Goal: Information Seeking & Learning: Learn about a topic

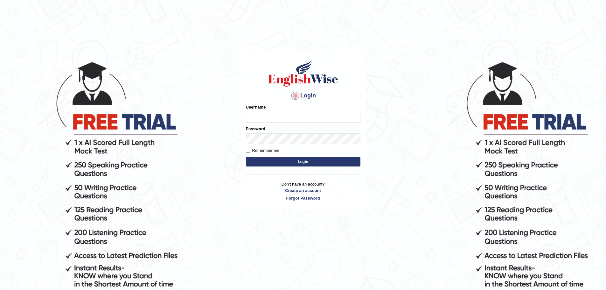
click at [265, 118] on input "Username" at bounding box center [303, 117] width 115 height 11
type input "devendra137"
click at [272, 157] on button "Login" at bounding box center [303, 162] width 115 height 10
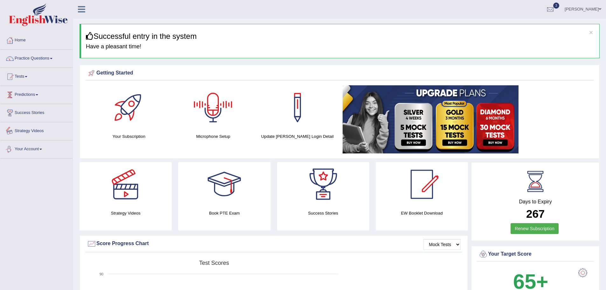
click at [33, 95] on link "Predictions" at bounding box center [36, 94] width 73 height 16
click at [31, 110] on link "Latest Predictions" at bounding box center [41, 109] width 59 height 11
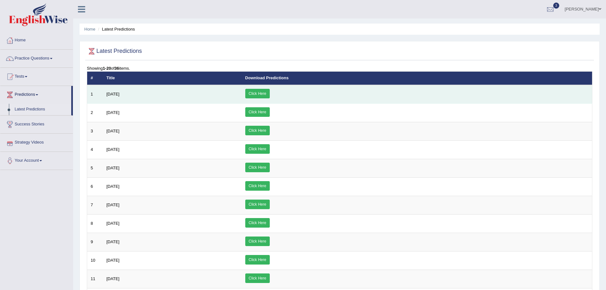
click at [270, 90] on link "Click Here" at bounding box center [257, 94] width 24 height 10
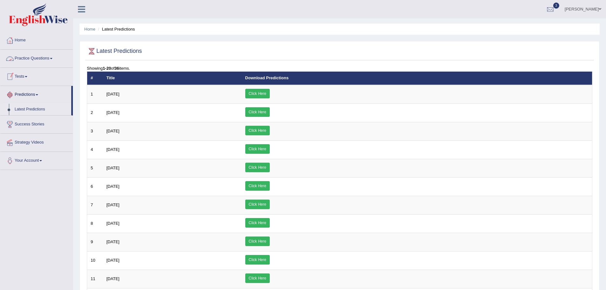
click at [34, 54] on link "Practice Questions" at bounding box center [36, 58] width 73 height 16
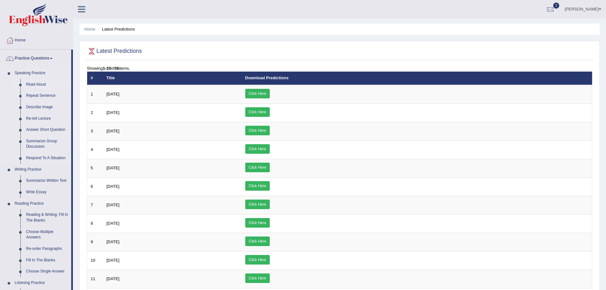
click at [36, 85] on link "Read Aloud" at bounding box center [47, 84] width 48 height 11
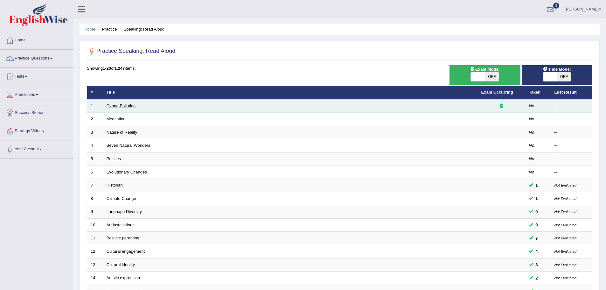
click at [117, 106] on link "Ozone Pollution" at bounding box center [121, 105] width 29 height 5
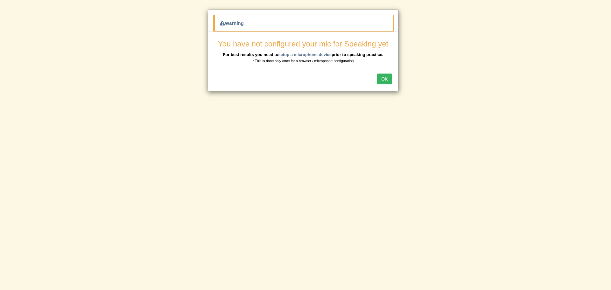
click at [384, 78] on button "OK" at bounding box center [384, 78] width 15 height 11
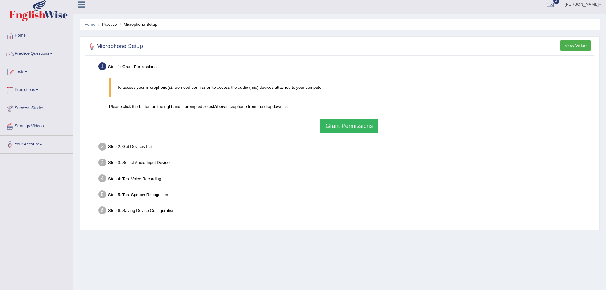
scroll to position [5, 0]
click at [340, 124] on button "Grant Permissions" at bounding box center [349, 125] width 58 height 15
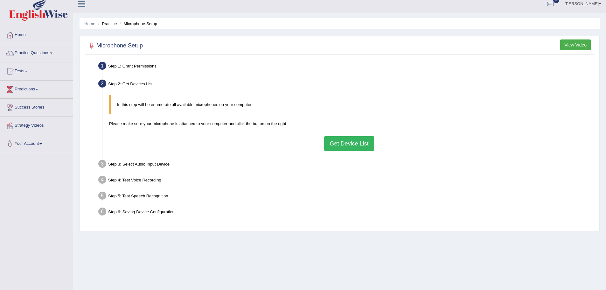
click at [370, 138] on button "Get Device List" at bounding box center [349, 143] width 50 height 15
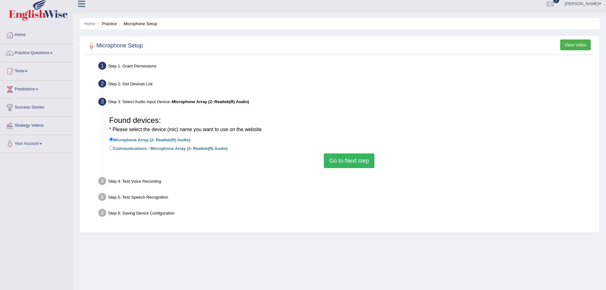
click at [350, 166] on button "Go to Next step" at bounding box center [349, 160] width 51 height 15
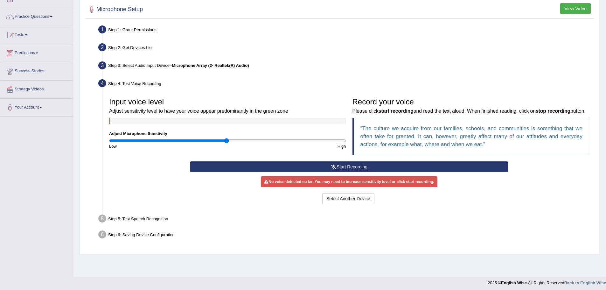
scroll to position [44, 0]
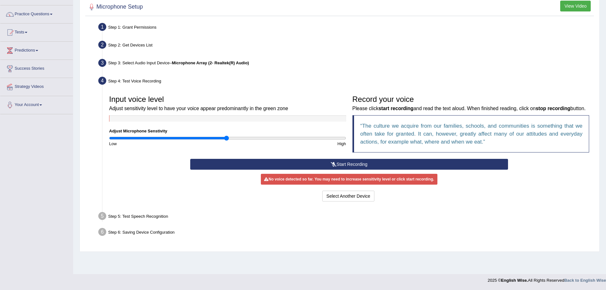
click at [344, 170] on button "Start Recording" at bounding box center [349, 164] width 318 height 11
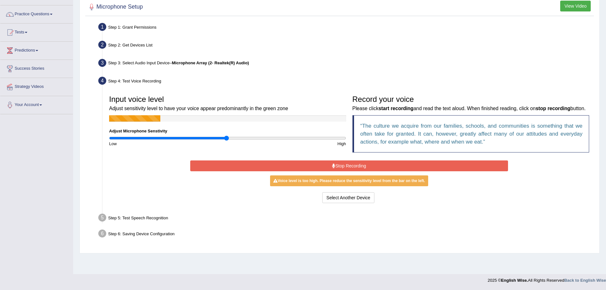
click at [344, 171] on button "Stop Recording" at bounding box center [349, 165] width 318 height 11
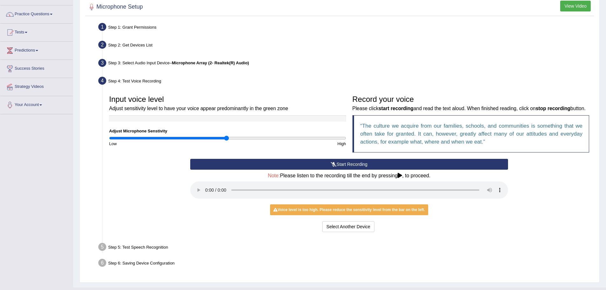
click at [402, 178] on icon at bounding box center [400, 175] width 4 height 5
click at [146, 255] on div "Step 5: Test Speech Recognition" at bounding box center [345, 248] width 501 height 14
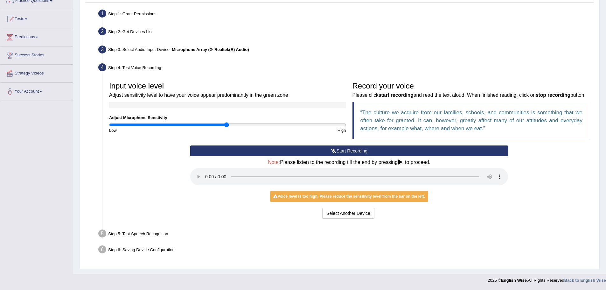
scroll to position [66, 0]
click at [346, 228] on div "Step 5: Test Speech Recognition" at bounding box center [345, 234] width 501 height 14
click at [402, 163] on icon at bounding box center [400, 161] width 4 height 5
click at [189, 220] on div "Start Recording Stop Recording Note: Please listen to the recording till the en…" at bounding box center [349, 182] width 324 height 75
click at [137, 235] on div "Step 5: Test Speech Recognition" at bounding box center [345, 234] width 501 height 14
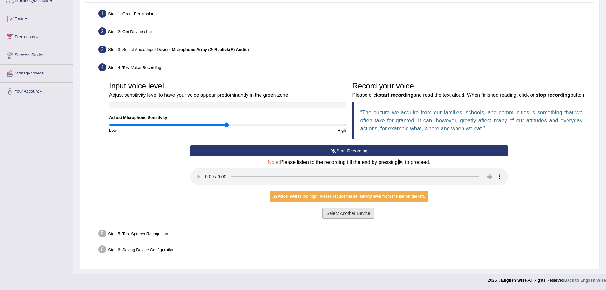
click at [368, 212] on button "Select Another Device" at bounding box center [348, 213] width 52 height 11
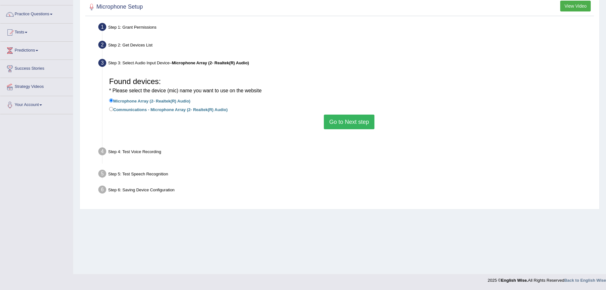
scroll to position [44, 0]
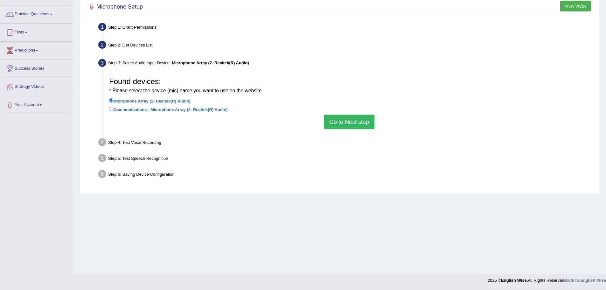
click at [350, 126] on button "Go to Next step" at bounding box center [349, 122] width 51 height 15
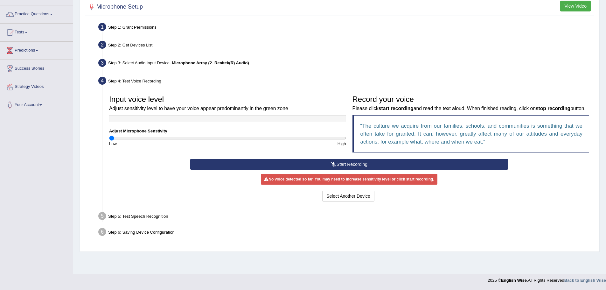
drag, startPoint x: 225, startPoint y: 139, endPoint x: 100, endPoint y: 140, distance: 125.7
click at [109, 140] on input "range" at bounding box center [227, 138] width 237 height 5
click at [181, 139] on input "range" at bounding box center [227, 138] width 237 height 5
click at [218, 136] on input "range" at bounding box center [227, 138] width 237 height 5
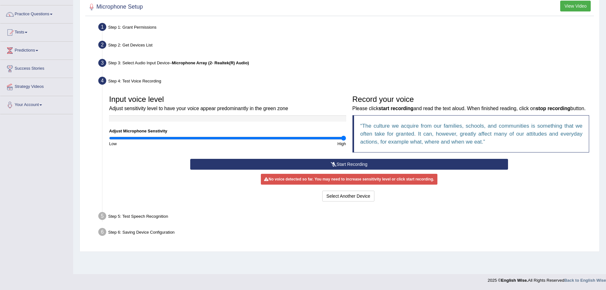
click at [346, 136] on input "range" at bounding box center [227, 138] width 237 height 5
click at [341, 170] on button "Start Recording" at bounding box center [349, 164] width 318 height 11
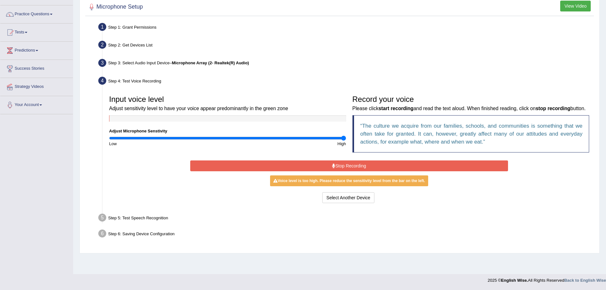
click at [352, 171] on button "Stop Recording" at bounding box center [349, 165] width 318 height 11
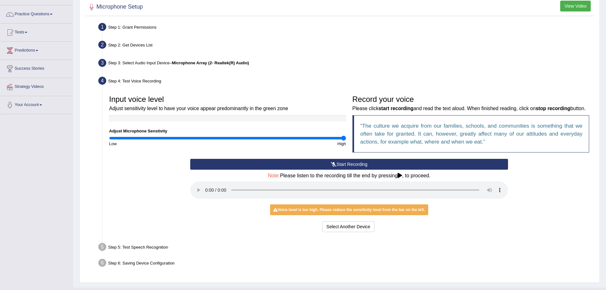
click at [462, 213] on div "Start Recording Stop Recording Note: Please listen to the recording till the en…" at bounding box center [349, 196] width 324 height 75
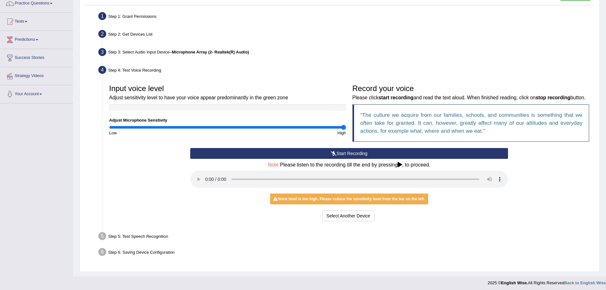
scroll to position [66, 0]
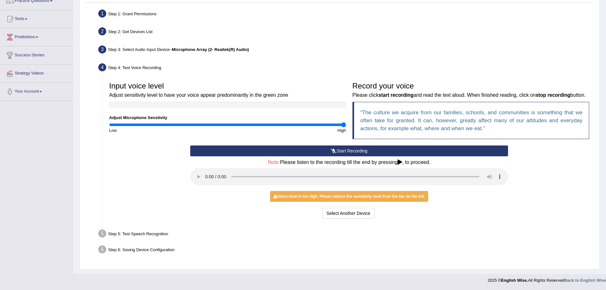
click at [310, 197] on div "Voice level is too high. Please reduce the sensitivity level from the bar on th…" at bounding box center [349, 196] width 158 height 11
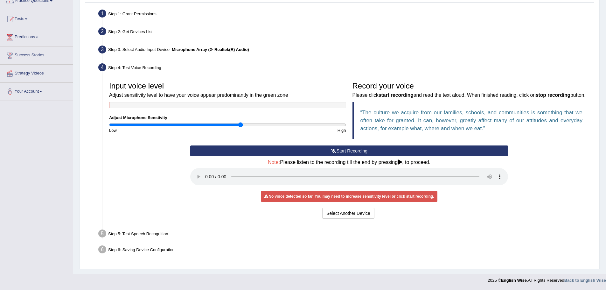
click at [240, 122] on input "range" at bounding box center [227, 124] width 237 height 5
click at [350, 150] on button "Start Recording" at bounding box center [349, 150] width 318 height 11
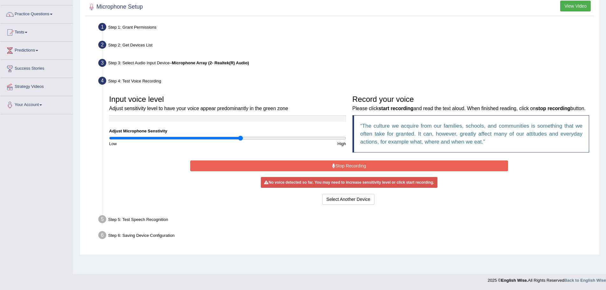
scroll to position [44, 0]
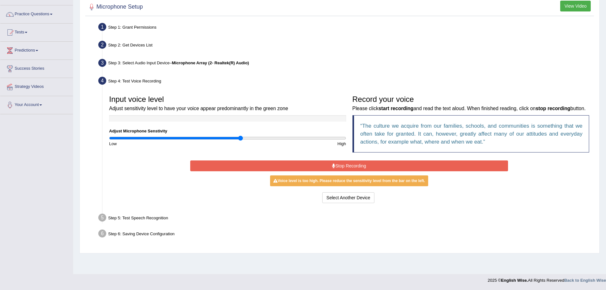
click at [347, 171] on button "Stop Recording" at bounding box center [349, 165] width 318 height 11
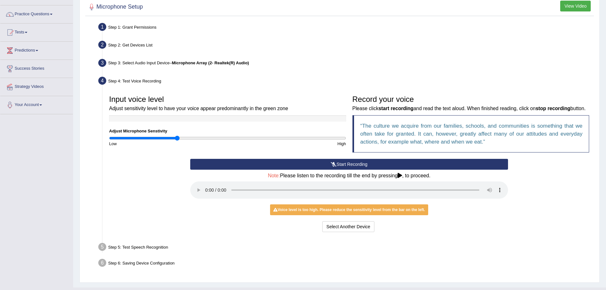
type input "0.58"
click at [177, 136] on input "range" at bounding box center [227, 138] width 237 height 5
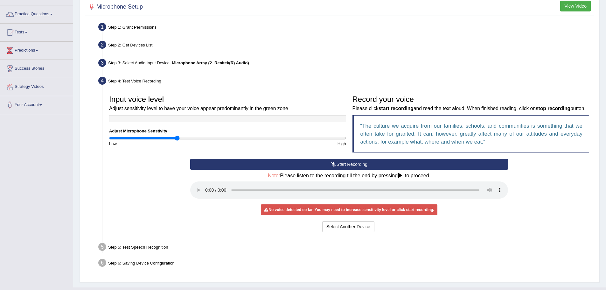
click at [355, 170] on button "Start Recording" at bounding box center [349, 164] width 318 height 11
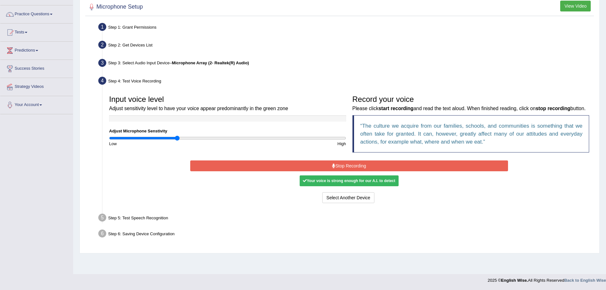
click at [336, 171] on button "Stop Recording" at bounding box center [349, 165] width 318 height 11
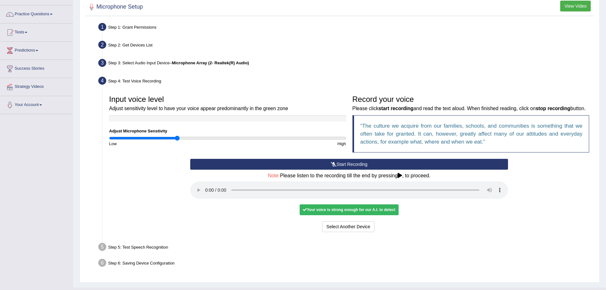
click at [342, 215] on div "Your voice is strong enough for our A.I. to detect" at bounding box center [349, 209] width 99 height 11
click at [335, 215] on div "Your voice is strong enough for our A.I. to detect" at bounding box center [349, 209] width 99 height 11
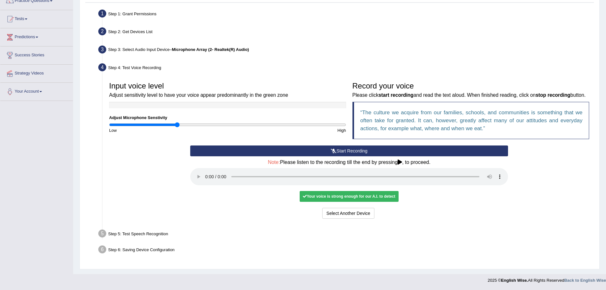
click at [131, 235] on div "Step 5: Test Speech Recognition" at bounding box center [345, 234] width 501 height 14
click at [155, 238] on div "Step 5: Test Speech Recognition" at bounding box center [345, 234] width 501 height 14
click at [347, 147] on button "Start Recording" at bounding box center [349, 150] width 318 height 11
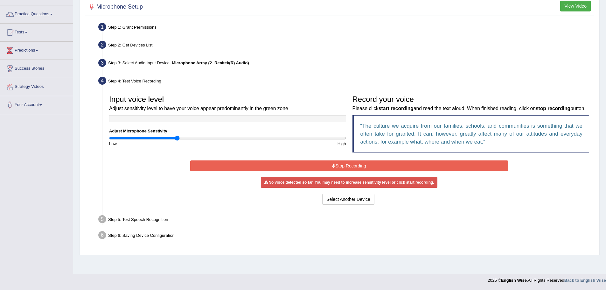
scroll to position [44, 0]
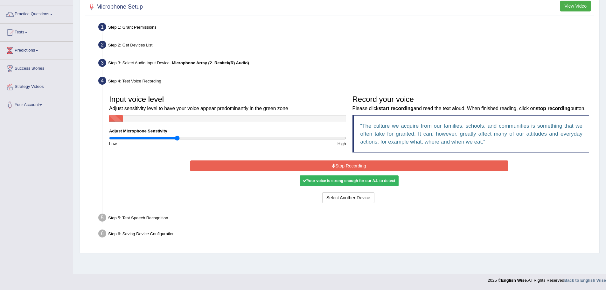
click at [363, 171] on button "Stop Recording" at bounding box center [349, 165] width 318 height 11
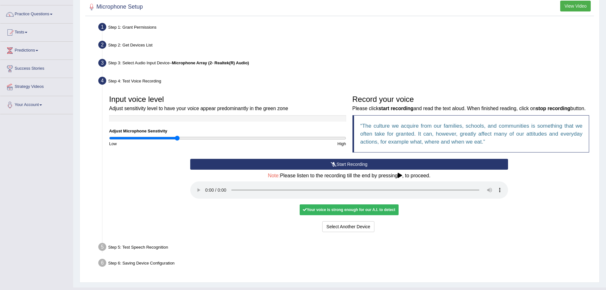
click at [329, 215] on div "Your voice is strong enough for our A.I. to detect" at bounding box center [349, 209] width 99 height 11
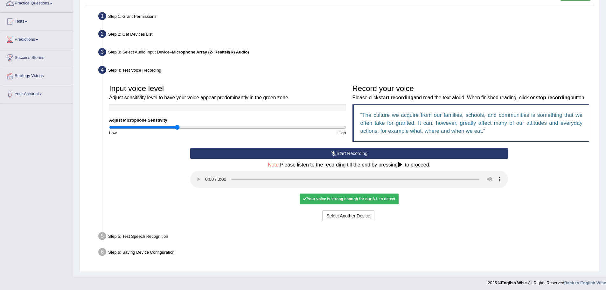
scroll to position [66, 0]
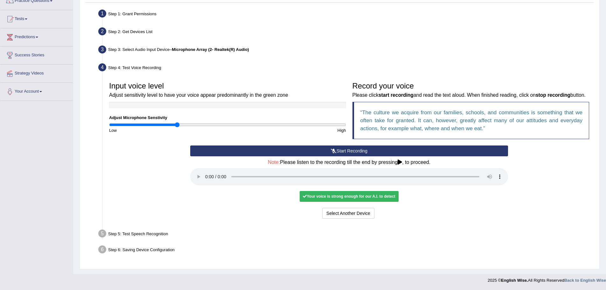
click at [345, 197] on div "Your voice is strong enough for our A.I. to detect" at bounding box center [349, 196] width 99 height 11
drag, startPoint x: 267, startPoint y: 241, endPoint x: 148, endPoint y: 240, distance: 118.7
click at [266, 240] on div "Step 5: Test Speech Recognition" at bounding box center [345, 234] width 501 height 14
click at [126, 240] on div "Step 5: Test Speech Recognition" at bounding box center [345, 234] width 501 height 14
click at [366, 212] on button "Voice is ok. Go to Next step" at bounding box center [375, 213] width 63 height 11
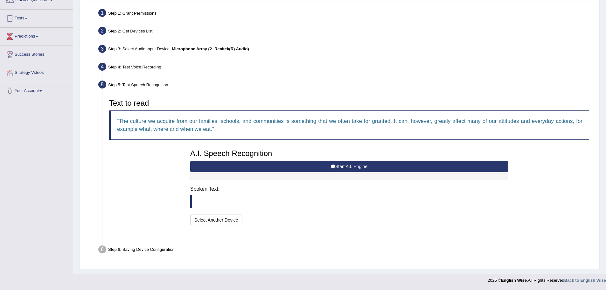
scroll to position [49, 0]
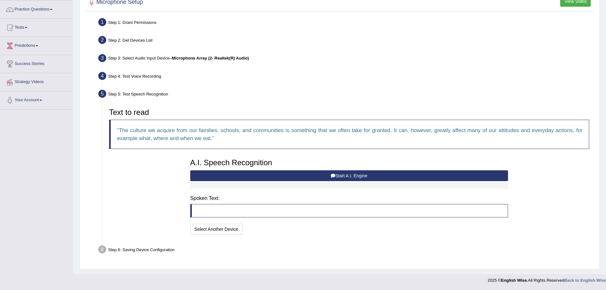
click at [342, 175] on button "Start A.I. Engine" at bounding box center [349, 175] width 318 height 11
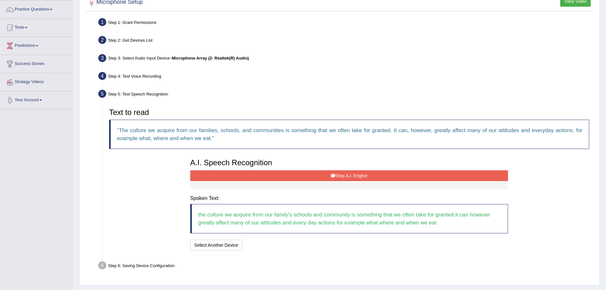
click at [362, 176] on button "Stop A.I. Engine" at bounding box center [349, 175] width 318 height 11
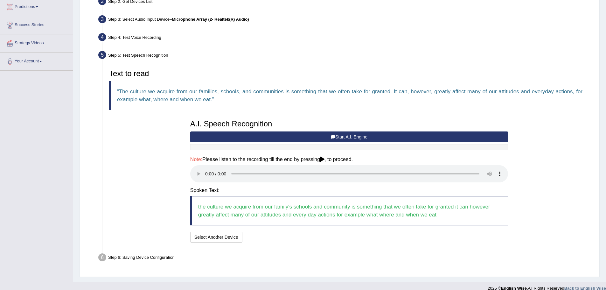
scroll to position [96, 0]
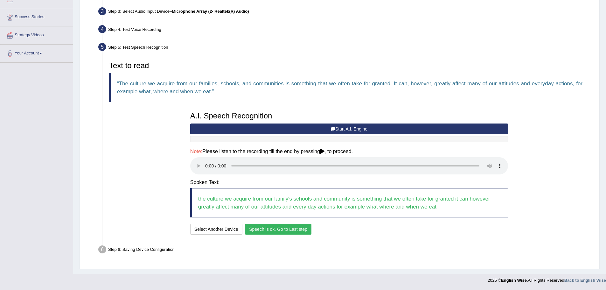
click at [283, 229] on button "Speech is ok. Go to Last step" at bounding box center [278, 229] width 66 height 11
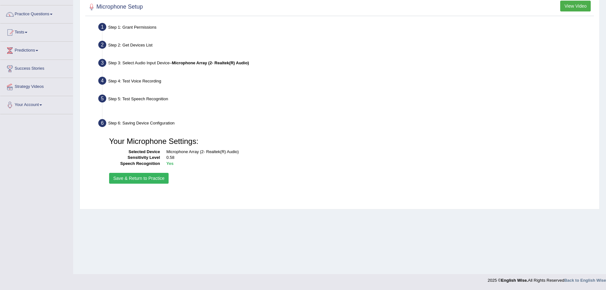
scroll to position [44, 0]
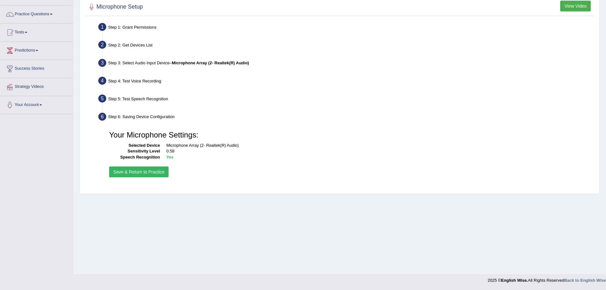
click at [145, 173] on button "Save & Return to Practice" at bounding box center [138, 171] width 59 height 11
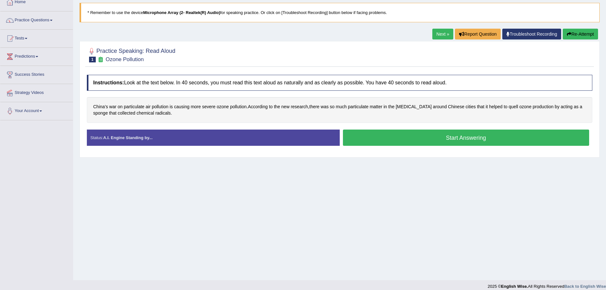
scroll to position [44, 0]
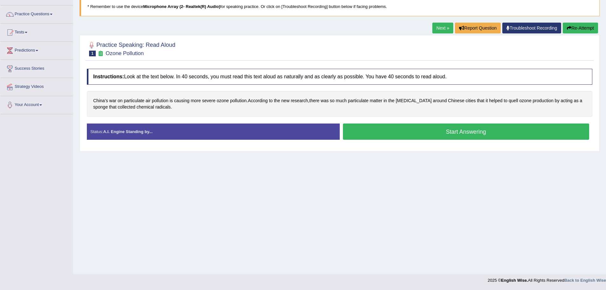
click at [436, 130] on button "Start Answering" at bounding box center [466, 131] width 247 height 16
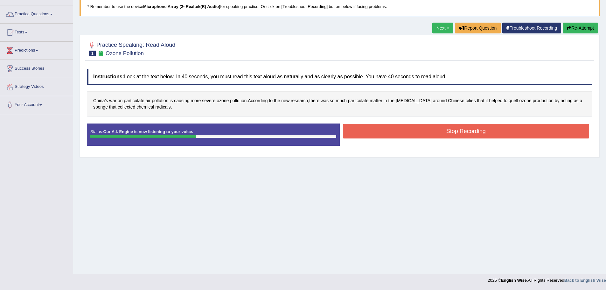
click at [434, 128] on button "Stop Recording" at bounding box center [466, 131] width 247 height 15
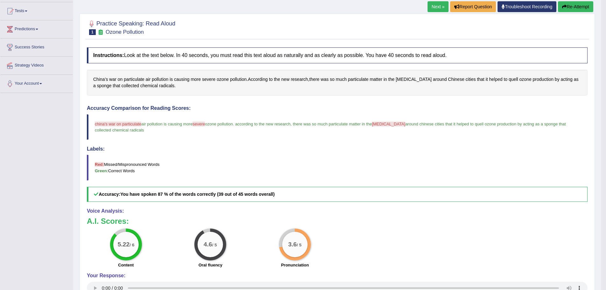
scroll to position [63, 0]
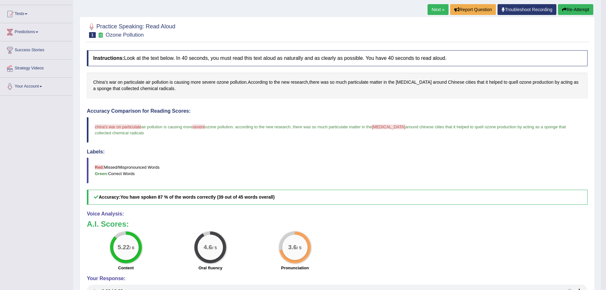
click at [203, 128] on span "severe" at bounding box center [198, 126] width 12 height 5
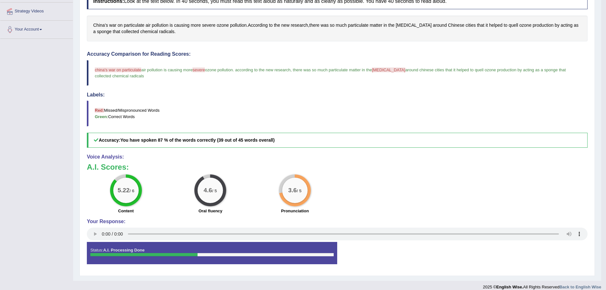
scroll to position [126, 0]
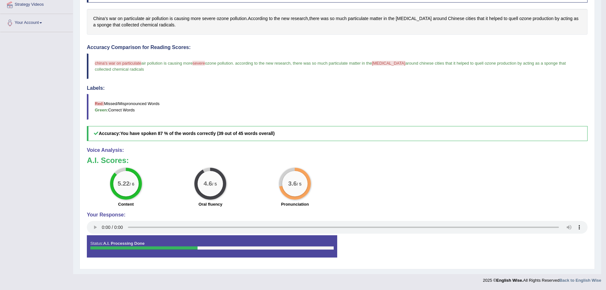
click at [384, 63] on span "smog" at bounding box center [388, 63] width 33 height 5
click at [189, 61] on span "air pollution is causing more" at bounding box center [166, 63] width 51 height 5
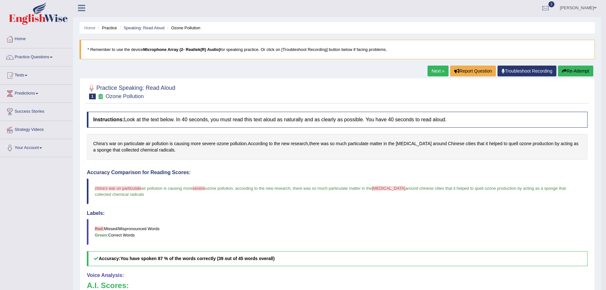
scroll to position [0, 0]
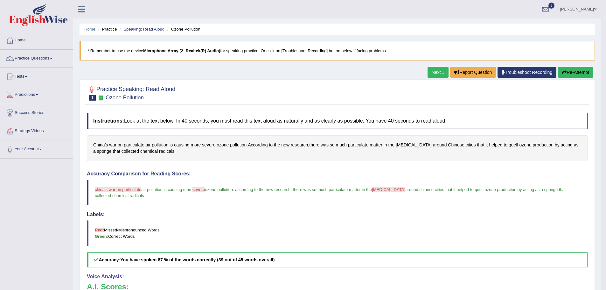
click at [581, 72] on button "Re-Attempt" at bounding box center [575, 72] width 35 height 11
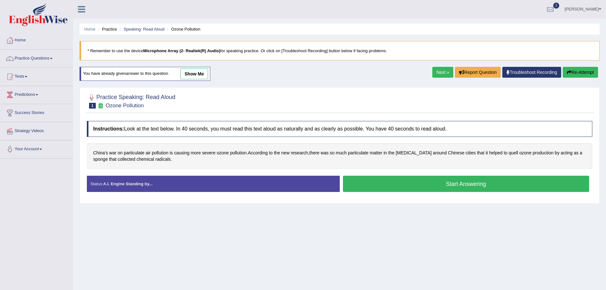
click at [456, 191] on button "Start Answering" at bounding box center [466, 184] width 247 height 16
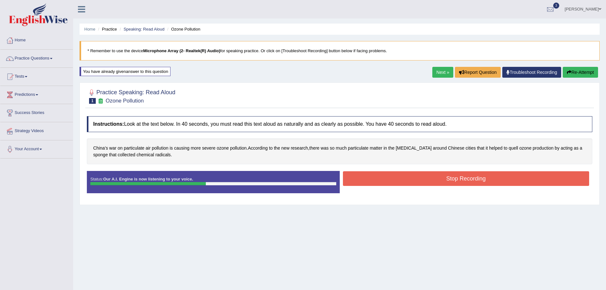
click at [450, 177] on button "Stop Recording" at bounding box center [466, 178] width 247 height 15
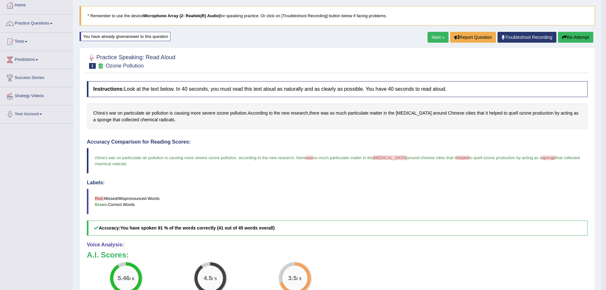
scroll to position [34, 0]
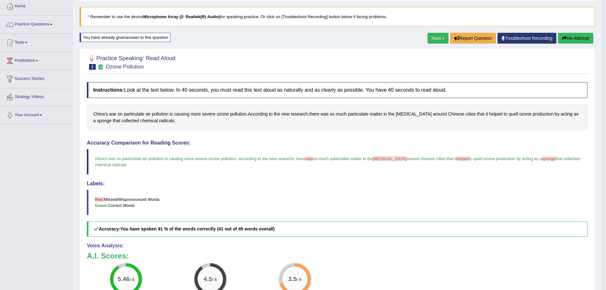
click at [428, 38] on link "Next »" at bounding box center [438, 38] width 21 height 11
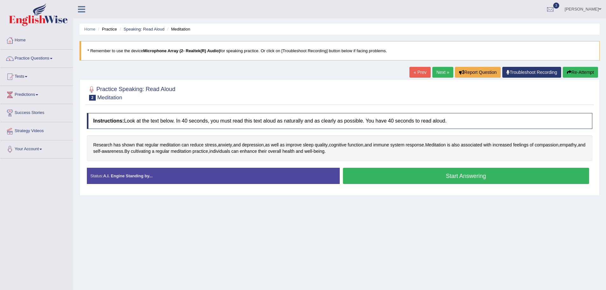
click at [463, 173] on button "Start Answering" at bounding box center [466, 176] width 247 height 16
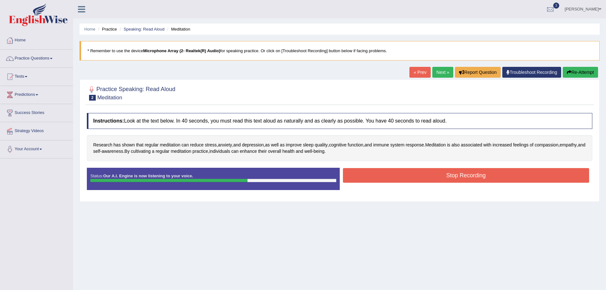
click at [474, 178] on button "Stop Recording" at bounding box center [466, 175] width 247 height 15
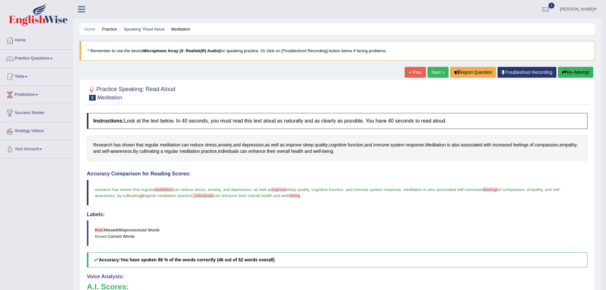
click at [436, 76] on link "Next »" at bounding box center [438, 72] width 21 height 11
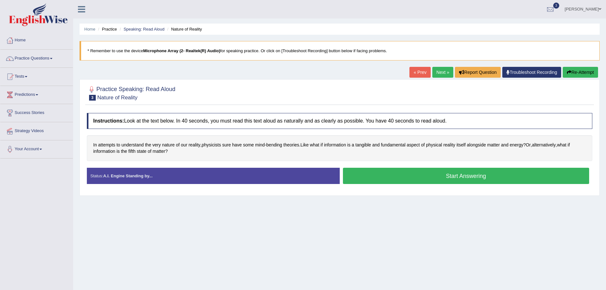
click at [481, 172] on button "Start Answering" at bounding box center [466, 176] width 247 height 16
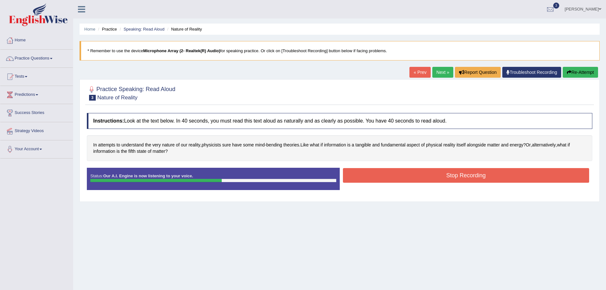
click at [481, 172] on button "Stop Recording" at bounding box center [466, 175] width 247 height 15
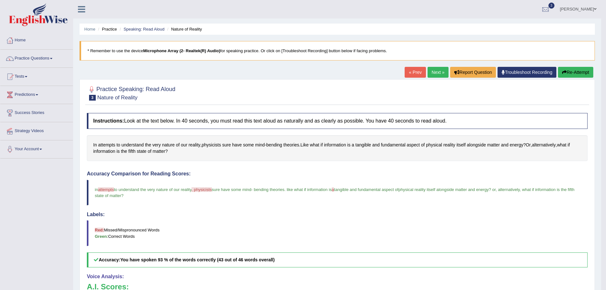
click at [431, 70] on link "Next »" at bounding box center [438, 72] width 21 height 11
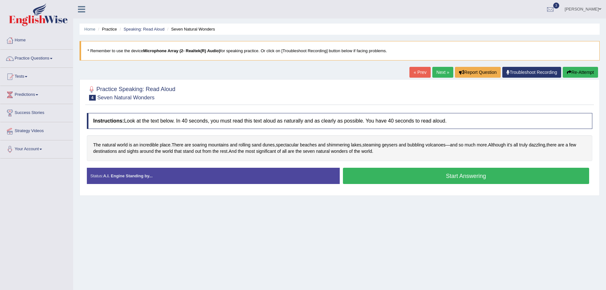
click at [419, 176] on button "Start Answering" at bounding box center [466, 176] width 247 height 16
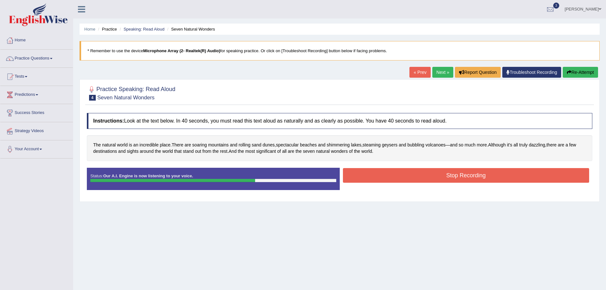
click at [419, 176] on button "Stop Recording" at bounding box center [466, 175] width 247 height 15
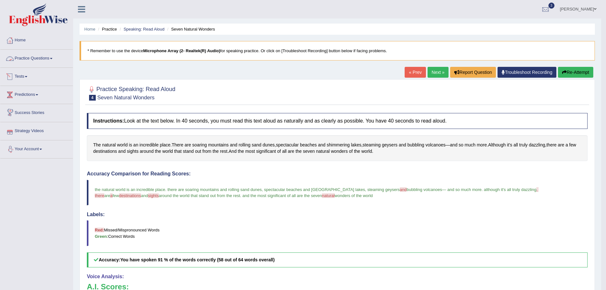
click at [19, 74] on link "Tests" at bounding box center [36, 76] width 73 height 16
click at [34, 91] on link "Take Practice Sectional Test" at bounding box center [41, 91] width 59 height 11
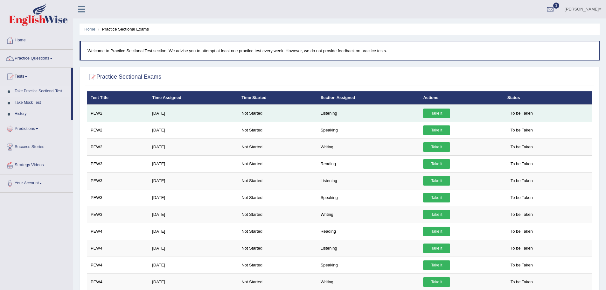
click at [444, 112] on link "Take it" at bounding box center [436, 113] width 27 height 10
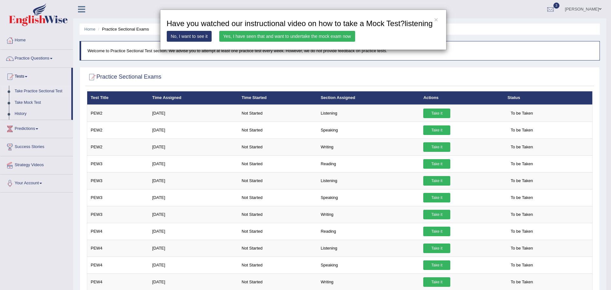
click at [232, 38] on link "Yes, I have seen that and want to undertake the mock exam now" at bounding box center [287, 36] width 136 height 11
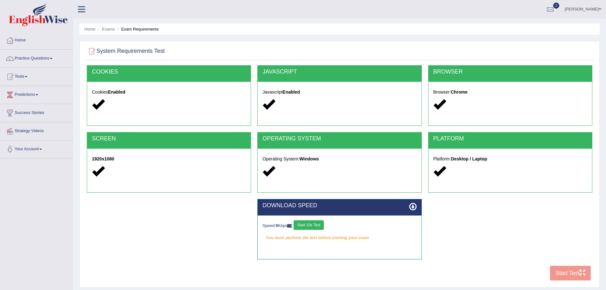
click at [566, 272] on div "COOKIES Cookies Enabled JAVASCRIPT Javascript Enabled BROWSER Browser: Chrome S…" at bounding box center [339, 174] width 509 height 219
click at [565, 277] on div "COOKIES Cookies Enabled JAVASCRIPT Javascript Enabled BROWSER Browser: Chrome S…" at bounding box center [339, 174] width 509 height 219
click at [562, 280] on div "COOKIES Cookies Enabled JAVASCRIPT Javascript Enabled BROWSER Browser: Chrome S…" at bounding box center [339, 174] width 509 height 219
click at [24, 39] on link "Home" at bounding box center [36, 39] width 73 height 16
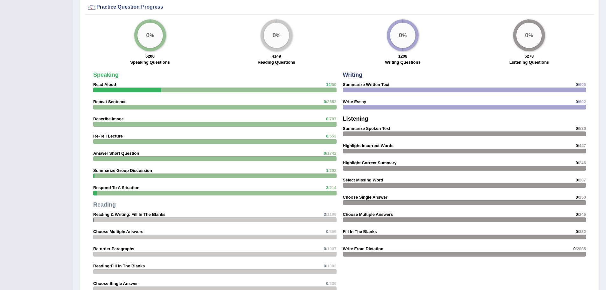
scroll to position [477, 0]
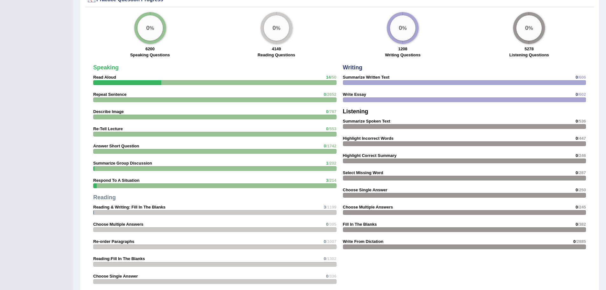
click at [330, 77] on span "14" at bounding box center [328, 77] width 4 height 5
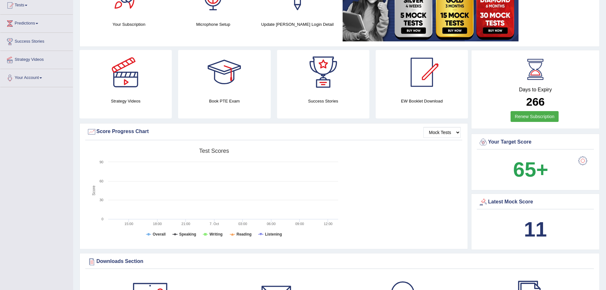
scroll to position [64, 0]
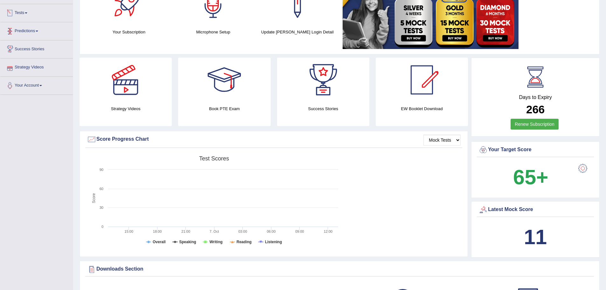
click at [31, 15] on link "Tests" at bounding box center [36, 12] width 73 height 16
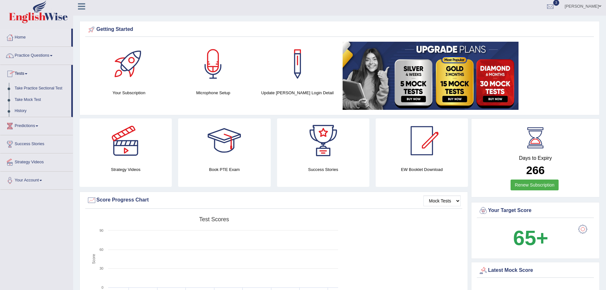
scroll to position [0, 0]
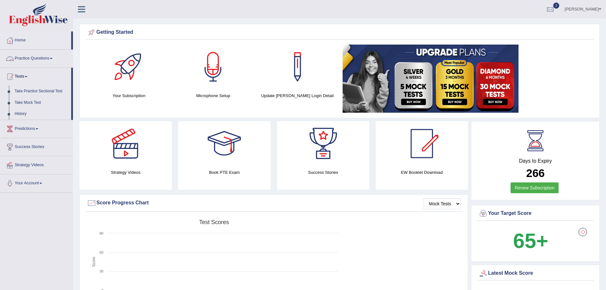
click at [27, 57] on link "Practice Questions" at bounding box center [36, 58] width 73 height 16
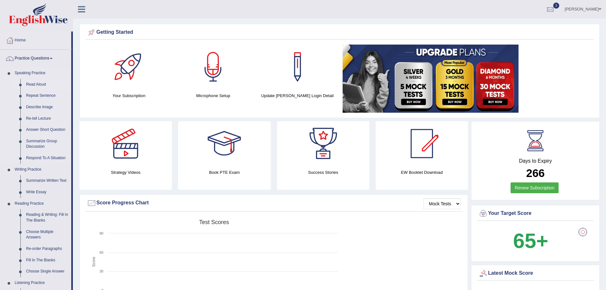
click at [36, 83] on link "Read Aloud" at bounding box center [47, 84] width 48 height 11
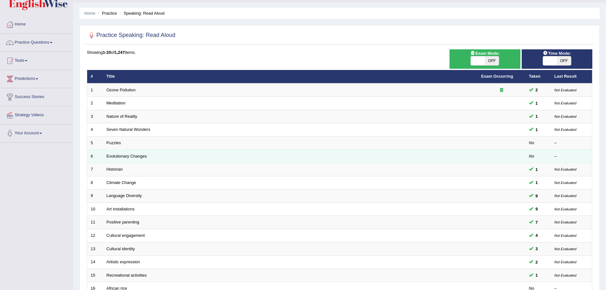
scroll to position [32, 0]
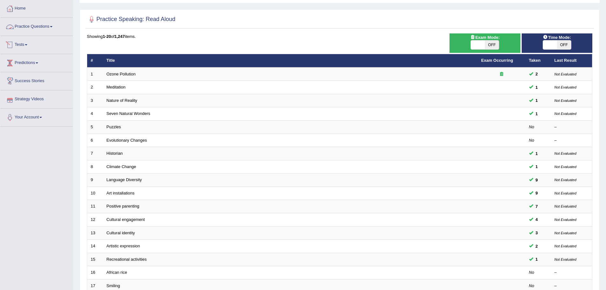
click at [25, 29] on link "Practice Questions" at bounding box center [36, 26] width 73 height 16
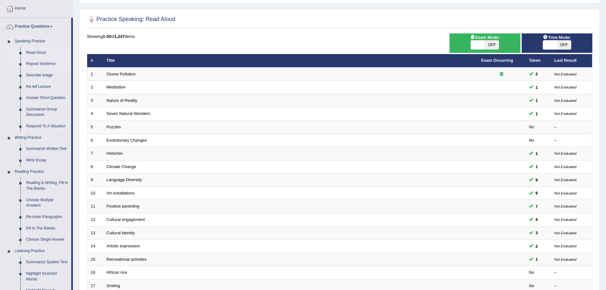
click at [31, 65] on link "Repeat Sentence" at bounding box center [47, 63] width 48 height 11
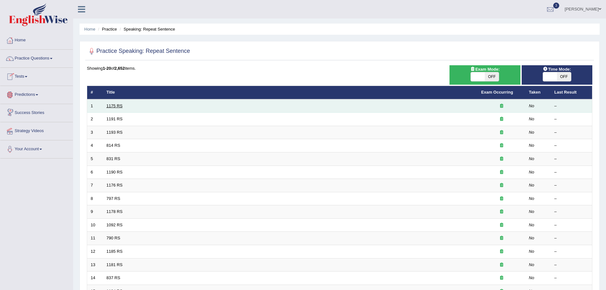
click at [112, 105] on link "1175 RS" at bounding box center [115, 105] width 16 height 5
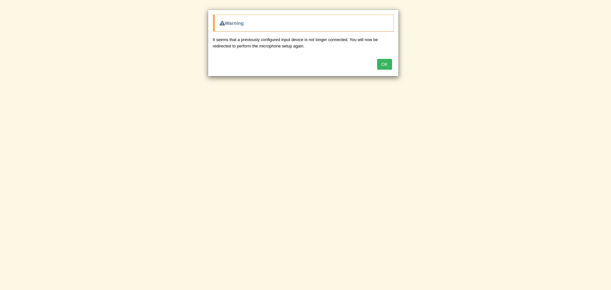
click at [385, 63] on button "OK" at bounding box center [384, 64] width 15 height 11
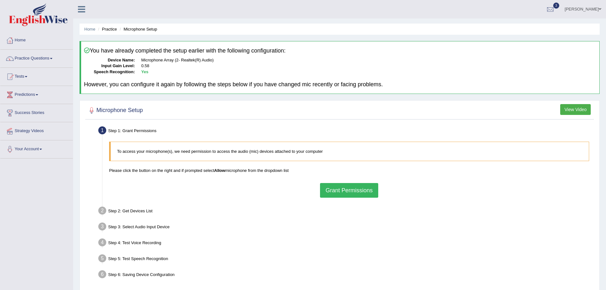
click at [334, 193] on button "Grant Permissions" at bounding box center [349, 190] width 58 height 15
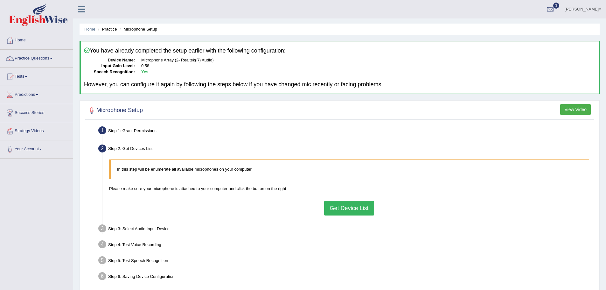
click at [342, 211] on button "Get Device List" at bounding box center [349, 208] width 50 height 15
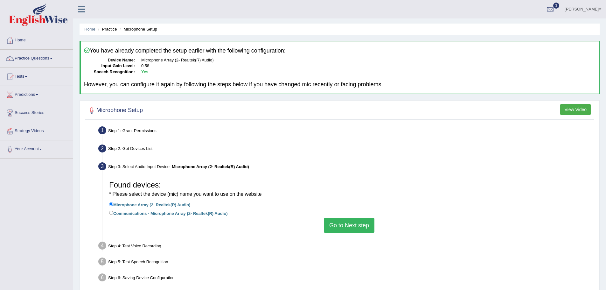
click at [345, 225] on button "Go to Next step" at bounding box center [349, 225] width 51 height 15
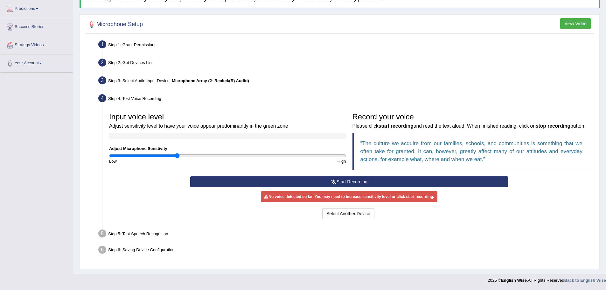
scroll to position [94, 0]
click at [344, 176] on button "Start Recording" at bounding box center [349, 181] width 318 height 11
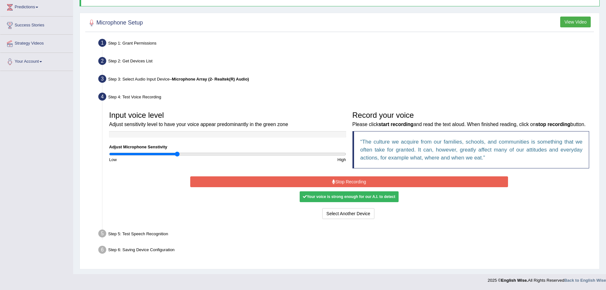
click at [344, 184] on button "Stop Recording" at bounding box center [349, 181] width 318 height 11
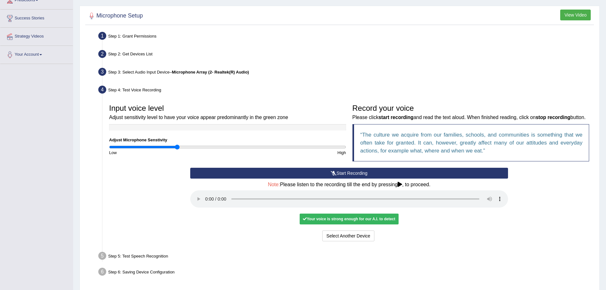
click at [400, 187] on icon at bounding box center [400, 184] width 4 height 5
click at [387, 240] on button "Voice is ok. Go to Next step" at bounding box center [375, 235] width 63 height 11
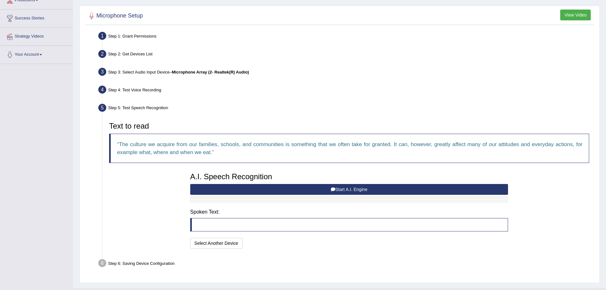
click at [336, 195] on button "Start A.I. Engine" at bounding box center [349, 189] width 318 height 11
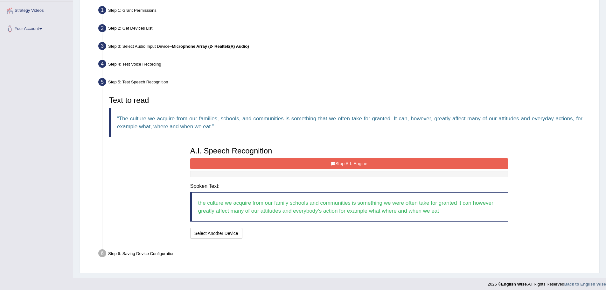
scroll to position [124, 0]
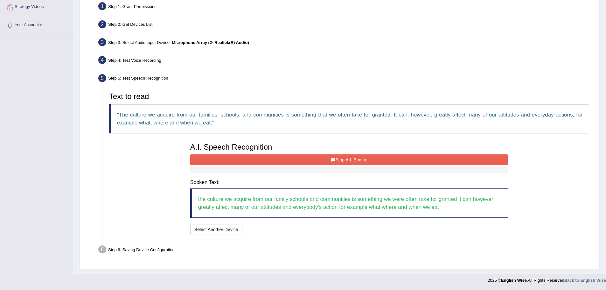
click at [341, 156] on button "Stop A.I. Engine" at bounding box center [349, 159] width 318 height 11
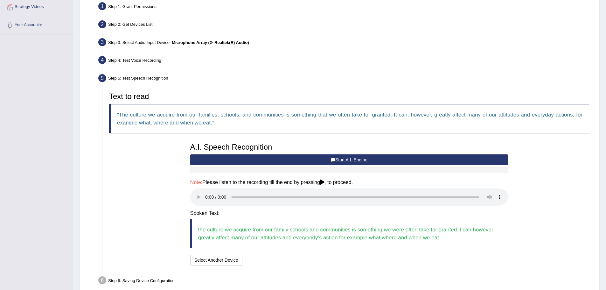
scroll to position [155, 0]
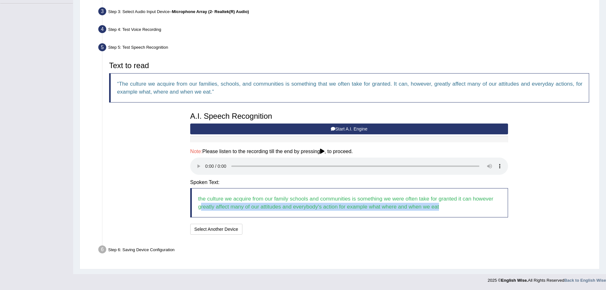
drag, startPoint x: 202, startPoint y: 205, endPoint x: 475, endPoint y: 210, distance: 272.3
click at [475, 210] on blockquote "the culture we acquire from our family schools and communities is something we …" at bounding box center [349, 202] width 318 height 29
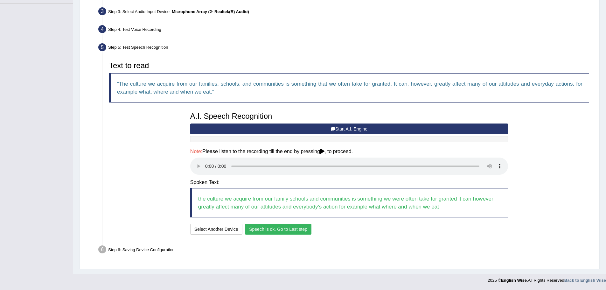
click at [299, 236] on div "I will practice without this feature Select Another Device Speech is ok. Go to …" at bounding box center [349, 230] width 318 height 12
click at [296, 227] on button "Speech is ok. Go to Last step" at bounding box center [278, 229] width 66 height 11
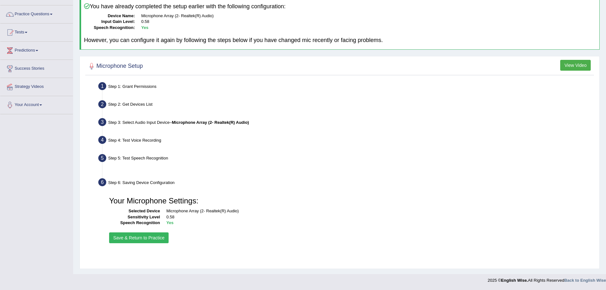
scroll to position [44, 0]
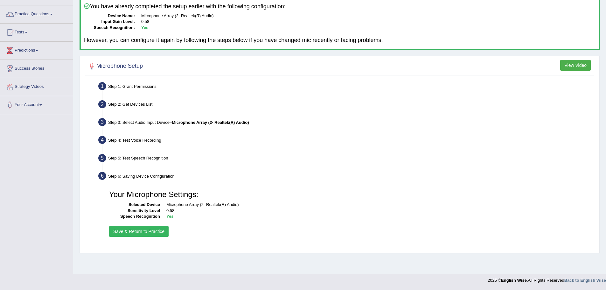
click at [156, 231] on button "Save & Return to Practice" at bounding box center [138, 231] width 59 height 11
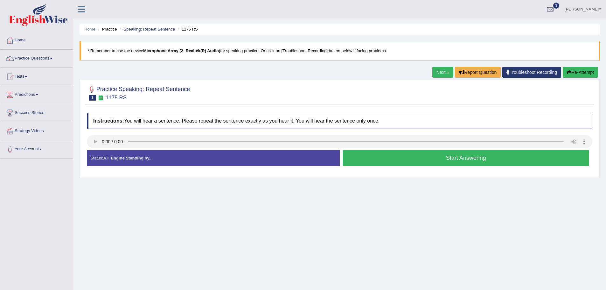
click at [423, 162] on button "Start Answering" at bounding box center [466, 158] width 247 height 16
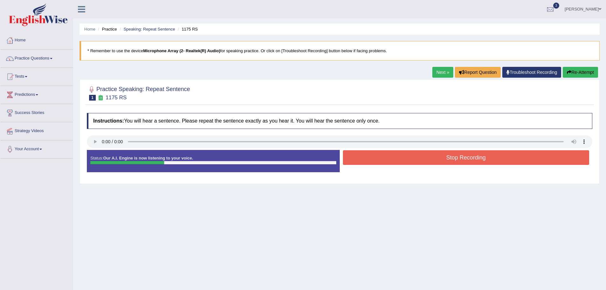
click at [385, 157] on button "Stop Recording" at bounding box center [466, 157] width 247 height 15
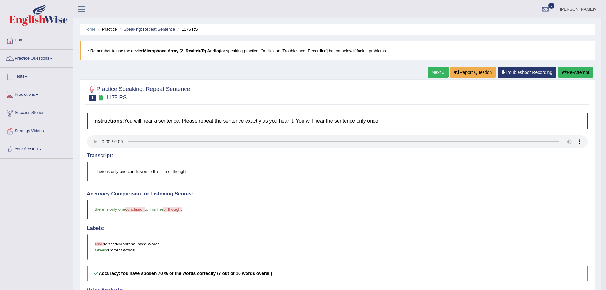
click at [438, 72] on link "Next »" at bounding box center [438, 72] width 21 height 11
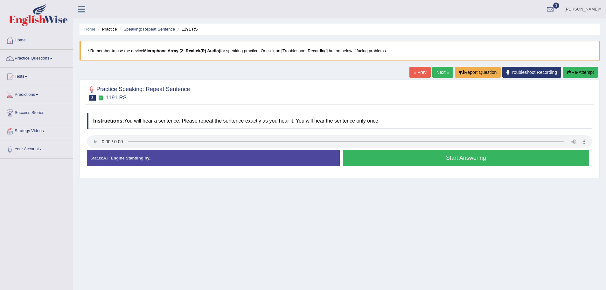
click at [405, 154] on button "Start Answering" at bounding box center [466, 158] width 247 height 16
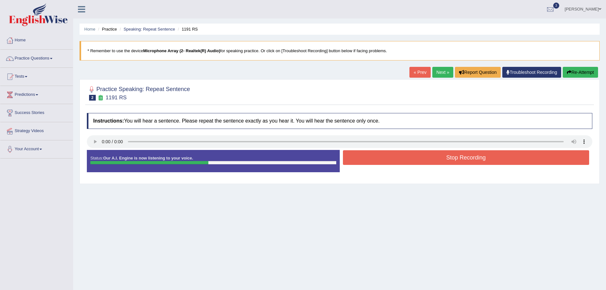
click at [460, 157] on button "Stop Recording" at bounding box center [466, 157] width 247 height 15
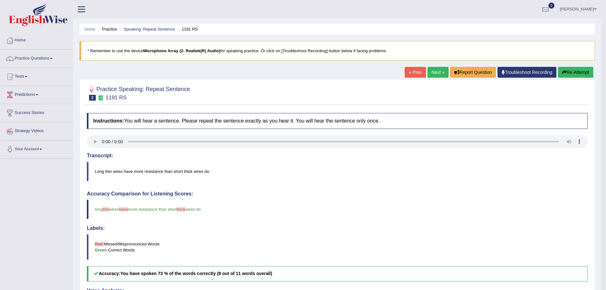
click at [432, 75] on link "Next »" at bounding box center [438, 72] width 21 height 11
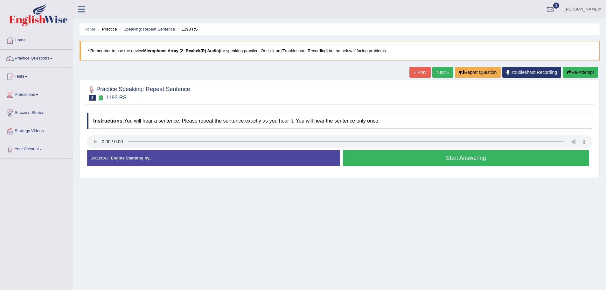
click at [426, 156] on button "Start Answering" at bounding box center [466, 158] width 247 height 16
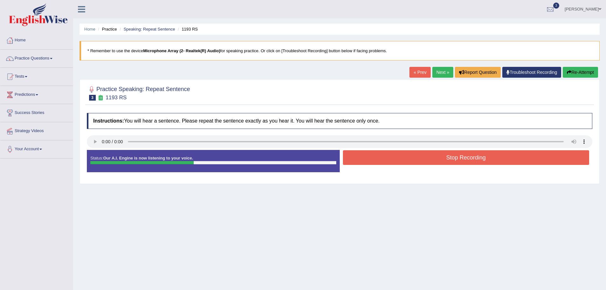
click at [426, 156] on button "Stop Recording" at bounding box center [466, 157] width 247 height 15
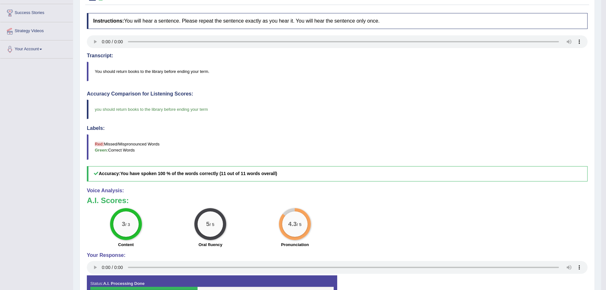
scroll to position [13, 0]
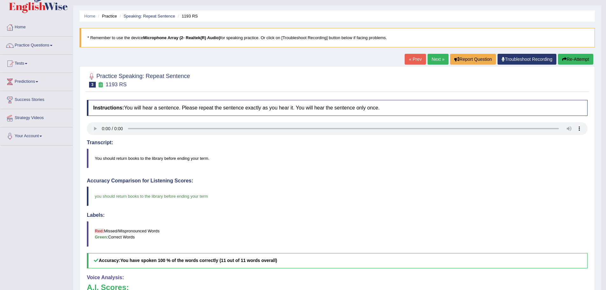
click at [432, 61] on link "Next »" at bounding box center [438, 59] width 21 height 11
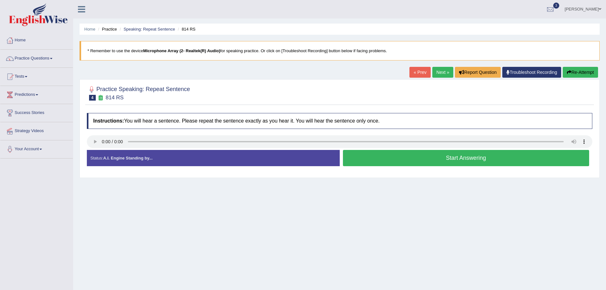
click at [405, 161] on button "Start Answering" at bounding box center [466, 158] width 247 height 16
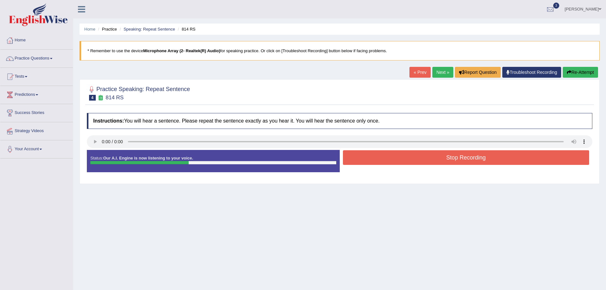
click at [436, 155] on button "Stop Recording" at bounding box center [466, 157] width 247 height 15
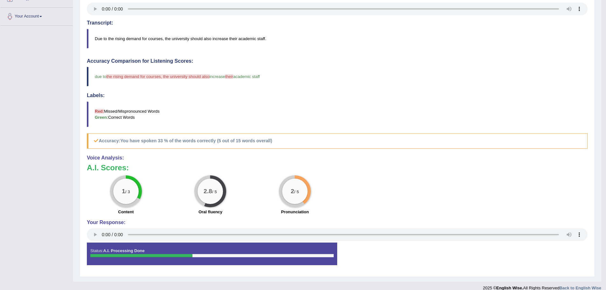
scroll to position [140, 0]
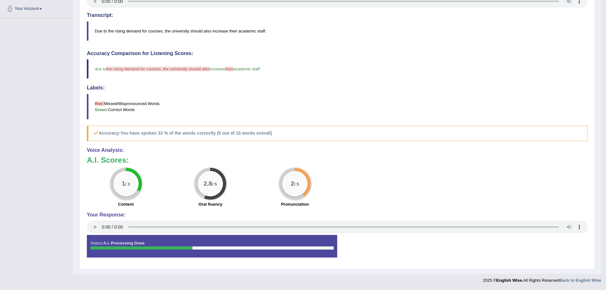
drag, startPoint x: 120, startPoint y: 132, endPoint x: 217, endPoint y: 137, distance: 96.8
click at [217, 137] on h5 "Accuracy: You have spoken 33 % of the words correctly (5 out of 15 words overal…" at bounding box center [337, 133] width 501 height 15
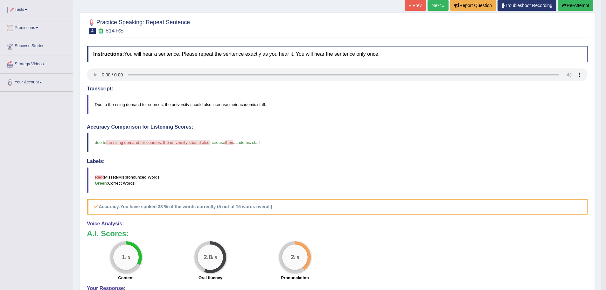
scroll to position [0, 0]
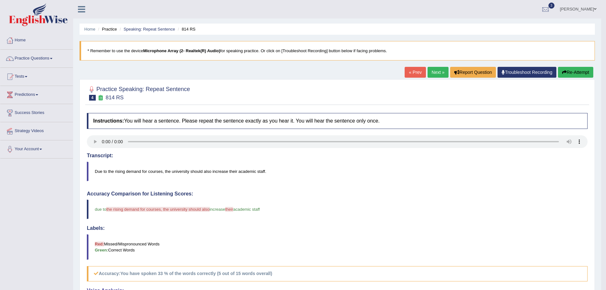
click at [430, 74] on link "Next »" at bounding box center [438, 72] width 21 height 11
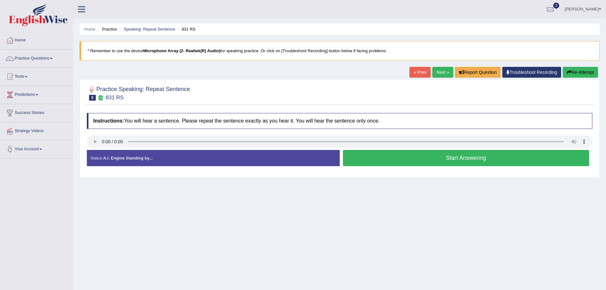
click at [477, 161] on button "Start Answering" at bounding box center [466, 158] width 247 height 16
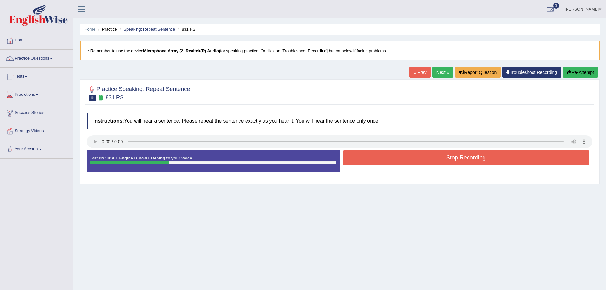
click at [381, 158] on button "Stop Recording" at bounding box center [466, 157] width 247 height 15
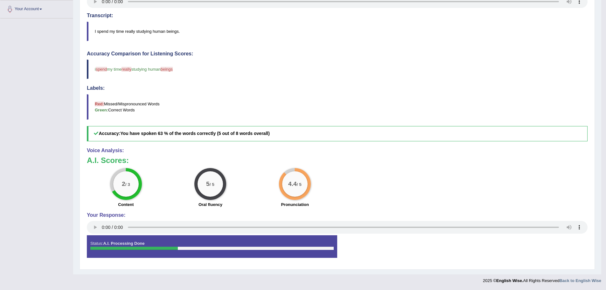
scroll to position [140, 0]
drag, startPoint x: 150, startPoint y: 134, endPoint x: 240, endPoint y: 129, distance: 91.1
click at [240, 129] on h5 "Accuracy: You have spoken 63 % of the words correctly (5 out of 8 words overall)" at bounding box center [337, 133] width 501 height 15
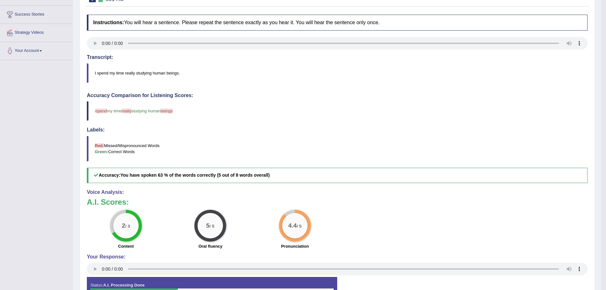
scroll to position [0, 0]
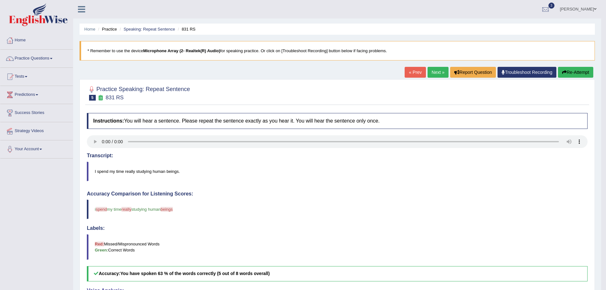
click at [434, 70] on link "Next »" at bounding box center [438, 72] width 21 height 11
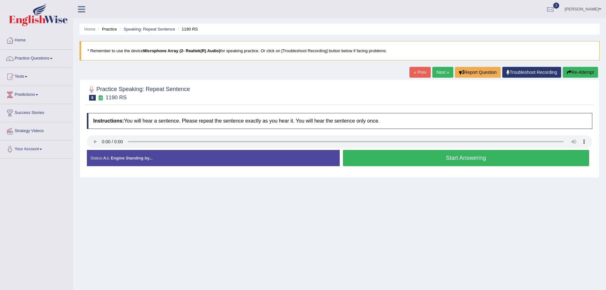
click at [385, 160] on button "Start Answering" at bounding box center [466, 158] width 247 height 16
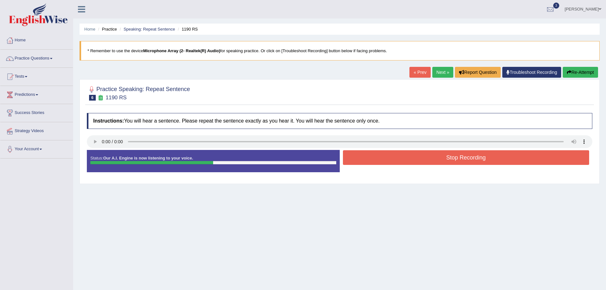
click at [385, 160] on button "Stop Recording" at bounding box center [466, 157] width 247 height 15
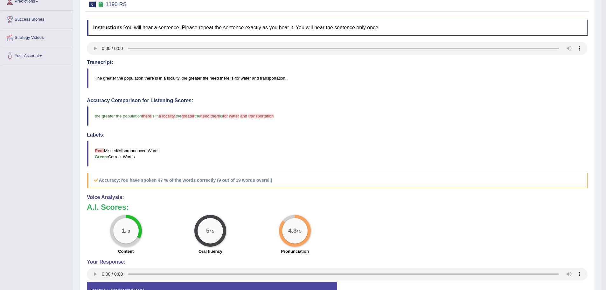
scroll to position [95, 0]
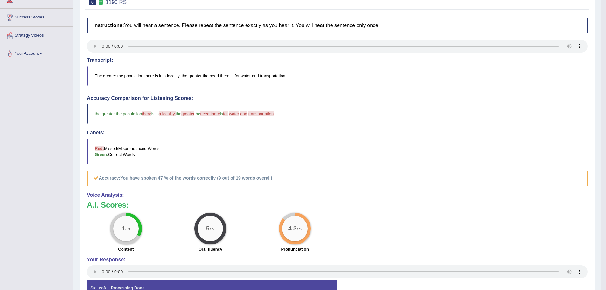
drag, startPoint x: 173, startPoint y: 177, endPoint x: 360, endPoint y: 167, distance: 187.3
click at [361, 167] on div "Accuracy Comparison for Listening Scores: the greater the population there is i…" at bounding box center [337, 140] width 501 height 90
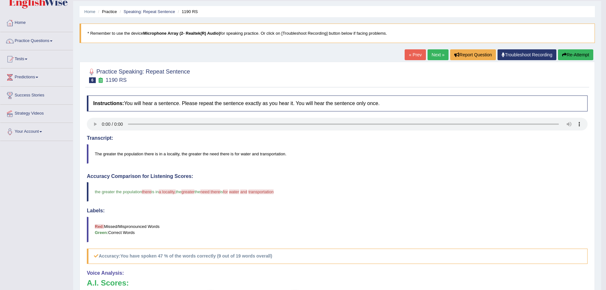
scroll to position [13, 0]
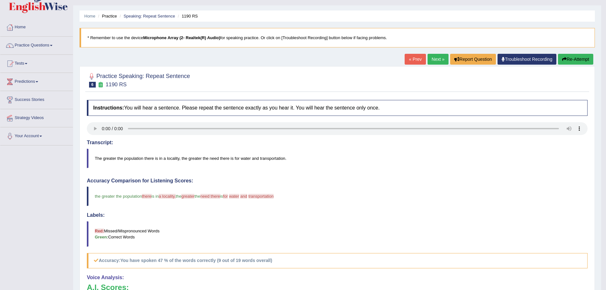
click at [432, 59] on link "Next »" at bounding box center [438, 59] width 21 height 11
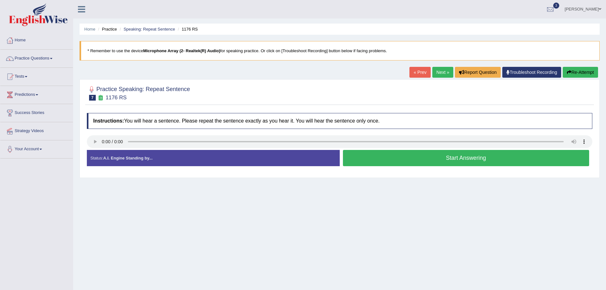
click at [432, 156] on button "Start Answering" at bounding box center [466, 158] width 247 height 16
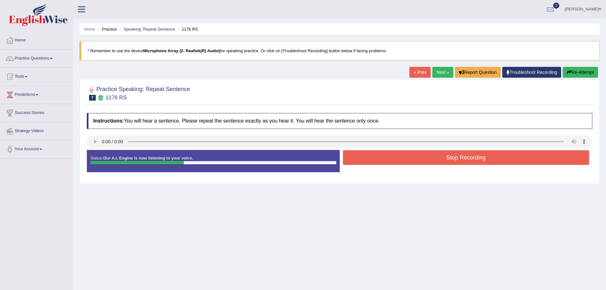
click at [413, 160] on button "Stop Recording" at bounding box center [466, 157] width 247 height 15
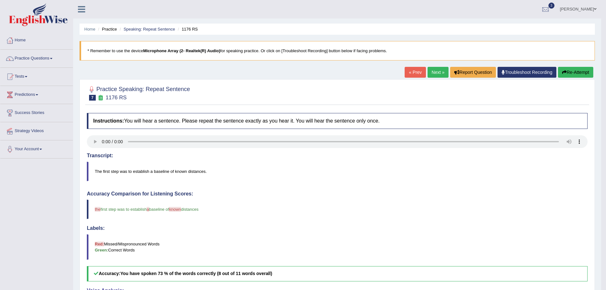
click at [430, 72] on link "Next »" at bounding box center [438, 72] width 21 height 11
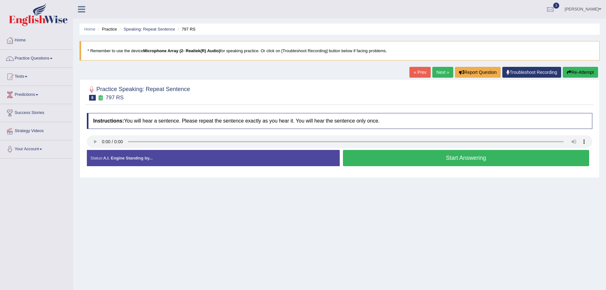
click at [442, 162] on button "Start Answering" at bounding box center [466, 158] width 247 height 16
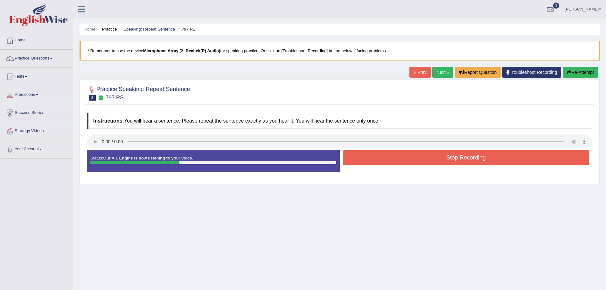
click at [462, 159] on button "Stop Recording" at bounding box center [466, 157] width 247 height 15
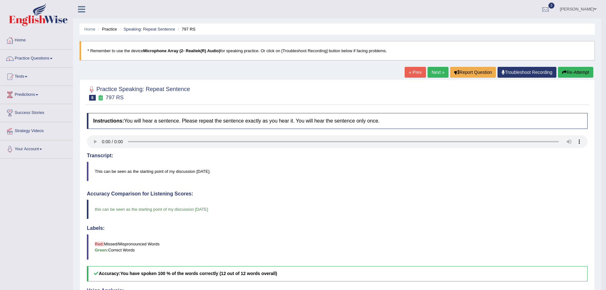
click at [433, 73] on link "Next »" at bounding box center [438, 72] width 21 height 11
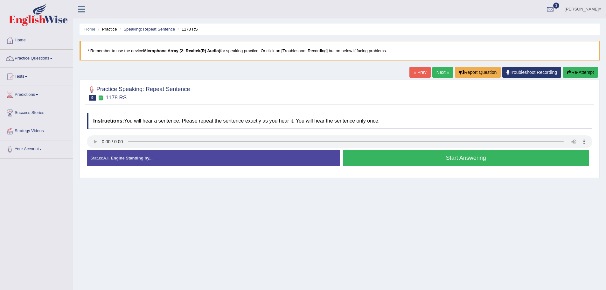
click at [427, 157] on button "Start Answering" at bounding box center [466, 158] width 247 height 16
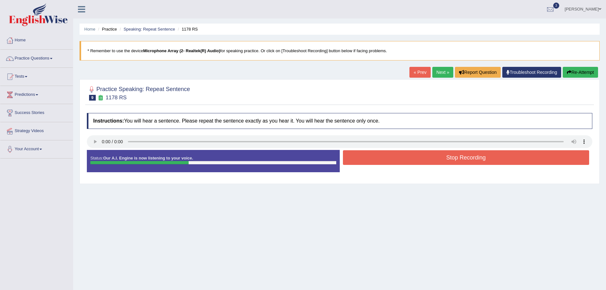
click at [404, 159] on button "Stop Recording" at bounding box center [466, 157] width 247 height 15
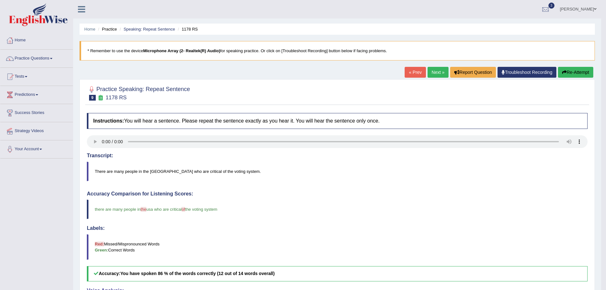
click at [428, 73] on link "Next »" at bounding box center [438, 72] width 21 height 11
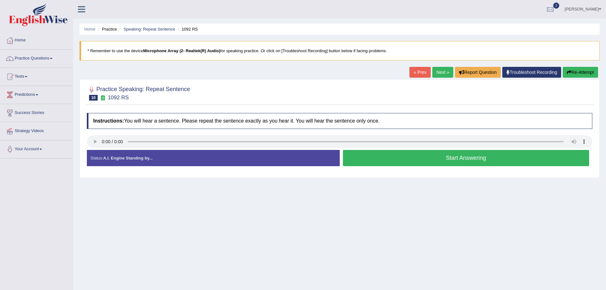
click at [406, 159] on button "Start Answering" at bounding box center [466, 158] width 247 height 16
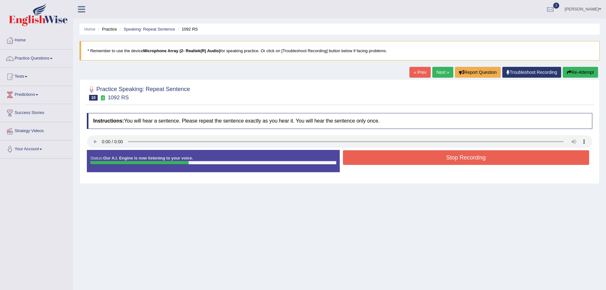
click at [433, 164] on button "Stop Recording" at bounding box center [466, 157] width 247 height 15
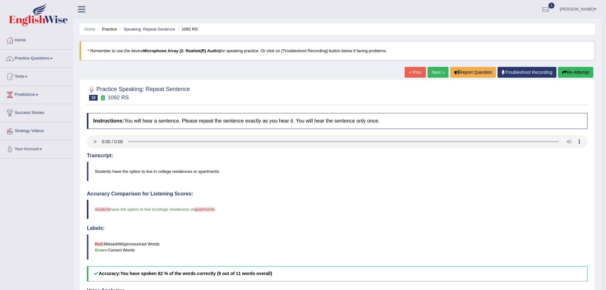
click at [437, 73] on link "Next »" at bounding box center [438, 72] width 21 height 11
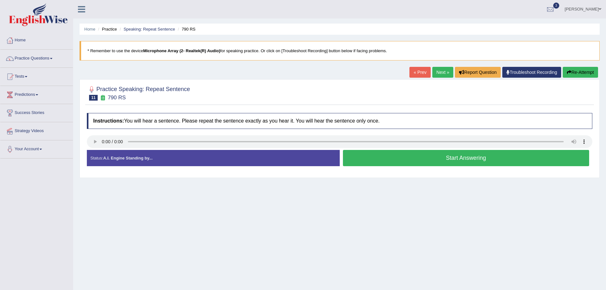
click at [410, 159] on button "Start Answering" at bounding box center [466, 158] width 247 height 16
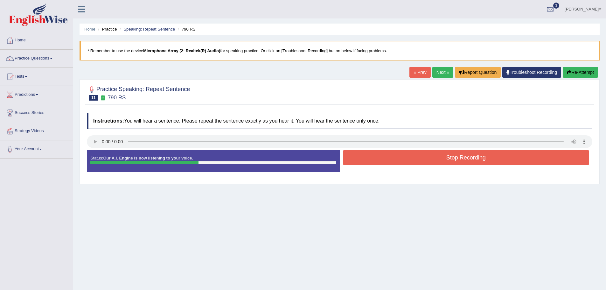
click at [462, 159] on button "Stop Recording" at bounding box center [466, 157] width 247 height 15
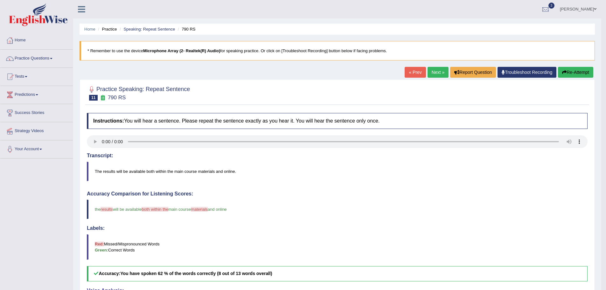
click at [428, 73] on link "Next »" at bounding box center [438, 72] width 21 height 11
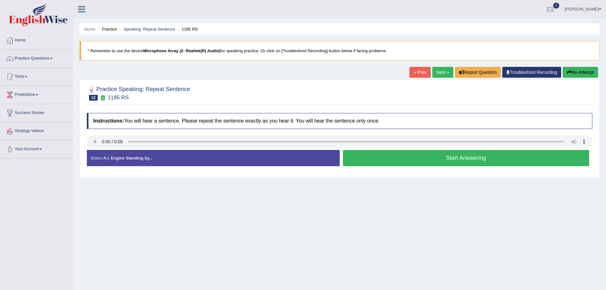
click at [400, 158] on button "Start Answering" at bounding box center [466, 158] width 247 height 16
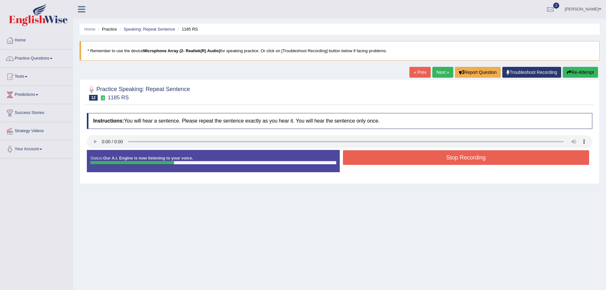
click at [469, 166] on div "Stop Recording" at bounding box center [466, 158] width 253 height 16
click at [469, 161] on button "Stop Recording" at bounding box center [466, 157] width 247 height 15
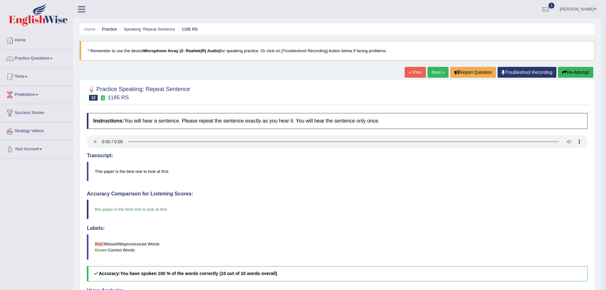
click at [435, 73] on link "Next »" at bounding box center [438, 72] width 21 height 11
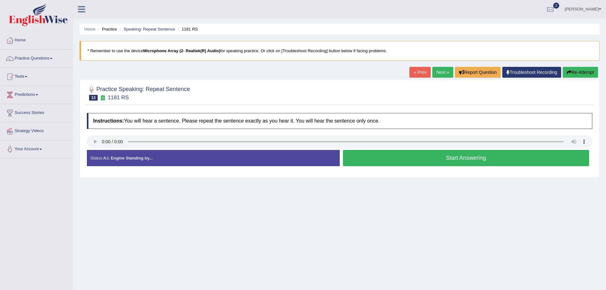
click at [412, 158] on button "Start Answering" at bounding box center [466, 158] width 247 height 16
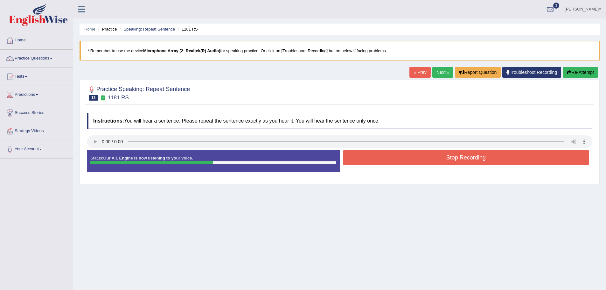
click at [421, 160] on button "Stop Recording" at bounding box center [466, 157] width 247 height 15
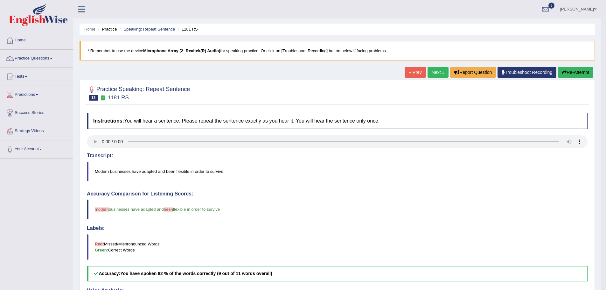
click at [433, 72] on link "Next »" at bounding box center [438, 72] width 21 height 11
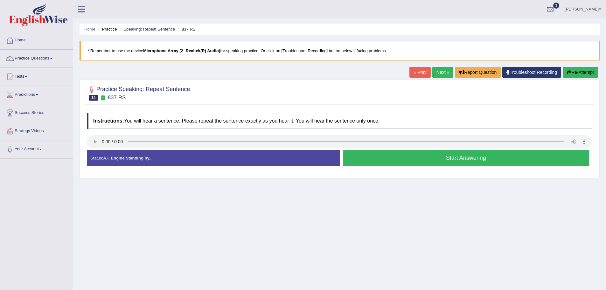
click at [428, 157] on button "Start Answering" at bounding box center [466, 158] width 247 height 16
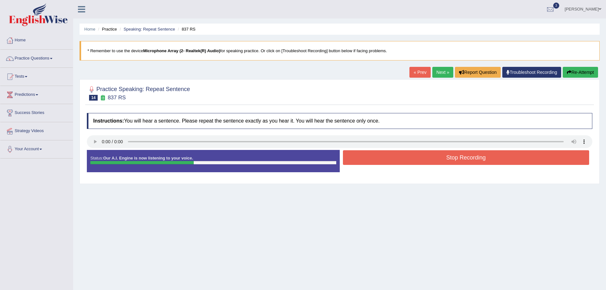
click at [498, 153] on button "Stop Recording" at bounding box center [466, 157] width 247 height 15
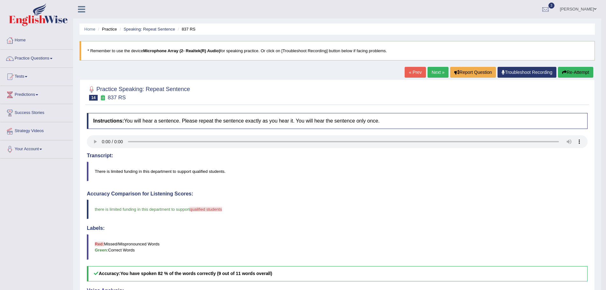
click at [433, 73] on link "Next »" at bounding box center [438, 72] width 21 height 11
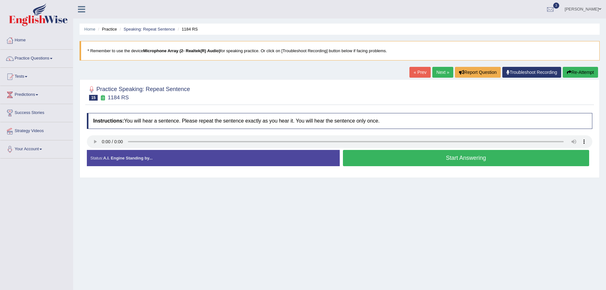
click at [426, 157] on button "Start Answering" at bounding box center [466, 158] width 247 height 16
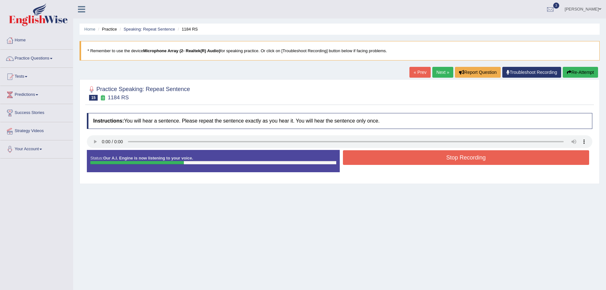
click at [451, 155] on button "Stop Recording" at bounding box center [466, 157] width 247 height 15
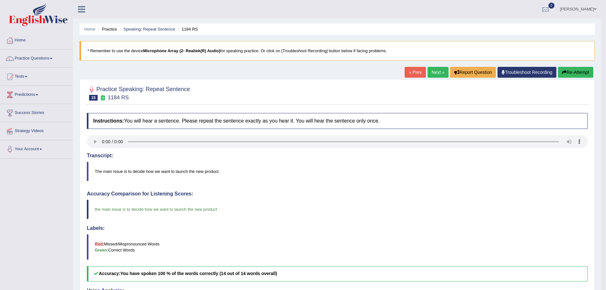
click at [438, 72] on link "Next »" at bounding box center [438, 72] width 21 height 11
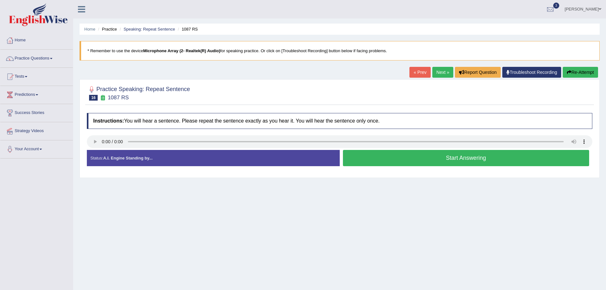
click at [419, 157] on button "Start Answering" at bounding box center [466, 158] width 247 height 16
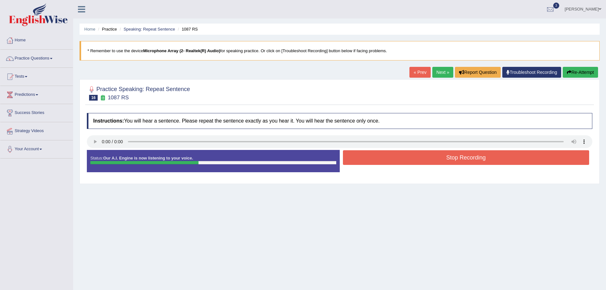
click at [425, 154] on button "Stop Recording" at bounding box center [466, 157] width 247 height 15
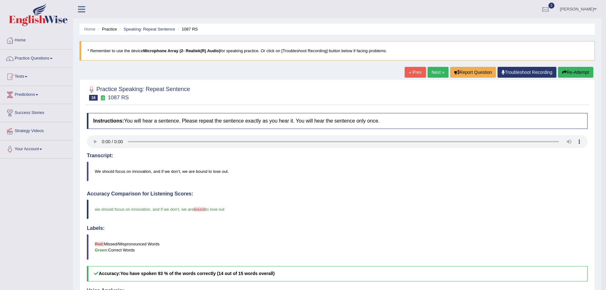
click at [436, 70] on link "Next »" at bounding box center [438, 72] width 21 height 11
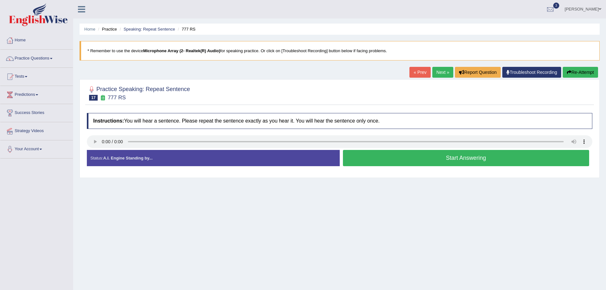
click at [379, 150] on button "Start Answering" at bounding box center [466, 158] width 247 height 16
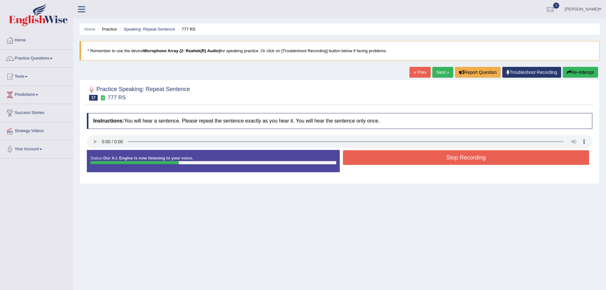
click at [473, 157] on button "Stop Recording" at bounding box center [466, 157] width 247 height 15
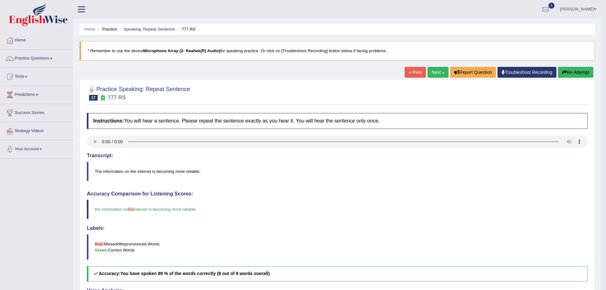
click at [433, 72] on link "Next »" at bounding box center [438, 72] width 21 height 11
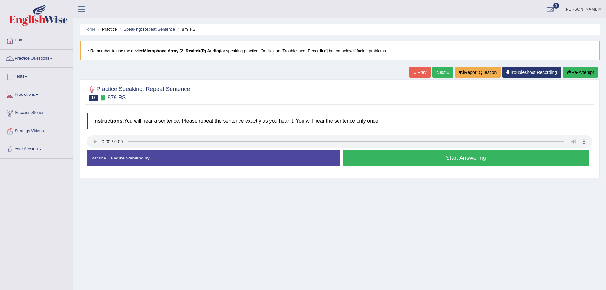
click at [397, 156] on button "Start Answering" at bounding box center [466, 158] width 247 height 16
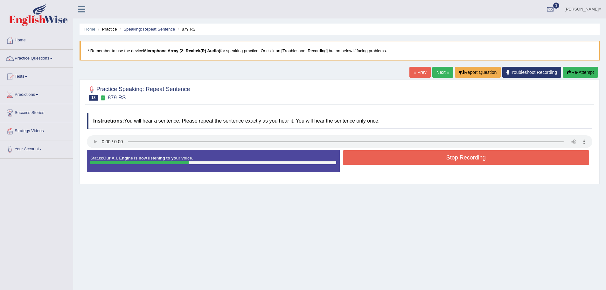
click at [391, 158] on button "Stop Recording" at bounding box center [466, 157] width 247 height 15
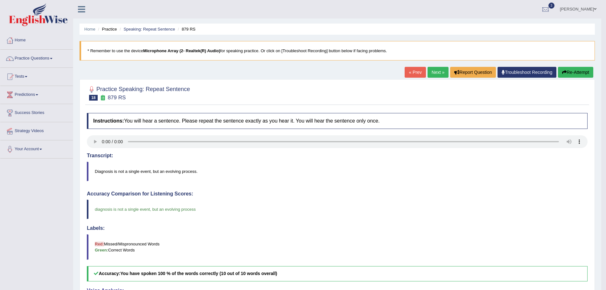
click at [443, 72] on link "Next »" at bounding box center [438, 72] width 21 height 11
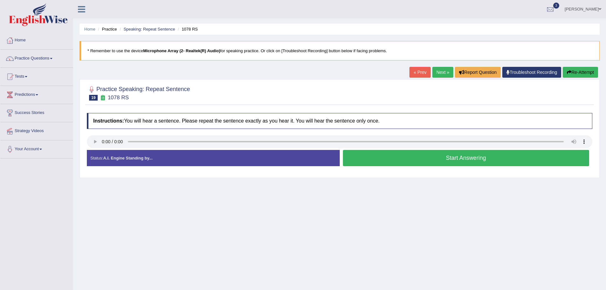
click at [420, 157] on button "Start Answering" at bounding box center [466, 158] width 247 height 16
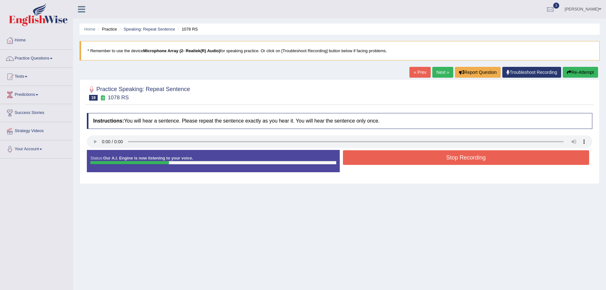
click at [409, 159] on button "Stop Recording" at bounding box center [466, 157] width 247 height 15
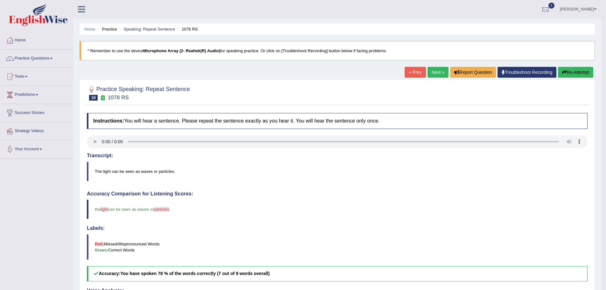
click at [442, 68] on link "Next »" at bounding box center [438, 72] width 21 height 11
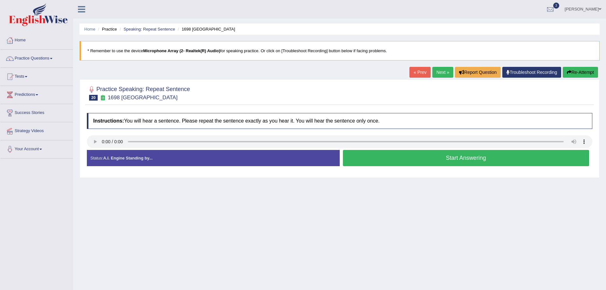
click at [373, 162] on button "Start Answering" at bounding box center [466, 158] width 247 height 16
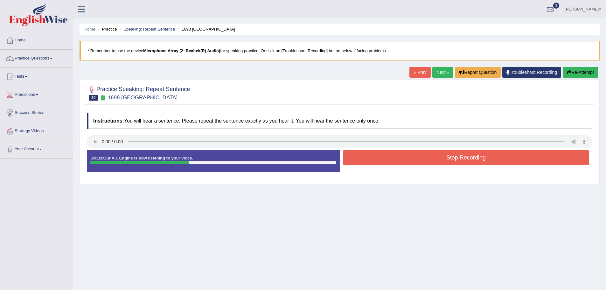
click at [394, 160] on button "Stop Recording" at bounding box center [466, 157] width 247 height 15
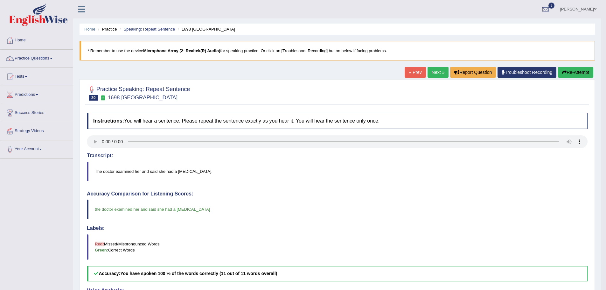
click at [428, 68] on link "Next »" at bounding box center [438, 72] width 21 height 11
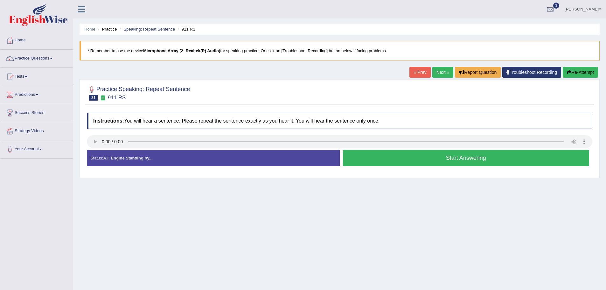
click at [432, 163] on button "Start Answering" at bounding box center [466, 158] width 247 height 16
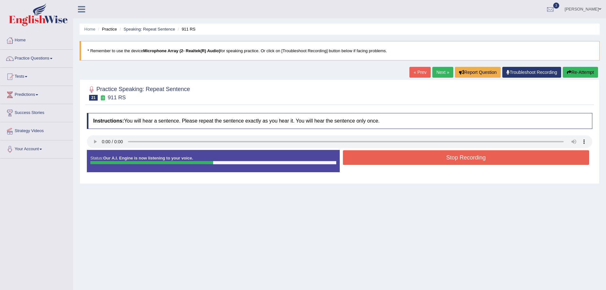
click at [432, 163] on button "Stop Recording" at bounding box center [466, 157] width 247 height 15
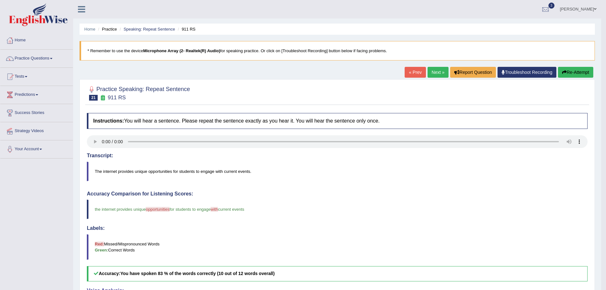
click at [432, 77] on link "Next »" at bounding box center [438, 72] width 21 height 11
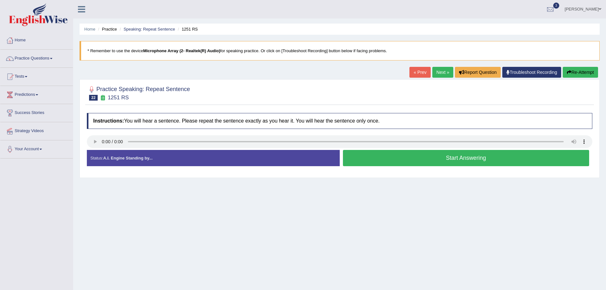
click at [456, 159] on button "Start Answering" at bounding box center [466, 158] width 247 height 16
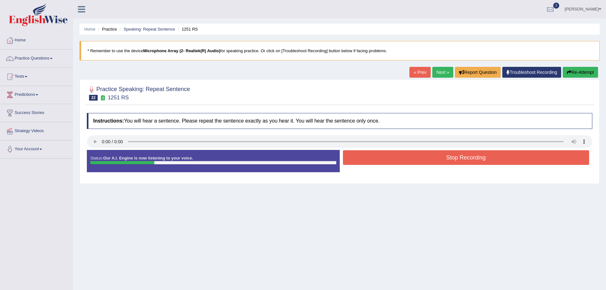
click at [433, 156] on button "Stop Recording" at bounding box center [466, 157] width 247 height 15
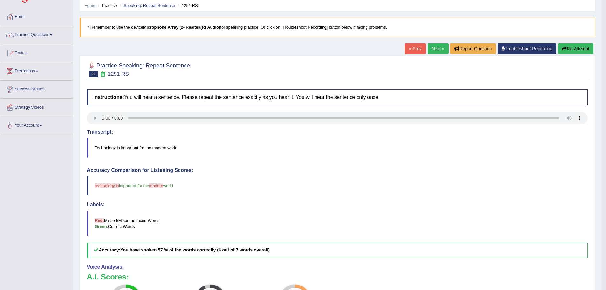
scroll to position [13, 0]
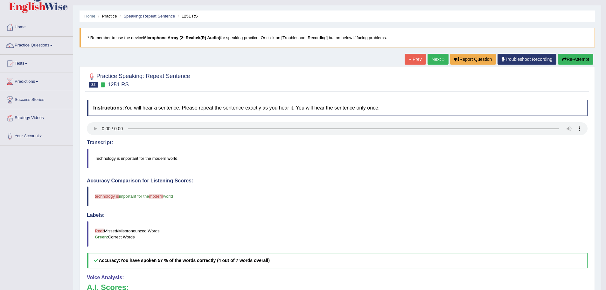
click at [439, 58] on link "Next »" at bounding box center [438, 59] width 21 height 11
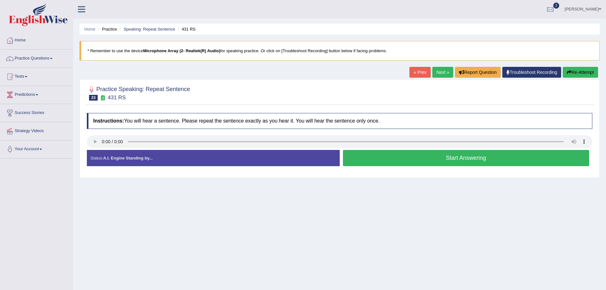
click at [411, 159] on button "Start Answering" at bounding box center [466, 158] width 247 height 16
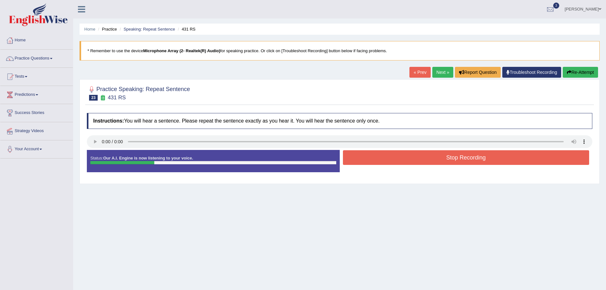
click at [407, 164] on button "Stop Recording" at bounding box center [466, 157] width 247 height 15
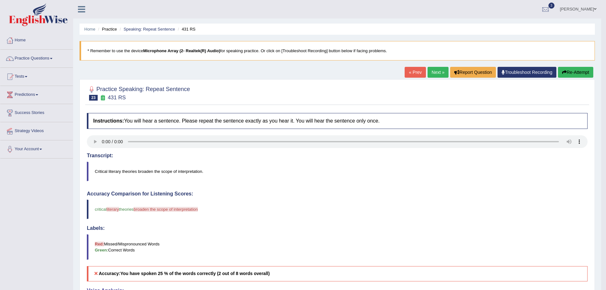
click at [437, 70] on link "Next »" at bounding box center [438, 72] width 21 height 11
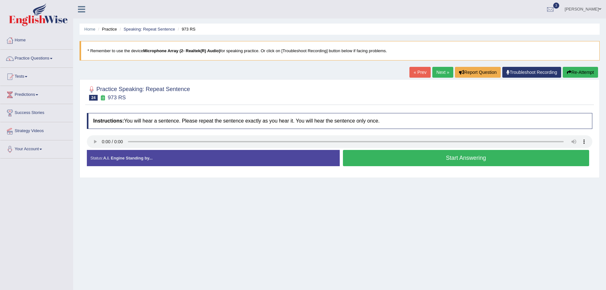
click at [413, 157] on button "Start Answering" at bounding box center [466, 158] width 247 height 16
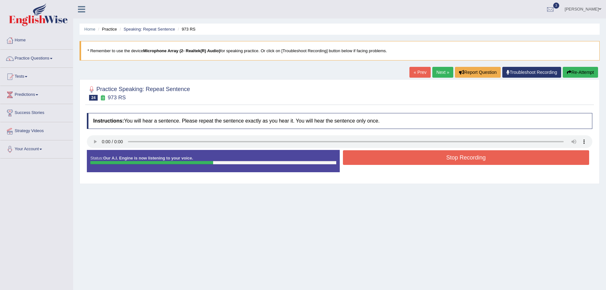
click at [414, 154] on button "Stop Recording" at bounding box center [466, 157] width 247 height 15
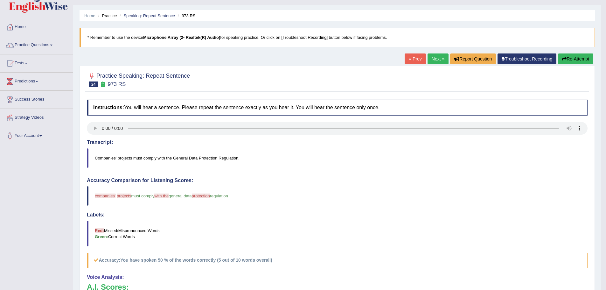
scroll to position [13, 0]
click at [437, 59] on link "Next »" at bounding box center [438, 59] width 21 height 11
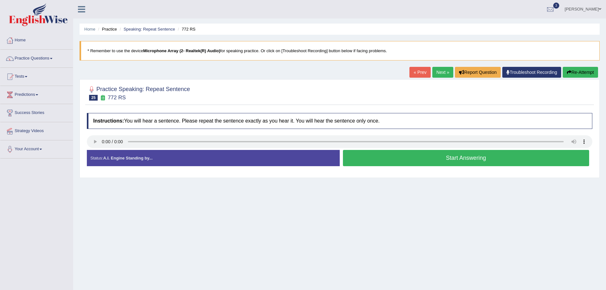
click at [427, 156] on button "Start Answering" at bounding box center [466, 158] width 247 height 16
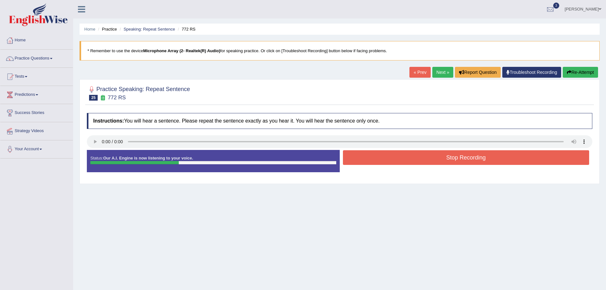
click at [427, 156] on button "Stop Recording" at bounding box center [466, 157] width 247 height 15
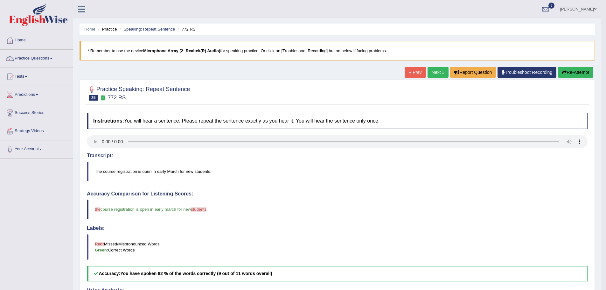
click at [436, 75] on link "Next »" at bounding box center [438, 72] width 21 height 11
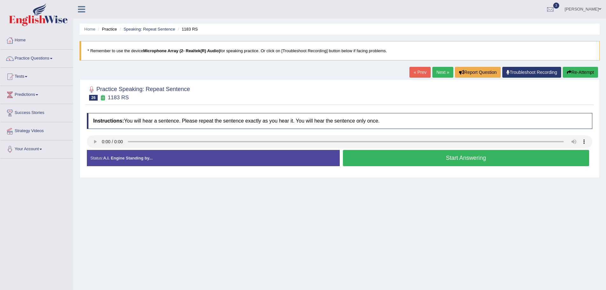
click at [394, 158] on button "Start Answering" at bounding box center [466, 158] width 247 height 16
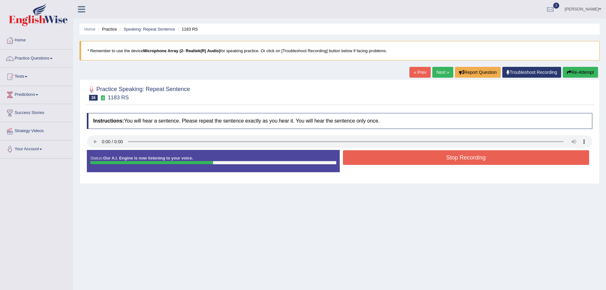
click at [394, 157] on button "Stop Recording" at bounding box center [466, 157] width 247 height 15
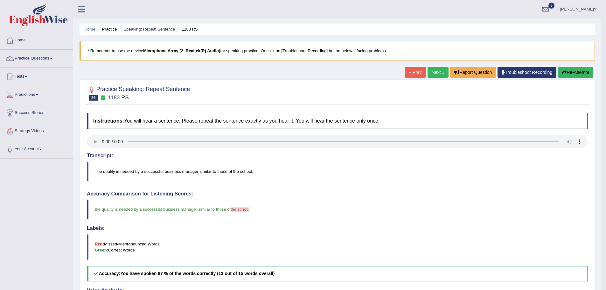
click at [435, 70] on link "Next »" at bounding box center [438, 72] width 21 height 11
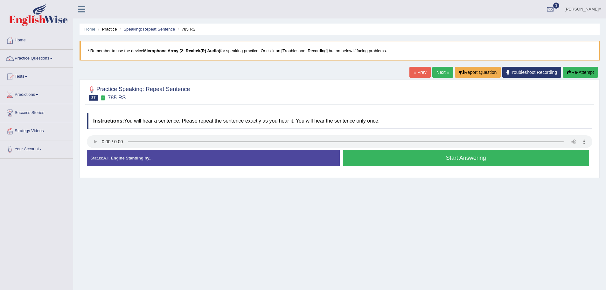
click at [392, 156] on button "Start Answering" at bounding box center [466, 158] width 247 height 16
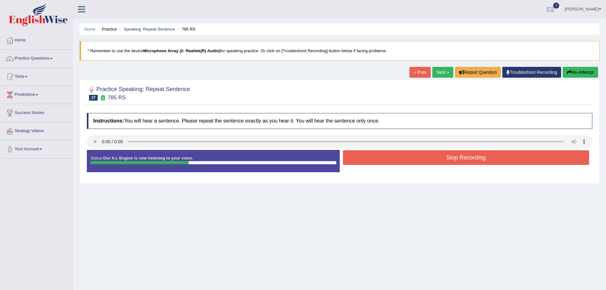
click at [392, 156] on button "Stop Recording" at bounding box center [466, 157] width 247 height 15
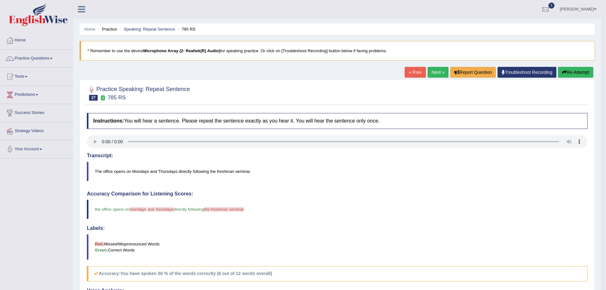
click at [428, 72] on link "Next »" at bounding box center [438, 72] width 21 height 11
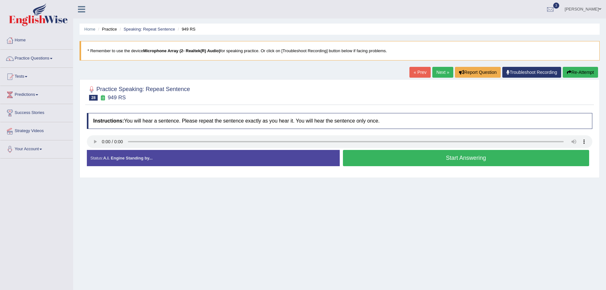
click at [478, 154] on button "Start Answering" at bounding box center [466, 158] width 247 height 16
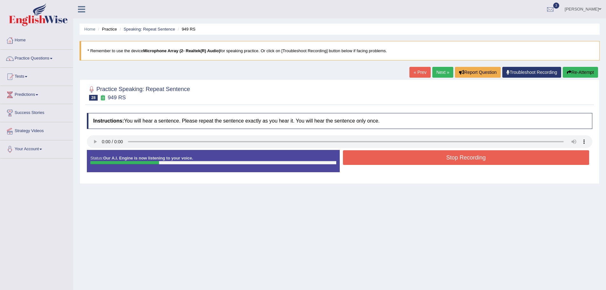
click at [478, 154] on button "Stop Recording" at bounding box center [466, 157] width 247 height 15
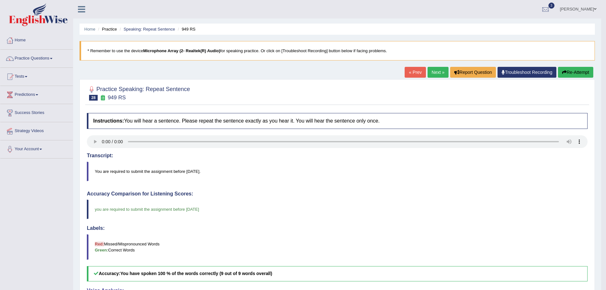
click at [430, 71] on link "Next »" at bounding box center [438, 72] width 21 height 11
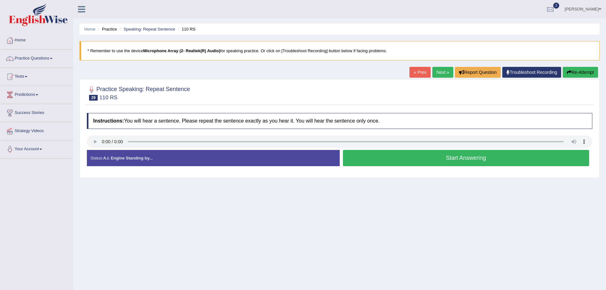
click at [461, 157] on button "Start Answering" at bounding box center [466, 158] width 247 height 16
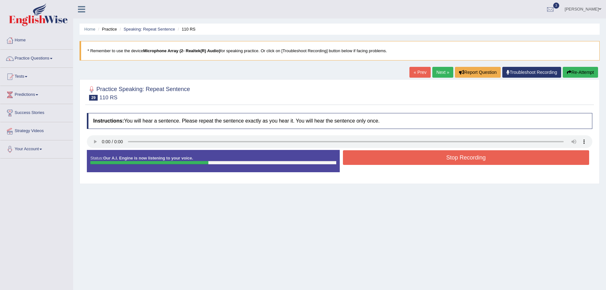
click at [458, 162] on button "Stop Recording" at bounding box center [466, 157] width 247 height 15
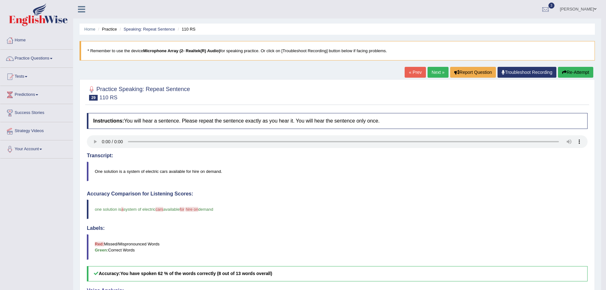
click at [438, 76] on link "Next »" at bounding box center [438, 72] width 21 height 11
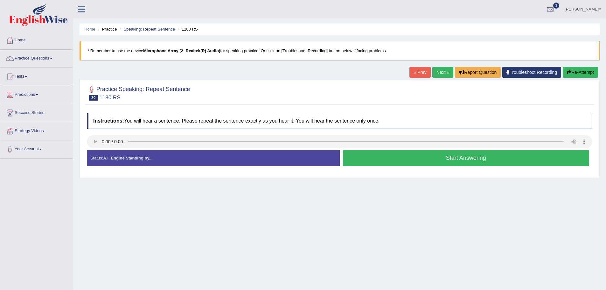
click at [390, 160] on button "Start Answering" at bounding box center [466, 158] width 247 height 16
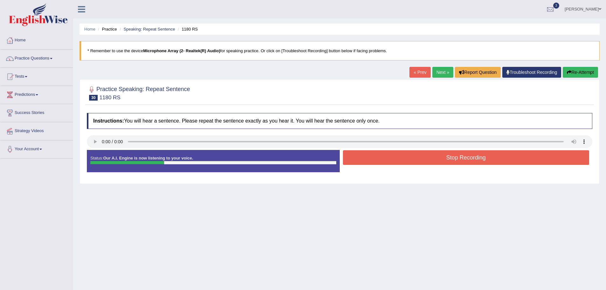
click at [418, 155] on button "Stop Recording" at bounding box center [466, 157] width 247 height 15
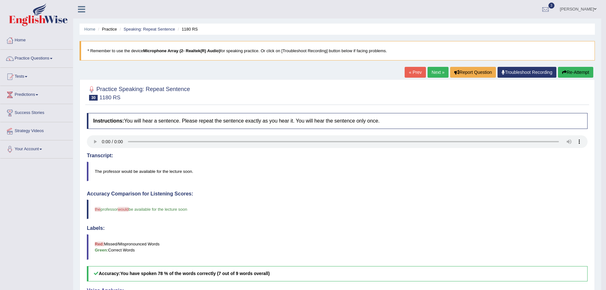
click at [438, 72] on link "Next »" at bounding box center [438, 72] width 21 height 11
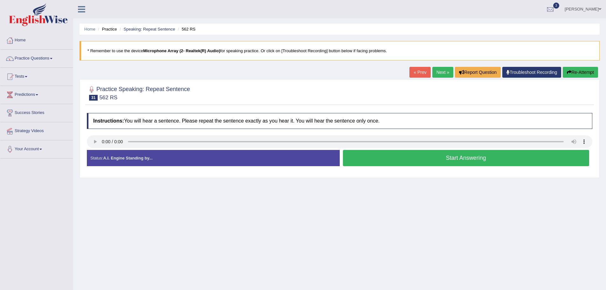
click at [396, 158] on button "Start Answering" at bounding box center [466, 158] width 247 height 16
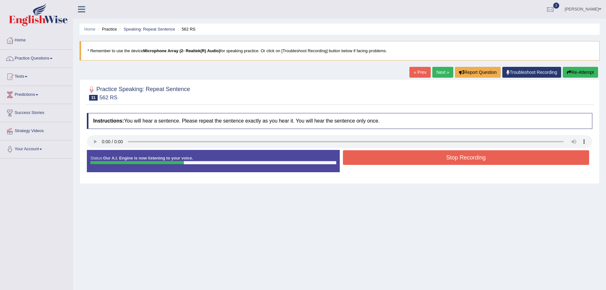
click at [406, 150] on div "Created with Highcharts 7.1.2 Great Too slow Too fast Time Speech pace meter: 0…" at bounding box center [468, 150] width 256 height 0
click at [406, 153] on button "Stop Recording" at bounding box center [466, 157] width 247 height 15
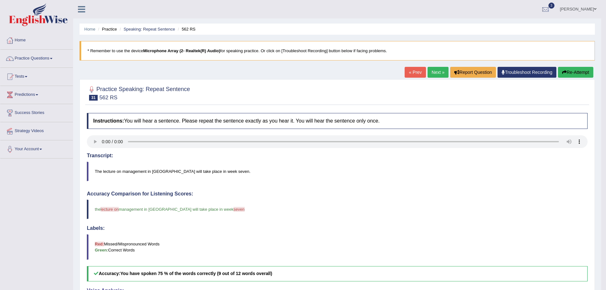
click at [437, 73] on link "Next »" at bounding box center [438, 72] width 21 height 11
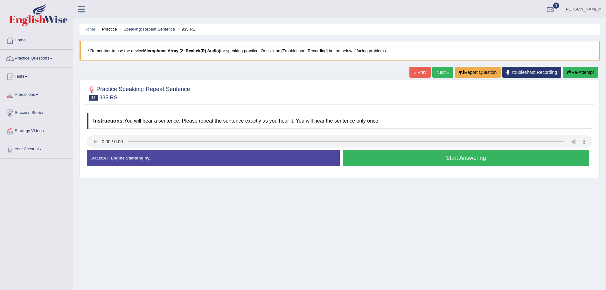
click at [402, 157] on button "Start Answering" at bounding box center [466, 158] width 247 height 16
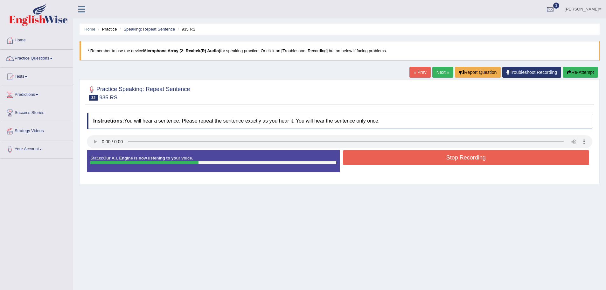
click at [467, 163] on button "Stop Recording" at bounding box center [466, 157] width 247 height 15
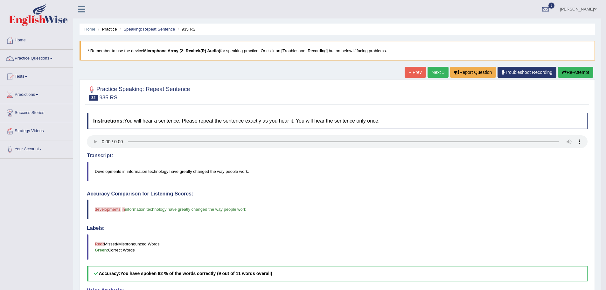
click at [437, 72] on link "Next »" at bounding box center [438, 72] width 21 height 11
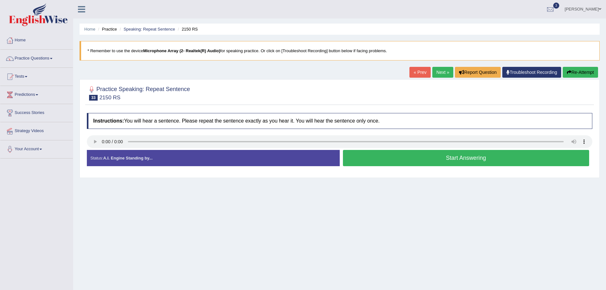
click at [436, 157] on button "Start Answering" at bounding box center [466, 158] width 247 height 16
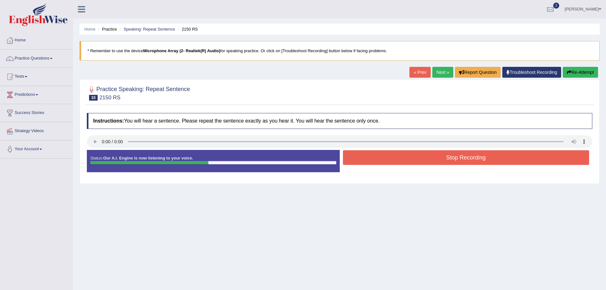
click at [467, 160] on button "Stop Recording" at bounding box center [466, 157] width 247 height 15
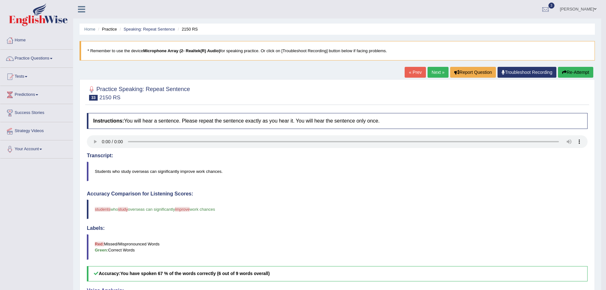
drag, startPoint x: 583, startPoint y: 70, endPoint x: 580, endPoint y: 71, distance: 3.2
click at [583, 70] on button "Re-Attempt" at bounding box center [575, 72] width 35 height 11
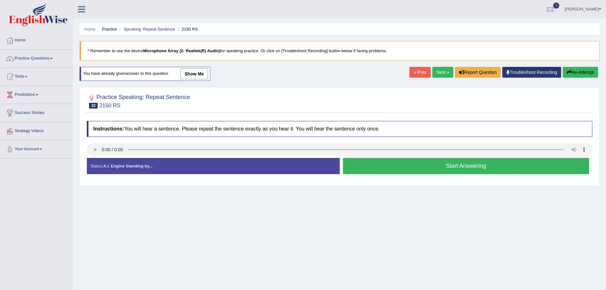
click at [394, 166] on button "Start Answering" at bounding box center [466, 166] width 247 height 16
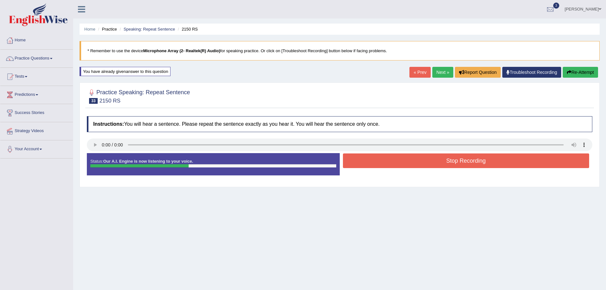
click at [383, 166] on button "Stop Recording" at bounding box center [466, 160] width 247 height 15
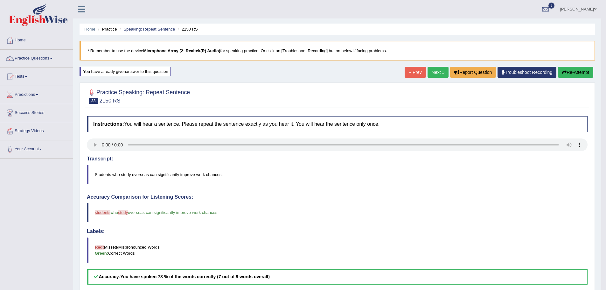
click at [577, 69] on button "Re-Attempt" at bounding box center [575, 72] width 35 height 11
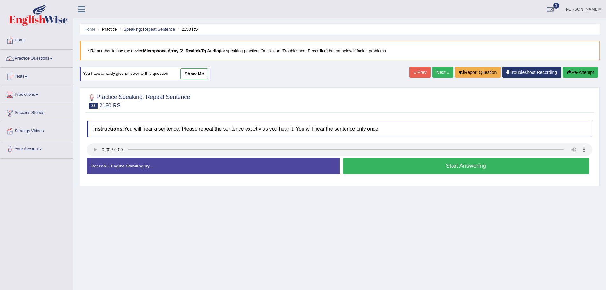
click at [459, 166] on button "Start Answering" at bounding box center [466, 166] width 247 height 16
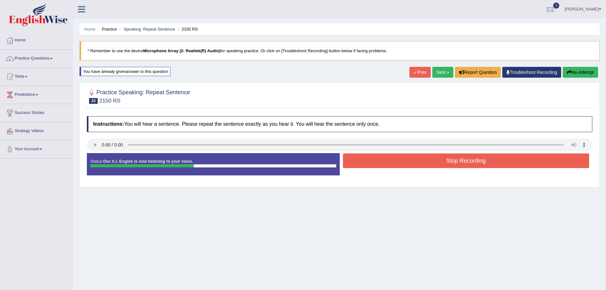
click at [431, 155] on button "Stop Recording" at bounding box center [466, 160] width 247 height 15
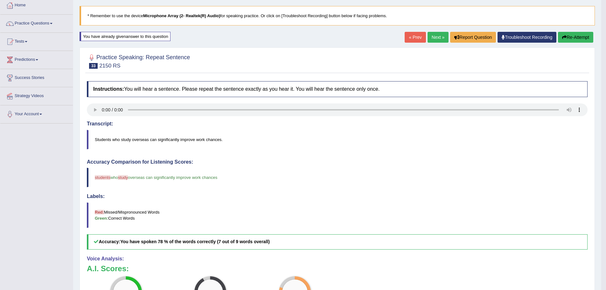
scroll to position [32, 0]
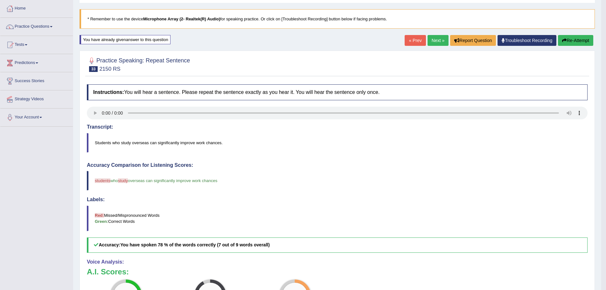
click at [587, 37] on button "Re-Attempt" at bounding box center [575, 40] width 35 height 11
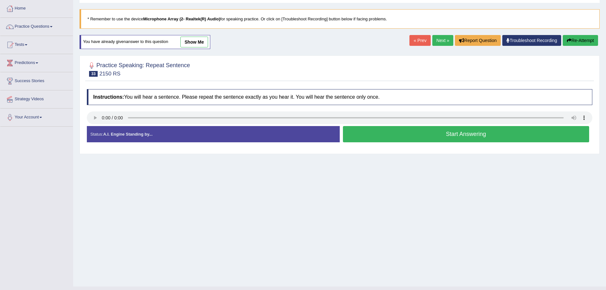
click at [452, 131] on button "Start Answering" at bounding box center [466, 134] width 247 height 16
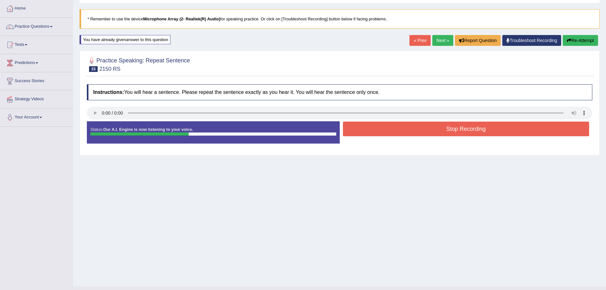
click at [452, 131] on button "Stop Recording" at bounding box center [466, 129] width 247 height 15
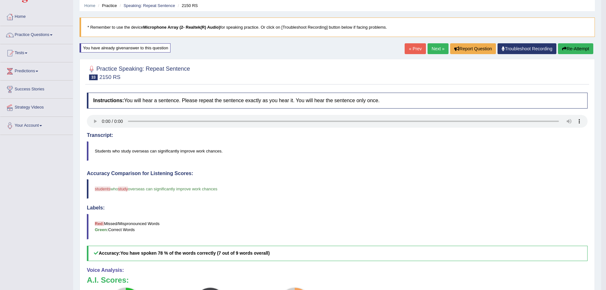
scroll to position [16, 0]
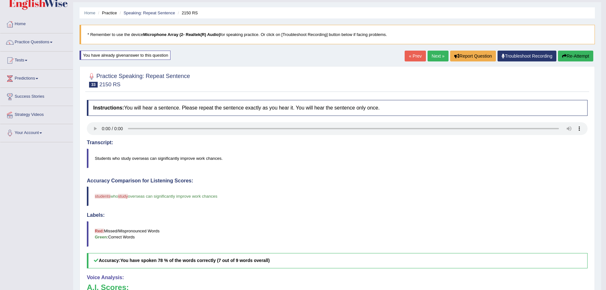
click at [576, 56] on button "Re-Attempt" at bounding box center [575, 56] width 35 height 11
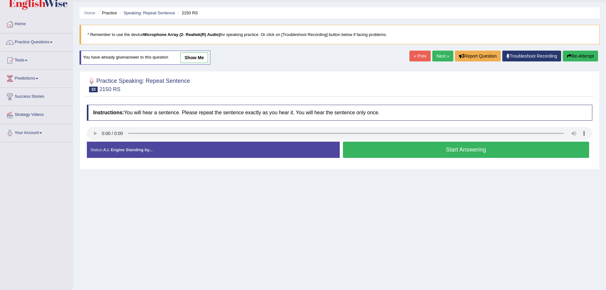
click at [411, 148] on button "Start Answering" at bounding box center [466, 150] width 247 height 16
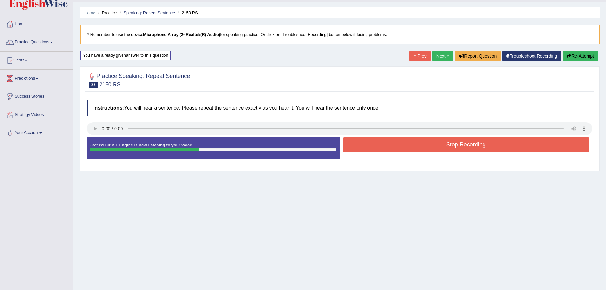
click at [449, 140] on button "Stop Recording" at bounding box center [466, 144] width 247 height 15
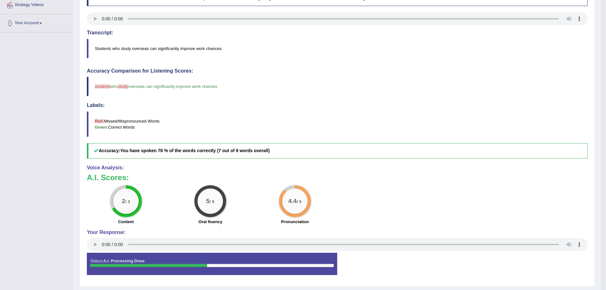
scroll to position [48, 0]
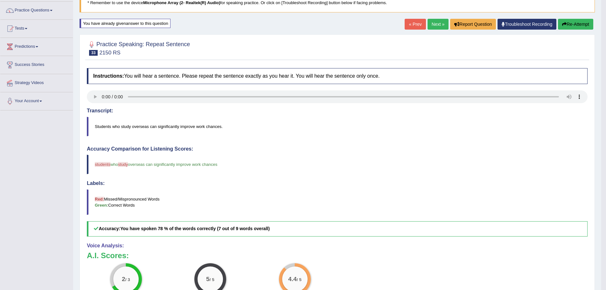
click at [579, 23] on button "Re-Attempt" at bounding box center [575, 24] width 35 height 11
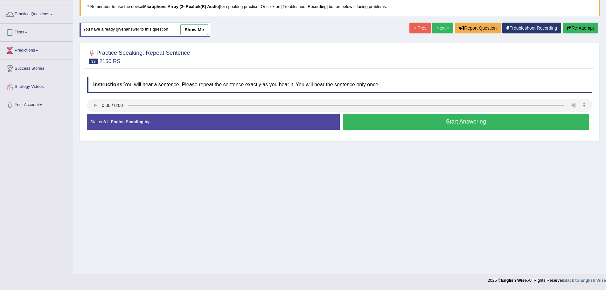
click at [446, 124] on button "Start Answering" at bounding box center [466, 122] width 247 height 16
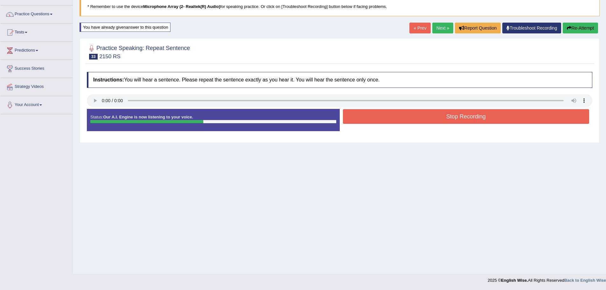
click at [446, 114] on button "Stop Recording" at bounding box center [466, 116] width 247 height 15
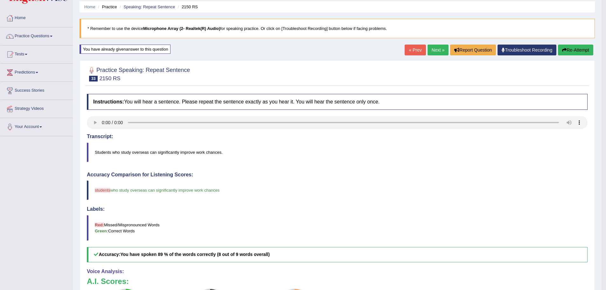
scroll to position [12, 0]
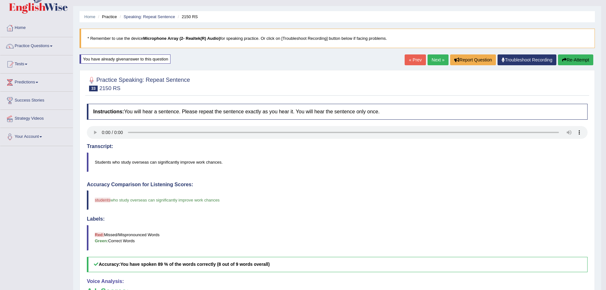
click at [430, 60] on link "Next »" at bounding box center [438, 59] width 21 height 11
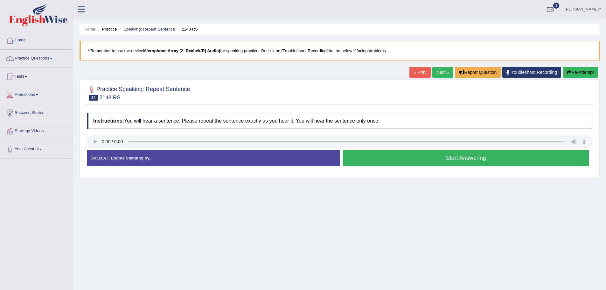
click at [419, 160] on button "Start Answering" at bounding box center [466, 158] width 247 height 16
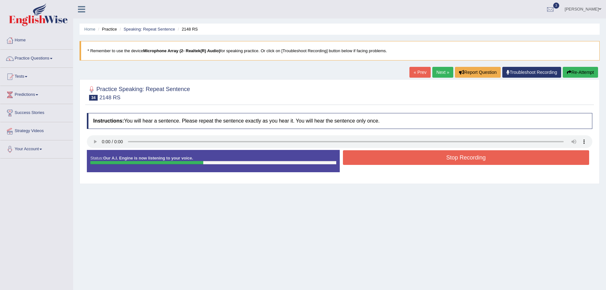
click at [411, 160] on button "Stop Recording" at bounding box center [466, 157] width 247 height 15
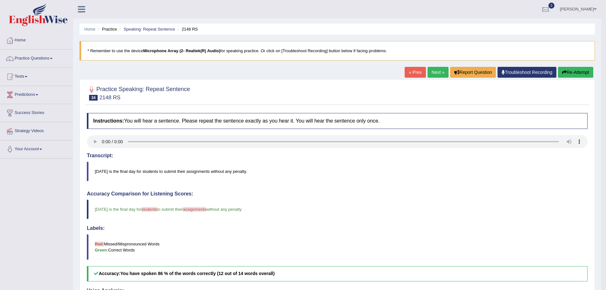
click at [440, 71] on link "Next »" at bounding box center [438, 72] width 21 height 11
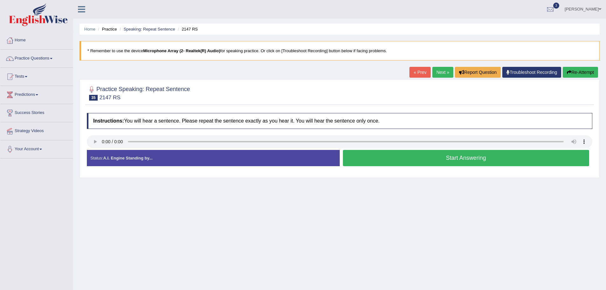
click at [433, 160] on button "Start Answering" at bounding box center [466, 158] width 247 height 16
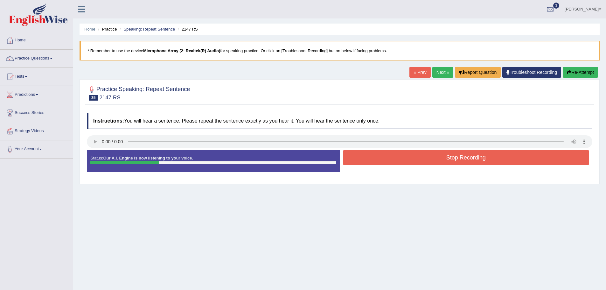
click at [451, 158] on button "Stop Recording" at bounding box center [466, 157] width 247 height 15
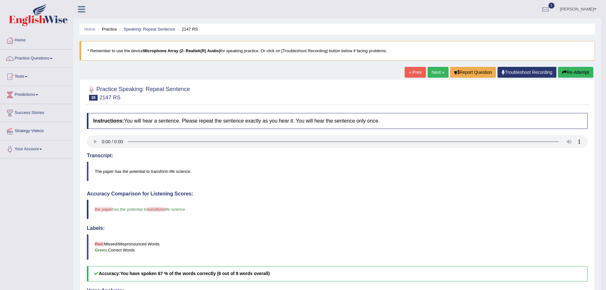
drag, startPoint x: 432, startPoint y: 72, endPoint x: 421, endPoint y: 75, distance: 11.4
click at [432, 72] on link "Next »" at bounding box center [438, 72] width 21 height 11
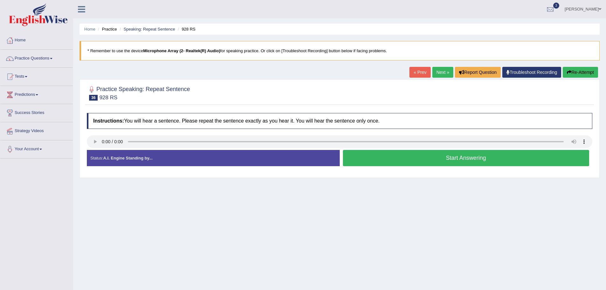
click at [416, 160] on button "Start Answering" at bounding box center [466, 158] width 247 height 16
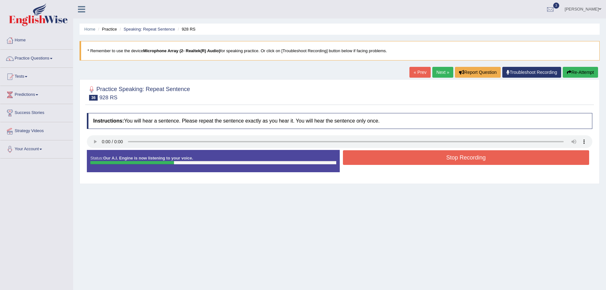
click at [407, 161] on button "Stop Recording" at bounding box center [466, 157] width 247 height 15
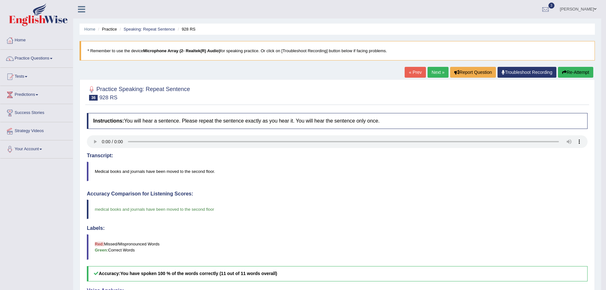
click at [430, 74] on link "Next »" at bounding box center [438, 72] width 21 height 11
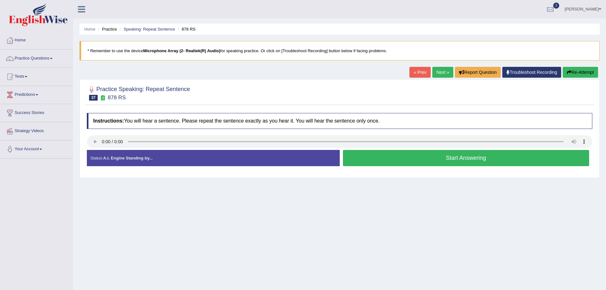
click at [424, 157] on button "Start Answering" at bounding box center [466, 158] width 247 height 16
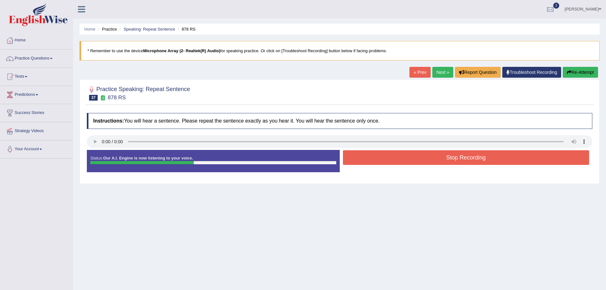
click at [396, 152] on button "Stop Recording" at bounding box center [466, 157] width 247 height 15
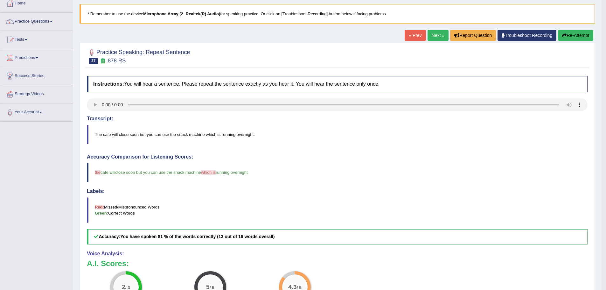
scroll to position [32, 0]
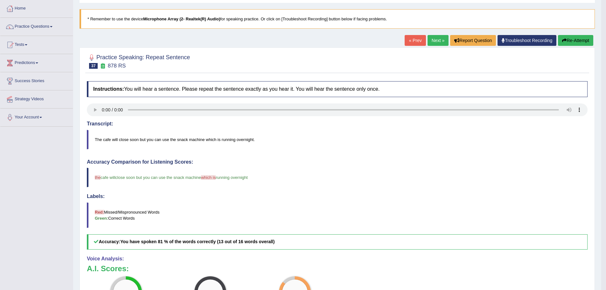
drag, startPoint x: 437, startPoint y: 42, endPoint x: 421, endPoint y: 51, distance: 18.1
click at [437, 42] on link "Next »" at bounding box center [438, 40] width 21 height 11
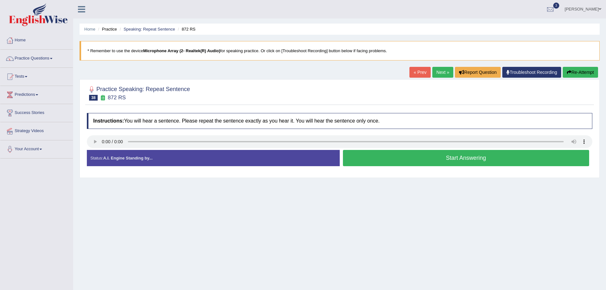
click at [402, 158] on button "Start Answering" at bounding box center [466, 158] width 247 height 16
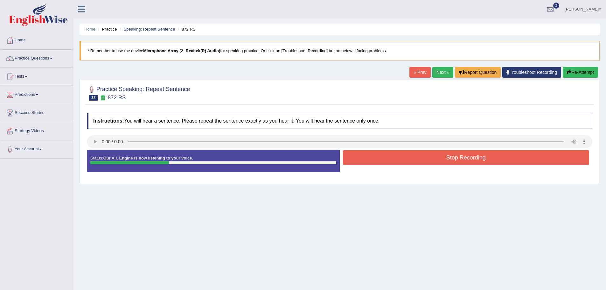
click at [444, 153] on button "Stop Recording" at bounding box center [466, 157] width 247 height 15
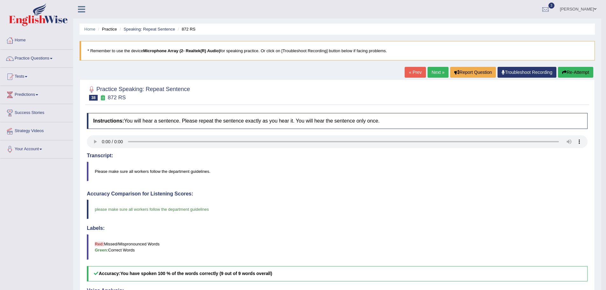
drag, startPoint x: 439, startPoint y: 70, endPoint x: 430, endPoint y: 75, distance: 10.7
click at [439, 70] on link "Next »" at bounding box center [438, 72] width 21 height 11
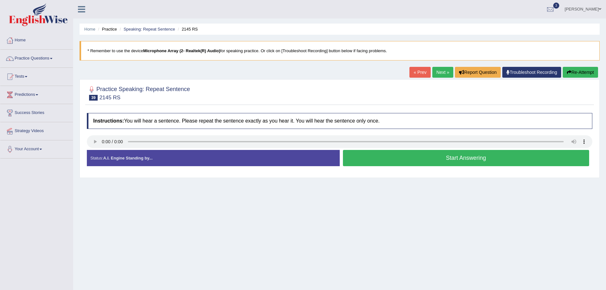
click at [382, 158] on button "Start Answering" at bounding box center [466, 158] width 247 height 16
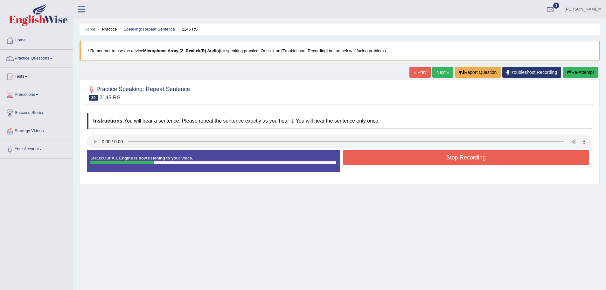
click at [472, 158] on button "Stop Recording" at bounding box center [466, 157] width 247 height 15
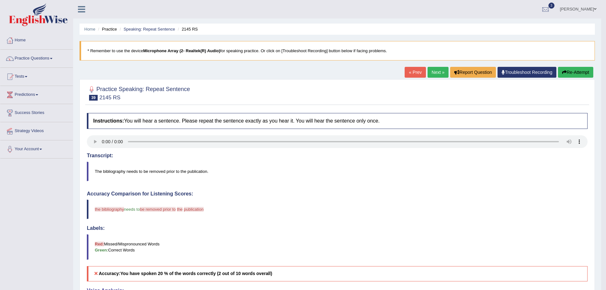
click at [433, 73] on link "Next »" at bounding box center [438, 72] width 21 height 11
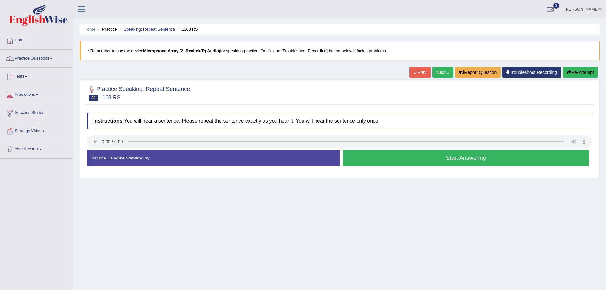
click at [397, 158] on button "Start Answering" at bounding box center [466, 158] width 247 height 16
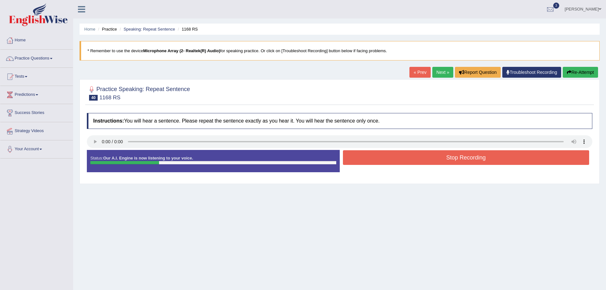
click at [412, 158] on button "Stop Recording" at bounding box center [466, 157] width 247 height 15
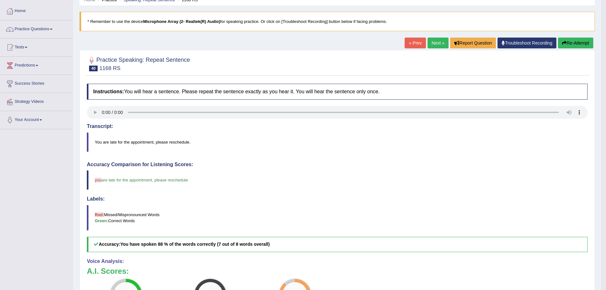
scroll to position [13, 0]
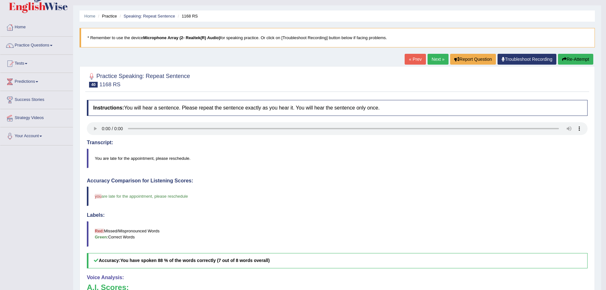
click at [431, 61] on link "Next »" at bounding box center [438, 59] width 21 height 11
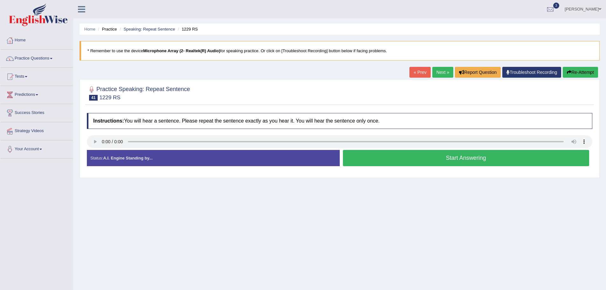
click at [393, 159] on button "Start Answering" at bounding box center [466, 158] width 247 height 16
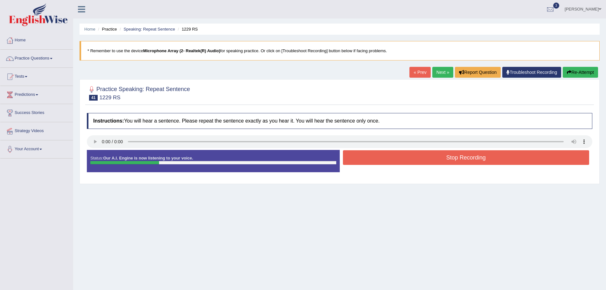
click at [464, 161] on button "Stop Recording" at bounding box center [466, 157] width 247 height 15
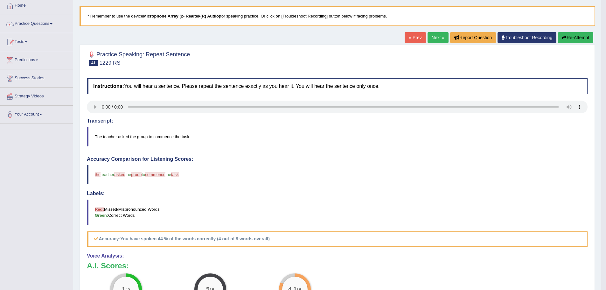
scroll to position [32, 0]
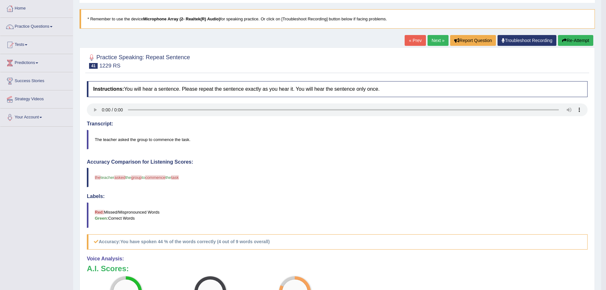
drag, startPoint x: 576, startPoint y: 38, endPoint x: 565, endPoint y: 41, distance: 11.9
click at [576, 38] on button "Re-Attempt" at bounding box center [575, 40] width 35 height 11
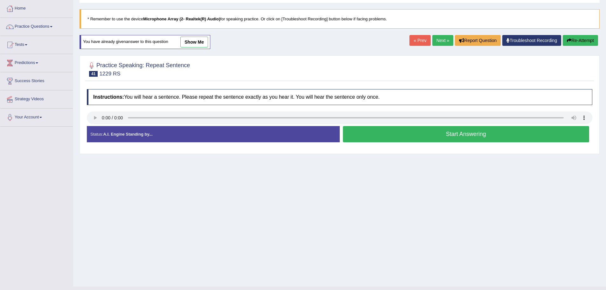
click at [446, 130] on button "Start Answering" at bounding box center [466, 134] width 247 height 16
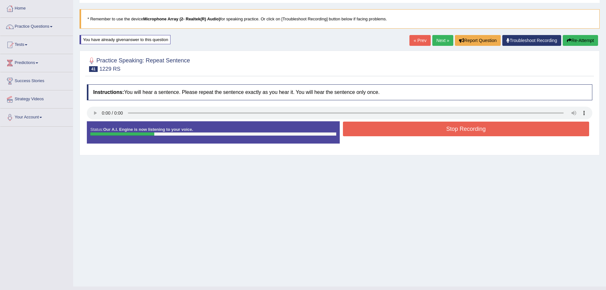
click at [449, 129] on button "Stop Recording" at bounding box center [466, 129] width 247 height 15
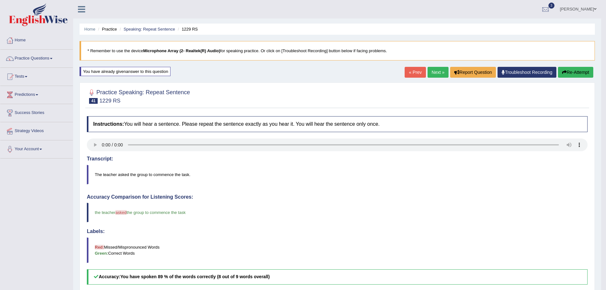
click at [435, 71] on link "Next »" at bounding box center [438, 72] width 21 height 11
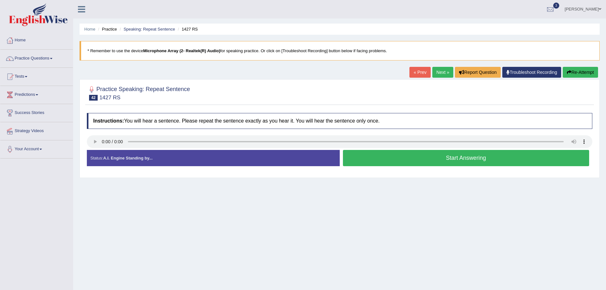
click at [414, 155] on button "Start Answering" at bounding box center [466, 158] width 247 height 16
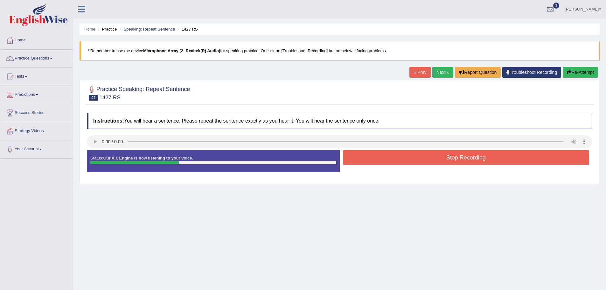
click at [472, 155] on button "Stop Recording" at bounding box center [466, 157] width 247 height 15
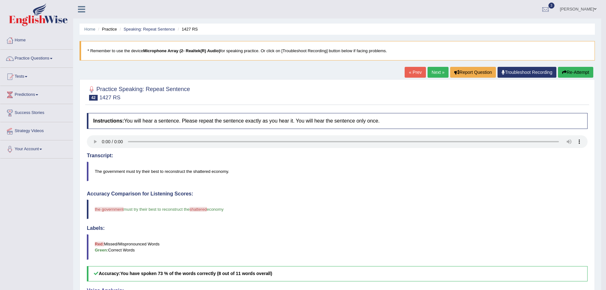
click at [432, 74] on link "Next »" at bounding box center [438, 72] width 21 height 11
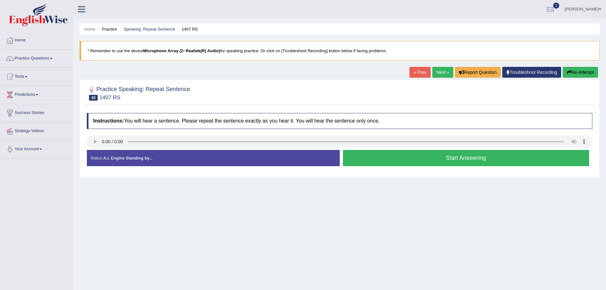
click at [433, 162] on button "Start Answering" at bounding box center [466, 158] width 247 height 16
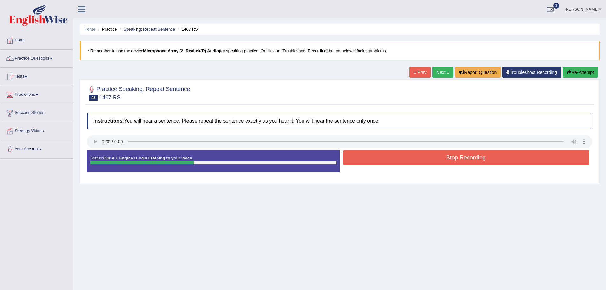
click at [410, 157] on button "Stop Recording" at bounding box center [466, 157] width 247 height 15
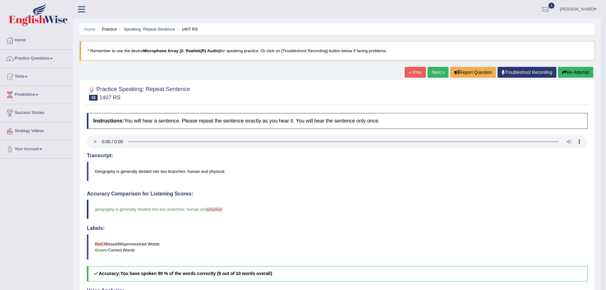
click at [440, 72] on link "Next »" at bounding box center [438, 72] width 21 height 11
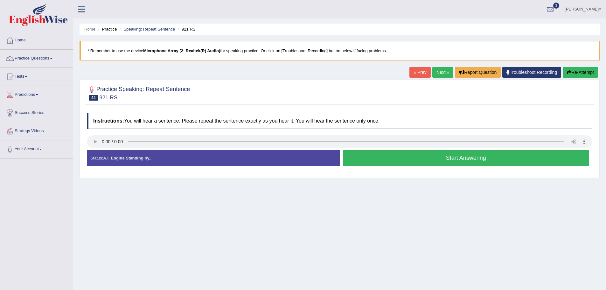
click at [385, 161] on button "Start Answering" at bounding box center [466, 158] width 247 height 16
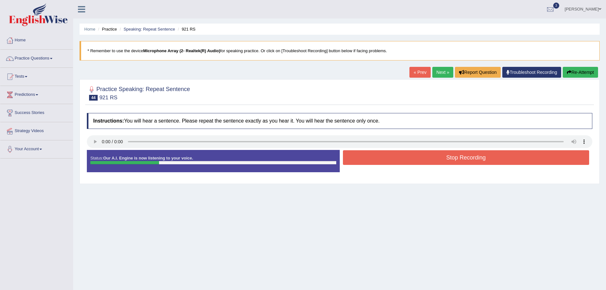
click at [375, 157] on button "Stop Recording" at bounding box center [466, 157] width 247 height 15
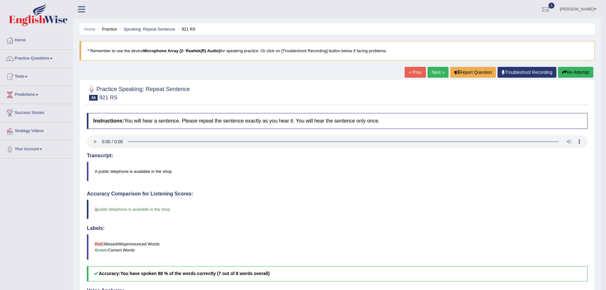
click at [437, 72] on link "Next »" at bounding box center [438, 72] width 21 height 11
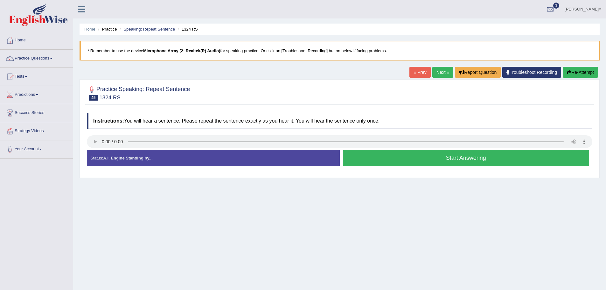
click at [390, 159] on button "Start Answering" at bounding box center [466, 158] width 247 height 16
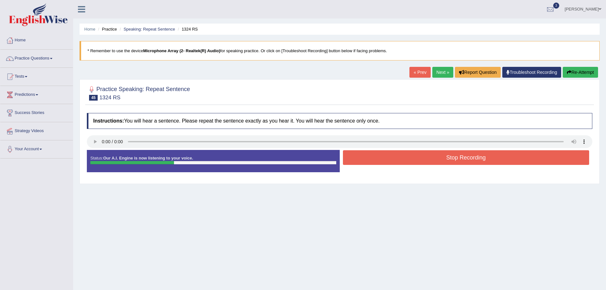
click at [403, 161] on button "Stop Recording" at bounding box center [466, 157] width 247 height 15
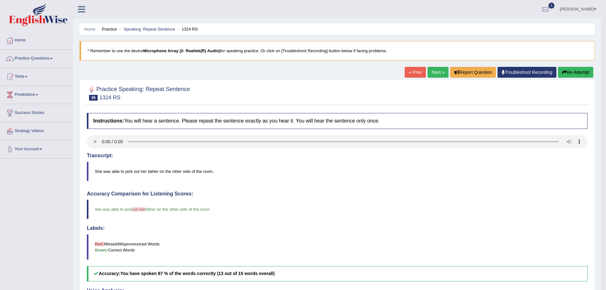
click at [437, 74] on link "Next »" at bounding box center [438, 72] width 21 height 11
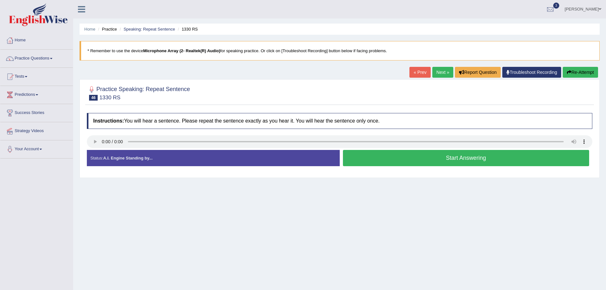
click at [377, 155] on button "Start Answering" at bounding box center [466, 158] width 247 height 16
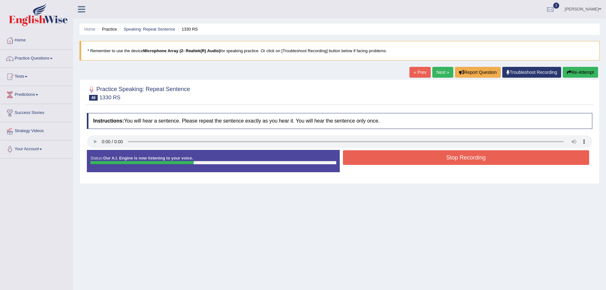
click at [413, 149] on div at bounding box center [339, 142] width 505 height 14
click at [412, 154] on button "Stop Recording" at bounding box center [466, 157] width 247 height 15
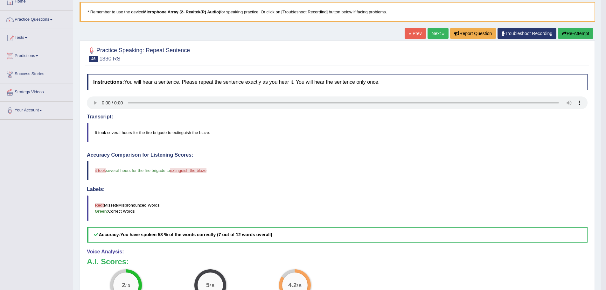
scroll to position [13, 0]
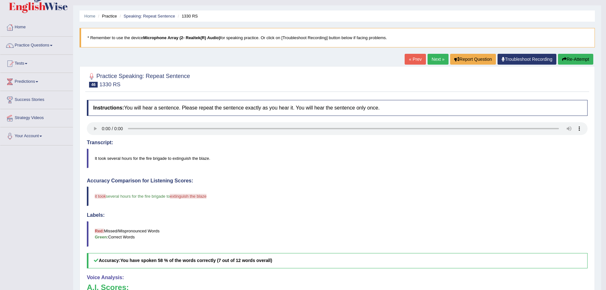
drag, startPoint x: 436, startPoint y: 61, endPoint x: 424, endPoint y: 66, distance: 12.5
click at [436, 61] on link "Next »" at bounding box center [438, 59] width 21 height 11
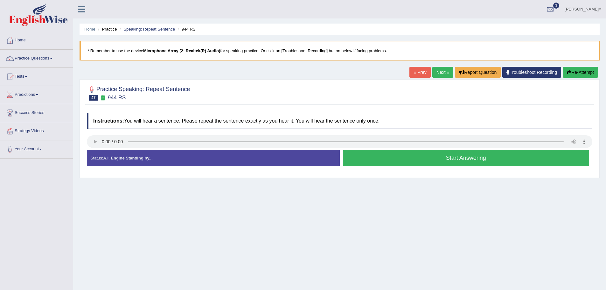
click at [394, 160] on button "Start Answering" at bounding box center [466, 158] width 247 height 16
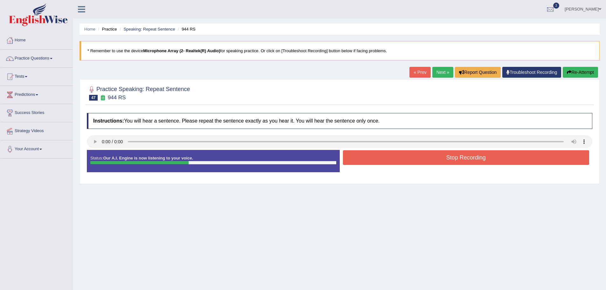
click at [419, 160] on button "Stop Recording" at bounding box center [466, 157] width 247 height 15
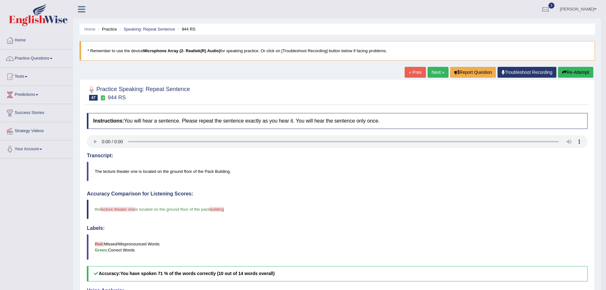
click at [433, 74] on link "Next »" at bounding box center [438, 72] width 21 height 11
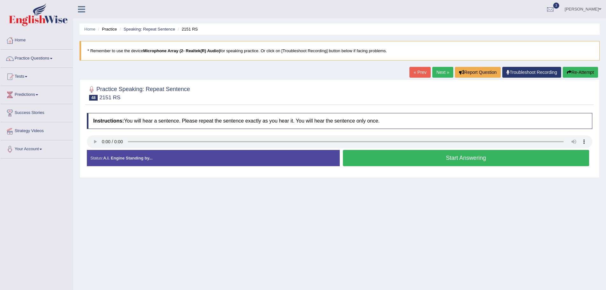
click at [391, 156] on button "Start Answering" at bounding box center [466, 158] width 247 height 16
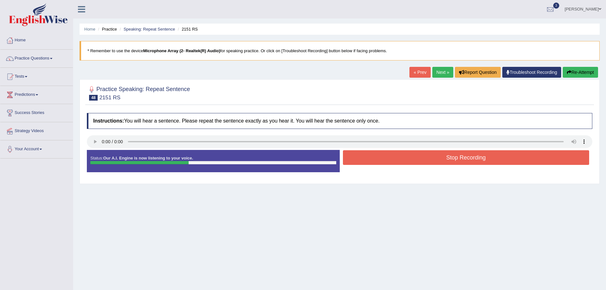
click at [407, 161] on button "Stop Recording" at bounding box center [466, 157] width 247 height 15
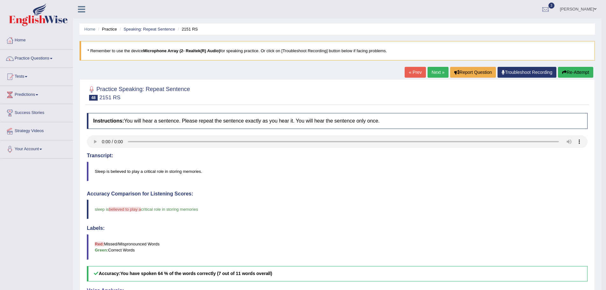
click at [565, 72] on button "Re-Attempt" at bounding box center [575, 72] width 35 height 11
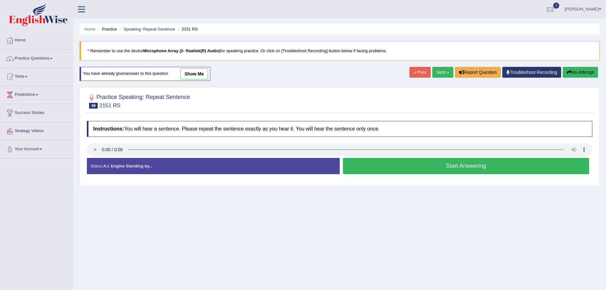
click at [420, 167] on button "Start Answering" at bounding box center [466, 166] width 247 height 16
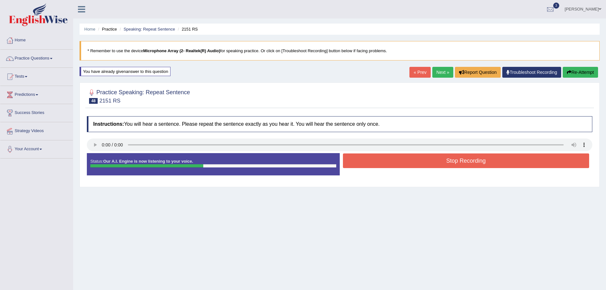
click at [438, 162] on button "Stop Recording" at bounding box center [466, 160] width 247 height 15
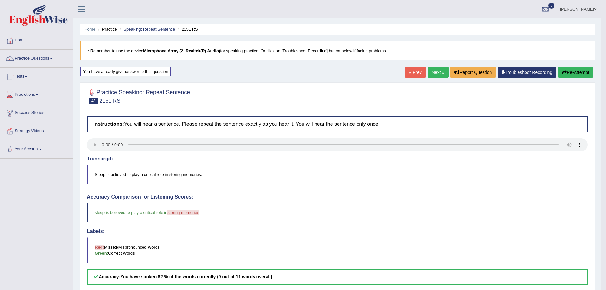
click at [434, 72] on link "Next »" at bounding box center [438, 72] width 21 height 11
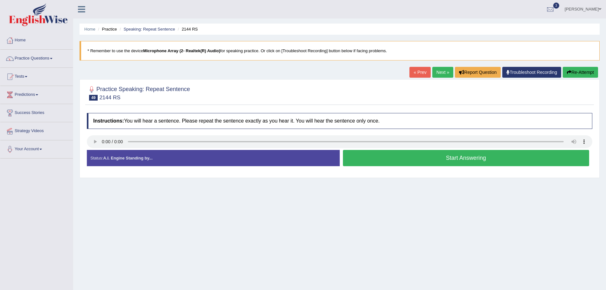
click at [438, 156] on button "Start Answering" at bounding box center [466, 158] width 247 height 16
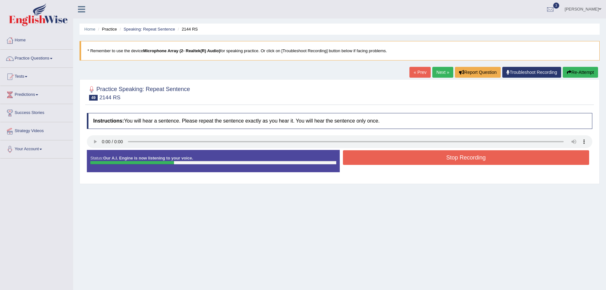
click at [412, 157] on button "Stop Recording" at bounding box center [466, 157] width 247 height 15
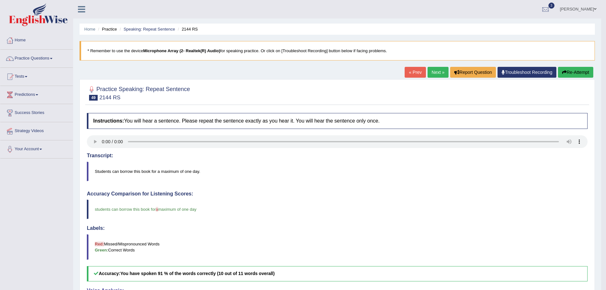
click at [438, 74] on link "Next »" at bounding box center [438, 72] width 21 height 11
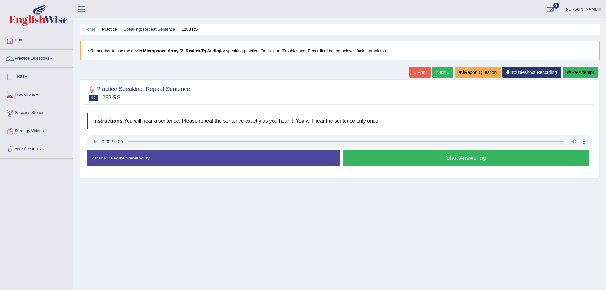
click at [421, 162] on button "Start Answering" at bounding box center [466, 158] width 247 height 16
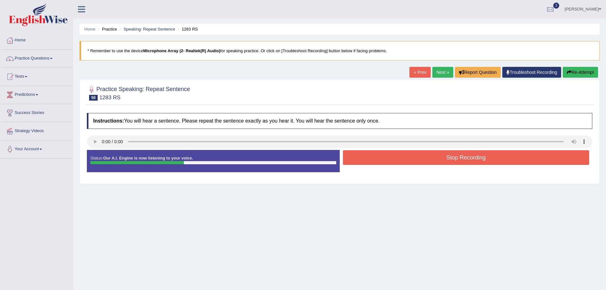
click at [410, 159] on button "Stop Recording" at bounding box center [466, 157] width 247 height 15
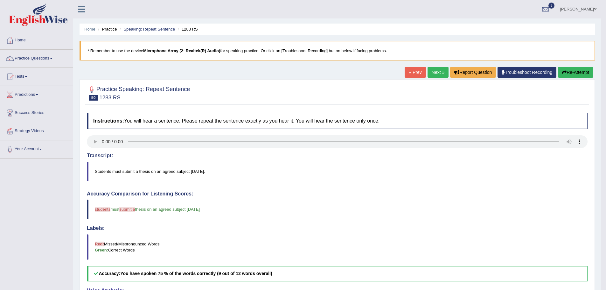
click at [438, 73] on link "Next »" at bounding box center [438, 72] width 21 height 11
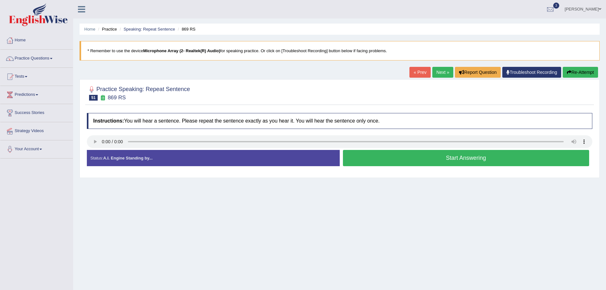
click at [390, 164] on button "Start Answering" at bounding box center [466, 158] width 247 height 16
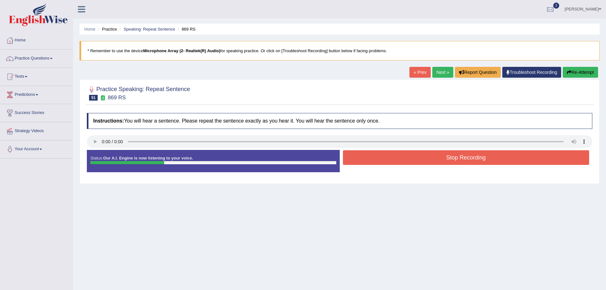
click at [420, 153] on button "Stop Recording" at bounding box center [466, 157] width 247 height 15
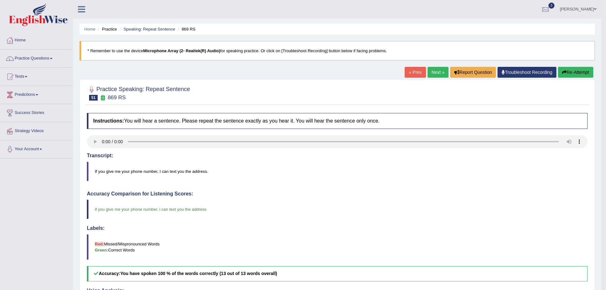
click at [433, 73] on link "Next »" at bounding box center [438, 72] width 21 height 11
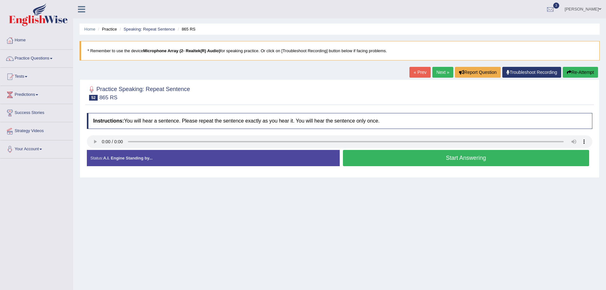
click at [432, 157] on button "Start Answering" at bounding box center [466, 158] width 247 height 16
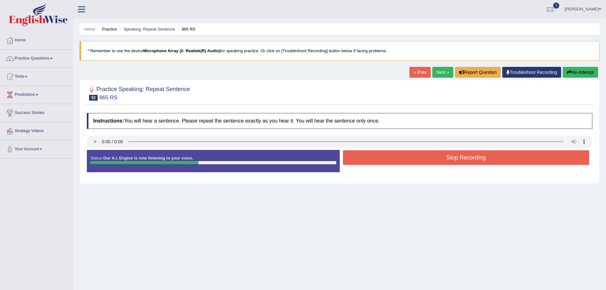
drag, startPoint x: 415, startPoint y: 153, endPoint x: 391, endPoint y: 163, distance: 26.3
click at [415, 153] on button "Stop Recording" at bounding box center [466, 157] width 247 height 15
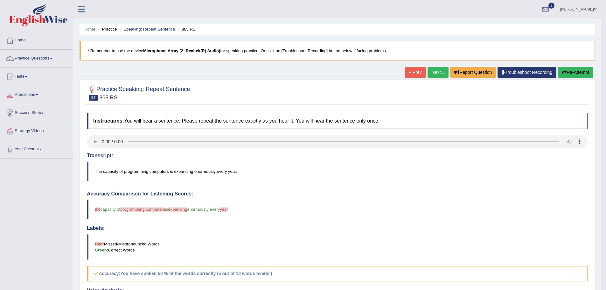
click at [433, 75] on link "Next »" at bounding box center [438, 72] width 21 height 11
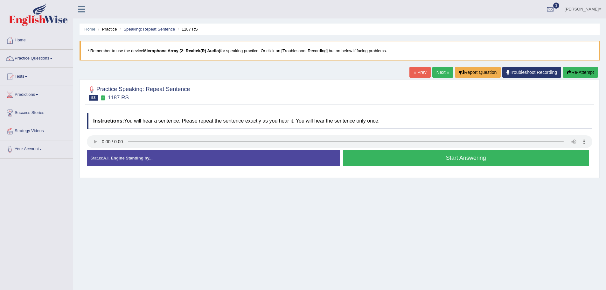
click at [420, 156] on button "Start Answering" at bounding box center [466, 158] width 247 height 16
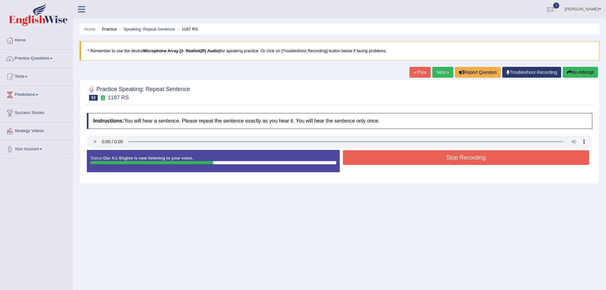
click at [420, 148] on div at bounding box center [339, 142] width 505 height 14
click at [420, 152] on button "Stop Recording" at bounding box center [466, 157] width 247 height 15
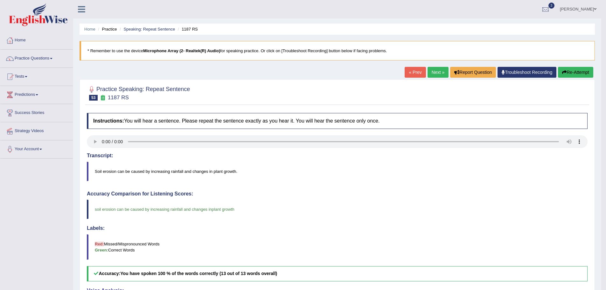
click at [434, 73] on link "Next »" at bounding box center [438, 72] width 21 height 11
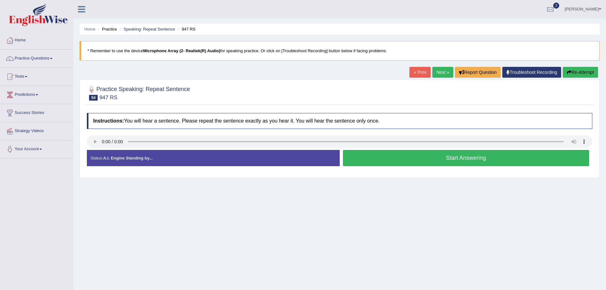
click at [436, 161] on button "Start Answering" at bounding box center [466, 158] width 247 height 16
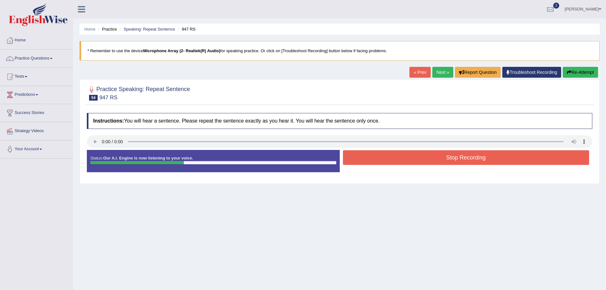
click at [445, 157] on button "Stop Recording" at bounding box center [466, 157] width 247 height 15
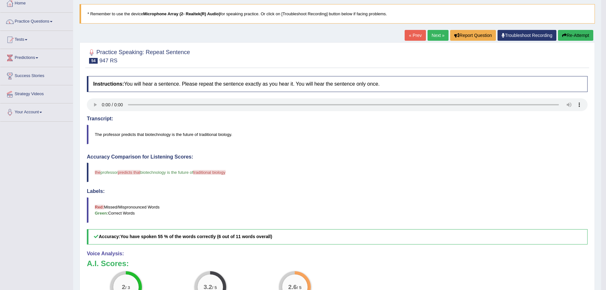
scroll to position [32, 0]
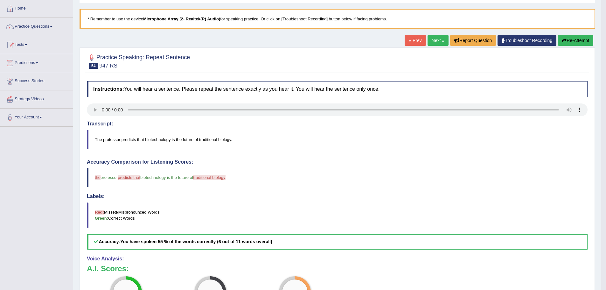
click at [579, 38] on button "Re-Attempt" at bounding box center [575, 40] width 35 height 11
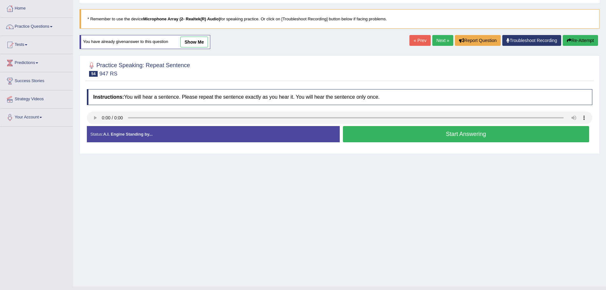
click at [414, 130] on button "Start Answering" at bounding box center [466, 134] width 247 height 16
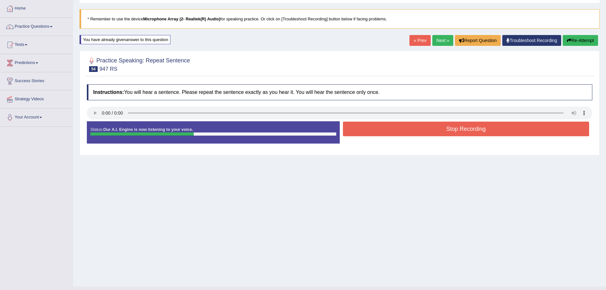
click at [418, 131] on button "Stop Recording" at bounding box center [466, 129] width 247 height 15
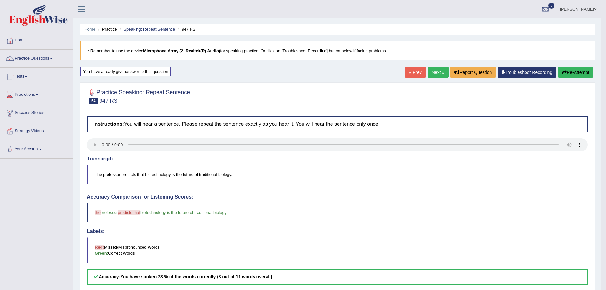
drag, startPoint x: 439, startPoint y: 69, endPoint x: 435, endPoint y: 71, distance: 4.7
click at [439, 69] on link "Next »" at bounding box center [438, 72] width 21 height 11
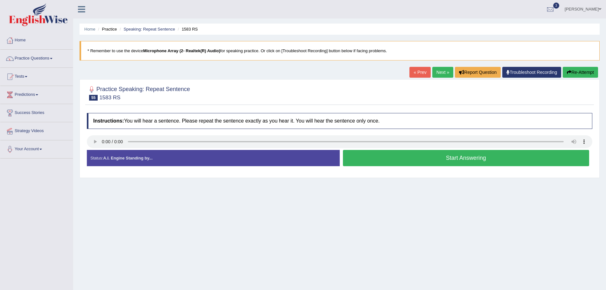
click at [382, 159] on button "Start Answering" at bounding box center [466, 158] width 247 height 16
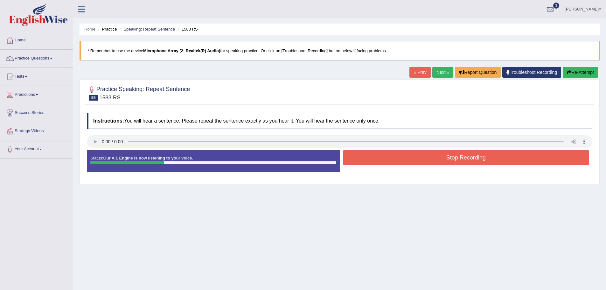
click at [371, 161] on button "Stop Recording" at bounding box center [466, 157] width 247 height 15
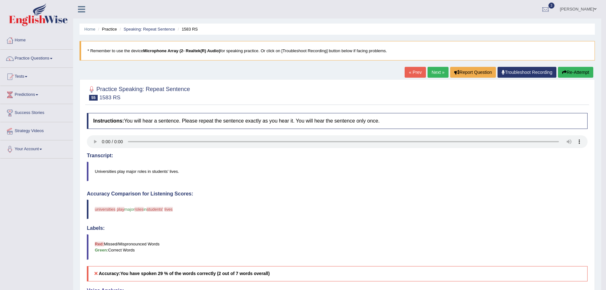
click at [430, 69] on link "Next »" at bounding box center [438, 72] width 21 height 11
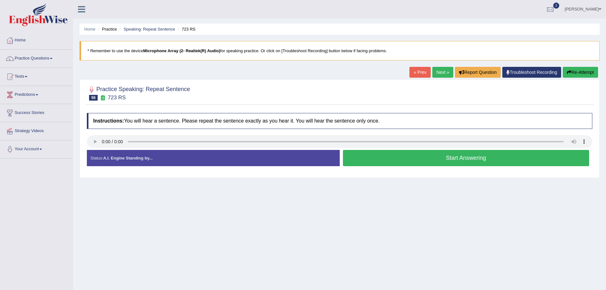
click at [371, 157] on button "Start Answering" at bounding box center [466, 158] width 247 height 16
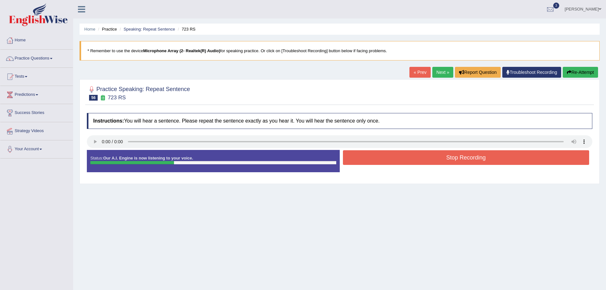
click at [382, 157] on button "Stop Recording" at bounding box center [466, 157] width 247 height 15
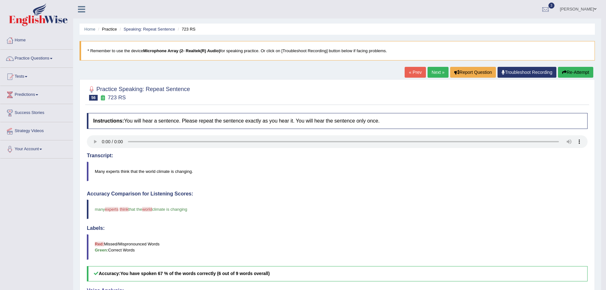
click at [439, 74] on link "Next »" at bounding box center [438, 72] width 21 height 11
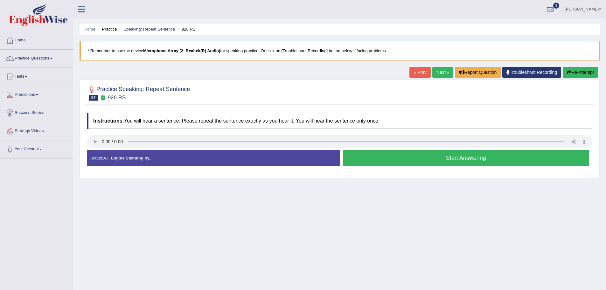
click at [395, 158] on button "Start Answering" at bounding box center [466, 158] width 247 height 16
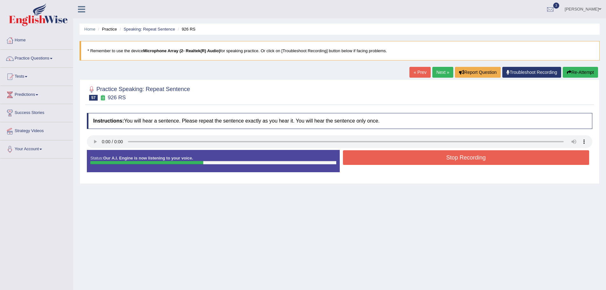
click at [386, 160] on button "Stop Recording" at bounding box center [466, 157] width 247 height 15
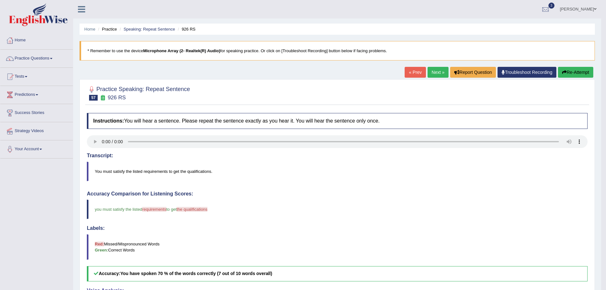
click at [432, 73] on link "Next »" at bounding box center [438, 72] width 21 height 11
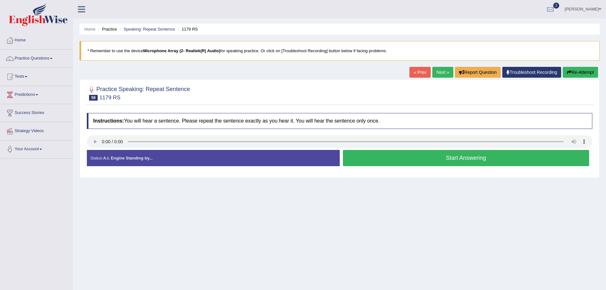
click at [379, 158] on button "Start Answering" at bounding box center [466, 158] width 247 height 16
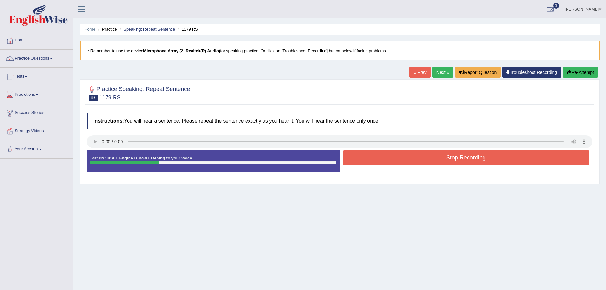
click at [355, 153] on button "Stop Recording" at bounding box center [466, 157] width 247 height 15
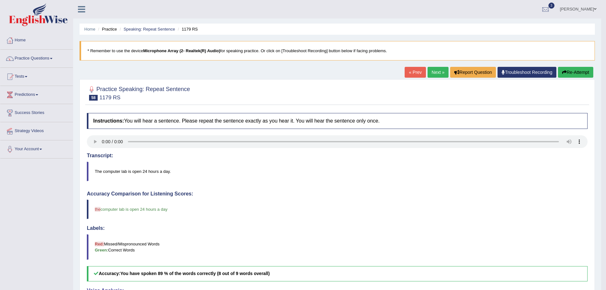
click at [428, 75] on link "Next »" at bounding box center [438, 72] width 21 height 11
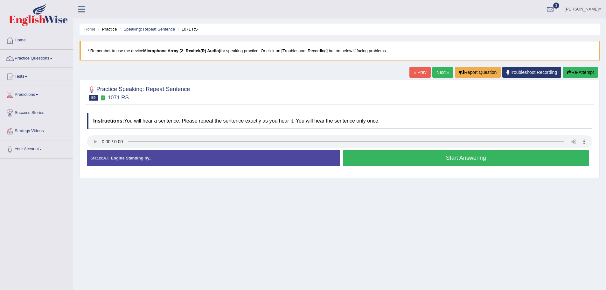
click at [403, 160] on button "Start Answering" at bounding box center [466, 158] width 247 height 16
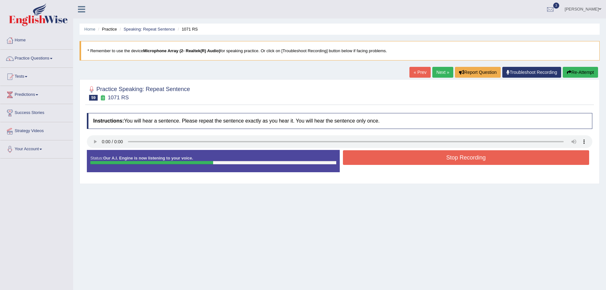
click at [401, 150] on div "Created with Highcharts 7.1.2 Great Too slow Too fast Time Speech pace meter: 0…" at bounding box center [468, 150] width 256 height 0
click at [403, 151] on button "Stop Recording" at bounding box center [466, 157] width 247 height 15
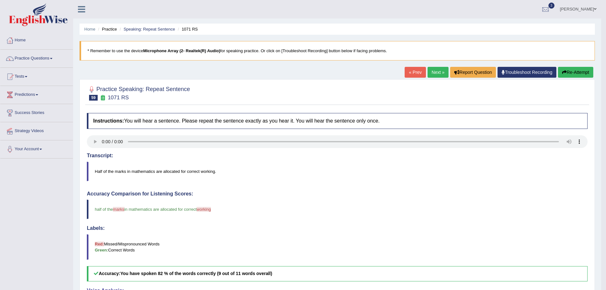
drag, startPoint x: 436, startPoint y: 74, endPoint x: 433, endPoint y: 74, distance: 3.2
click at [436, 74] on link "Next »" at bounding box center [438, 72] width 21 height 11
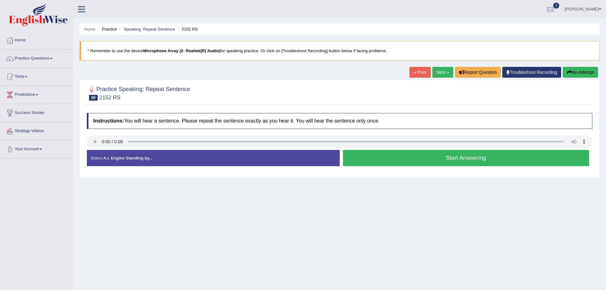
click at [399, 161] on button "Start Answering" at bounding box center [466, 158] width 247 height 16
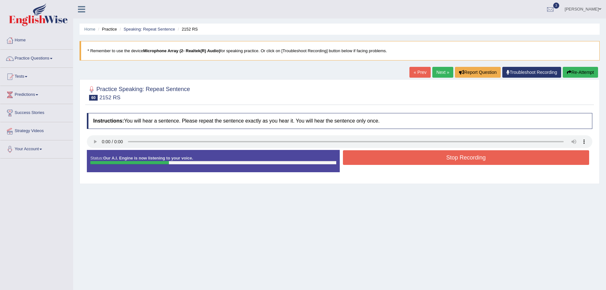
click at [397, 155] on button "Stop Recording" at bounding box center [466, 157] width 247 height 15
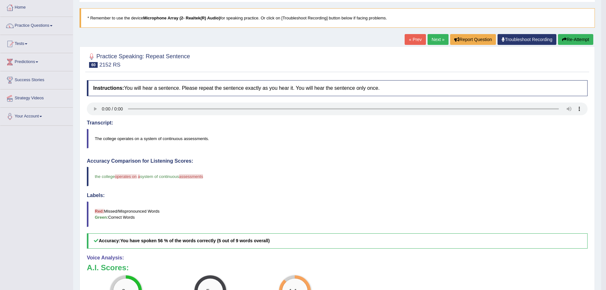
scroll to position [32, 0]
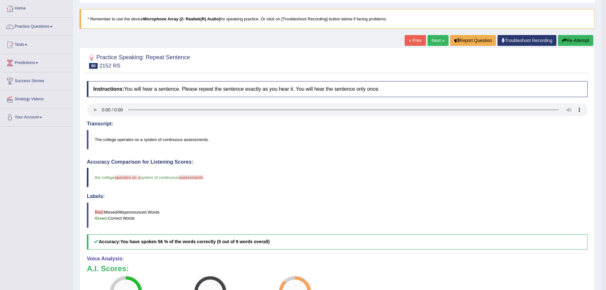
click at [440, 40] on link "Next »" at bounding box center [438, 40] width 21 height 11
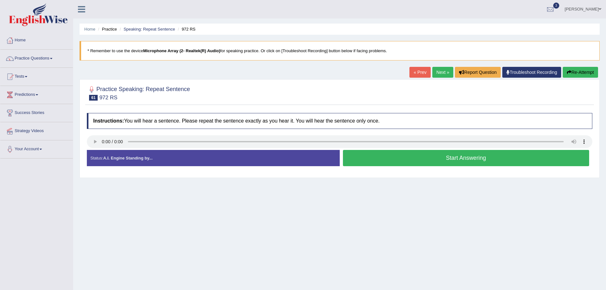
click at [459, 163] on button "Start Answering" at bounding box center [466, 158] width 247 height 16
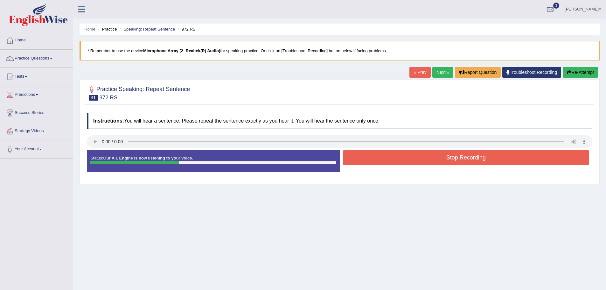
click at [451, 152] on button "Stop Recording" at bounding box center [466, 157] width 247 height 15
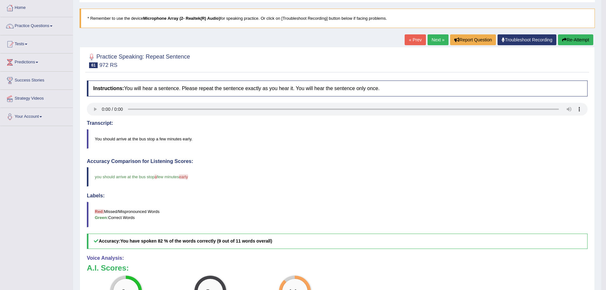
scroll to position [32, 0]
click at [438, 36] on link "Next »" at bounding box center [438, 40] width 21 height 11
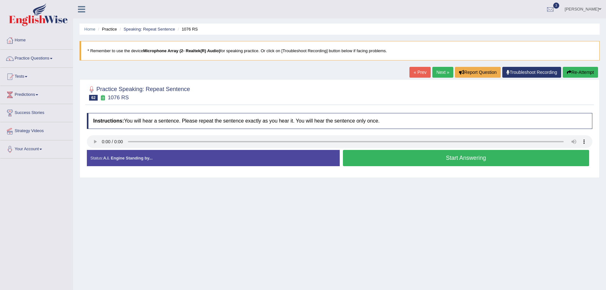
click at [416, 156] on button "Start Answering" at bounding box center [466, 158] width 247 height 16
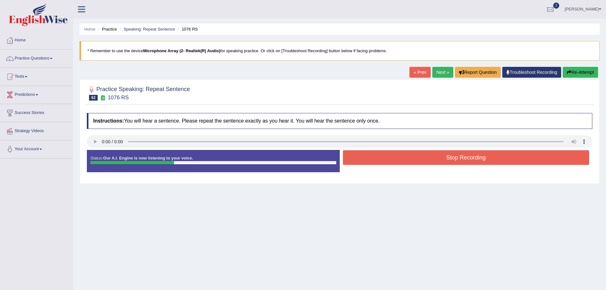
click at [434, 157] on button "Stop Recording" at bounding box center [466, 157] width 247 height 15
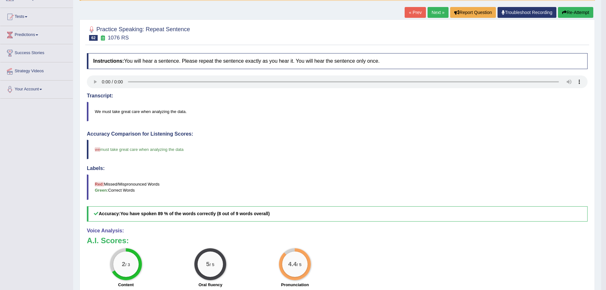
scroll to position [64, 0]
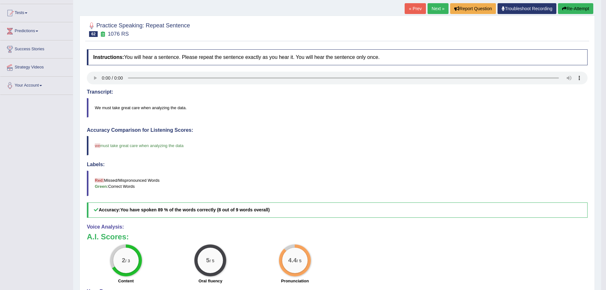
drag, startPoint x: 219, startPoint y: 212, endPoint x: 262, endPoint y: 207, distance: 42.9
click at [262, 207] on b "You have spoken 89 % of the words correctly (8 out of 9 words overall)" at bounding box center [195, 209] width 150 height 5
click at [435, 5] on link "Next »" at bounding box center [438, 8] width 21 height 11
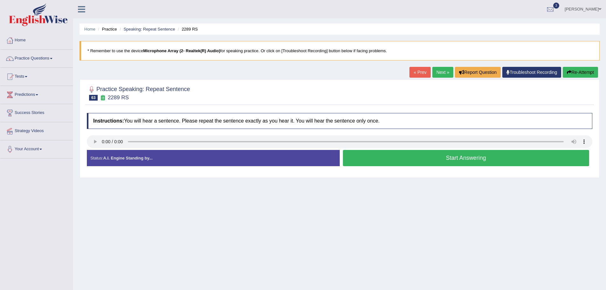
click at [442, 160] on button "Start Answering" at bounding box center [466, 158] width 247 height 16
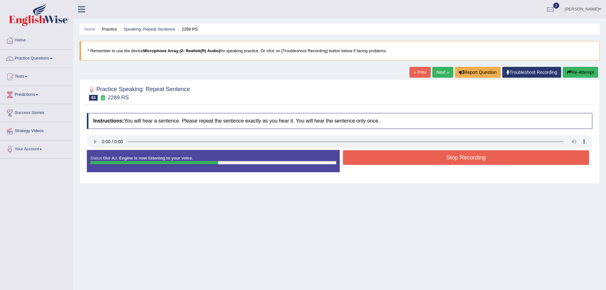
click at [446, 152] on button "Stop Recording" at bounding box center [466, 157] width 247 height 15
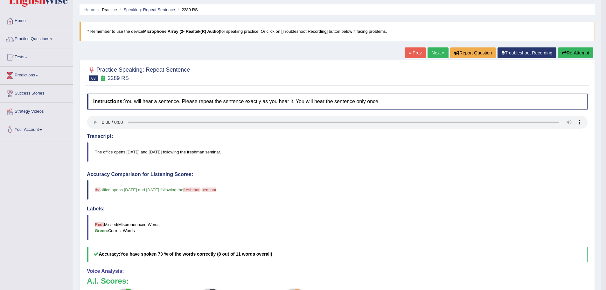
scroll to position [13, 0]
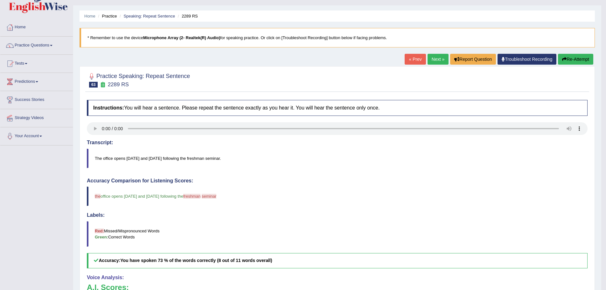
click at [429, 59] on link "Next »" at bounding box center [438, 59] width 21 height 11
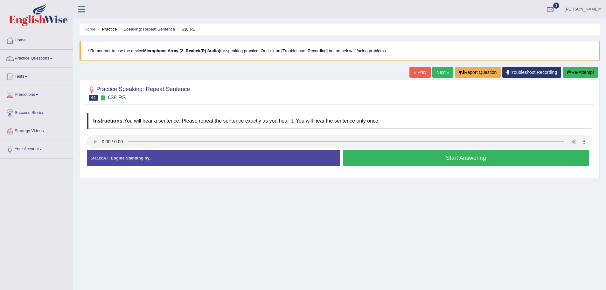
click at [399, 158] on button "Start Answering" at bounding box center [466, 158] width 247 height 16
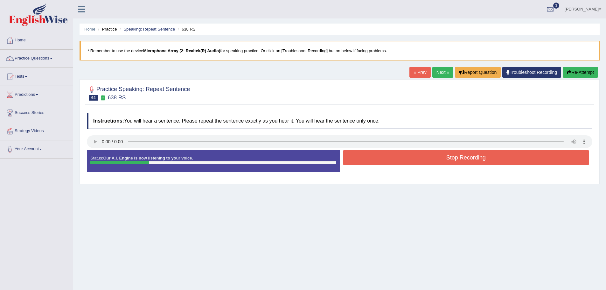
click at [433, 164] on button "Stop Recording" at bounding box center [466, 157] width 247 height 15
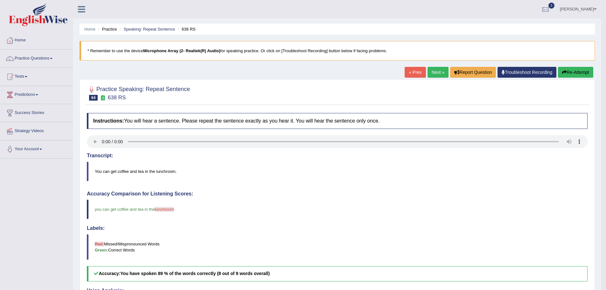
click at [439, 75] on link "Next »" at bounding box center [438, 72] width 21 height 11
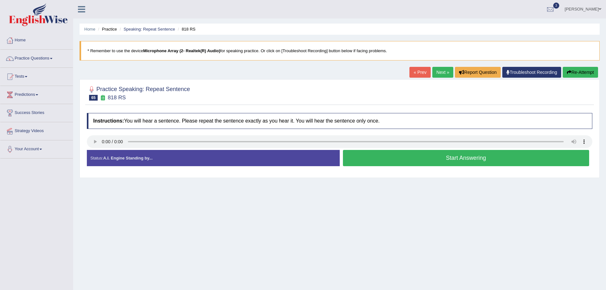
click at [397, 158] on button "Start Answering" at bounding box center [466, 158] width 247 height 16
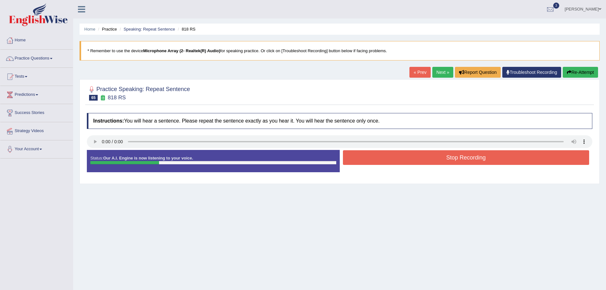
click at [439, 154] on button "Stop Recording" at bounding box center [466, 157] width 247 height 15
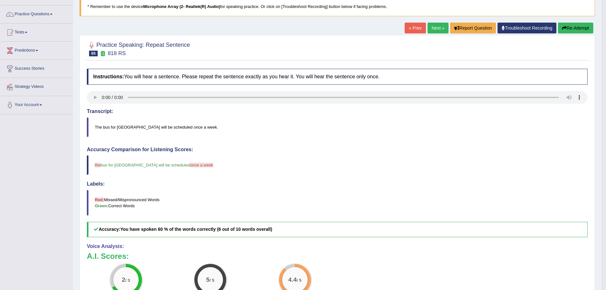
scroll to position [32, 0]
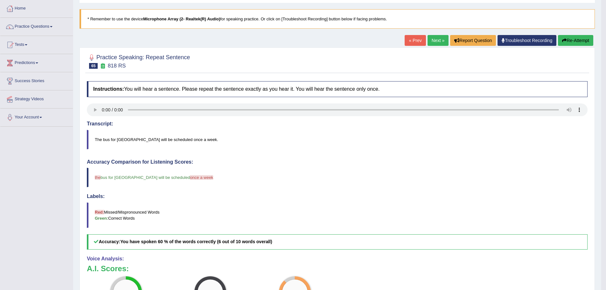
click at [429, 45] on link "Next »" at bounding box center [438, 40] width 21 height 11
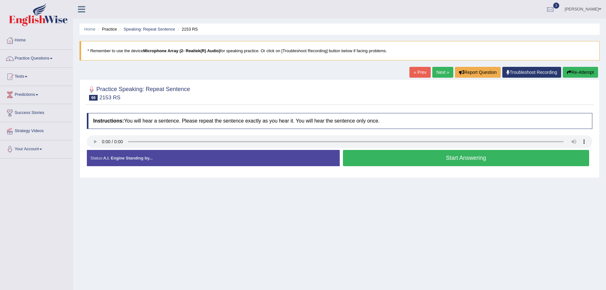
click at [467, 161] on button "Start Answering" at bounding box center [466, 158] width 247 height 16
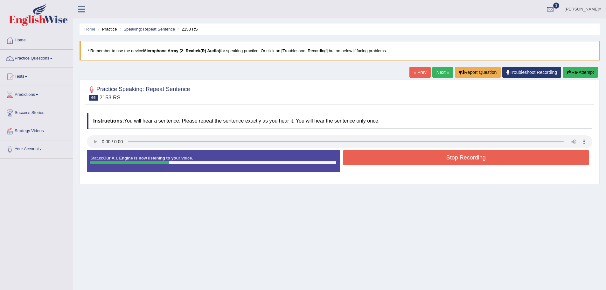
click at [439, 161] on button "Stop Recording" at bounding box center [466, 157] width 247 height 15
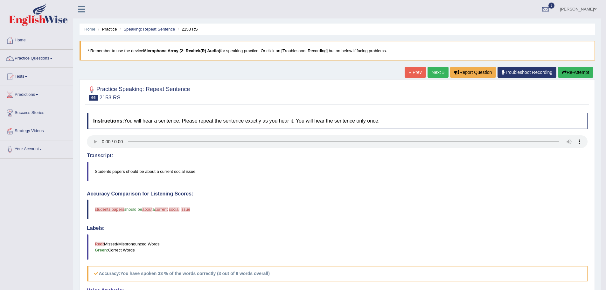
click at [441, 73] on link "Next »" at bounding box center [438, 72] width 21 height 11
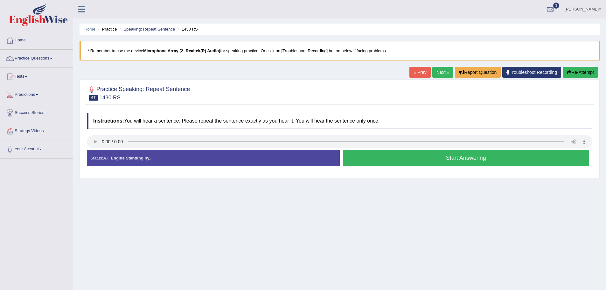
click at [401, 159] on button "Start Answering" at bounding box center [466, 158] width 247 height 16
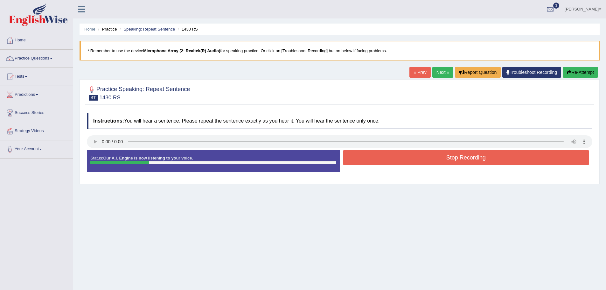
click at [404, 161] on button "Stop Recording" at bounding box center [466, 157] width 247 height 15
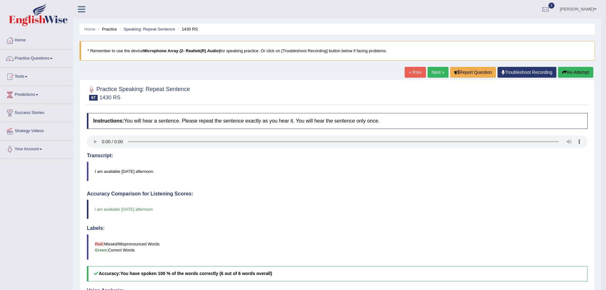
drag, startPoint x: 434, startPoint y: 76, endPoint x: 428, endPoint y: 79, distance: 6.7
click at [434, 76] on link "Next »" at bounding box center [438, 72] width 21 height 11
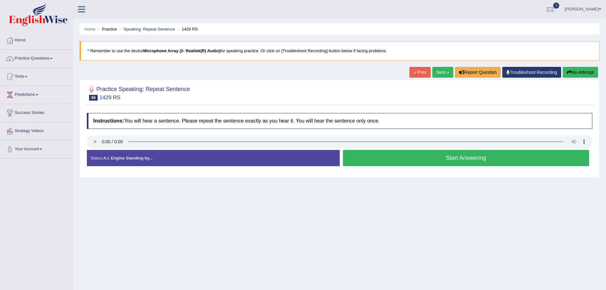
click at [392, 160] on button "Start Answering" at bounding box center [466, 158] width 247 height 16
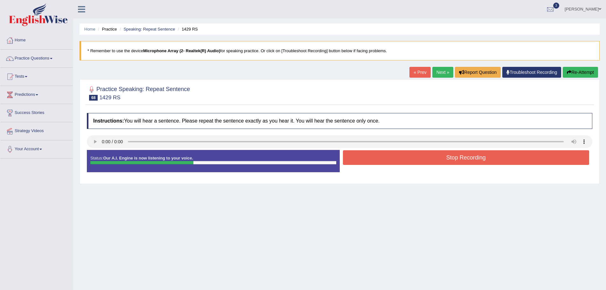
click at [409, 157] on button "Stop Recording" at bounding box center [466, 157] width 247 height 15
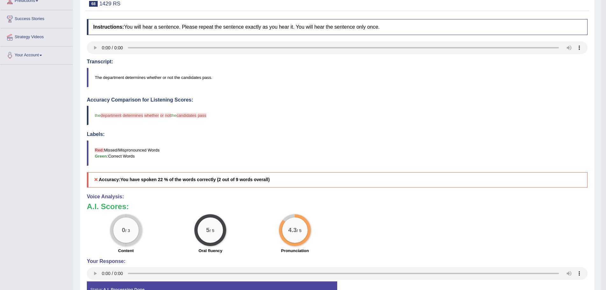
scroll to position [45, 0]
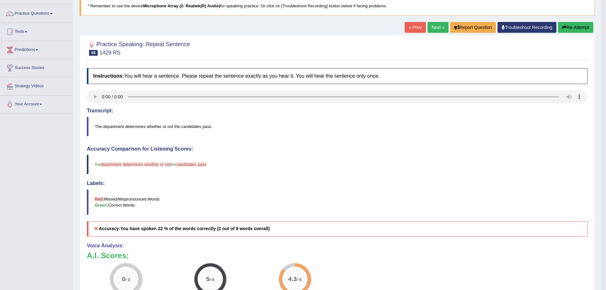
click at [436, 29] on link "Next »" at bounding box center [438, 27] width 21 height 11
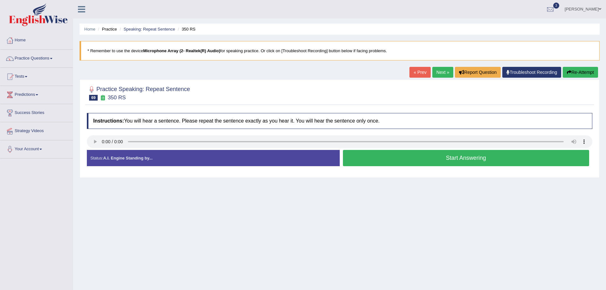
click at [385, 153] on button "Start Answering" at bounding box center [466, 158] width 247 height 16
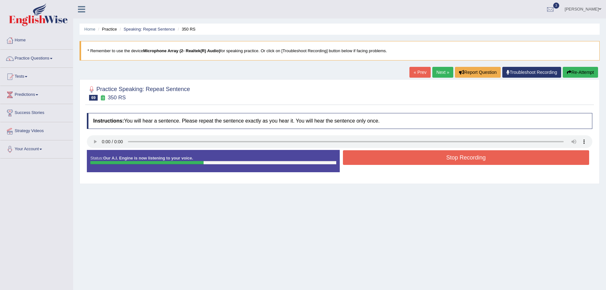
click at [434, 150] on div "Start Answering" at bounding box center [466, 150] width 253 height 0
click at [435, 155] on button "Stop Recording" at bounding box center [466, 157] width 247 height 15
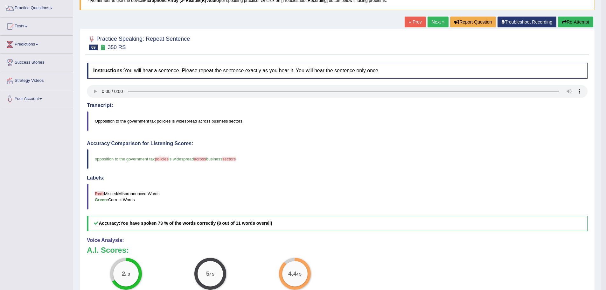
scroll to position [45, 0]
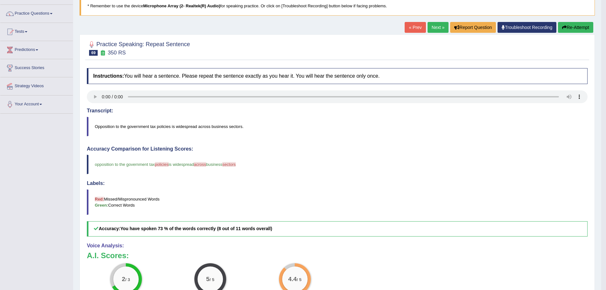
click at [434, 29] on link "Next »" at bounding box center [438, 27] width 21 height 11
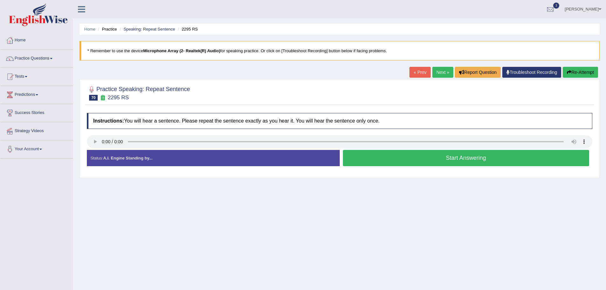
click at [432, 154] on button "Start Answering" at bounding box center [466, 158] width 247 height 16
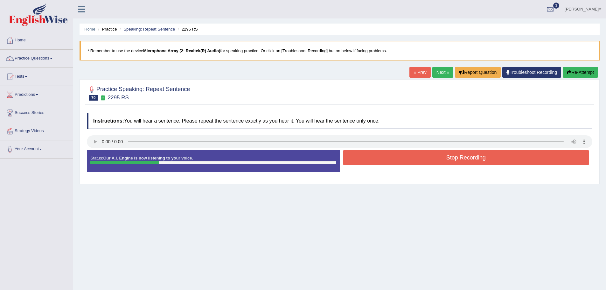
click at [444, 155] on button "Stop Recording" at bounding box center [466, 157] width 247 height 15
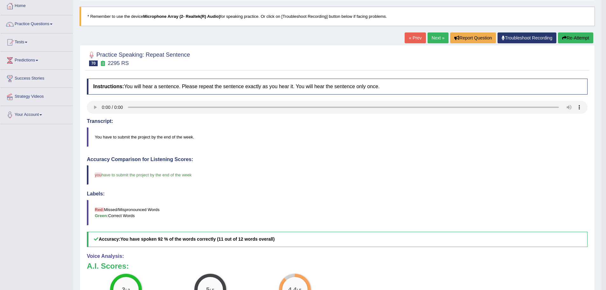
scroll to position [32, 0]
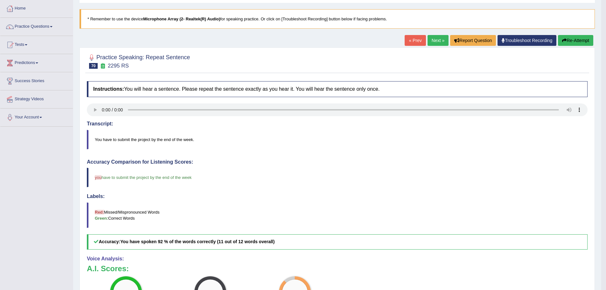
click at [438, 39] on link "Next »" at bounding box center [438, 40] width 21 height 11
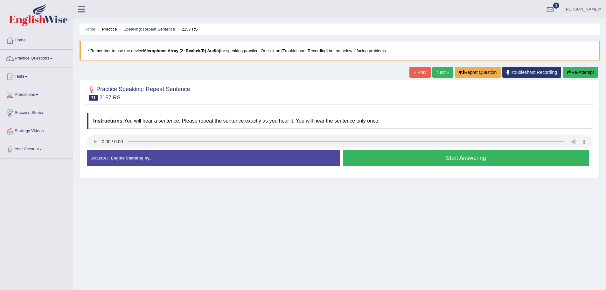
click at [373, 154] on button "Start Answering" at bounding box center [466, 158] width 247 height 16
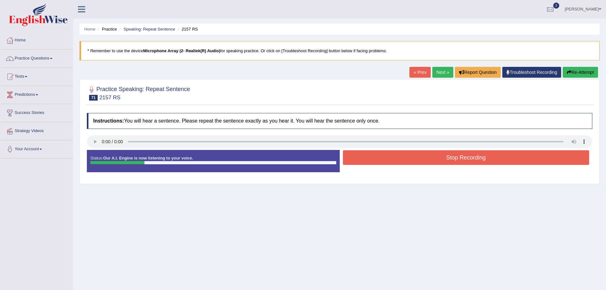
click at [427, 150] on div "Instructions: You will hear a sentence. Please repeat the sentence exactly as y…" at bounding box center [339, 145] width 509 height 71
click at [429, 152] on button "Stop Recording" at bounding box center [466, 157] width 247 height 15
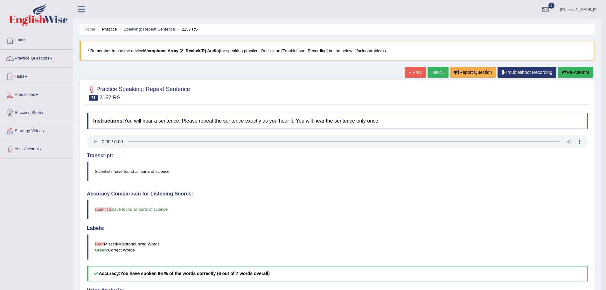
click at [431, 69] on link "Next »" at bounding box center [438, 72] width 21 height 11
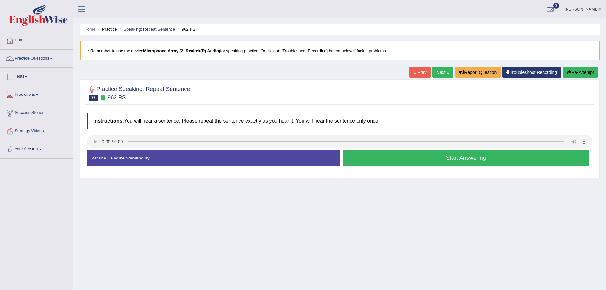
click at [388, 153] on button "Start Answering" at bounding box center [466, 158] width 247 height 16
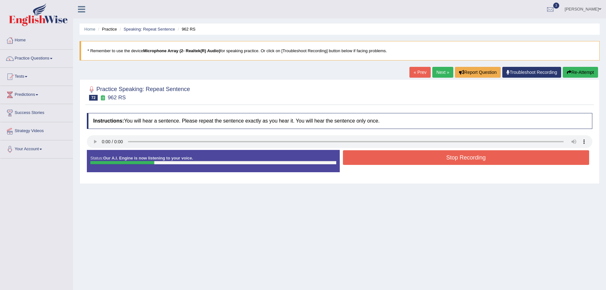
click at [466, 157] on button "Stop Recording" at bounding box center [466, 157] width 247 height 15
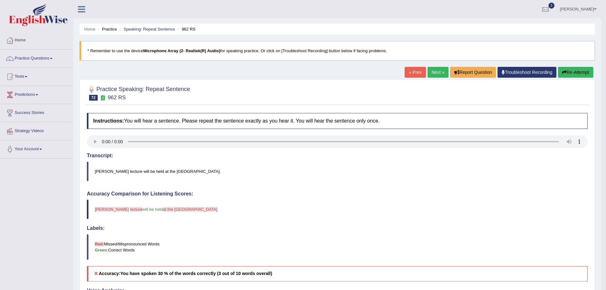
click at [434, 72] on link "Next »" at bounding box center [438, 72] width 21 height 11
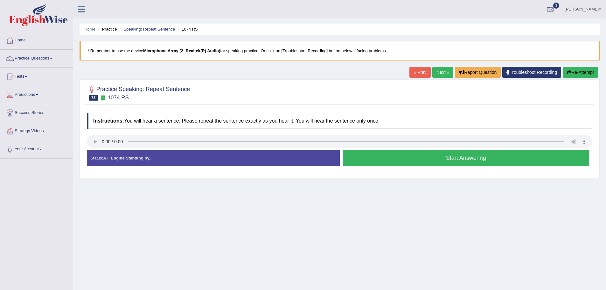
click at [434, 152] on button "Start Answering" at bounding box center [466, 158] width 247 height 16
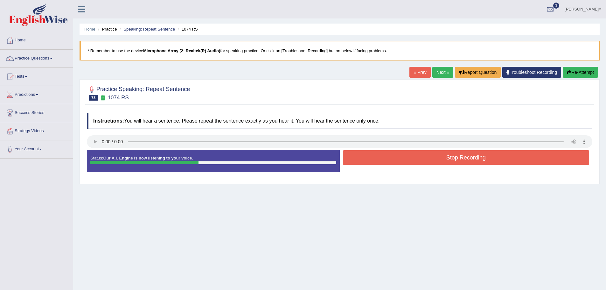
click at [397, 151] on button "Stop Recording" at bounding box center [466, 157] width 247 height 15
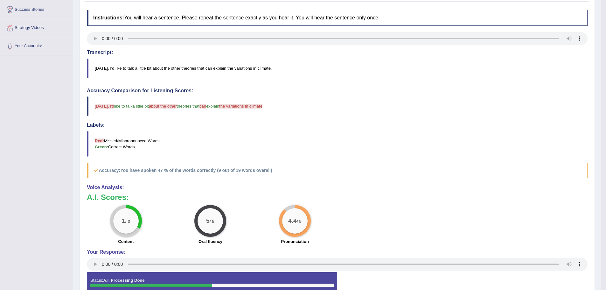
scroll to position [13, 0]
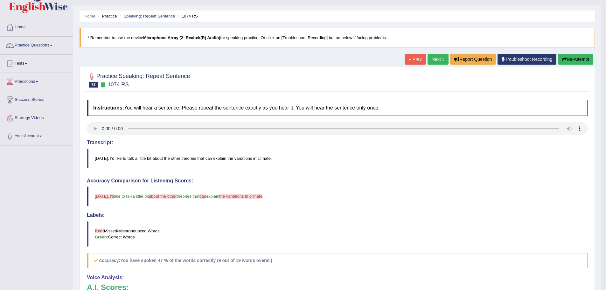
click at [435, 59] on link "Next »" at bounding box center [438, 59] width 21 height 11
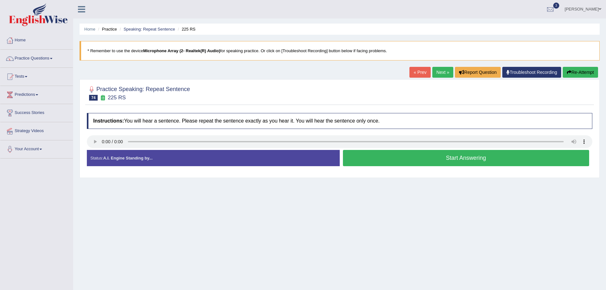
click at [382, 158] on button "Start Answering" at bounding box center [466, 158] width 247 height 16
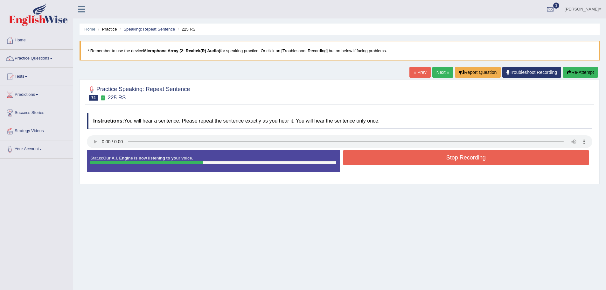
click at [403, 162] on button "Stop Recording" at bounding box center [466, 157] width 247 height 15
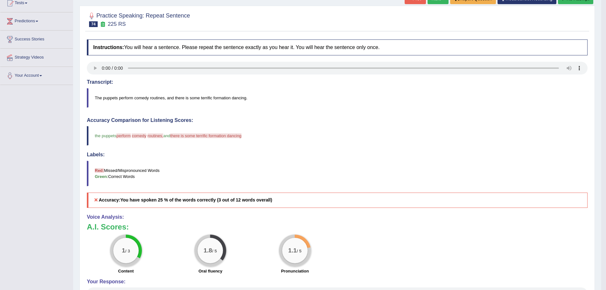
scroll to position [32, 0]
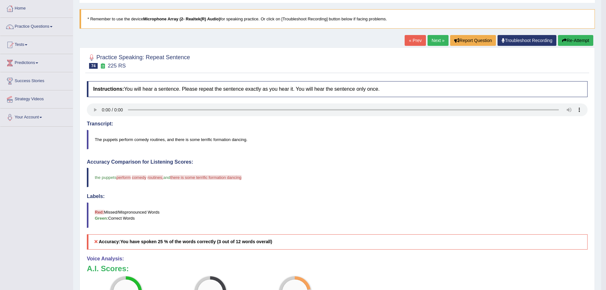
click at [579, 38] on button "Re-Attempt" at bounding box center [575, 40] width 35 height 11
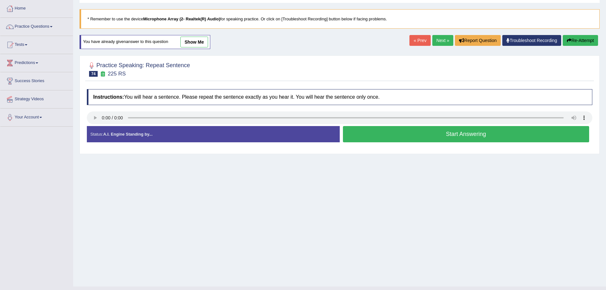
click at [470, 135] on button "Start Answering" at bounding box center [466, 134] width 247 height 16
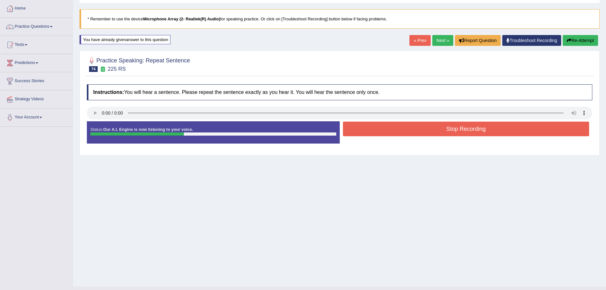
click at [425, 132] on button "Stop Recording" at bounding box center [466, 129] width 247 height 15
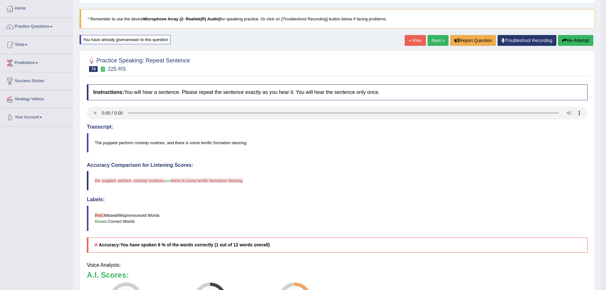
drag, startPoint x: 114, startPoint y: 142, endPoint x: 215, endPoint y: 144, distance: 100.5
click at [580, 42] on button "Re-Attempt" at bounding box center [575, 40] width 35 height 11
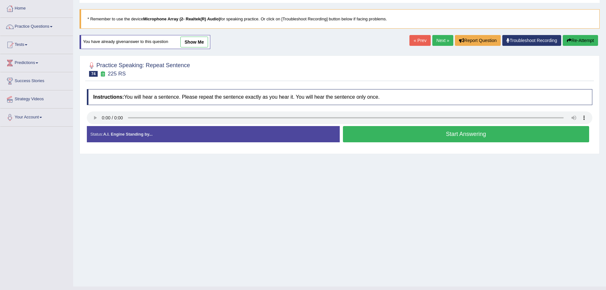
click at [474, 137] on button "Start Answering" at bounding box center [466, 134] width 247 height 16
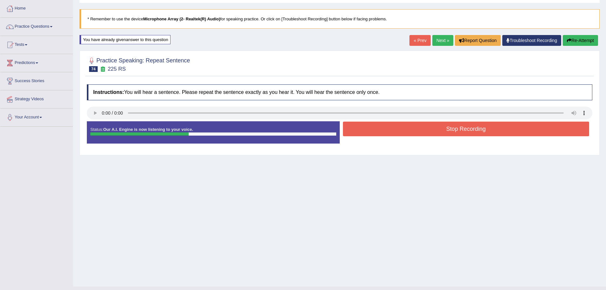
click at [474, 137] on div "Stop Recording" at bounding box center [466, 130] width 253 height 16
click at [467, 132] on button "Stop Recording" at bounding box center [466, 129] width 247 height 15
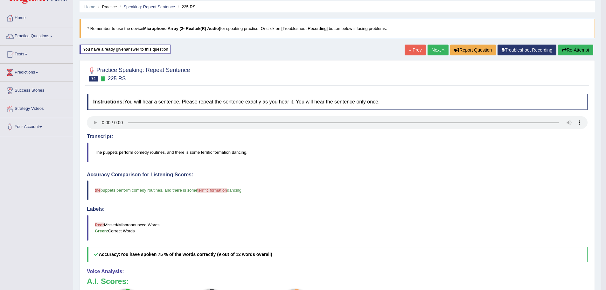
scroll to position [16, 0]
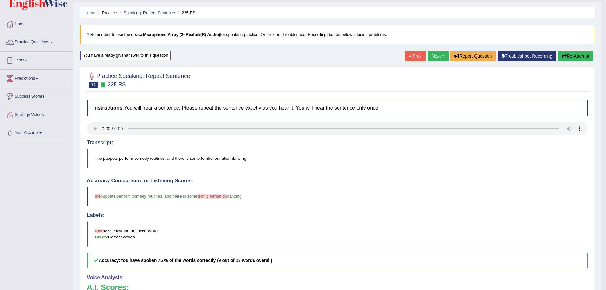
click at [437, 61] on link "Next »" at bounding box center [438, 56] width 21 height 11
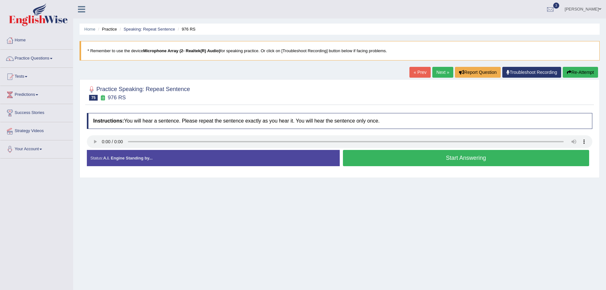
click at [394, 157] on button "Start Answering" at bounding box center [466, 158] width 247 height 16
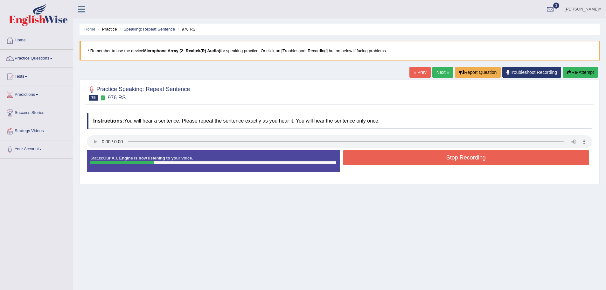
click at [411, 158] on button "Stop Recording" at bounding box center [466, 157] width 247 height 15
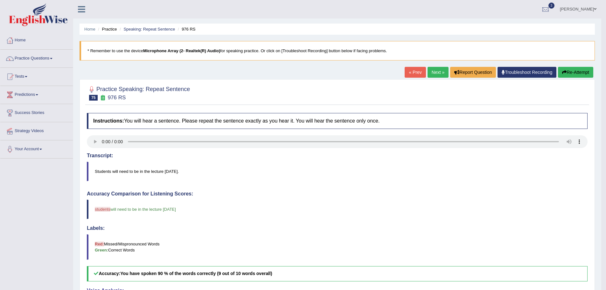
click at [431, 77] on link "Next »" at bounding box center [438, 72] width 21 height 11
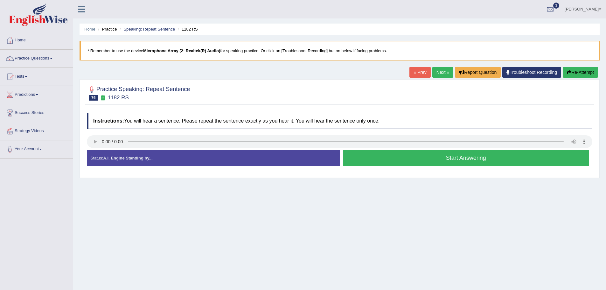
click at [403, 162] on button "Start Answering" at bounding box center [466, 158] width 247 height 16
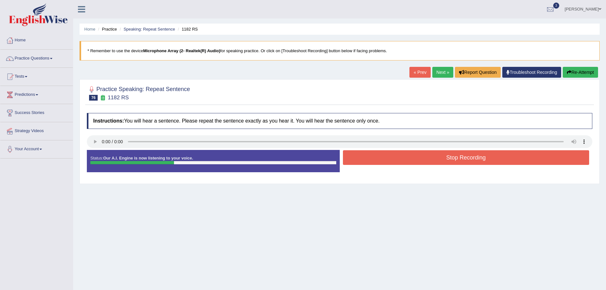
click at [386, 154] on button "Stop Recording" at bounding box center [466, 157] width 247 height 15
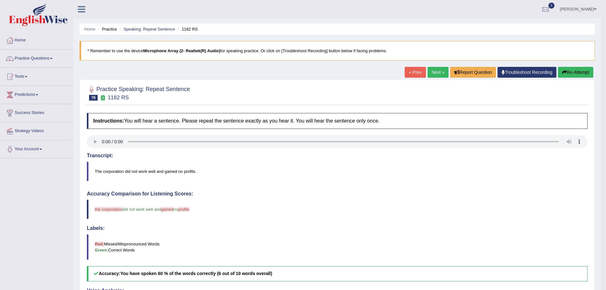
click at [434, 70] on link "Next »" at bounding box center [438, 72] width 21 height 11
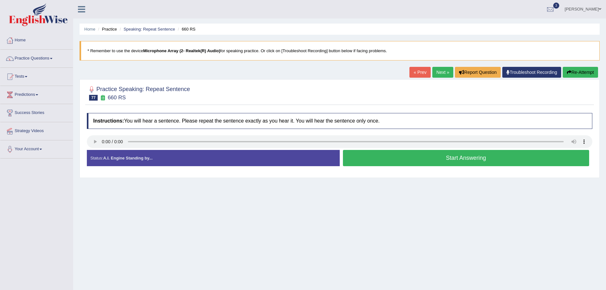
drag, startPoint x: 449, startPoint y: 156, endPoint x: 442, endPoint y: 159, distance: 7.3
click at [449, 156] on button "Start Answering" at bounding box center [466, 158] width 247 height 16
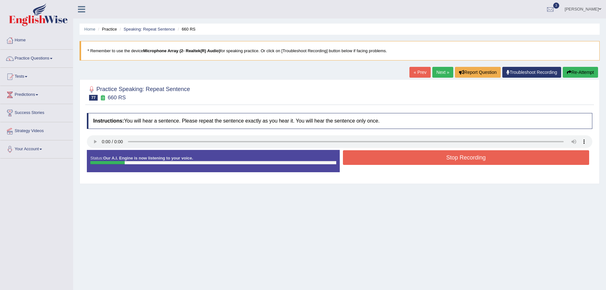
click at [395, 159] on button "Stop Recording" at bounding box center [466, 157] width 247 height 15
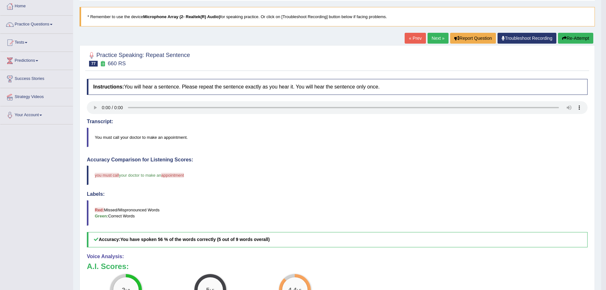
scroll to position [32, 0]
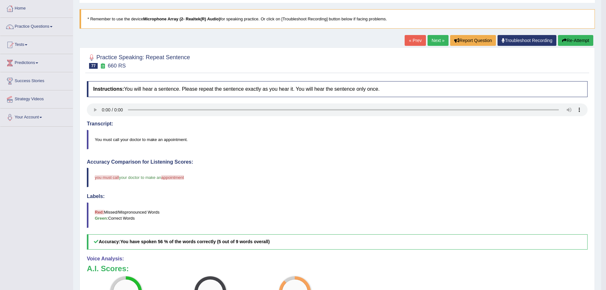
click at [429, 41] on link "Next »" at bounding box center [438, 40] width 21 height 11
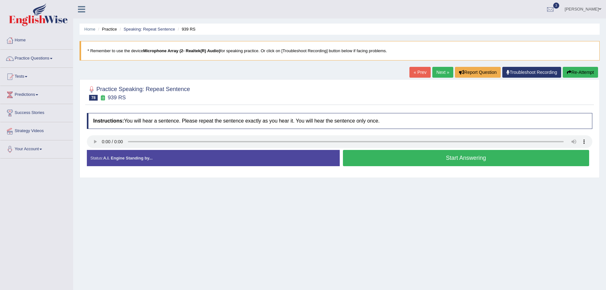
click at [369, 160] on button "Start Answering" at bounding box center [466, 158] width 247 height 16
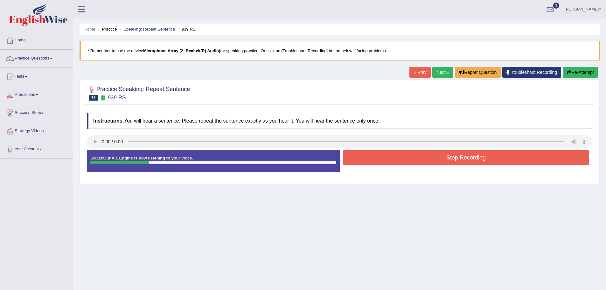
click at [371, 155] on button "Stop Recording" at bounding box center [466, 157] width 247 height 15
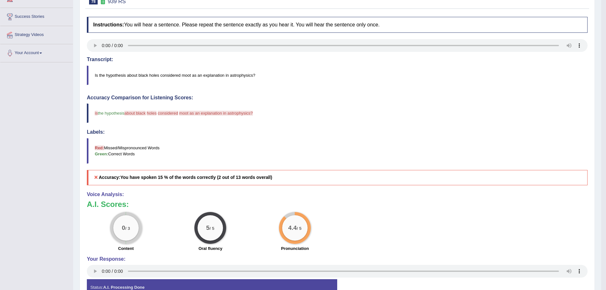
scroll to position [32, 0]
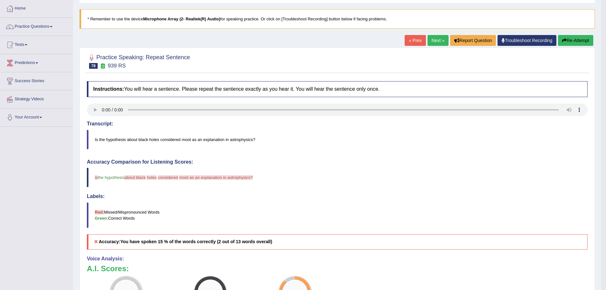
click at [434, 38] on link "Next »" at bounding box center [438, 40] width 21 height 11
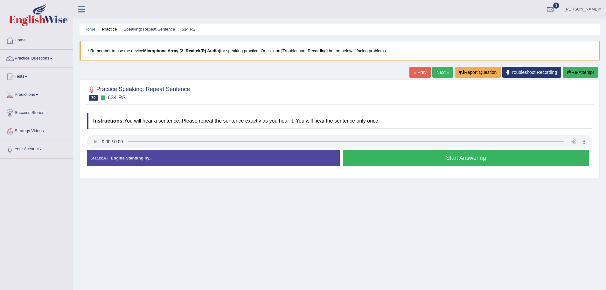
click at [461, 160] on button "Start Answering" at bounding box center [466, 158] width 247 height 16
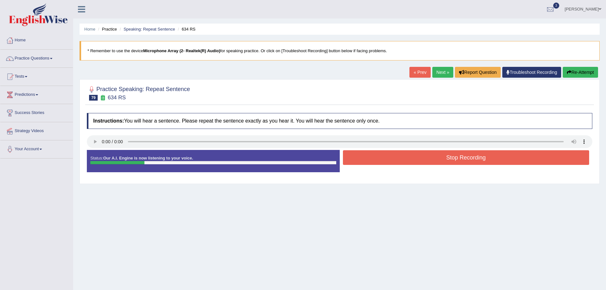
drag, startPoint x: 431, startPoint y: 157, endPoint x: 428, endPoint y: 156, distance: 3.6
click at [431, 157] on button "Stop Recording" at bounding box center [466, 157] width 247 height 15
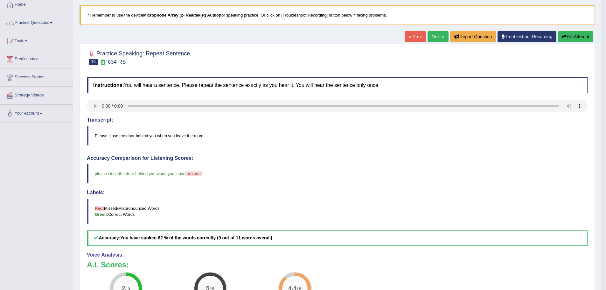
scroll to position [32, 0]
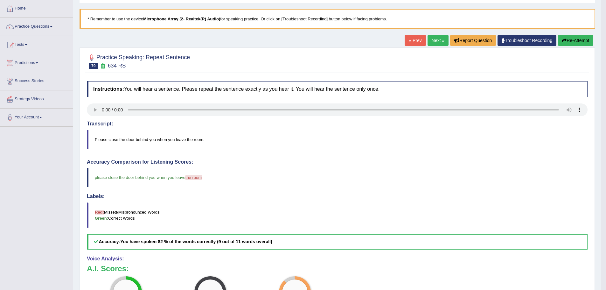
click at [434, 38] on link "Next »" at bounding box center [438, 40] width 21 height 11
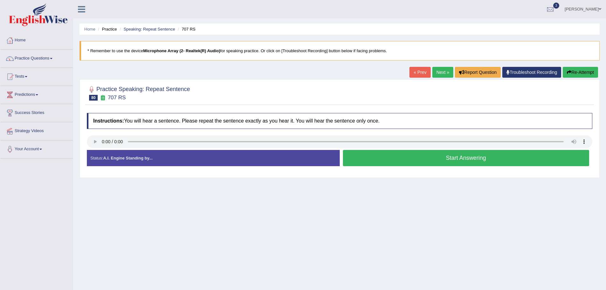
click at [400, 156] on button "Start Answering" at bounding box center [466, 158] width 247 height 16
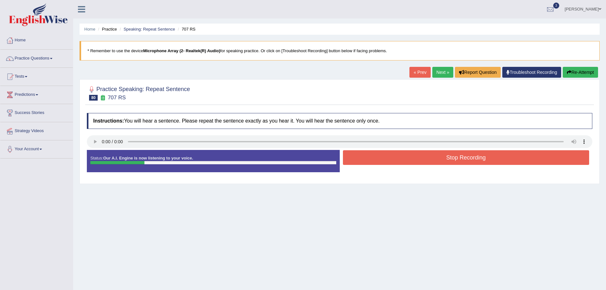
click at [422, 155] on button "Stop Recording" at bounding box center [466, 157] width 247 height 15
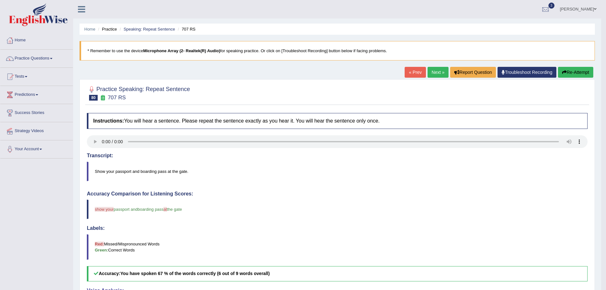
click at [436, 73] on link "Next »" at bounding box center [438, 72] width 21 height 11
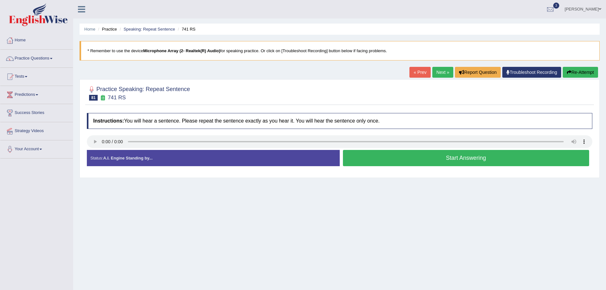
click at [394, 159] on button "Start Answering" at bounding box center [466, 158] width 247 height 16
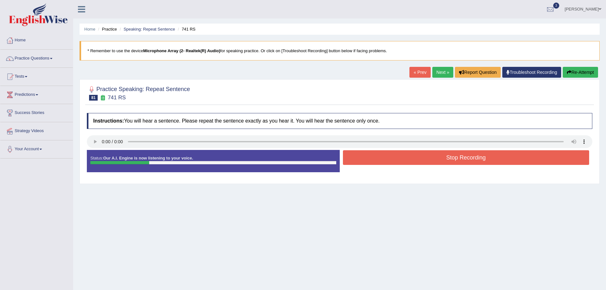
click at [406, 164] on button "Stop Recording" at bounding box center [466, 157] width 247 height 15
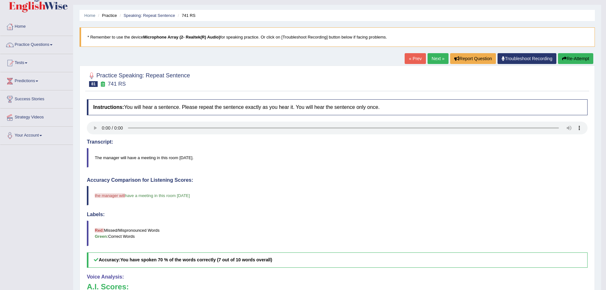
scroll to position [13, 0]
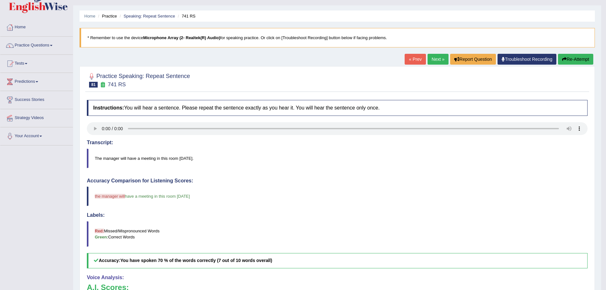
click at [439, 60] on link "Next »" at bounding box center [438, 59] width 21 height 11
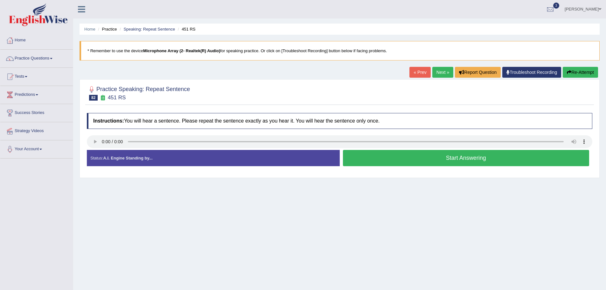
click at [388, 152] on button "Start Answering" at bounding box center [466, 158] width 247 height 16
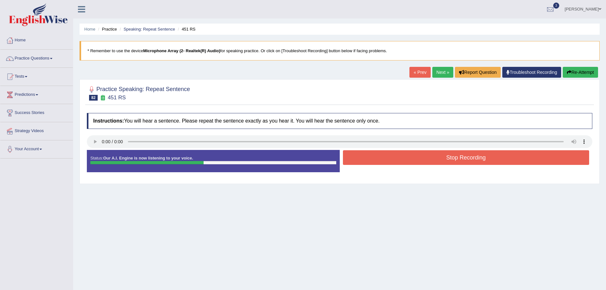
click at [382, 150] on button "Stop Recording" at bounding box center [466, 157] width 247 height 15
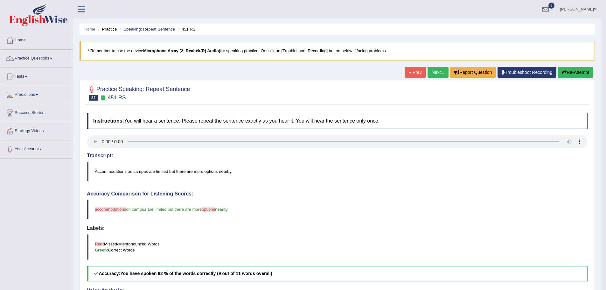
click at [442, 75] on link "Next »" at bounding box center [438, 72] width 21 height 11
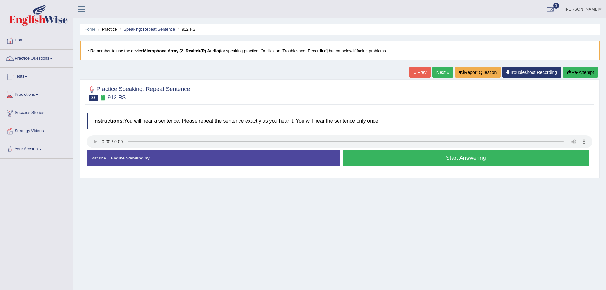
click at [407, 160] on button "Start Answering" at bounding box center [466, 158] width 247 height 16
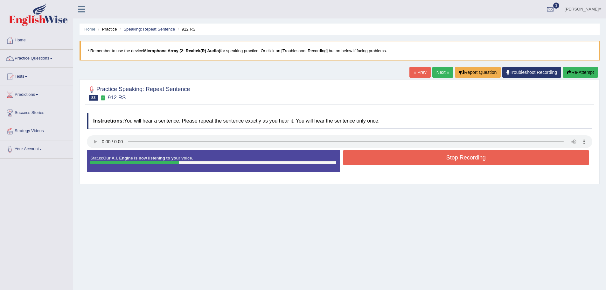
click at [383, 157] on button "Stop Recording" at bounding box center [466, 157] width 247 height 15
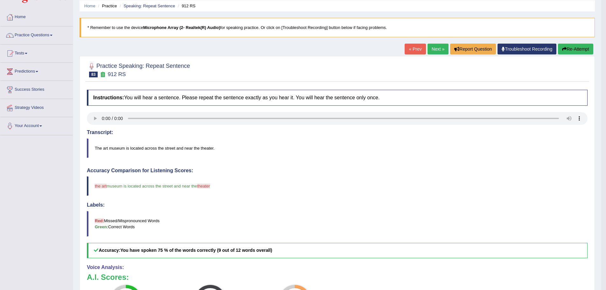
scroll to position [13, 0]
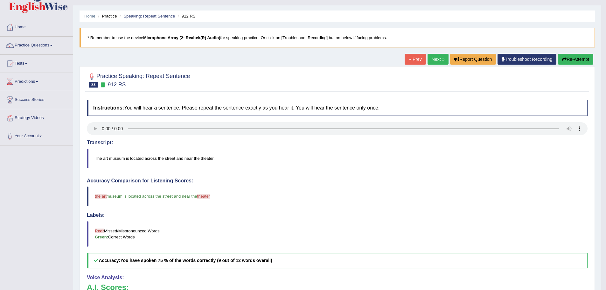
click at [433, 59] on link "Next »" at bounding box center [438, 59] width 21 height 11
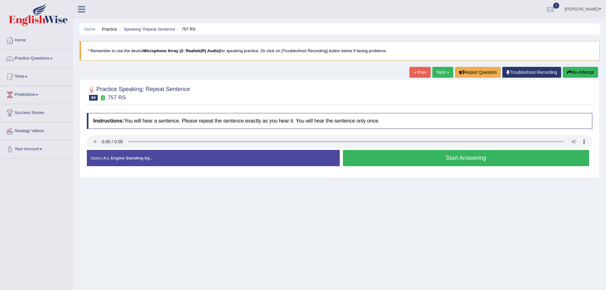
click at [392, 154] on button "Start Answering" at bounding box center [466, 158] width 247 height 16
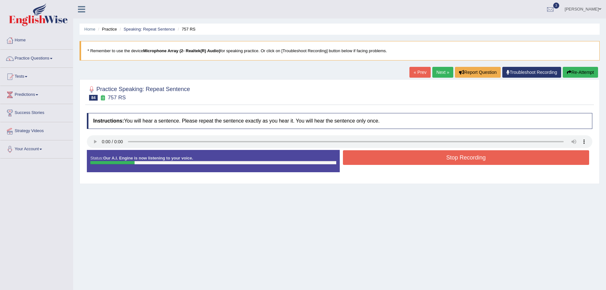
click at [397, 157] on button "Stop Recording" at bounding box center [466, 157] width 247 height 15
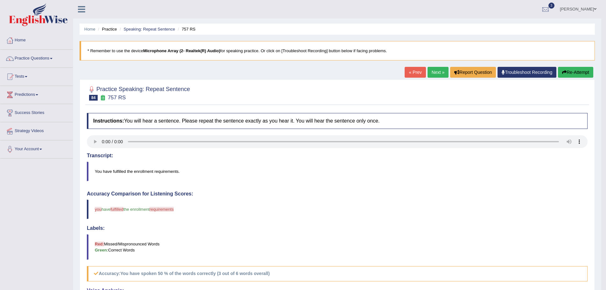
click at [437, 68] on link "Next »" at bounding box center [438, 72] width 21 height 11
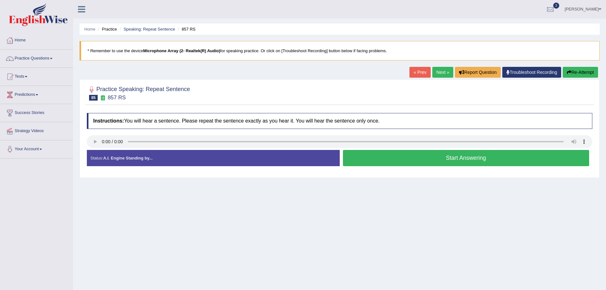
drag, startPoint x: 407, startPoint y: 157, endPoint x: 304, endPoint y: 181, distance: 105.4
click at [407, 157] on button "Start Answering" at bounding box center [466, 158] width 247 height 16
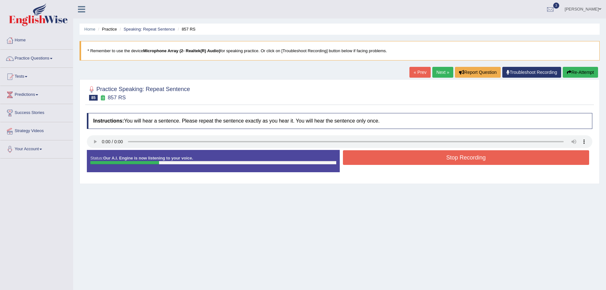
click at [421, 156] on button "Stop Recording" at bounding box center [466, 157] width 247 height 15
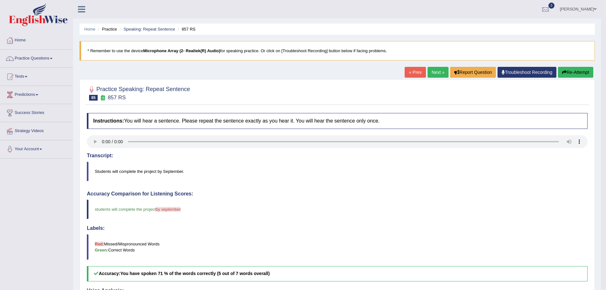
click at [434, 72] on link "Next »" at bounding box center [438, 72] width 21 height 11
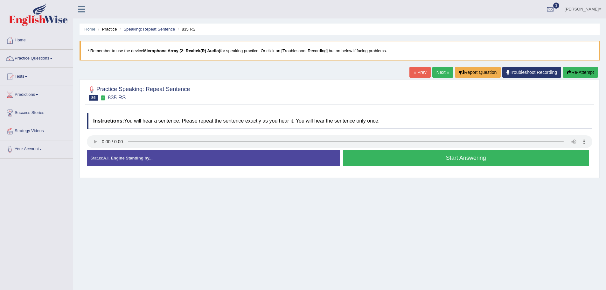
click at [398, 157] on button "Start Answering" at bounding box center [466, 158] width 247 height 16
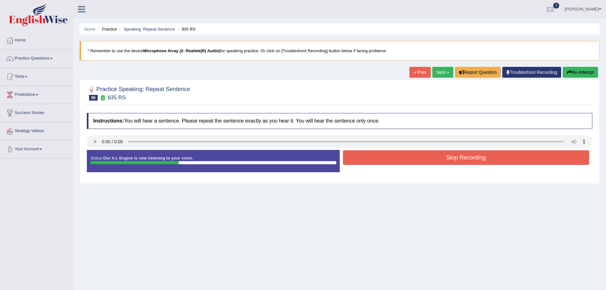
click at [377, 156] on button "Stop Recording" at bounding box center [466, 157] width 247 height 15
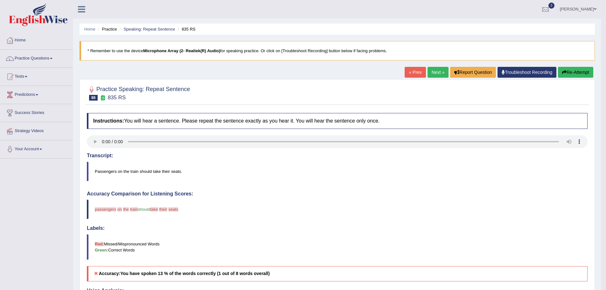
click at [433, 75] on link "Next »" at bounding box center [438, 72] width 21 height 11
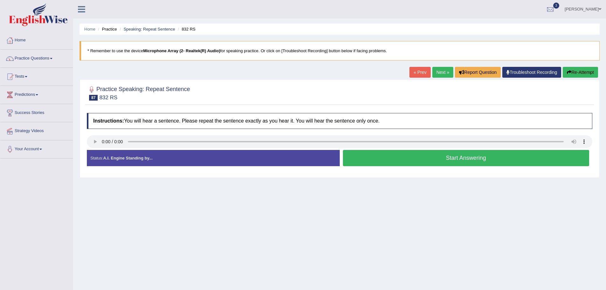
drag, startPoint x: 453, startPoint y: 160, endPoint x: 385, endPoint y: 165, distance: 68.9
click at [453, 160] on button "Start Answering" at bounding box center [466, 158] width 247 height 16
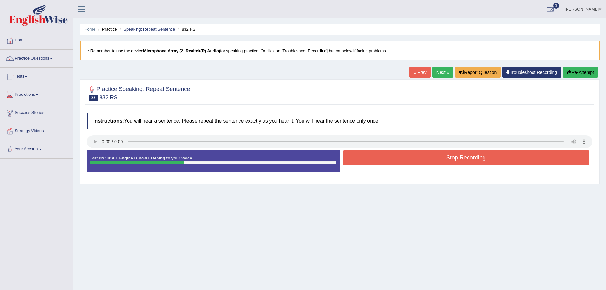
drag, startPoint x: 452, startPoint y: 159, endPoint x: 417, endPoint y: 165, distance: 35.8
click at [452, 159] on button "Stop Recording" at bounding box center [466, 157] width 247 height 15
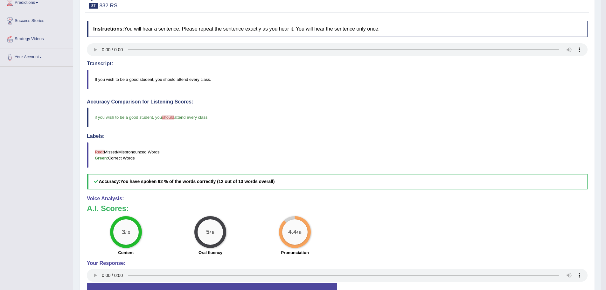
scroll to position [95, 0]
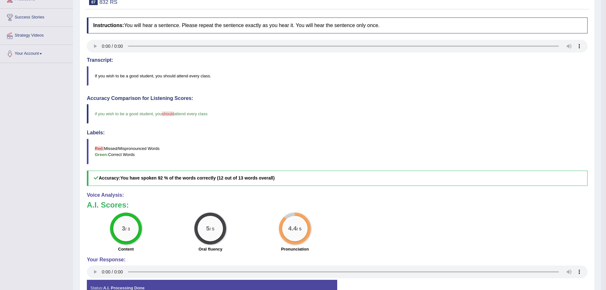
drag, startPoint x: 226, startPoint y: 178, endPoint x: 286, endPoint y: 178, distance: 59.5
click at [286, 178] on h5 "Accuracy: You have spoken 92 % of the words correctly (12 out of 13 words overa…" at bounding box center [337, 178] width 501 height 15
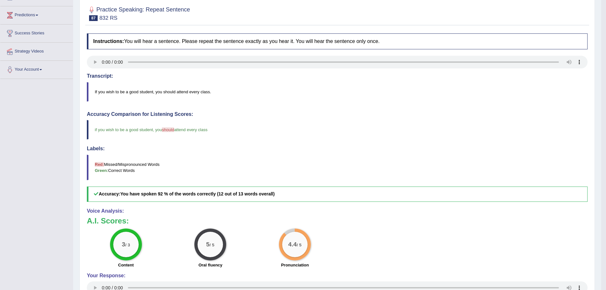
scroll to position [0, 0]
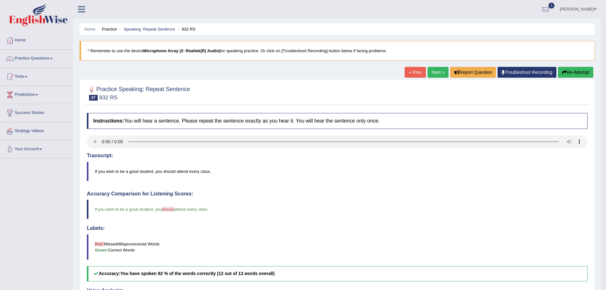
drag, startPoint x: 435, startPoint y: 73, endPoint x: 355, endPoint y: 106, distance: 86.6
click at [435, 73] on link "Next »" at bounding box center [438, 72] width 21 height 11
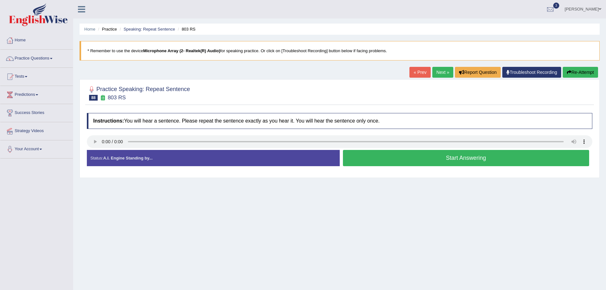
drag, startPoint x: 449, startPoint y: 158, endPoint x: 279, endPoint y: 198, distance: 174.8
click at [448, 158] on button "Start Answering" at bounding box center [466, 158] width 247 height 16
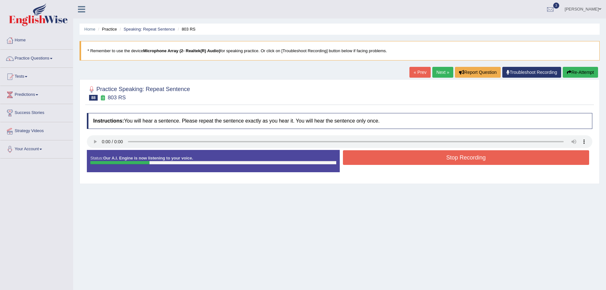
click at [490, 156] on button "Stop Recording" at bounding box center [466, 157] width 247 height 15
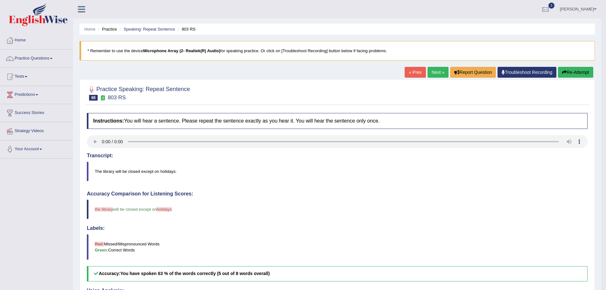
drag, startPoint x: 432, startPoint y: 74, endPoint x: 411, endPoint y: 78, distance: 21.0
click at [432, 74] on link "Next »" at bounding box center [438, 72] width 21 height 11
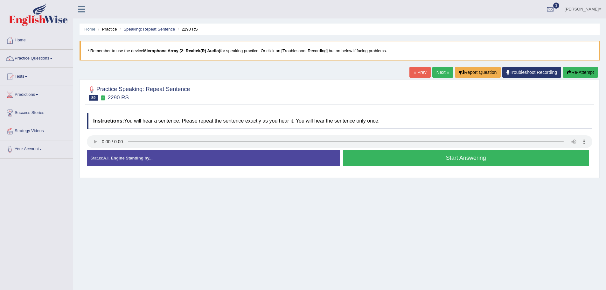
click at [388, 159] on button "Start Answering" at bounding box center [466, 158] width 247 height 16
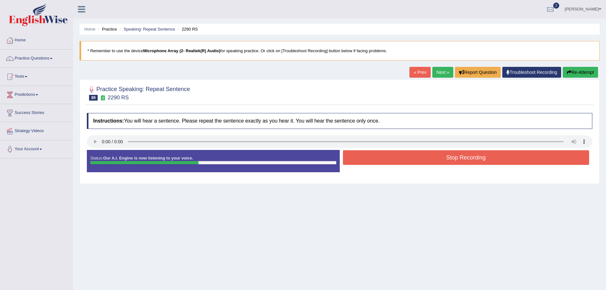
click at [416, 154] on button "Stop Recording" at bounding box center [466, 157] width 247 height 15
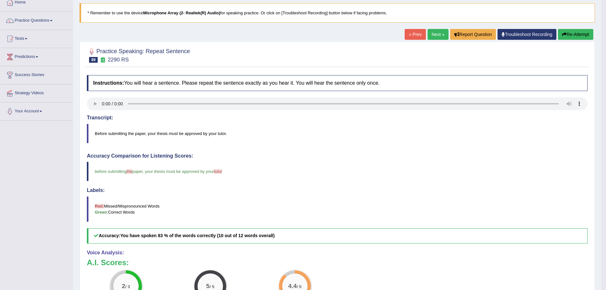
scroll to position [32, 0]
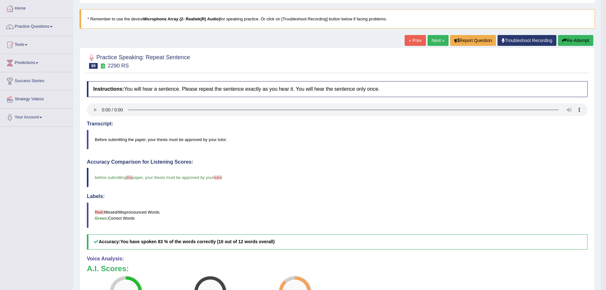
click at [439, 41] on link "Next »" at bounding box center [438, 40] width 21 height 11
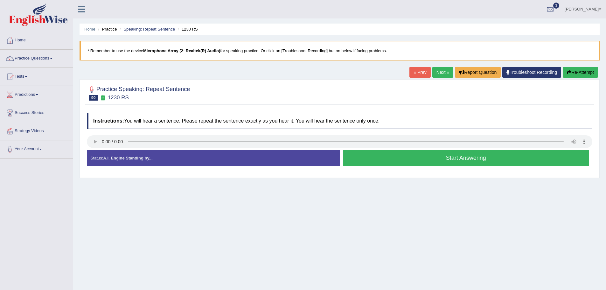
click at [373, 153] on button "Start Answering" at bounding box center [466, 158] width 247 height 16
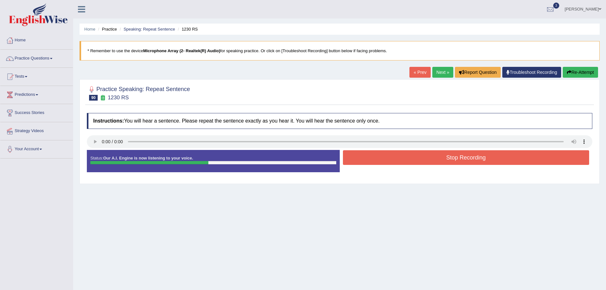
click at [427, 162] on button "Stop Recording" at bounding box center [466, 157] width 247 height 15
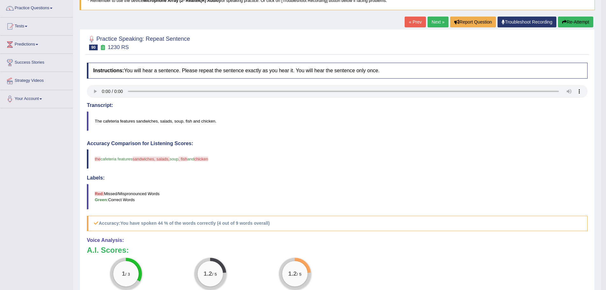
scroll to position [45, 0]
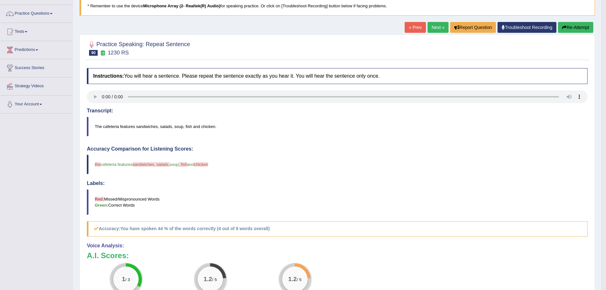
drag, startPoint x: 571, startPoint y: 24, endPoint x: 565, endPoint y: 26, distance: 6.4
click at [571, 24] on button "Re-Attempt" at bounding box center [575, 27] width 35 height 11
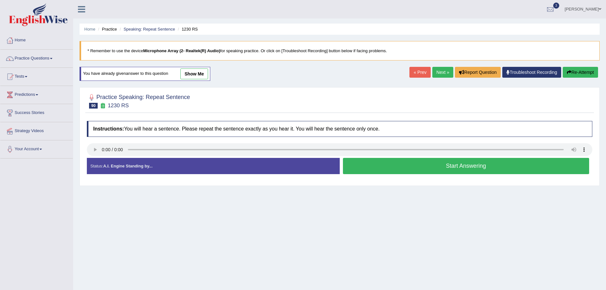
scroll to position [44, 0]
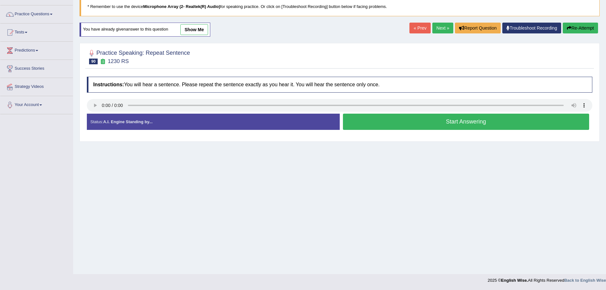
click at [425, 117] on button "Start Answering" at bounding box center [466, 122] width 247 height 16
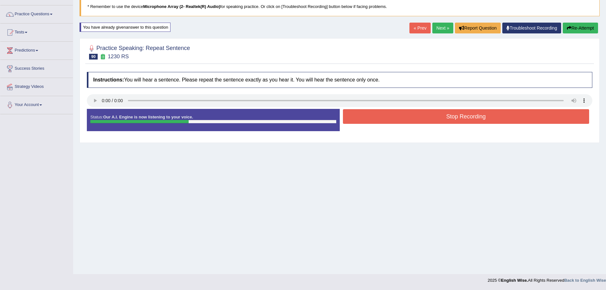
click at [420, 108] on div "Created with Highcharts 7.1.2 Great Too slow Too fast Time Speech pace meter: 0…" at bounding box center [468, 108] width 256 height 0
click at [420, 112] on button "Stop Recording" at bounding box center [466, 116] width 247 height 15
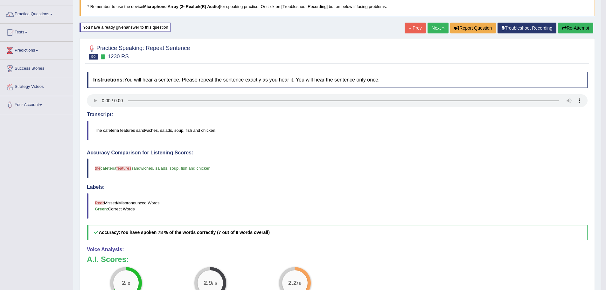
click at [433, 32] on link "Next »" at bounding box center [438, 28] width 21 height 11
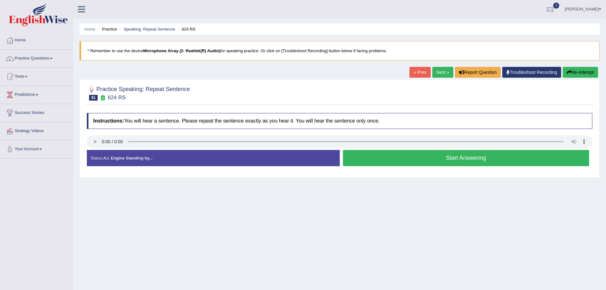
click at [396, 162] on button "Start Answering" at bounding box center [466, 158] width 247 height 16
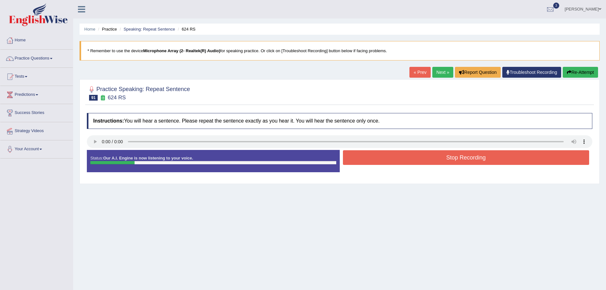
click at [461, 152] on button "Stop Recording" at bounding box center [466, 157] width 247 height 15
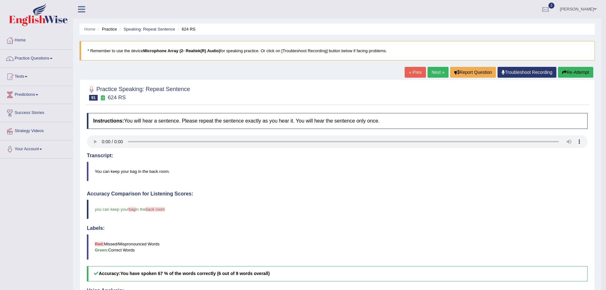
click at [431, 72] on link "Next »" at bounding box center [438, 72] width 21 height 11
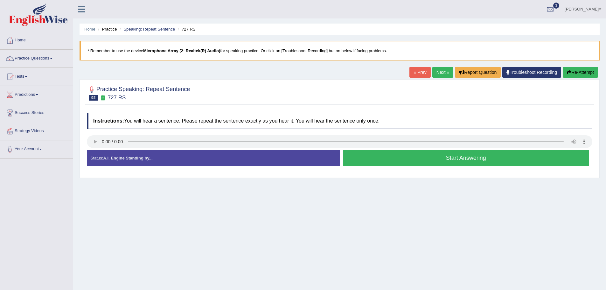
click at [480, 162] on button "Start Answering" at bounding box center [466, 158] width 247 height 16
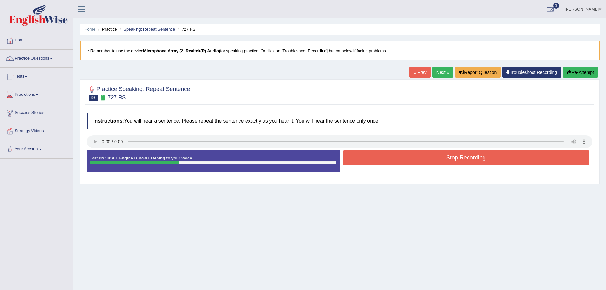
click at [393, 159] on button "Stop Recording" at bounding box center [466, 157] width 247 height 15
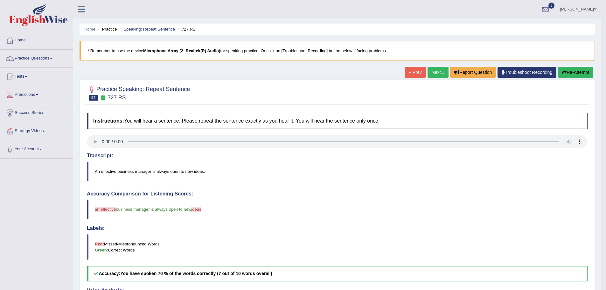
click at [428, 77] on link "Next »" at bounding box center [438, 72] width 21 height 11
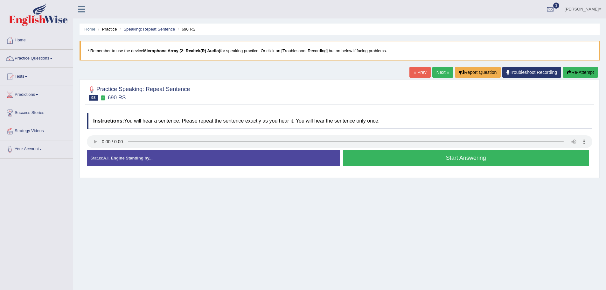
click at [360, 160] on button "Start Answering" at bounding box center [466, 158] width 247 height 16
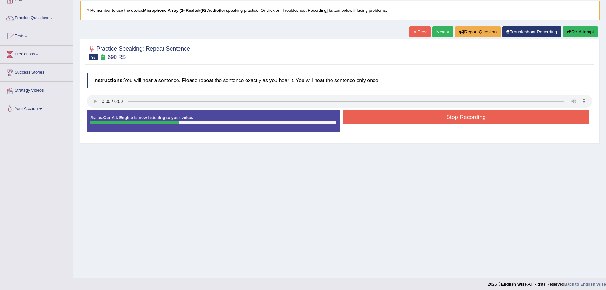
scroll to position [44, 0]
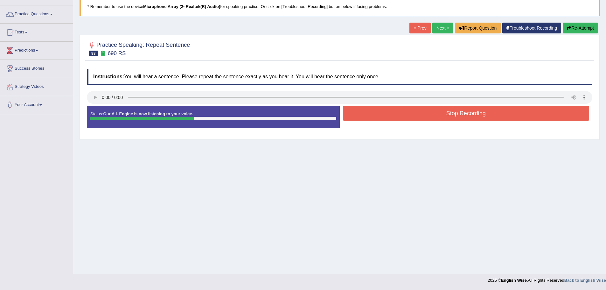
click at [366, 113] on button "Stop Recording" at bounding box center [466, 113] width 247 height 15
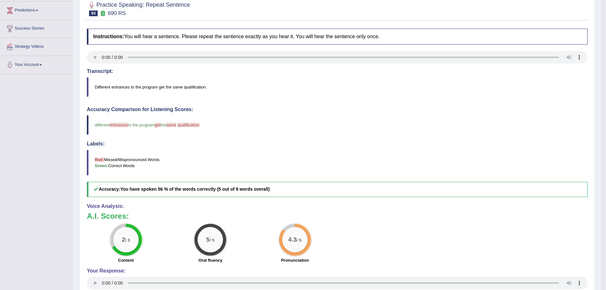
scroll to position [0, 0]
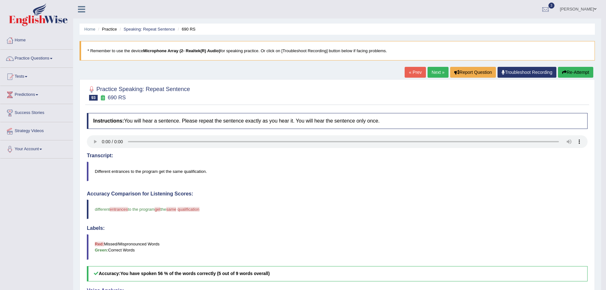
click at [437, 71] on link "Next »" at bounding box center [438, 72] width 21 height 11
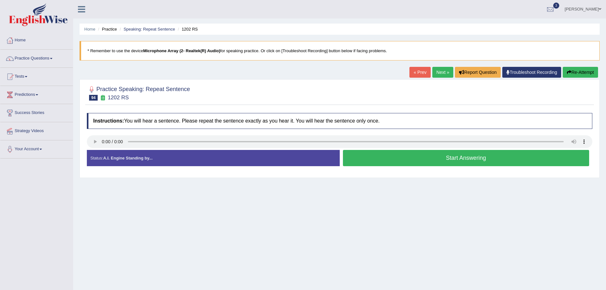
drag, startPoint x: 389, startPoint y: 155, endPoint x: 238, endPoint y: 185, distance: 154.0
click at [389, 155] on button "Start Answering" at bounding box center [466, 158] width 247 height 16
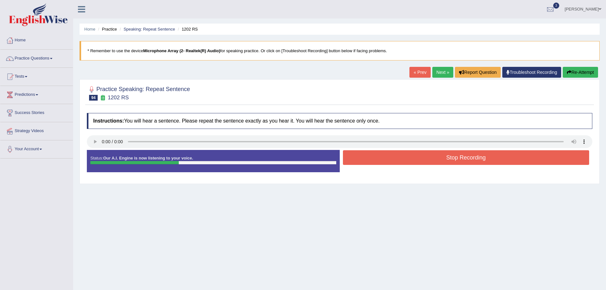
click at [429, 150] on button "Stop Recording" at bounding box center [466, 157] width 247 height 15
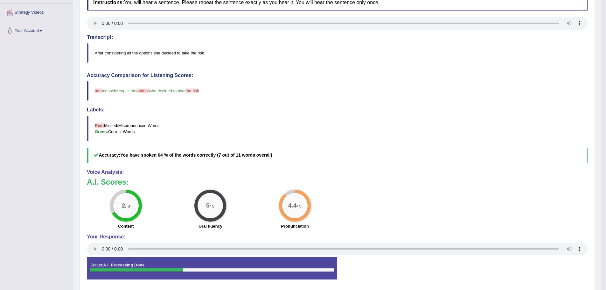
scroll to position [13, 0]
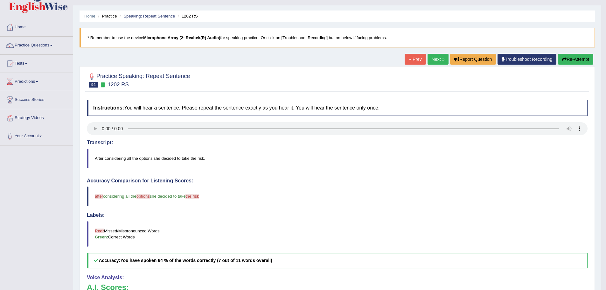
click at [434, 59] on link "Next »" at bounding box center [438, 59] width 21 height 11
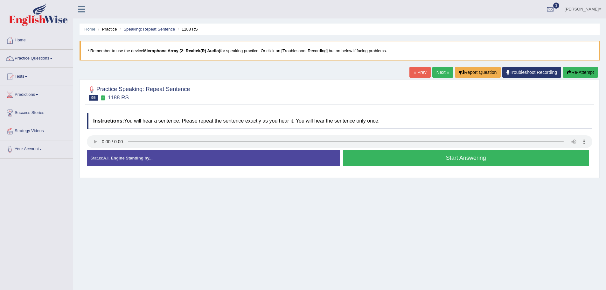
click at [390, 158] on button "Start Answering" at bounding box center [466, 158] width 247 height 16
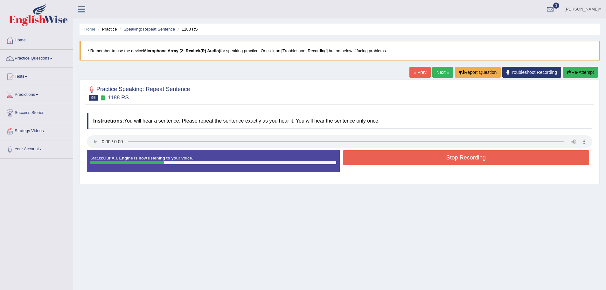
click at [388, 158] on button "Stop Recording" at bounding box center [466, 157] width 247 height 15
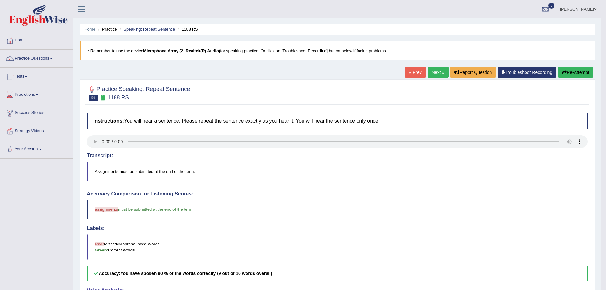
click at [432, 71] on link "Next »" at bounding box center [438, 72] width 21 height 11
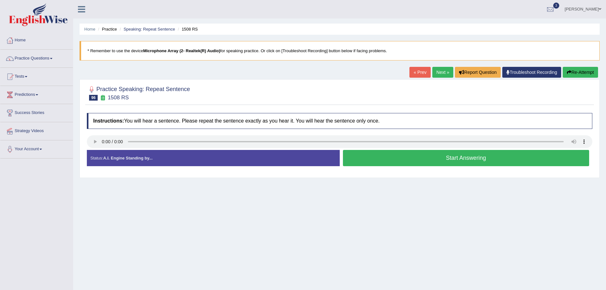
click at [430, 155] on button "Start Answering" at bounding box center [466, 158] width 247 height 16
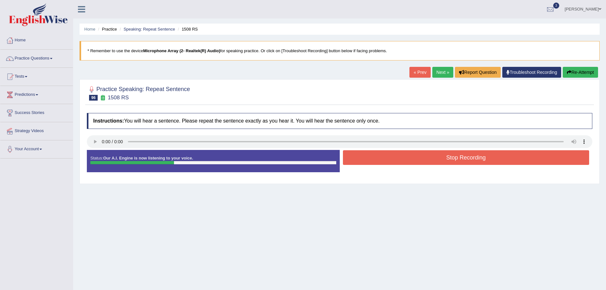
click at [399, 157] on button "Stop Recording" at bounding box center [466, 157] width 247 height 15
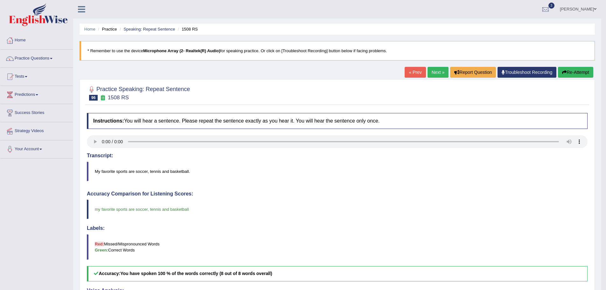
click at [429, 73] on link "Next »" at bounding box center [438, 72] width 21 height 11
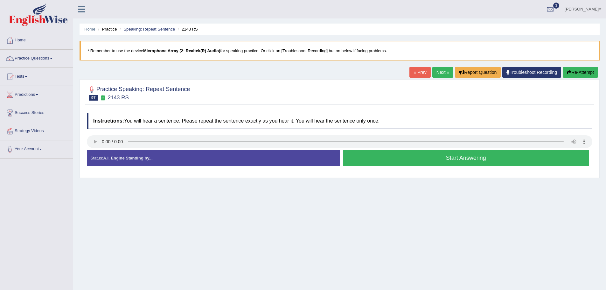
drag, startPoint x: 361, startPoint y: 162, endPoint x: 0, endPoint y: 269, distance: 377.0
click at [360, 162] on button "Start Answering" at bounding box center [466, 158] width 247 height 16
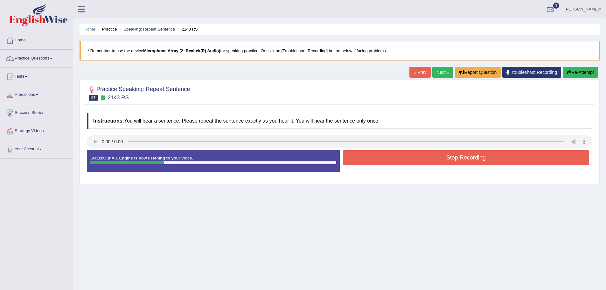
click at [388, 164] on button "Stop Recording" at bounding box center [466, 157] width 247 height 15
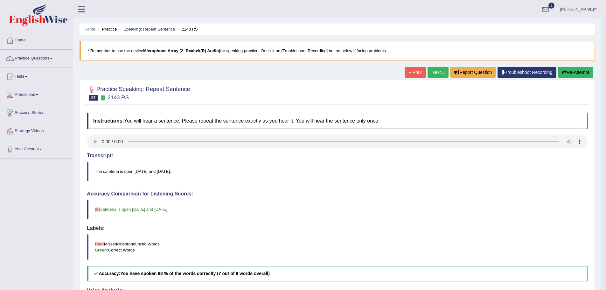
drag, startPoint x: 433, startPoint y: 72, endPoint x: 428, endPoint y: 76, distance: 6.6
click at [433, 72] on link "Next »" at bounding box center [438, 72] width 21 height 11
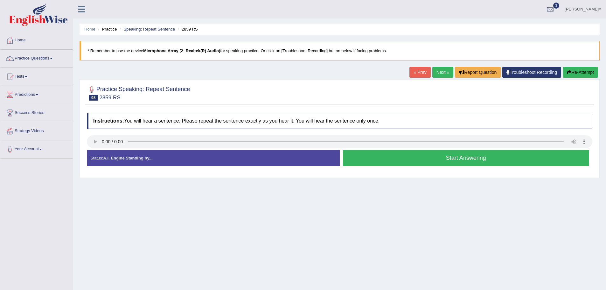
click at [455, 155] on button "Start Answering" at bounding box center [466, 158] width 247 height 16
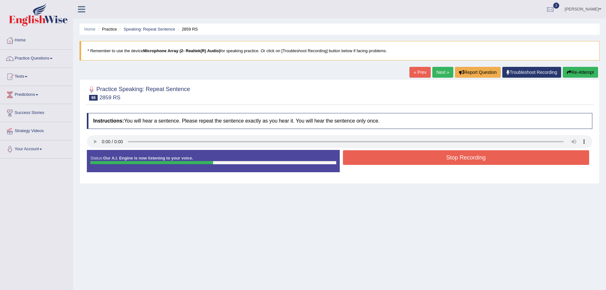
click at [424, 150] on button "Stop Recording" at bounding box center [466, 157] width 247 height 15
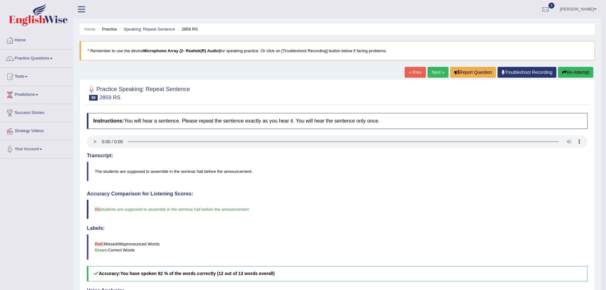
click at [437, 73] on link "Next »" at bounding box center [438, 72] width 21 height 11
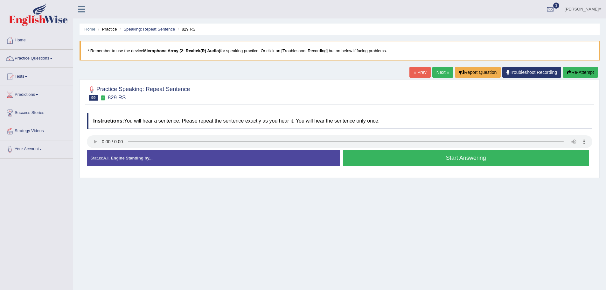
click at [386, 166] on div "Start Answering" at bounding box center [466, 159] width 253 height 18
click at [358, 163] on button "Start Answering" at bounding box center [466, 158] width 247 height 16
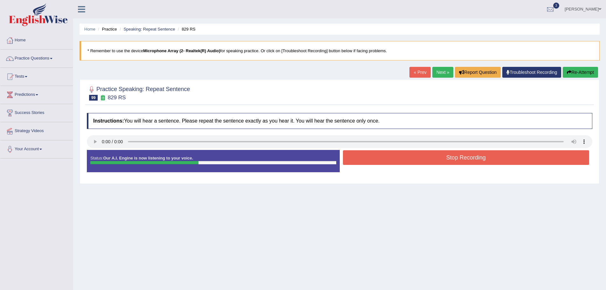
click at [375, 152] on button "Stop Recording" at bounding box center [466, 157] width 247 height 15
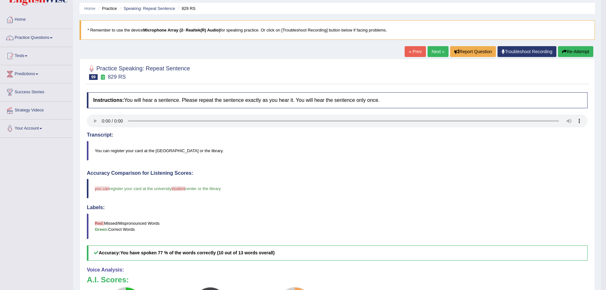
scroll to position [13, 0]
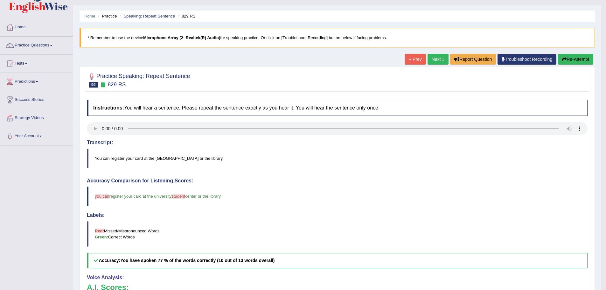
click at [431, 64] on link "Next »" at bounding box center [438, 59] width 21 height 11
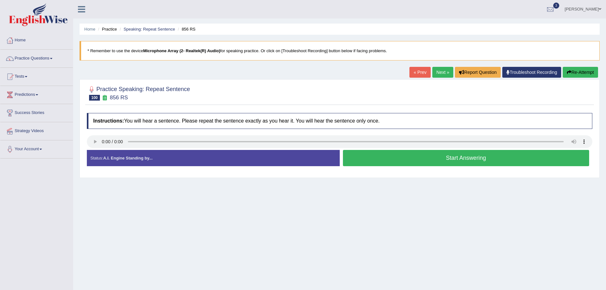
click at [138, 158] on strong "A.I. Engine Standing by..." at bounding box center [127, 158] width 49 height 5
drag, startPoint x: 379, startPoint y: 155, endPoint x: 181, endPoint y: 237, distance: 214.4
click at [379, 155] on button "Start Answering" at bounding box center [466, 158] width 247 height 16
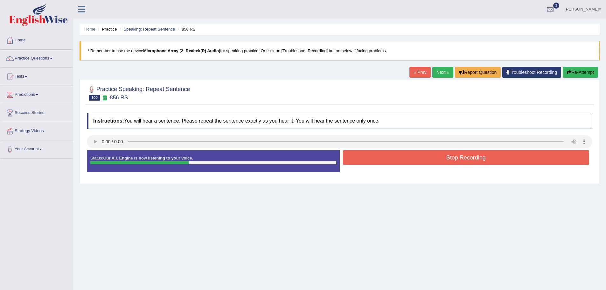
click at [352, 158] on button "Stop Recording" at bounding box center [466, 157] width 247 height 15
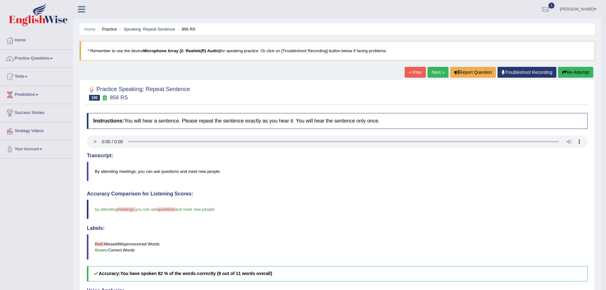
click at [432, 74] on link "Next »" at bounding box center [438, 72] width 21 height 11
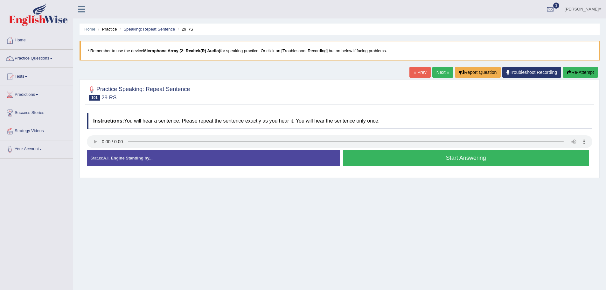
click at [405, 160] on button "Start Answering" at bounding box center [466, 158] width 247 height 16
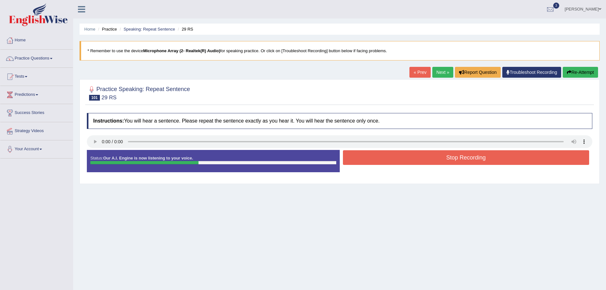
click at [357, 159] on button "Stop Recording" at bounding box center [466, 157] width 247 height 15
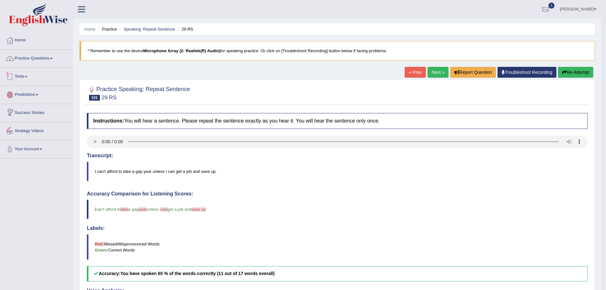
click at [30, 60] on link "Practice Questions" at bounding box center [36, 58] width 73 height 16
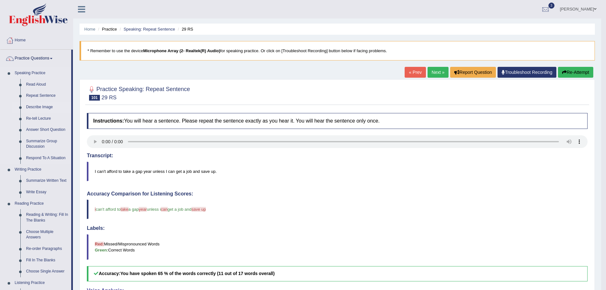
click at [35, 108] on link "Describe Image" at bounding box center [47, 106] width 48 height 11
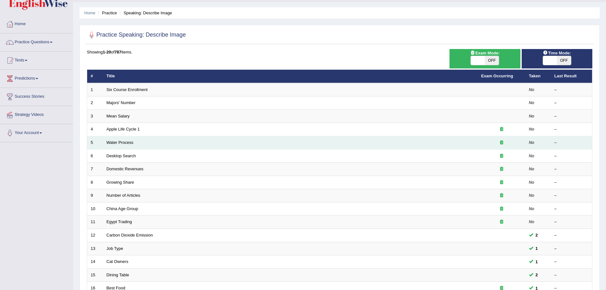
scroll to position [4, 0]
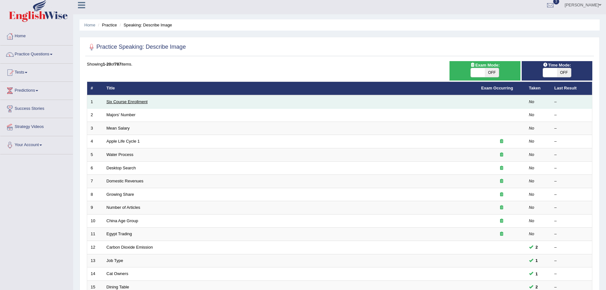
click at [123, 102] on link "Six Course Enrollment" at bounding box center [127, 101] width 41 height 5
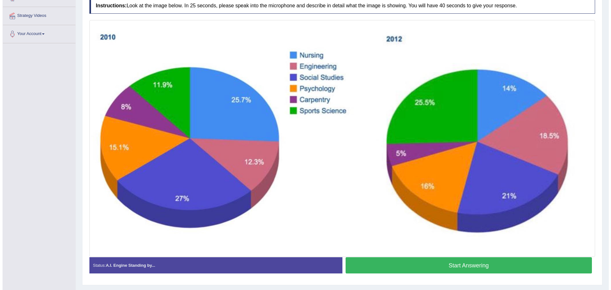
scroll to position [131, 0]
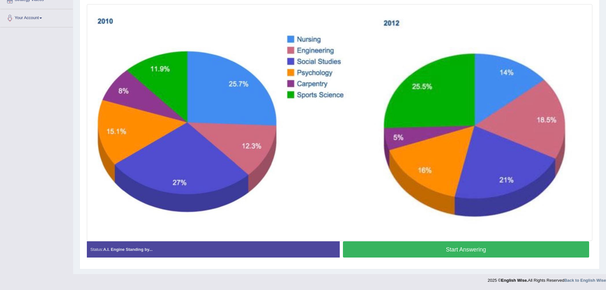
click at [440, 249] on button "Start Answering" at bounding box center [466, 249] width 247 height 16
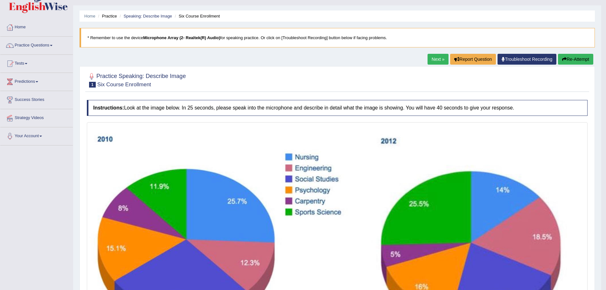
scroll to position [9, 0]
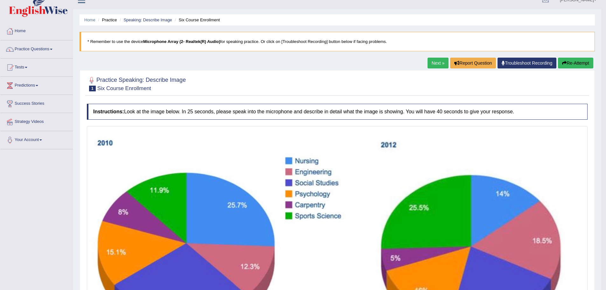
click at [573, 66] on button "Re-Attempt" at bounding box center [575, 63] width 35 height 11
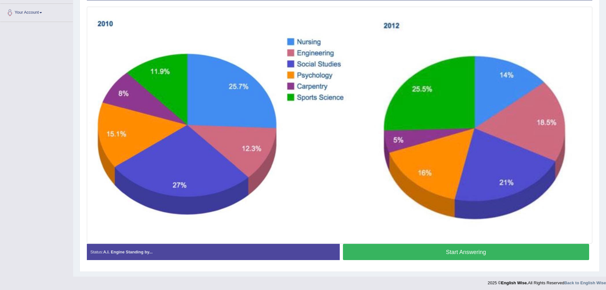
scroll to position [139, 0]
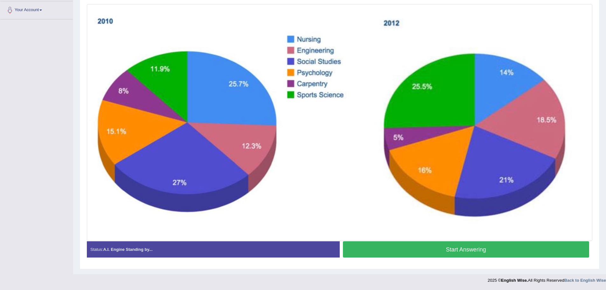
click at [381, 252] on button "Start Answering" at bounding box center [466, 249] width 247 height 16
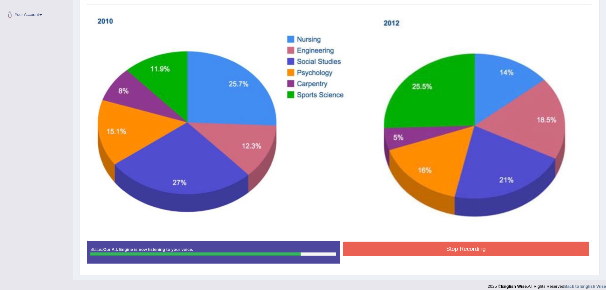
click at [381, 252] on button "Stop Recording" at bounding box center [466, 248] width 247 height 15
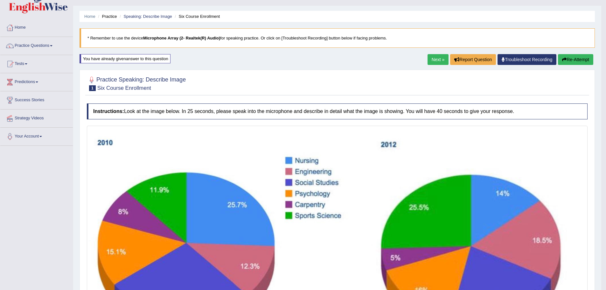
scroll to position [0, 0]
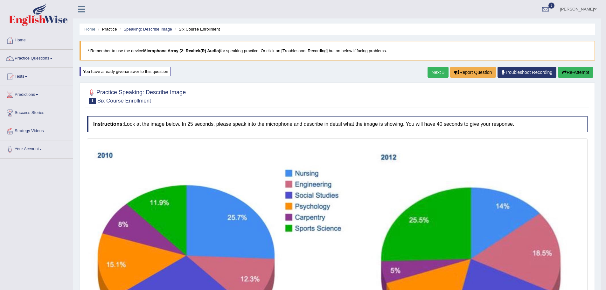
click at [435, 77] on link "Next »" at bounding box center [438, 72] width 21 height 11
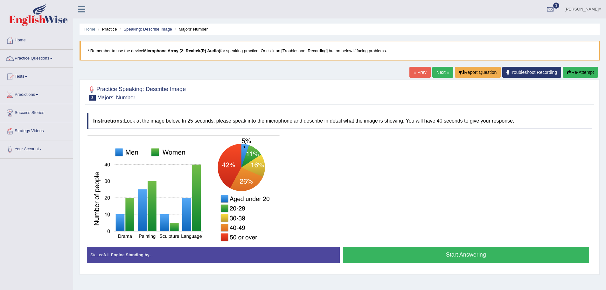
click at [419, 252] on button "Start Answering" at bounding box center [466, 255] width 247 height 16
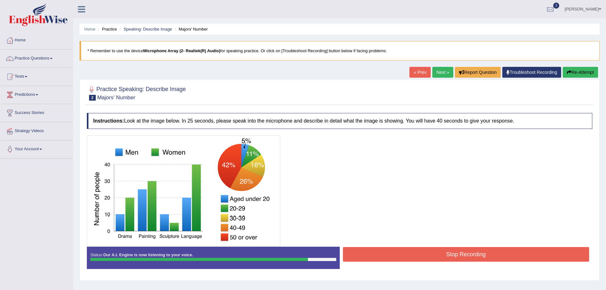
click at [419, 252] on button "Stop Recording" at bounding box center [466, 254] width 247 height 15
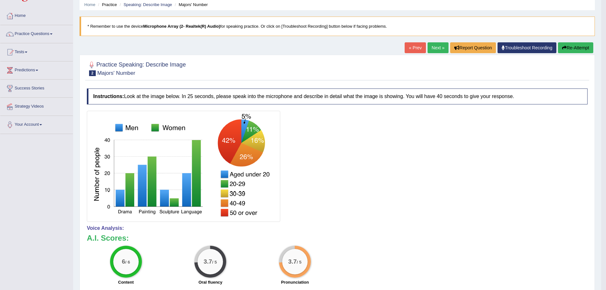
scroll to position [13, 0]
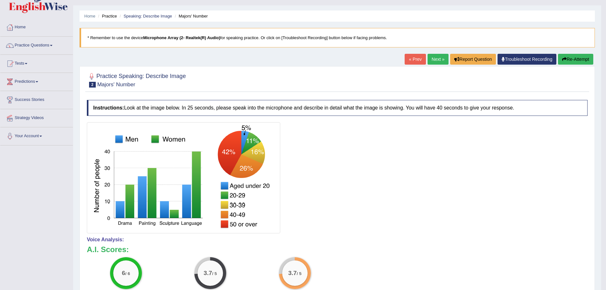
click at [430, 58] on link "Next »" at bounding box center [438, 59] width 21 height 11
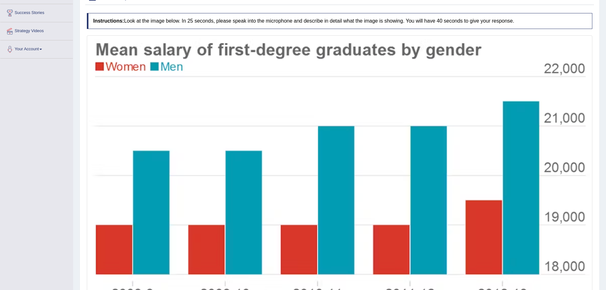
scroll to position [131, 0]
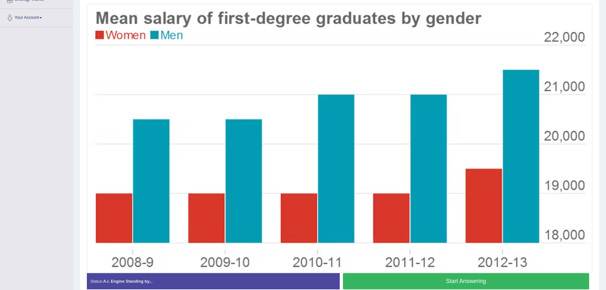
click at [444, 277] on button "Start Answering" at bounding box center [466, 281] width 247 height 16
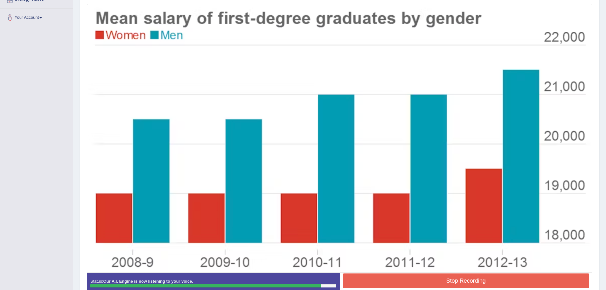
click at [444, 277] on button "Stop Recording" at bounding box center [466, 280] width 247 height 15
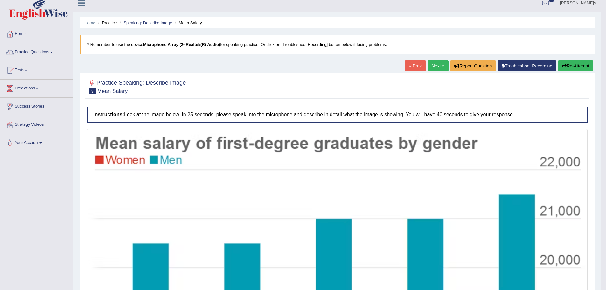
scroll to position [0, 0]
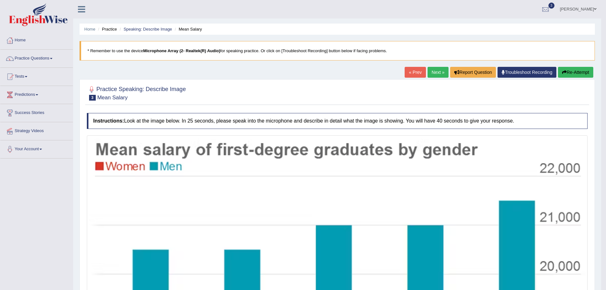
click at [433, 71] on link "Next »" at bounding box center [438, 72] width 21 height 11
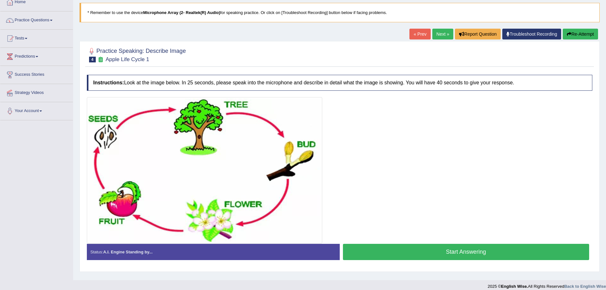
scroll to position [44, 0]
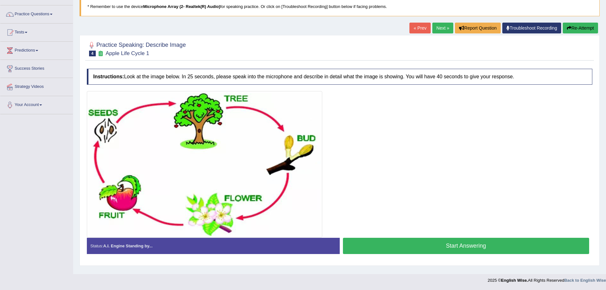
click at [407, 245] on button "Start Answering" at bounding box center [466, 246] width 247 height 16
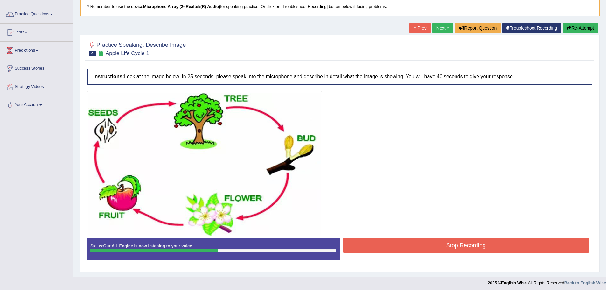
click at [407, 245] on button "Stop Recording" at bounding box center [466, 245] width 247 height 15
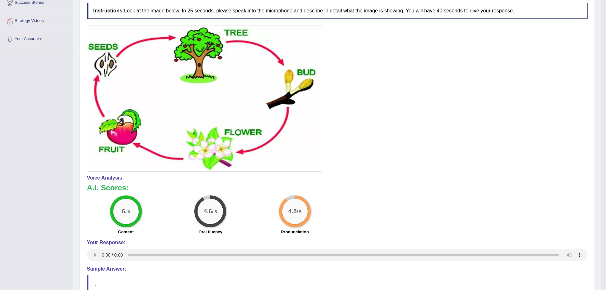
scroll to position [48, 0]
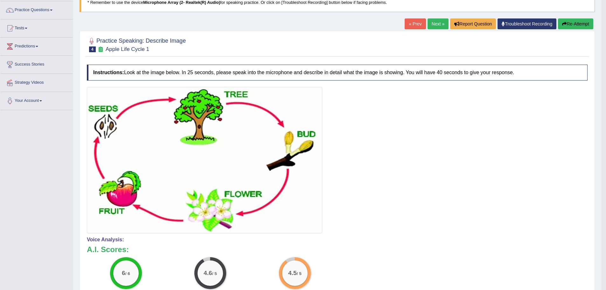
drag, startPoint x: 574, startPoint y: 23, endPoint x: 517, endPoint y: 52, distance: 64.4
click at [574, 23] on button "Re-Attempt" at bounding box center [575, 23] width 35 height 11
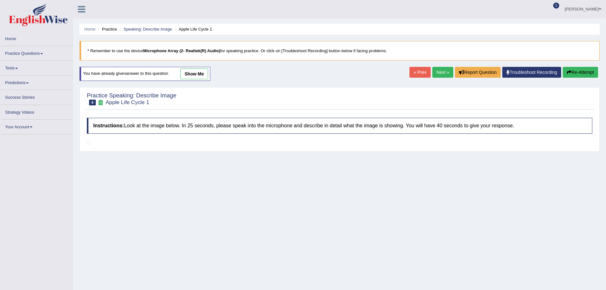
scroll to position [48, 0]
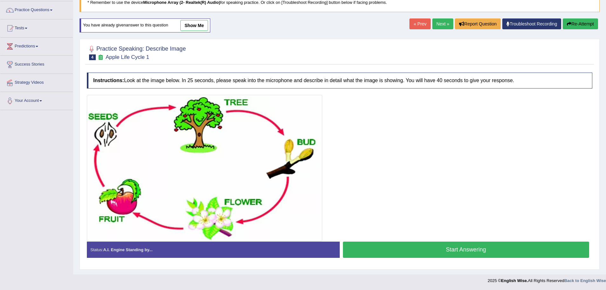
click at [398, 250] on button "Start Answering" at bounding box center [466, 249] width 247 height 16
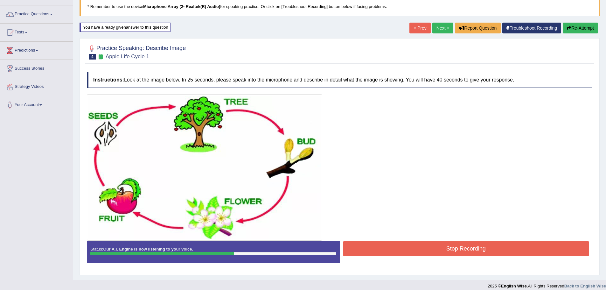
click at [398, 250] on button "Stop Recording" at bounding box center [466, 248] width 247 height 15
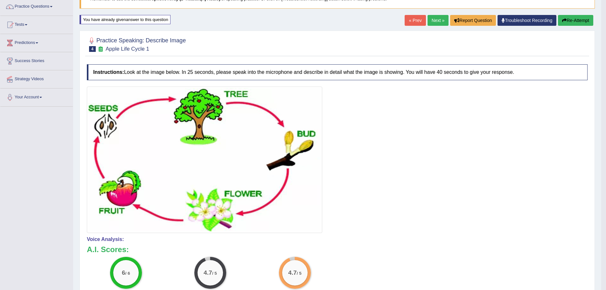
scroll to position [52, 0]
click at [436, 19] on link "Next »" at bounding box center [438, 20] width 21 height 11
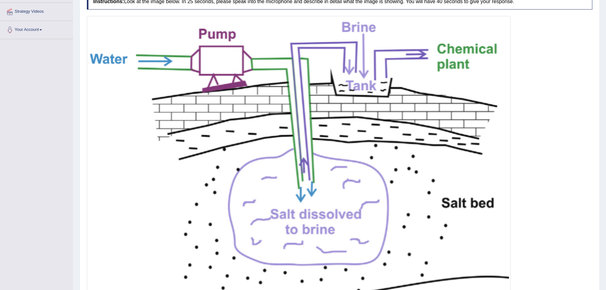
scroll to position [150, 0]
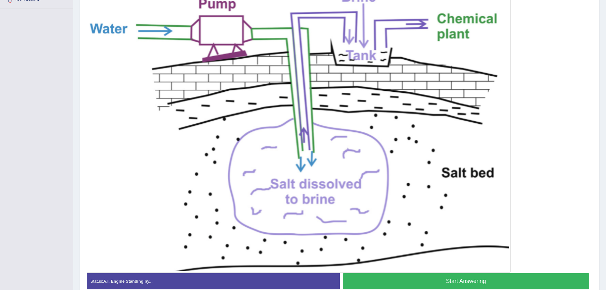
click at [437, 280] on button "Start Answering" at bounding box center [466, 281] width 247 height 16
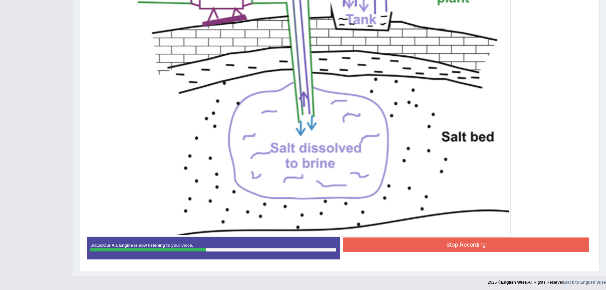
scroll to position [187, 0]
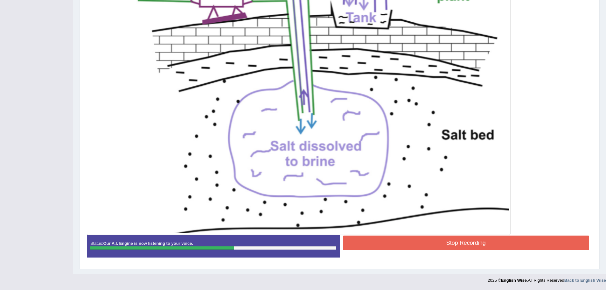
click at [413, 237] on button "Stop Recording" at bounding box center [466, 242] width 247 height 15
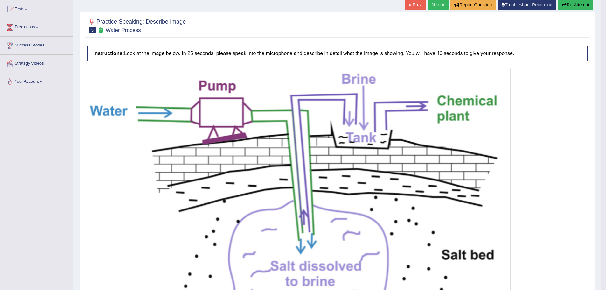
scroll to position [66, 0]
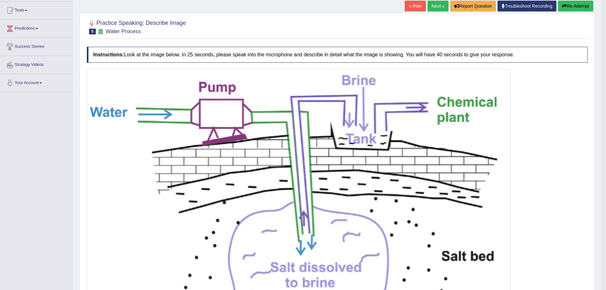
click at [435, 5] on link "Next »" at bounding box center [438, 6] width 21 height 11
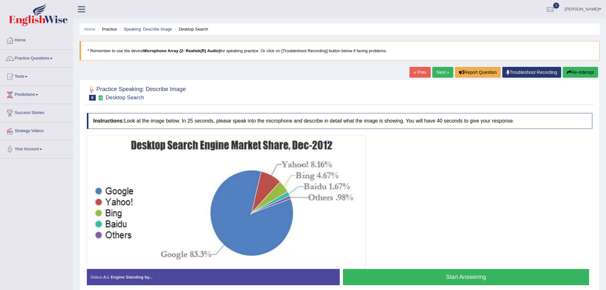
click at [408, 275] on button "Start Answering" at bounding box center [466, 277] width 247 height 16
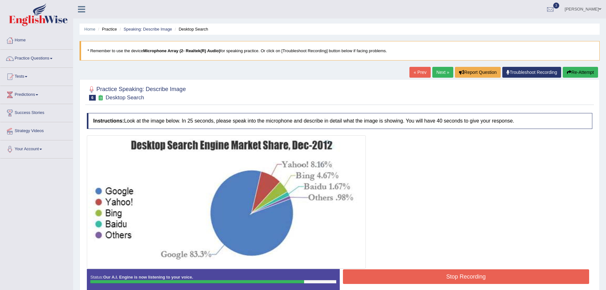
click at [456, 275] on button "Stop Recording" at bounding box center [466, 276] width 247 height 15
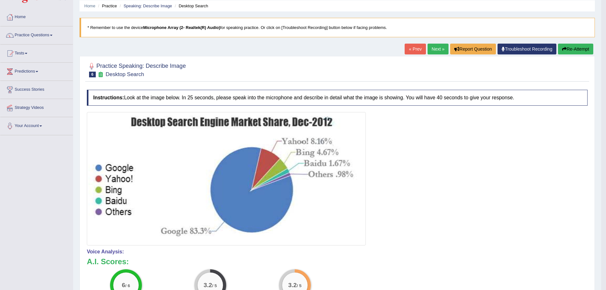
scroll to position [3, 0]
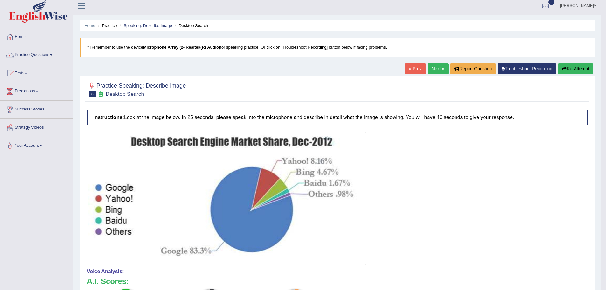
click at [567, 72] on button "Re-Attempt" at bounding box center [575, 68] width 35 height 11
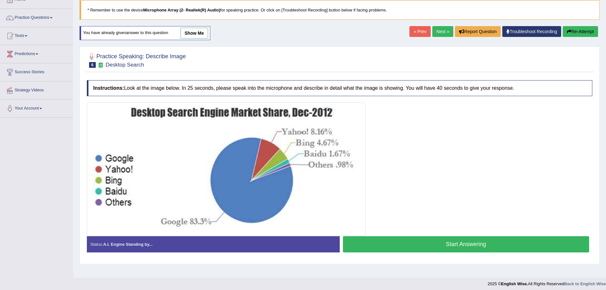
scroll to position [44, 0]
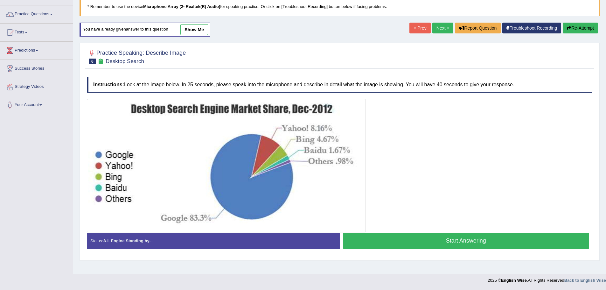
click at [436, 245] on button "Start Answering" at bounding box center [466, 241] width 247 height 16
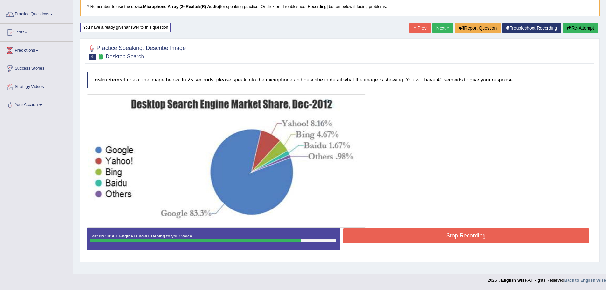
click at [439, 234] on button "Stop Recording" at bounding box center [466, 235] width 247 height 15
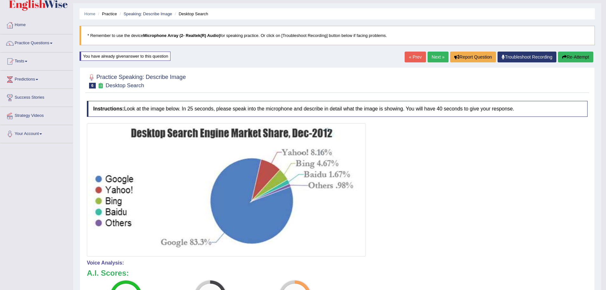
scroll to position [11, 0]
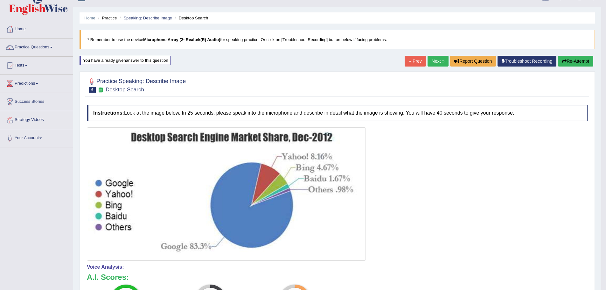
click at [576, 61] on button "Re-Attempt" at bounding box center [575, 61] width 35 height 11
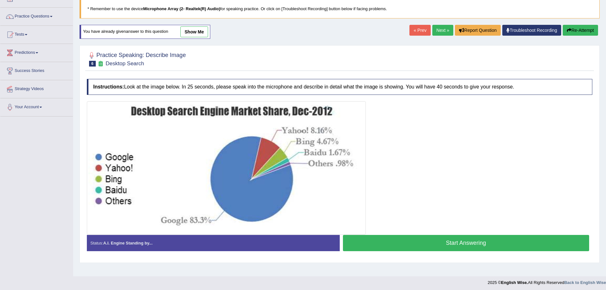
scroll to position [43, 0]
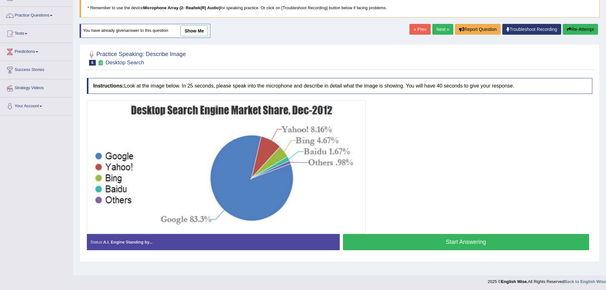
click at [436, 240] on button "Start Answering" at bounding box center [466, 242] width 247 height 16
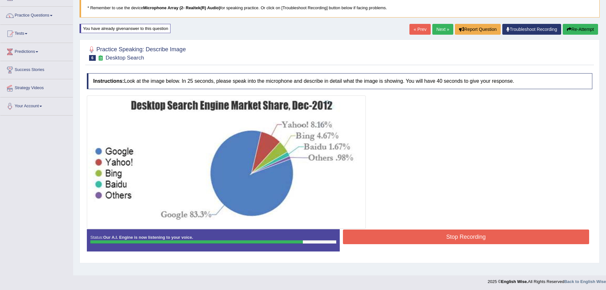
click at [436, 240] on button "Stop Recording" at bounding box center [466, 236] width 247 height 15
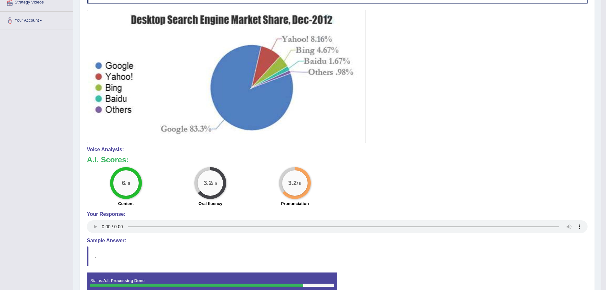
scroll to position [11, 0]
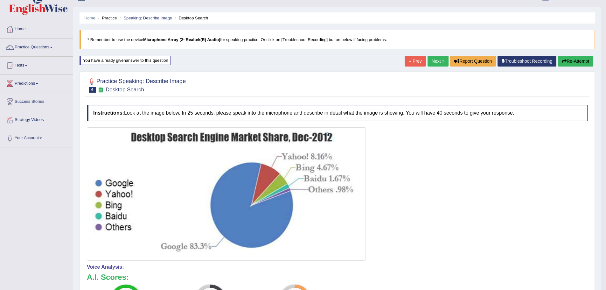
drag, startPoint x: 576, startPoint y: 61, endPoint x: 569, endPoint y: 65, distance: 8.1
click at [576, 61] on button "Re-Attempt" at bounding box center [575, 61] width 35 height 11
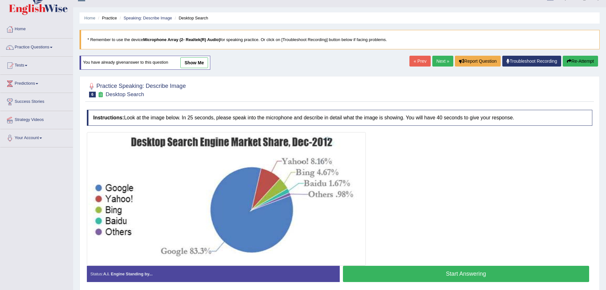
click at [393, 275] on button "Start Answering" at bounding box center [466, 274] width 247 height 16
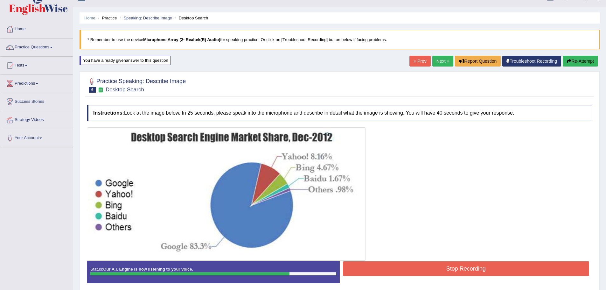
click at [463, 273] on button "Stop Recording" at bounding box center [466, 268] width 247 height 15
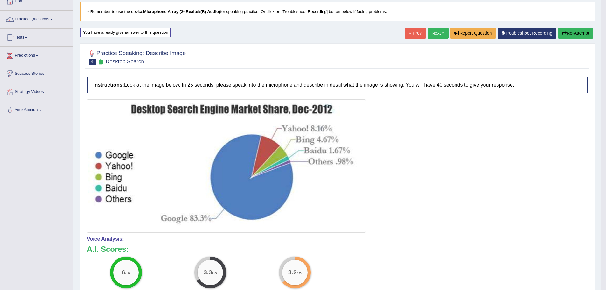
scroll to position [38, 0]
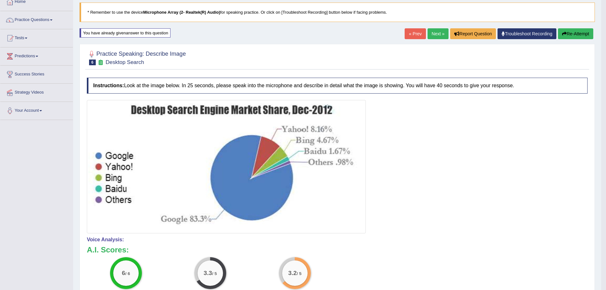
click at [440, 35] on link "Next »" at bounding box center [438, 33] width 21 height 11
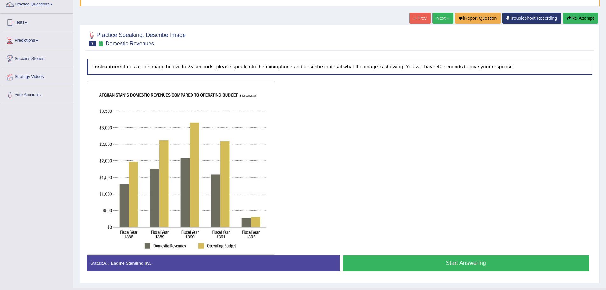
scroll to position [64, 0]
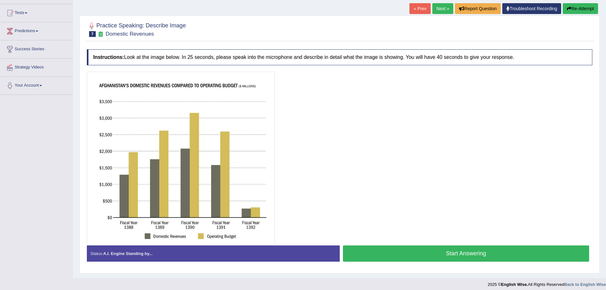
click at [481, 259] on button "Start Answering" at bounding box center [466, 253] width 247 height 16
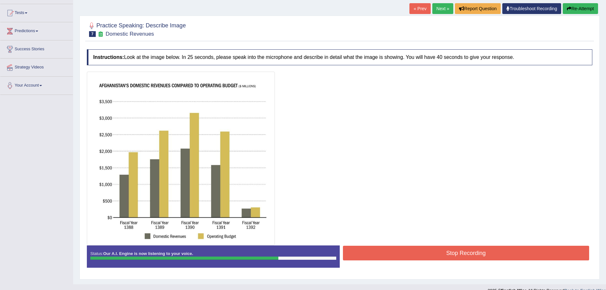
click at [414, 251] on button "Stop Recording" at bounding box center [466, 253] width 247 height 15
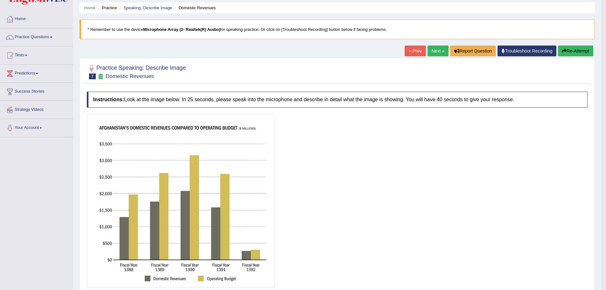
scroll to position [16, 0]
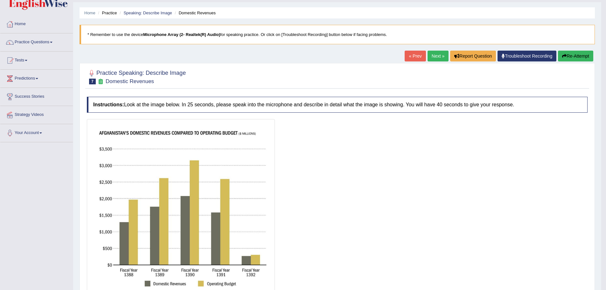
click at [571, 57] on button "Re-Attempt" at bounding box center [575, 56] width 35 height 11
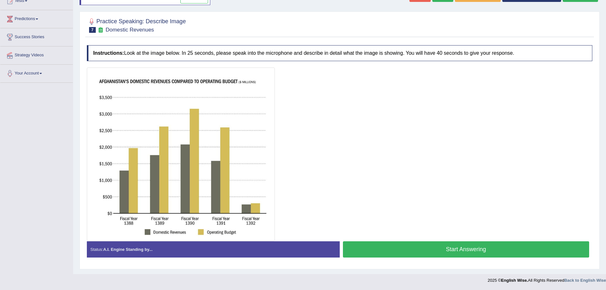
click at [412, 252] on button "Start Answering" at bounding box center [466, 249] width 247 height 16
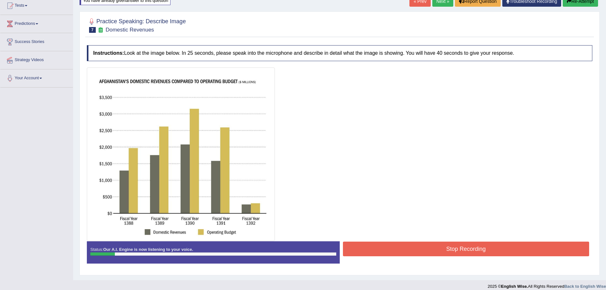
click at [412, 252] on button "Stop Recording" at bounding box center [466, 248] width 247 height 15
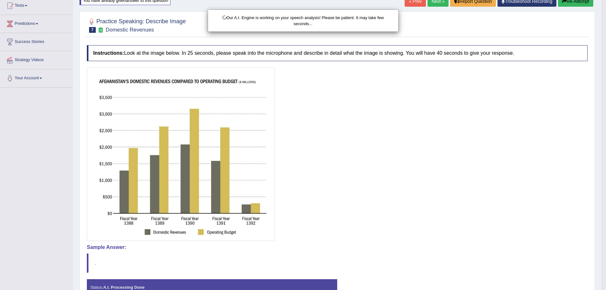
click at [573, 2] on div "Our A.I. Engine is working on your speech analysis! Please be patient. It may t…" at bounding box center [303, 145] width 606 height 290
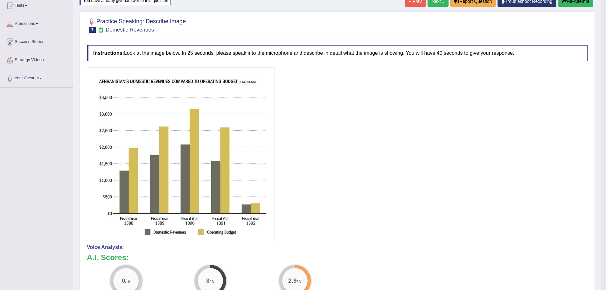
click at [573, 2] on button "Re-Attempt" at bounding box center [575, 1] width 35 height 11
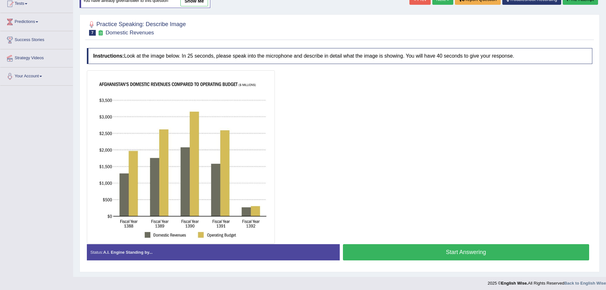
click at [402, 249] on button "Start Answering" at bounding box center [466, 252] width 247 height 16
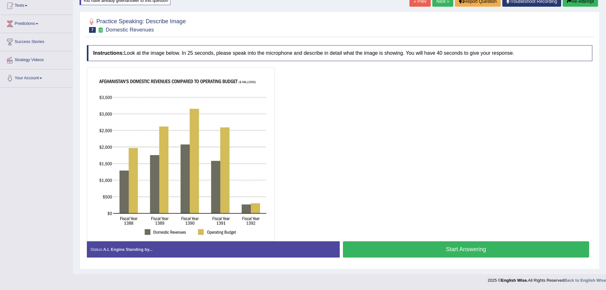
scroll to position [73, 0]
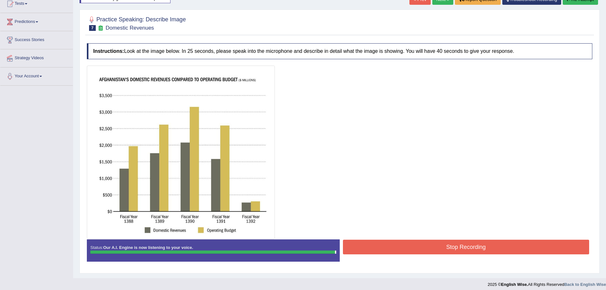
click at [402, 249] on div "Instructions: Look at the image below. In 25 seconds, please speak into the mic…" at bounding box center [339, 155] width 509 height 230
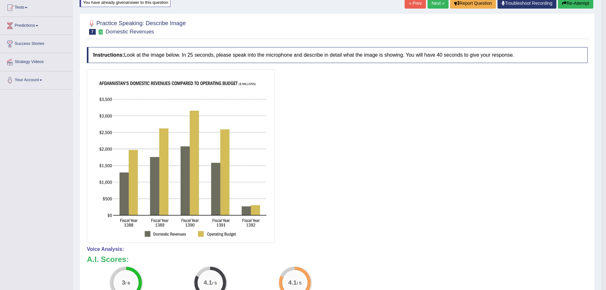
scroll to position [51, 0]
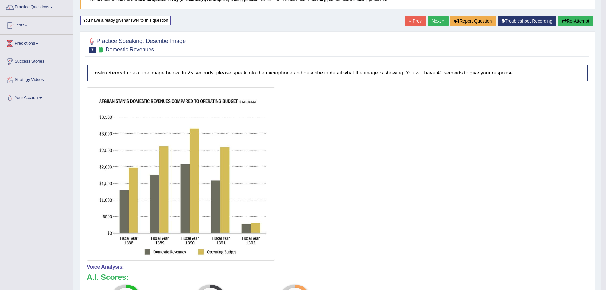
click at [562, 21] on icon "button" at bounding box center [564, 21] width 4 height 4
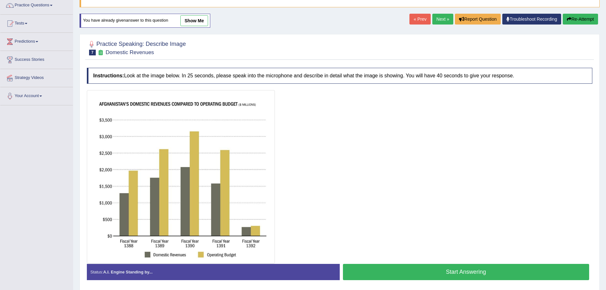
click at [420, 274] on button "Start Answering" at bounding box center [466, 272] width 247 height 16
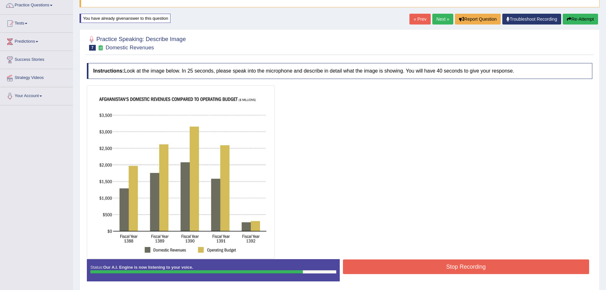
click at [412, 263] on button "Stop Recording" at bounding box center [466, 266] width 247 height 15
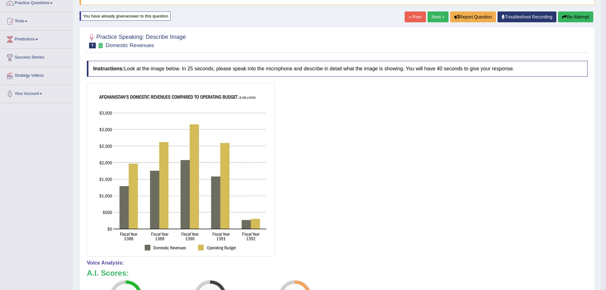
scroll to position [64, 0]
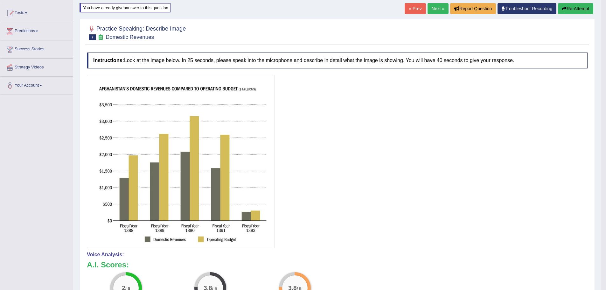
click at [153, 27] on h2 "Practice Speaking: Describe Image 7 Domestic Revenues" at bounding box center [136, 32] width 99 height 16
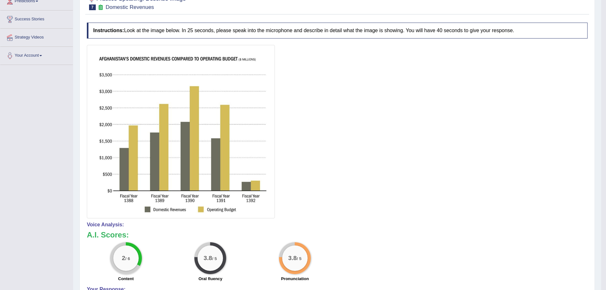
scroll to position [206, 0]
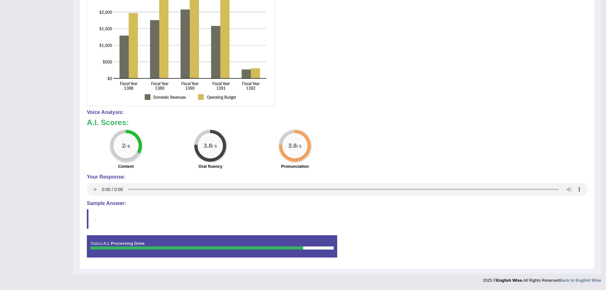
click at [113, 203] on h4 "Sample Answer:" at bounding box center [337, 203] width 501 height 6
click at [88, 218] on blockquote "." at bounding box center [337, 218] width 501 height 19
click at [104, 203] on h4 "Sample Answer:" at bounding box center [337, 203] width 501 height 6
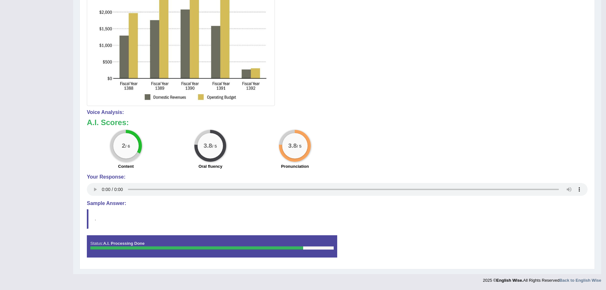
click at [133, 199] on div "Instructions: Look at the image below. In 25 seconds, please speak into the mic…" at bounding box center [337, 86] width 504 height 358
click at [122, 201] on h4 "Sample Answer:" at bounding box center [337, 203] width 501 height 6
click at [110, 205] on h4 "Sample Answer:" at bounding box center [337, 203] width 501 height 6
click at [150, 240] on div "Status: A.I. Processing Done" at bounding box center [212, 246] width 250 height 22
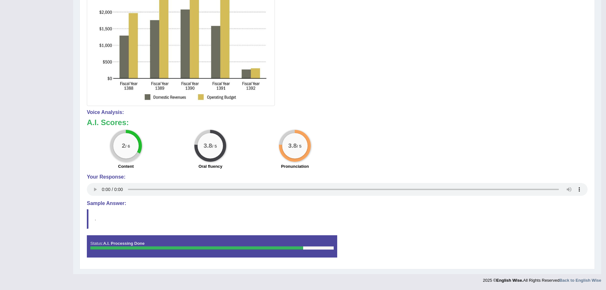
click at [266, 246] on div "Status: A.I. Processing Done" at bounding box center [212, 246] width 250 height 22
click at [98, 203] on h4 "Sample Answer:" at bounding box center [337, 203] width 501 height 6
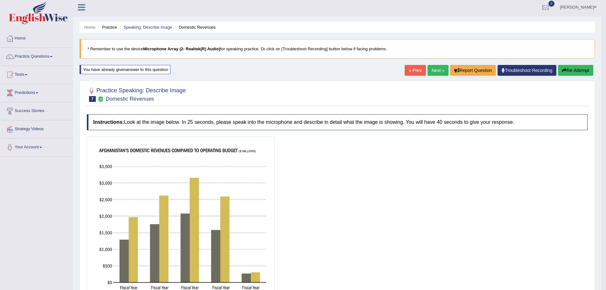
scroll to position [0, 0]
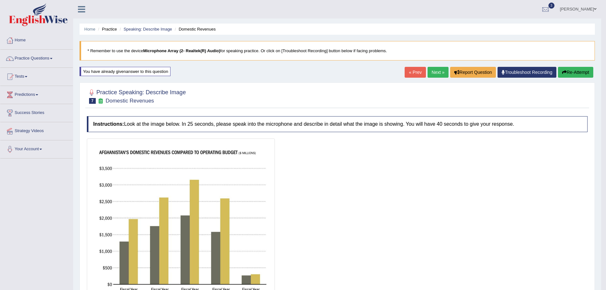
click at [437, 73] on link "Next »" at bounding box center [438, 72] width 21 height 11
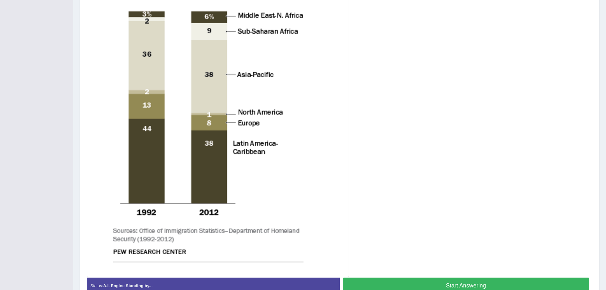
scroll to position [202, 0]
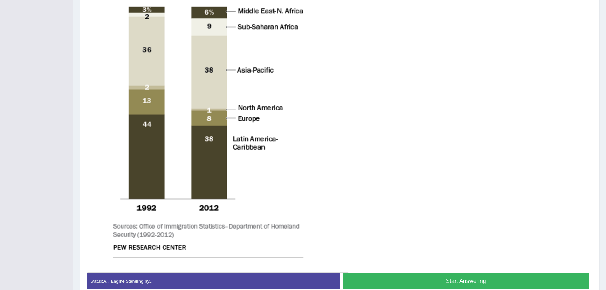
click at [459, 277] on button "Start Answering" at bounding box center [466, 281] width 247 height 16
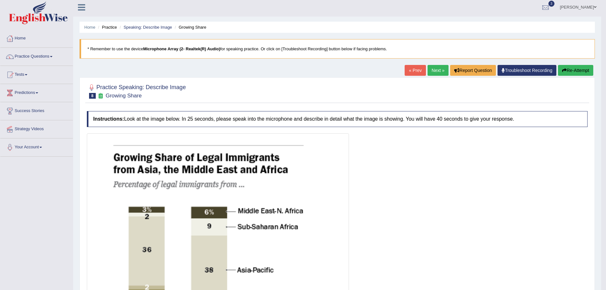
scroll to position [0, 0]
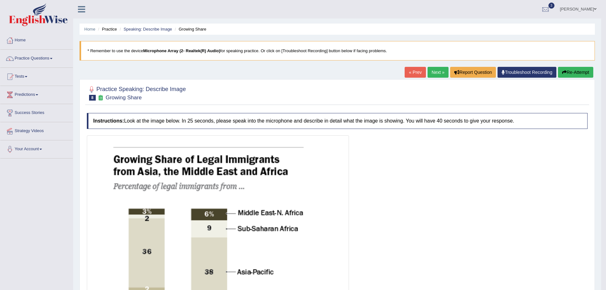
click at [437, 73] on link "Next »" at bounding box center [438, 72] width 21 height 11
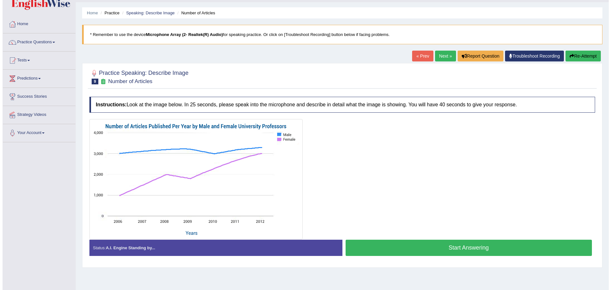
scroll to position [32, 0]
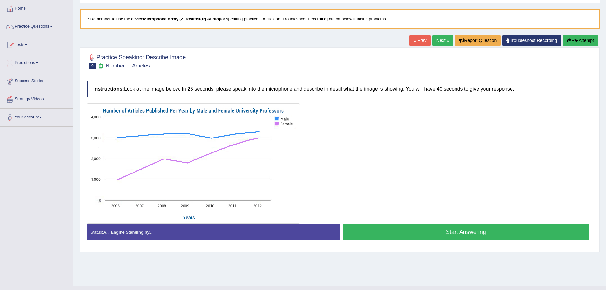
click at [449, 229] on button "Start Answering" at bounding box center [466, 232] width 247 height 16
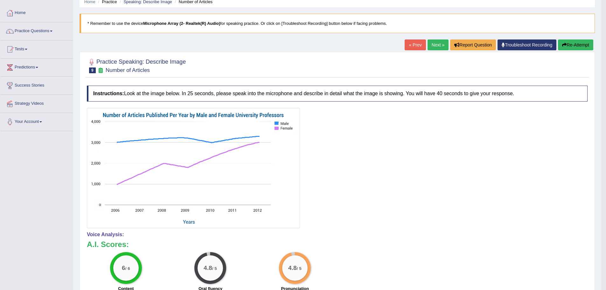
scroll to position [27, 0]
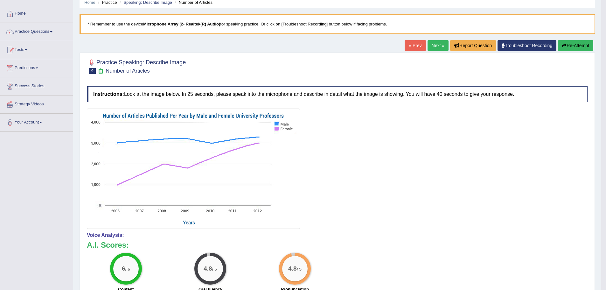
click at [434, 47] on link "Next »" at bounding box center [438, 45] width 21 height 11
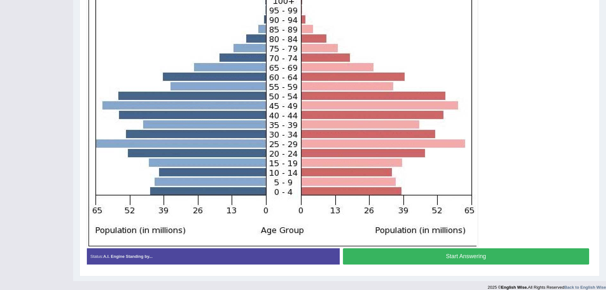
scroll to position [169, 0]
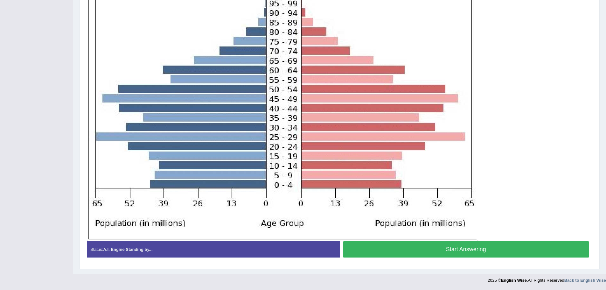
click at [417, 242] on button "Start Answering" at bounding box center [466, 249] width 247 height 16
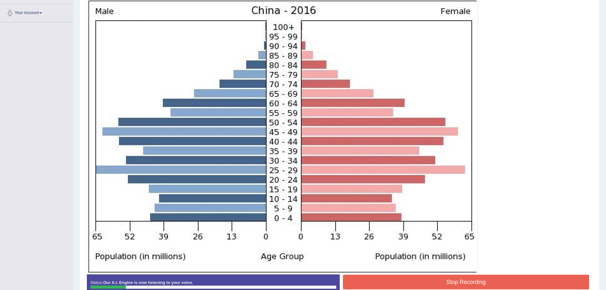
scroll to position [137, 0]
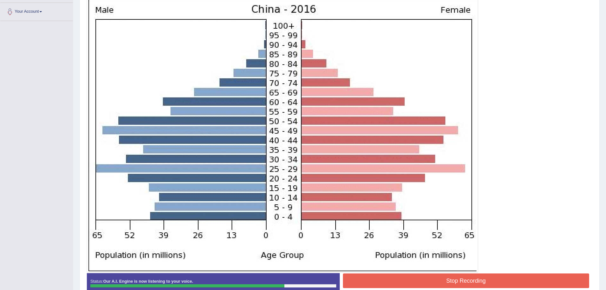
click at [429, 276] on button "Stop Recording" at bounding box center [466, 280] width 247 height 15
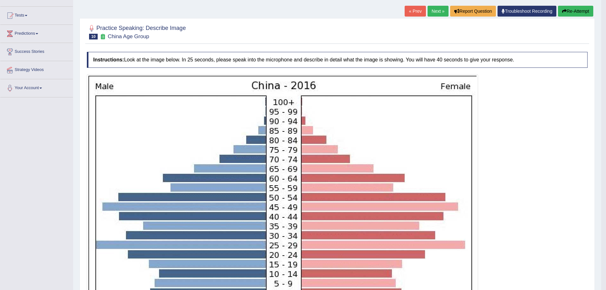
scroll to position [54, 0]
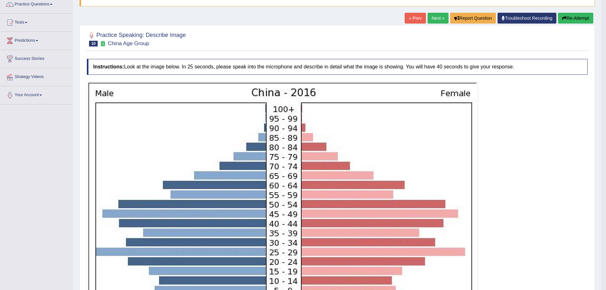
click at [575, 19] on button "Re-Attempt" at bounding box center [575, 18] width 35 height 11
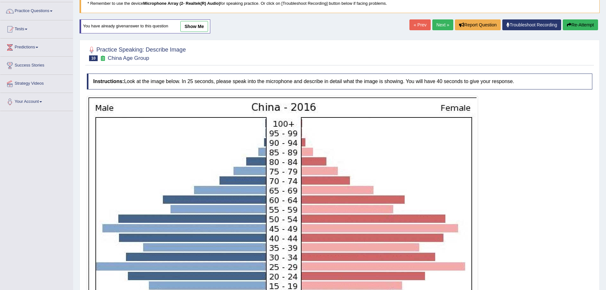
scroll to position [127, 0]
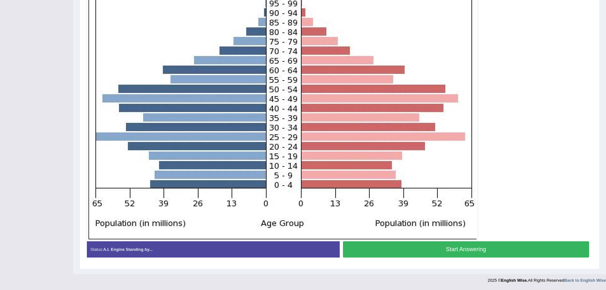
click at [460, 252] on button "Start Answering" at bounding box center [466, 249] width 247 height 16
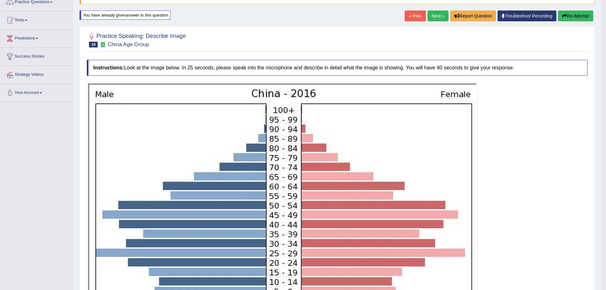
scroll to position [53, 0]
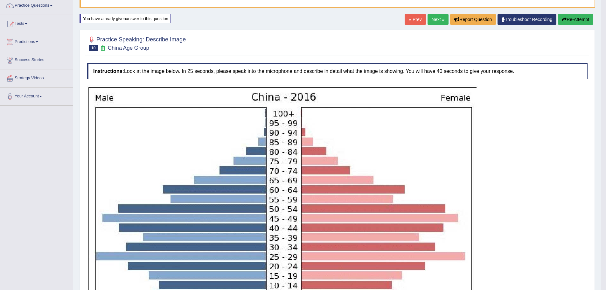
click at [435, 21] on link "Next »" at bounding box center [438, 19] width 21 height 11
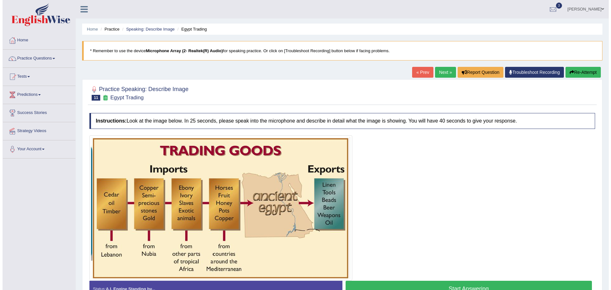
scroll to position [32, 0]
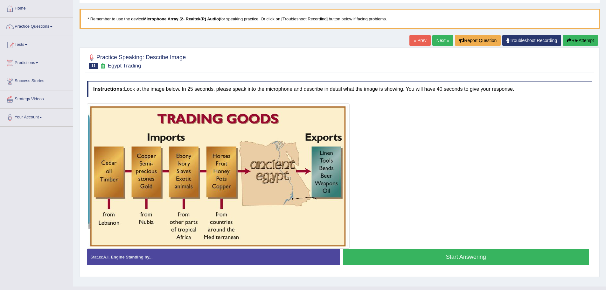
click at [431, 260] on button "Start Answering" at bounding box center [466, 257] width 247 height 16
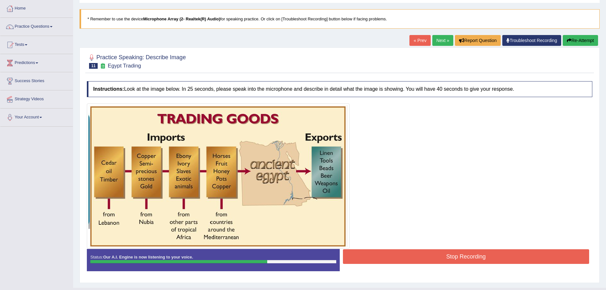
click at [415, 252] on button "Stop Recording" at bounding box center [466, 256] width 247 height 15
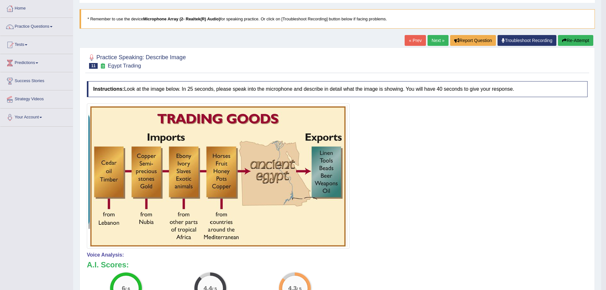
click at [433, 42] on link "Next »" at bounding box center [438, 40] width 21 height 11
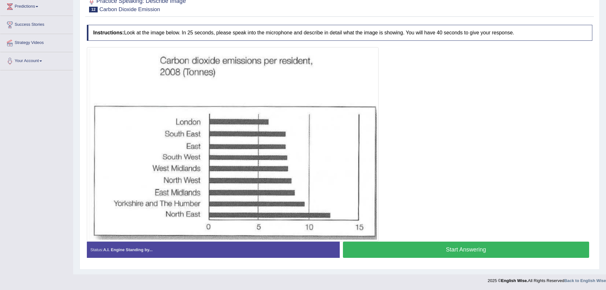
scroll to position [88, 0]
click at [444, 254] on button "Start Answering" at bounding box center [466, 249] width 247 height 16
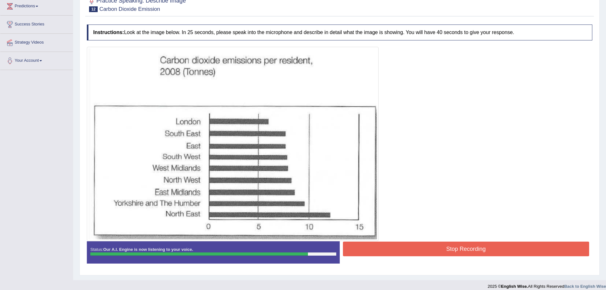
click at [478, 241] on button "Stop Recording" at bounding box center [466, 248] width 247 height 15
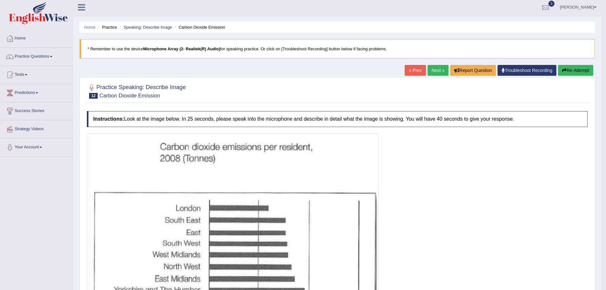
scroll to position [0, 0]
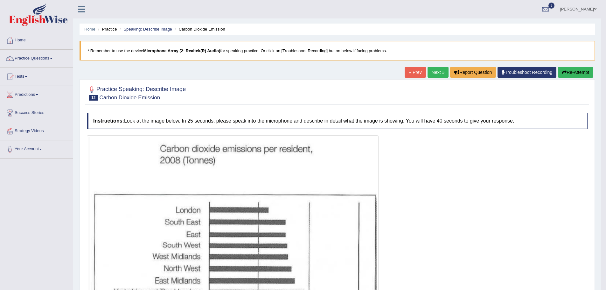
click at [436, 72] on link "Next »" at bounding box center [438, 72] width 21 height 11
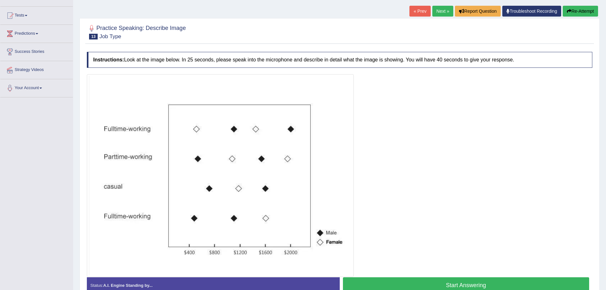
scroll to position [64, 0]
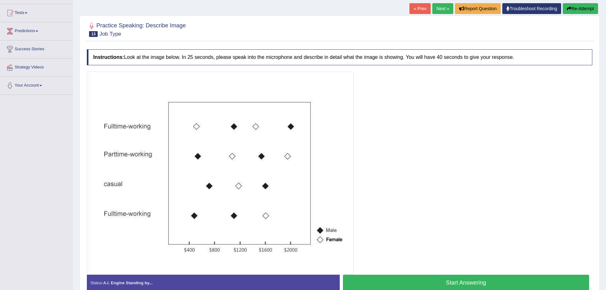
click at [466, 280] on button "Start Answering" at bounding box center [466, 283] width 247 height 16
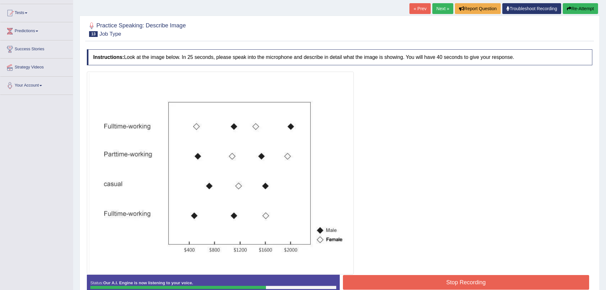
click at [484, 280] on button "Stop Recording" at bounding box center [466, 282] width 247 height 15
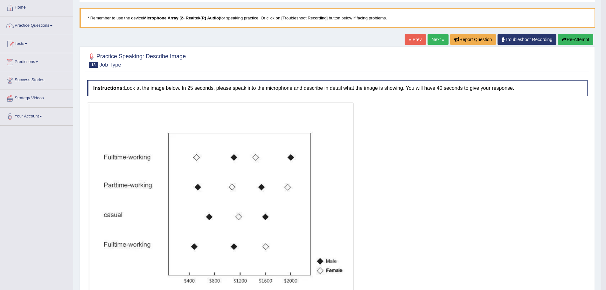
scroll to position [32, 0]
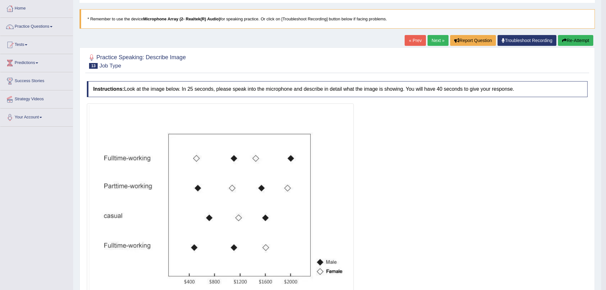
click at [434, 39] on link "Next »" at bounding box center [438, 40] width 21 height 11
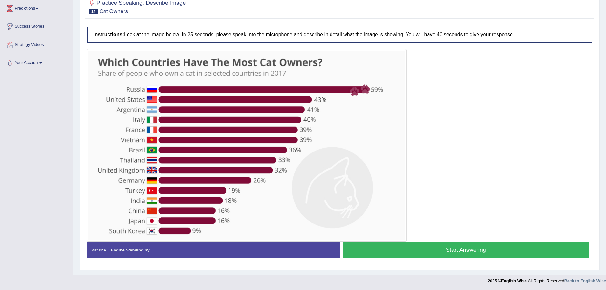
scroll to position [87, 0]
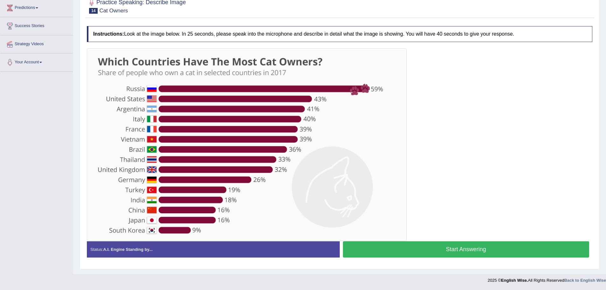
click at [415, 248] on button "Start Answering" at bounding box center [466, 249] width 247 height 16
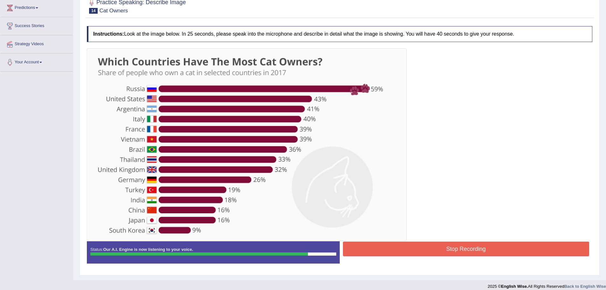
click at [406, 252] on button "Stop Recording" at bounding box center [466, 248] width 247 height 15
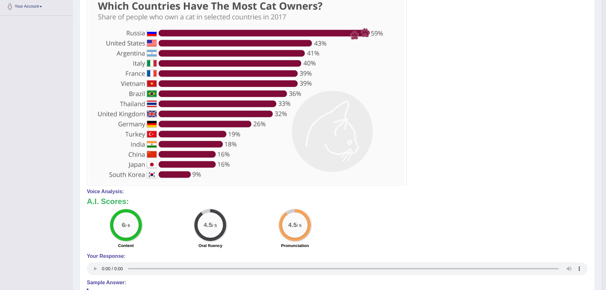
scroll to position [55, 0]
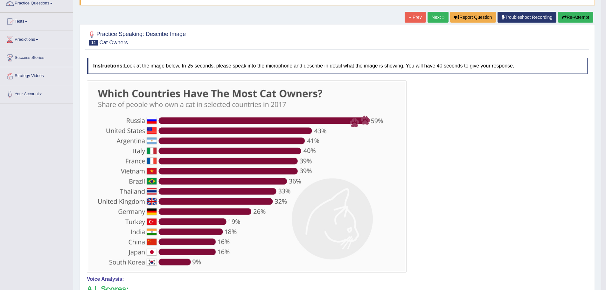
click at [439, 16] on link "Next »" at bounding box center [438, 17] width 21 height 11
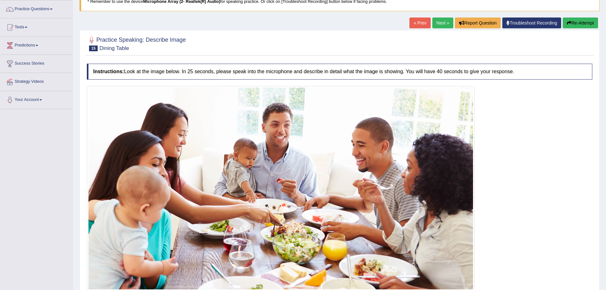
scroll to position [99, 0]
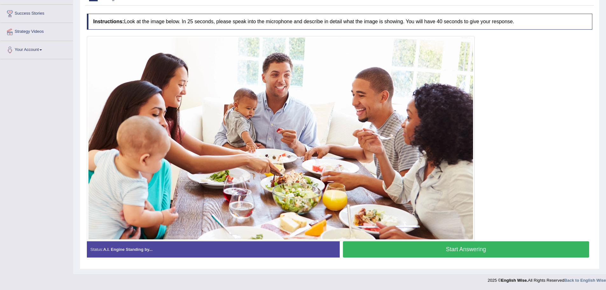
click at [396, 246] on button "Start Answering" at bounding box center [466, 249] width 247 height 16
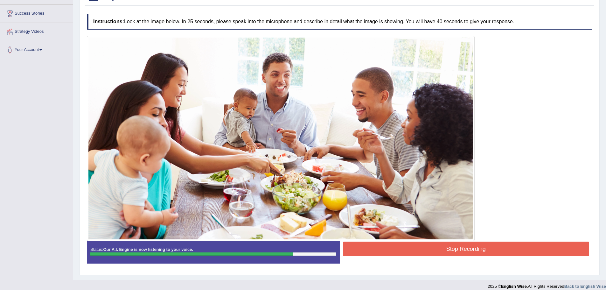
click at [396, 246] on button "Stop Recording" at bounding box center [466, 248] width 247 height 15
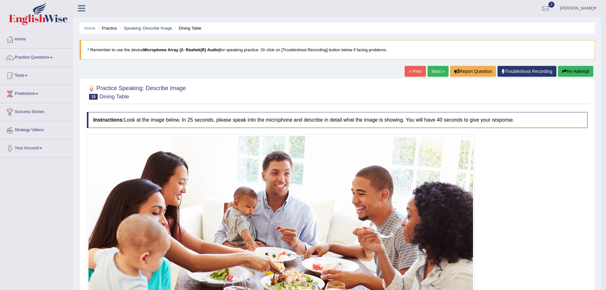
scroll to position [0, 0]
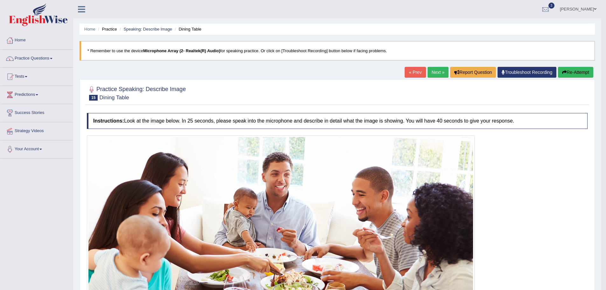
click at [434, 72] on link "Next »" at bounding box center [438, 72] width 21 height 11
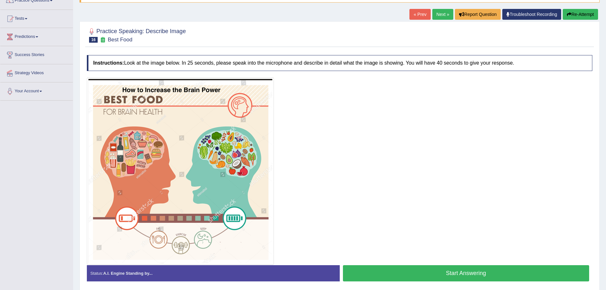
scroll to position [64, 0]
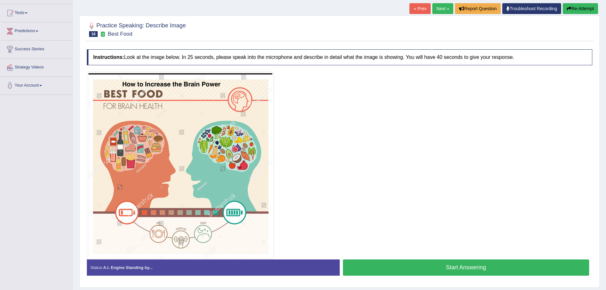
click at [397, 263] on button "Start Answering" at bounding box center [466, 267] width 247 height 16
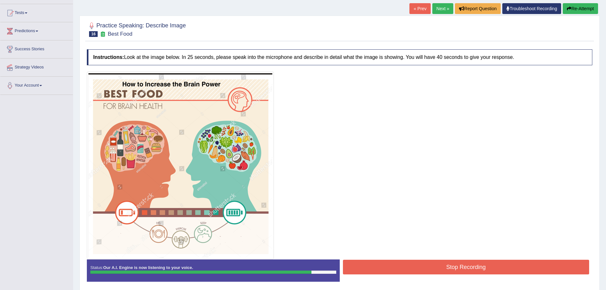
click at [397, 263] on button "Stop Recording" at bounding box center [466, 267] width 247 height 15
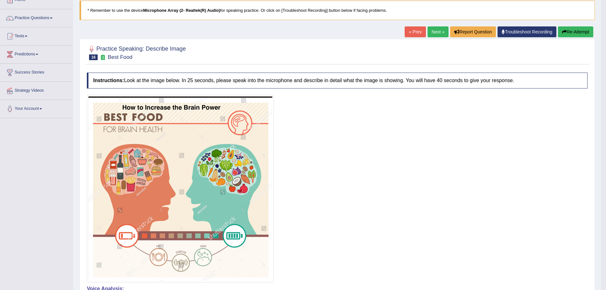
scroll to position [0, 0]
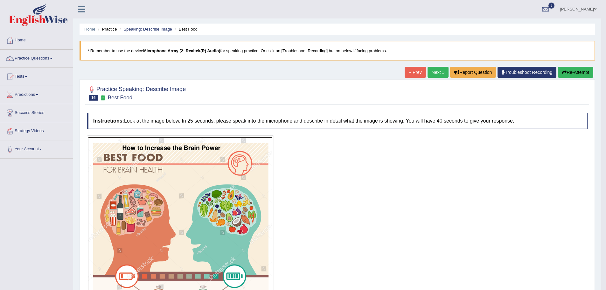
click at [434, 73] on link "Next »" at bounding box center [438, 72] width 21 height 11
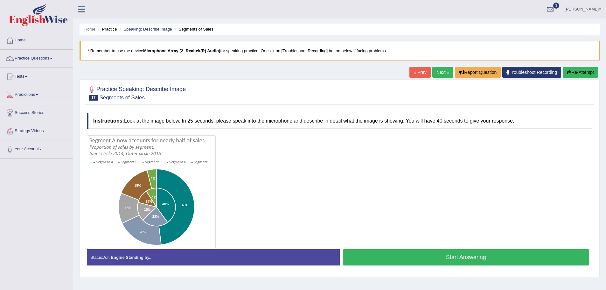
click at [394, 261] on button "Start Answering" at bounding box center [466, 257] width 247 height 16
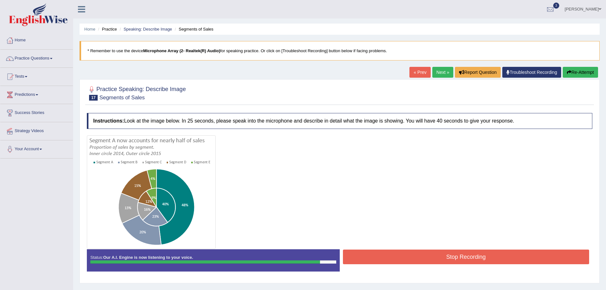
click at [394, 261] on button "Stop Recording" at bounding box center [466, 256] width 247 height 15
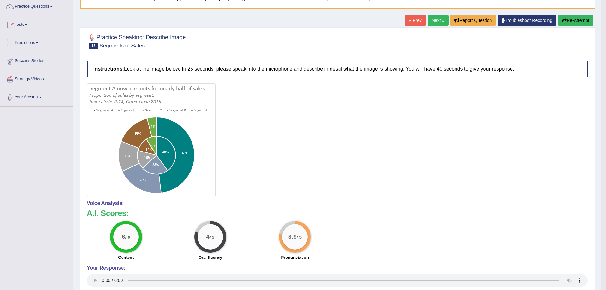
scroll to position [20, 0]
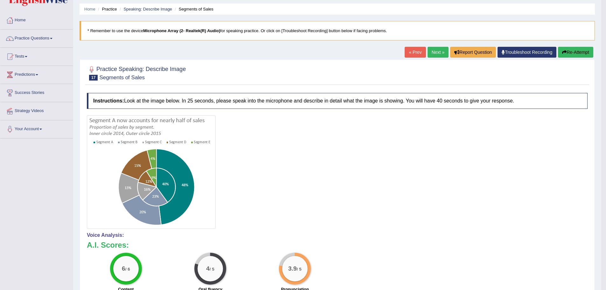
click at [573, 50] on button "Re-Attempt" at bounding box center [575, 52] width 35 height 11
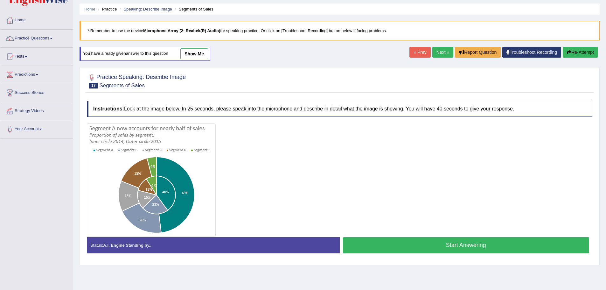
click at [427, 248] on button "Start Answering" at bounding box center [466, 245] width 247 height 16
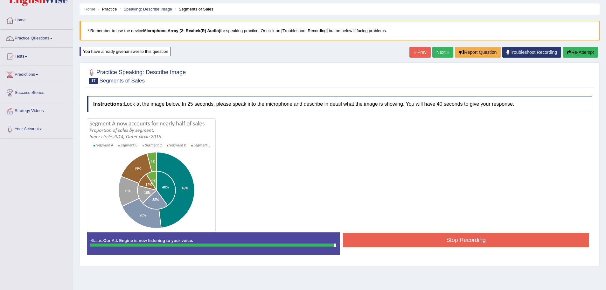
click at [427, 248] on div "Stop Recording" at bounding box center [466, 241] width 253 height 16
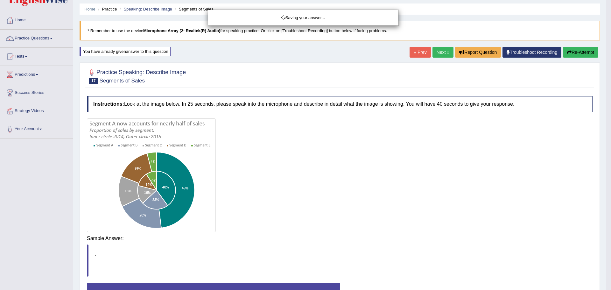
click at [423, 238] on body "Toggle navigation Home Practice Questions Speaking Practice Read Aloud Repeat S…" at bounding box center [305, 125] width 611 height 290
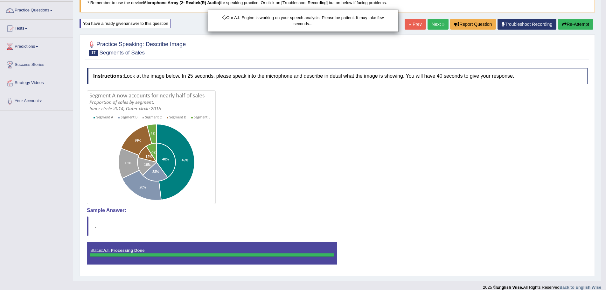
scroll to position [55, 0]
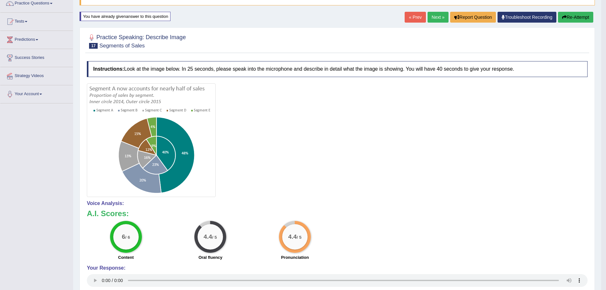
click at [432, 15] on link "Next »" at bounding box center [438, 17] width 21 height 11
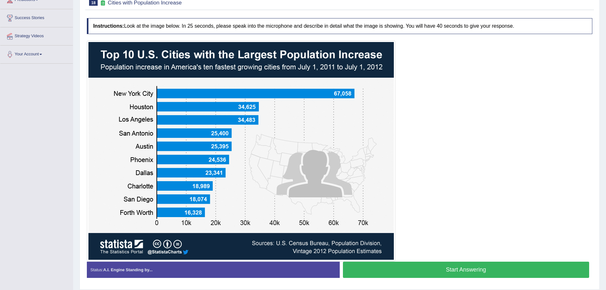
scroll to position [95, 0]
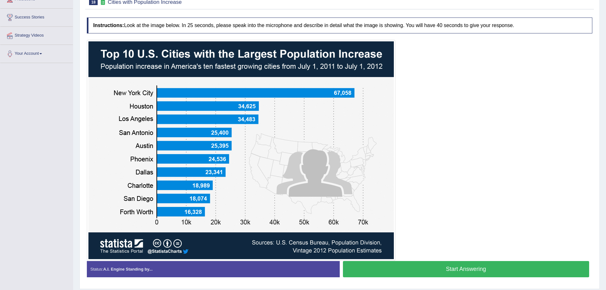
click at [466, 266] on button "Start Answering" at bounding box center [466, 269] width 247 height 16
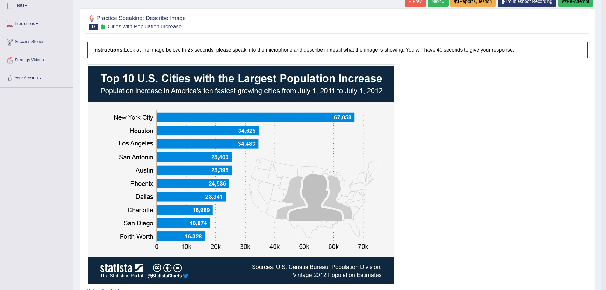
scroll to position [64, 0]
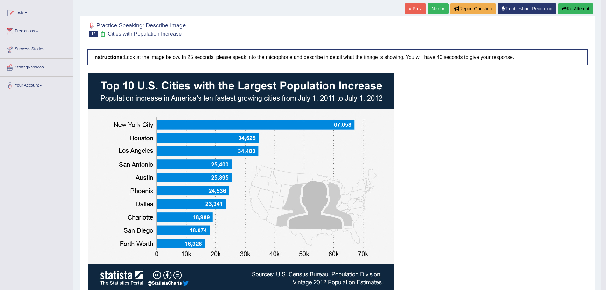
click at [433, 11] on link "Next »" at bounding box center [438, 8] width 21 height 11
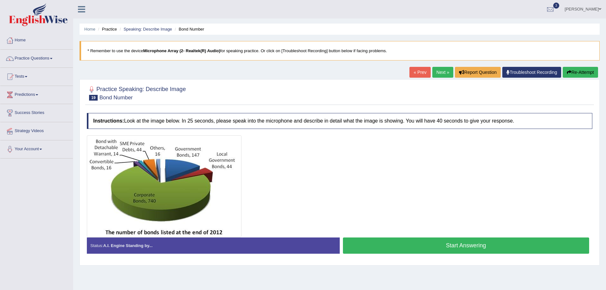
click at [460, 247] on button "Start Answering" at bounding box center [466, 245] width 247 height 16
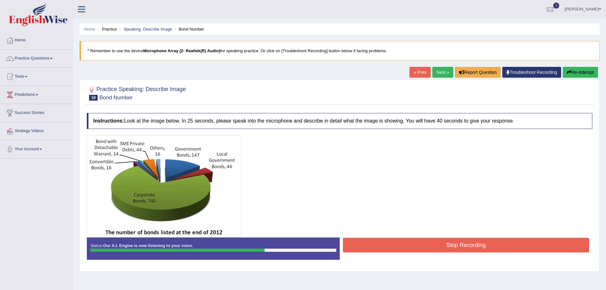
click at [460, 247] on button "Stop Recording" at bounding box center [466, 245] width 247 height 15
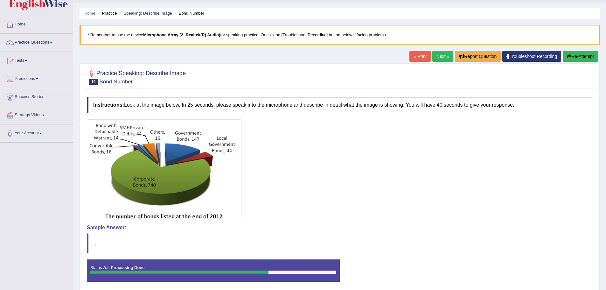
scroll to position [32, 0]
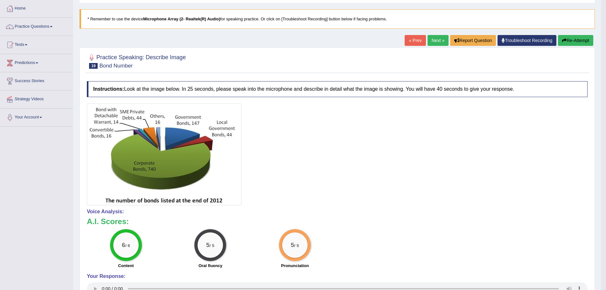
click at [438, 42] on link "Next »" at bounding box center [438, 40] width 21 height 11
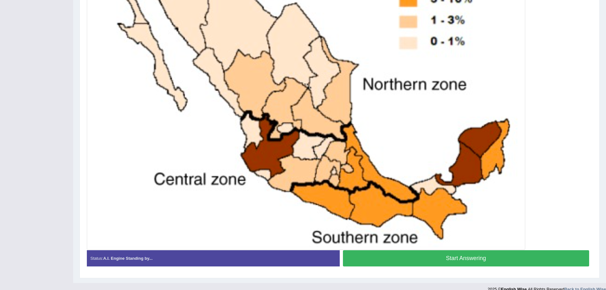
scroll to position [225, 0]
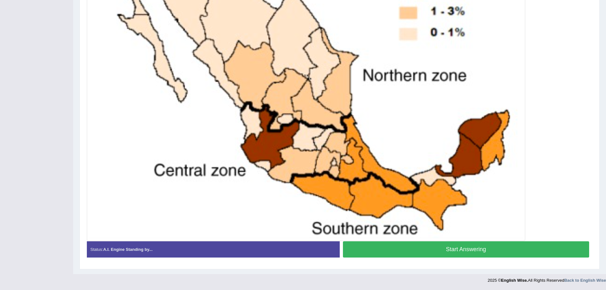
click at [440, 249] on button "Start Answering" at bounding box center [466, 249] width 247 height 16
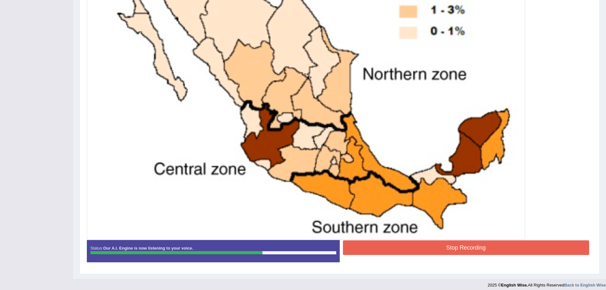
scroll to position [231, 0]
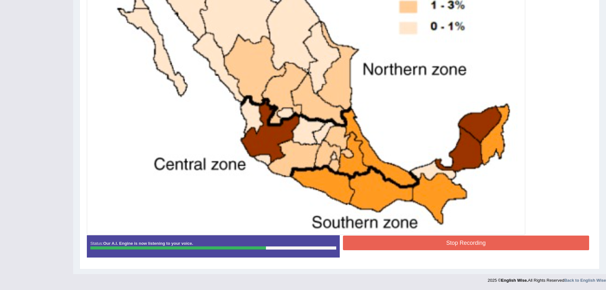
click at [435, 239] on button "Stop Recording" at bounding box center [466, 242] width 247 height 15
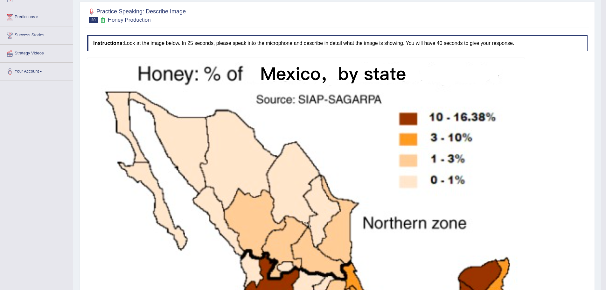
scroll to position [72, 0]
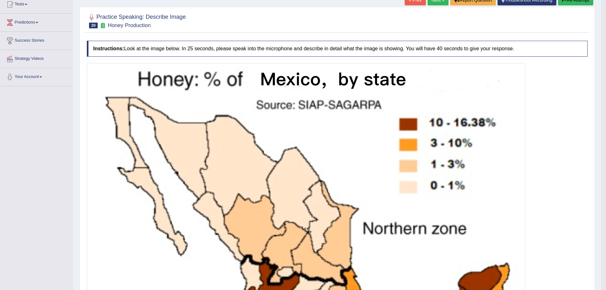
click at [431, 2] on link "Next »" at bounding box center [438, 0] width 21 height 11
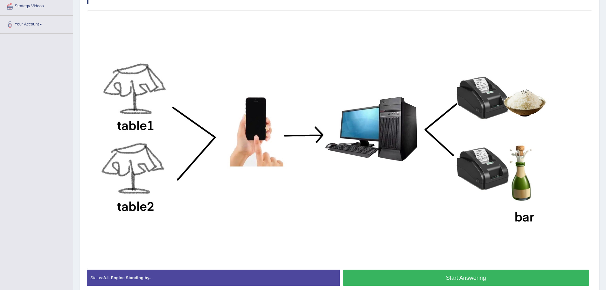
scroll to position [127, 0]
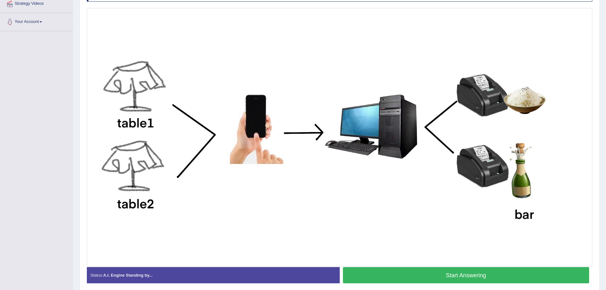
click at [429, 269] on button "Start Answering" at bounding box center [466, 275] width 247 height 16
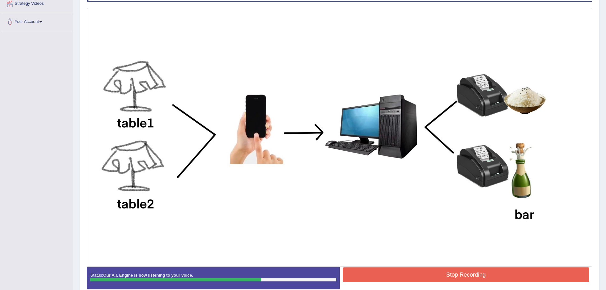
click at [451, 275] on button "Stop Recording" at bounding box center [466, 274] width 247 height 15
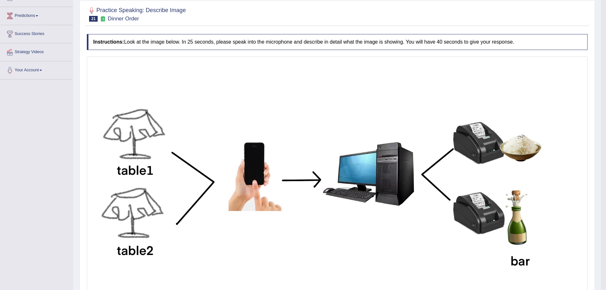
scroll to position [67, 0]
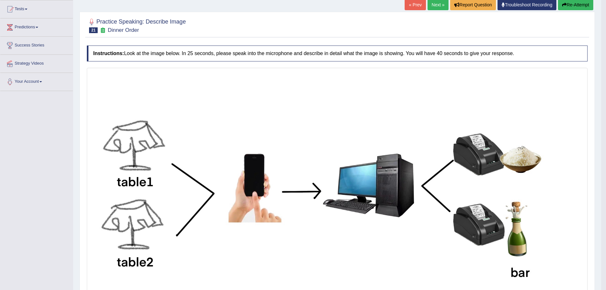
click at [435, 5] on link "Next »" at bounding box center [438, 4] width 21 height 11
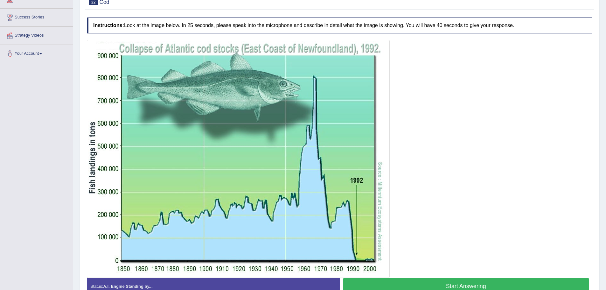
scroll to position [127, 0]
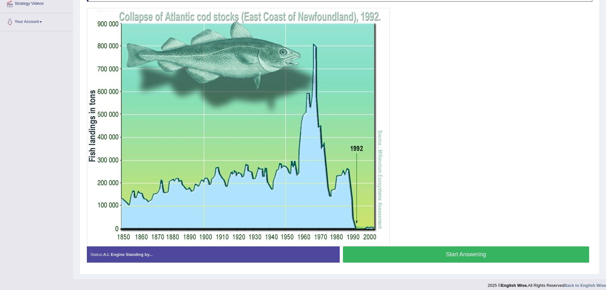
click at [432, 253] on button "Start Answering" at bounding box center [466, 254] width 247 height 16
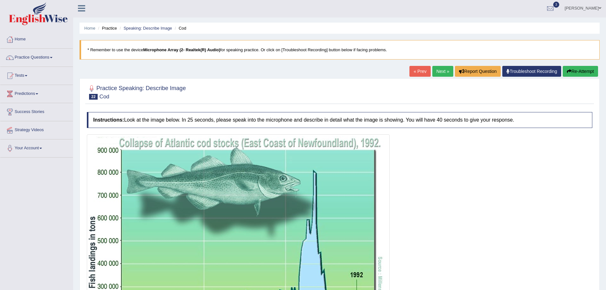
scroll to position [0, 0]
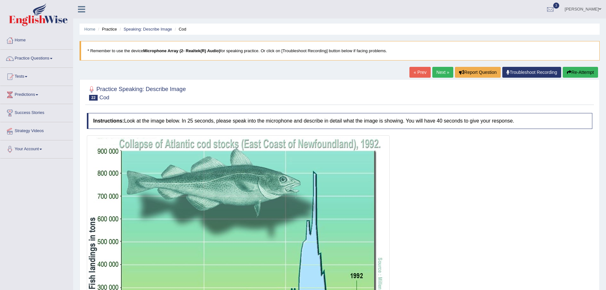
click at [572, 72] on button "Re-Attempt" at bounding box center [580, 72] width 35 height 11
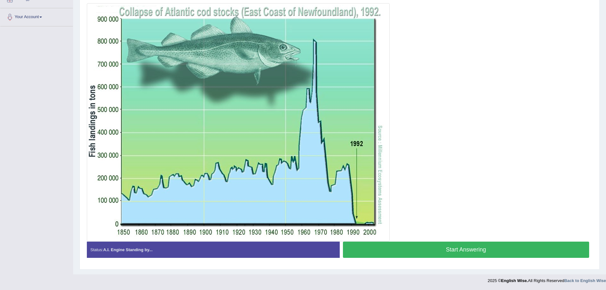
scroll to position [132, 0]
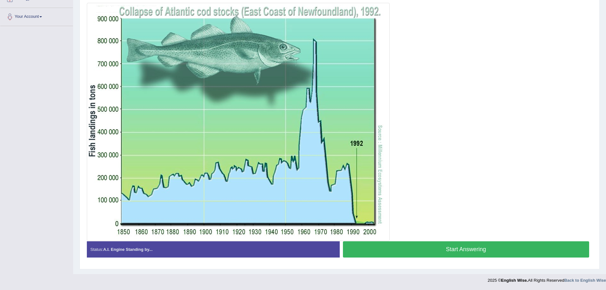
click at [503, 256] on button "Start Answering" at bounding box center [466, 249] width 247 height 16
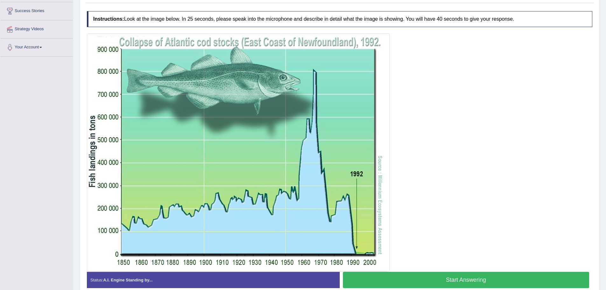
scroll to position [101, 0]
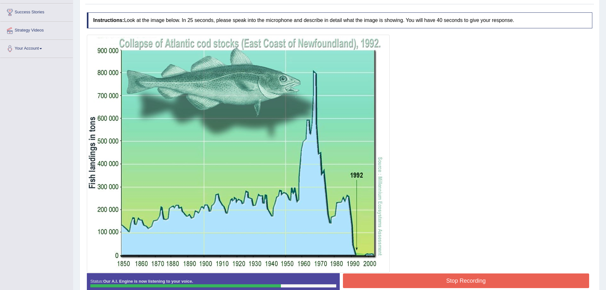
click at [457, 274] on button "Stop Recording" at bounding box center [466, 280] width 247 height 15
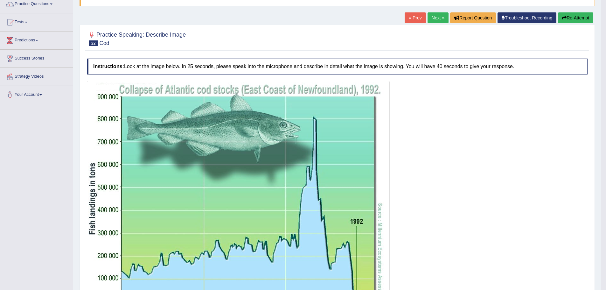
scroll to position [49, 0]
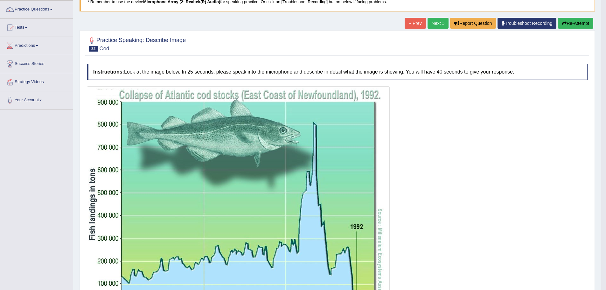
click at [441, 18] on link "Next »" at bounding box center [438, 23] width 21 height 11
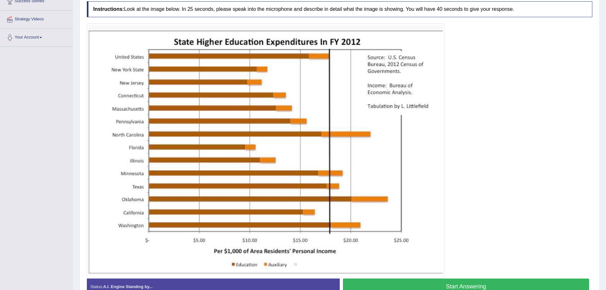
scroll to position [127, 0]
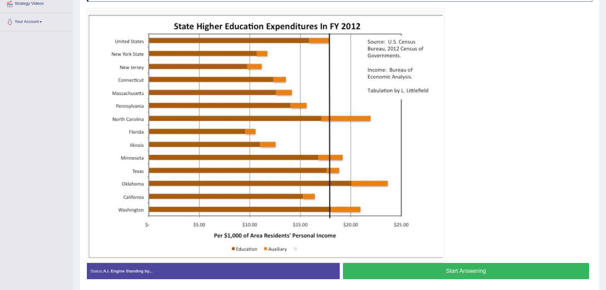
click at [475, 268] on button "Start Answering" at bounding box center [466, 271] width 247 height 16
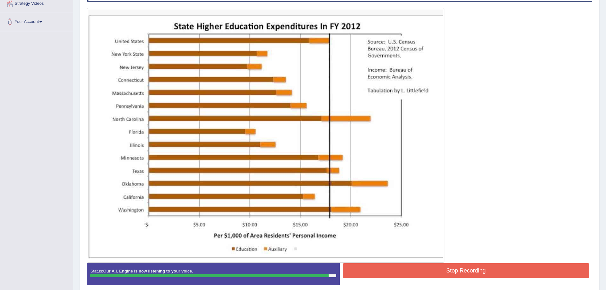
click at [453, 270] on button "Stop Recording" at bounding box center [466, 270] width 247 height 15
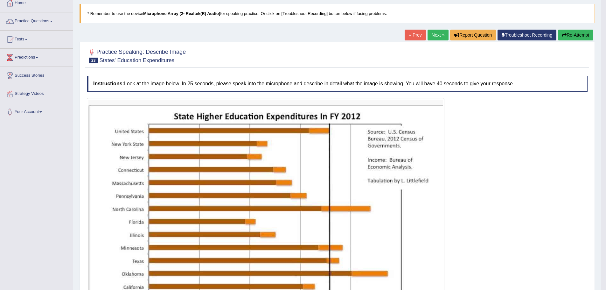
scroll to position [34, 0]
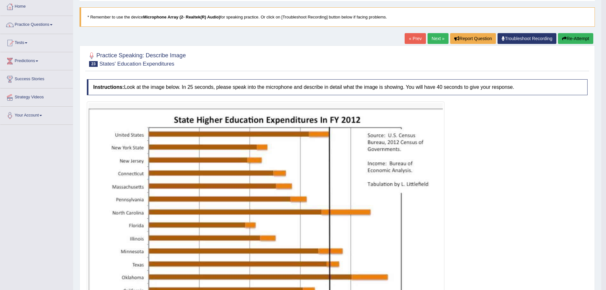
click at [428, 41] on link "Next »" at bounding box center [438, 38] width 21 height 11
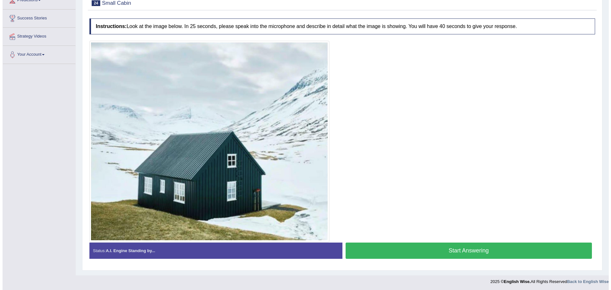
scroll to position [95, 0]
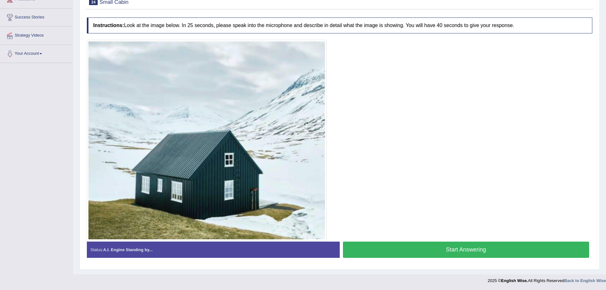
click at [442, 253] on button "Start Answering" at bounding box center [466, 249] width 247 height 16
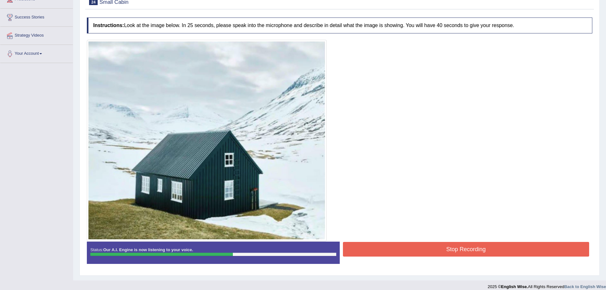
click at [442, 253] on button "Stop Recording" at bounding box center [466, 249] width 247 height 15
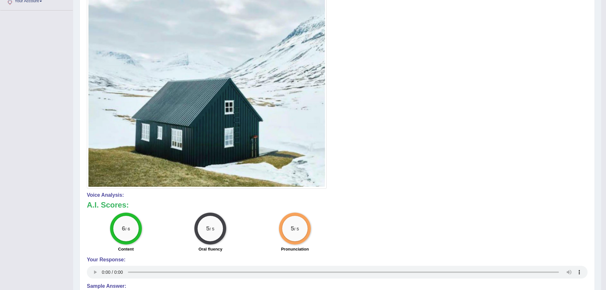
scroll to position [64, 0]
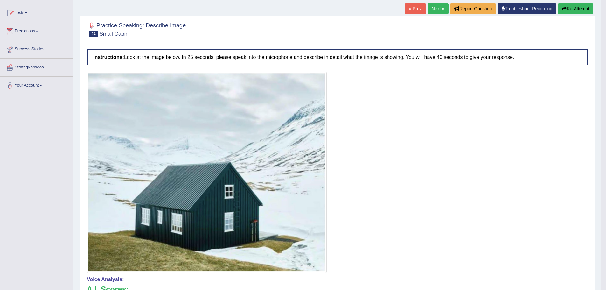
click at [429, 8] on link "Next »" at bounding box center [438, 8] width 21 height 11
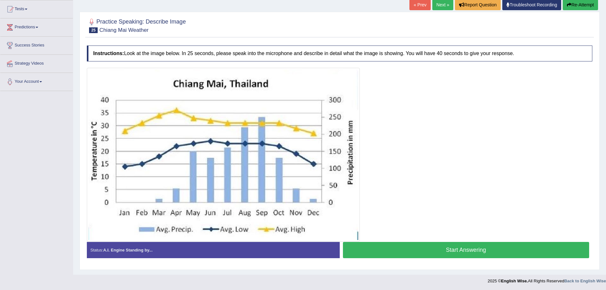
scroll to position [68, 0]
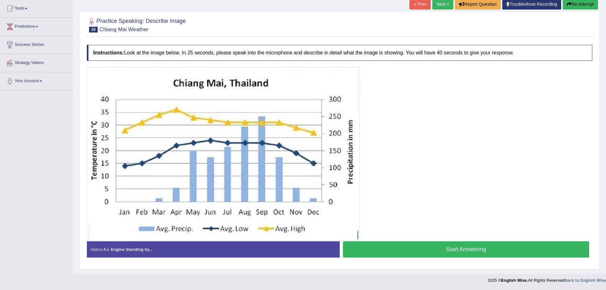
click at [415, 244] on button "Start Answering" at bounding box center [466, 249] width 247 height 16
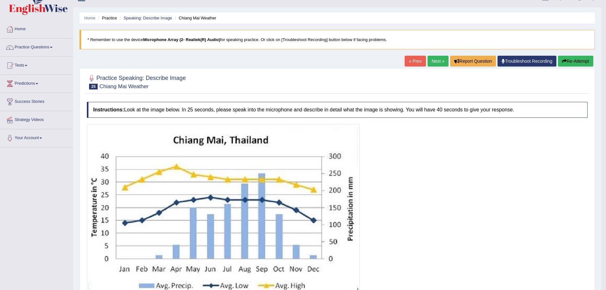
scroll to position [0, 0]
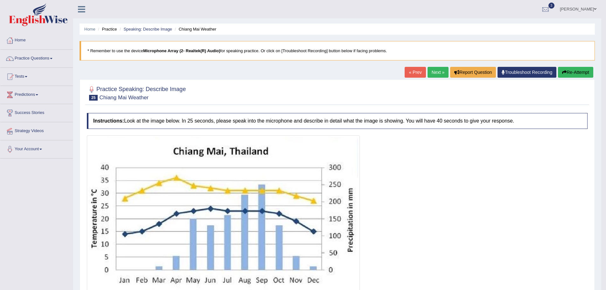
click at [429, 69] on link "Next »" at bounding box center [438, 72] width 21 height 11
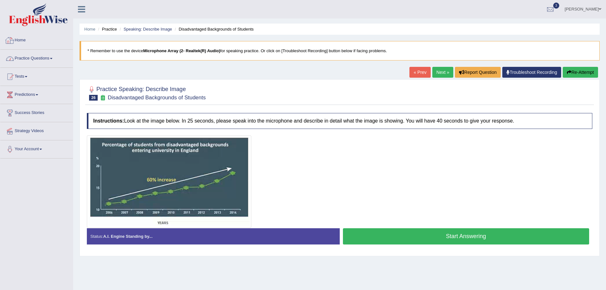
click at [25, 59] on link "Practice Questions" at bounding box center [36, 58] width 73 height 16
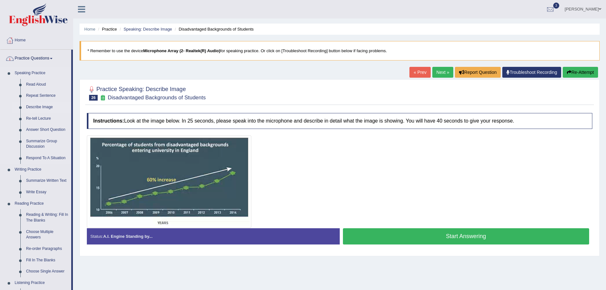
click at [38, 108] on link "Describe Image" at bounding box center [47, 106] width 48 height 11
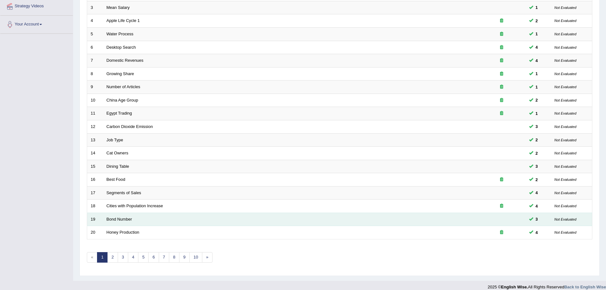
scroll to position [127, 0]
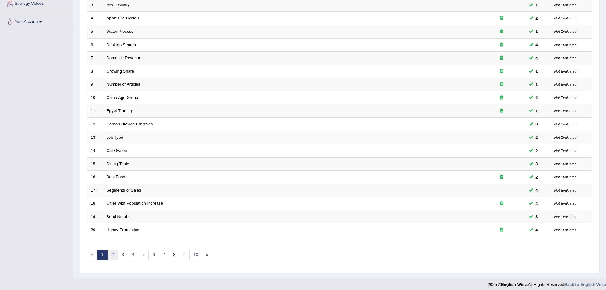
click at [115, 258] on link "2" at bounding box center [112, 254] width 10 height 10
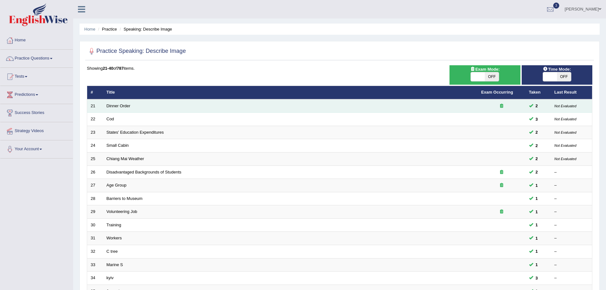
click at [501, 105] on icon at bounding box center [501, 106] width 3 height 4
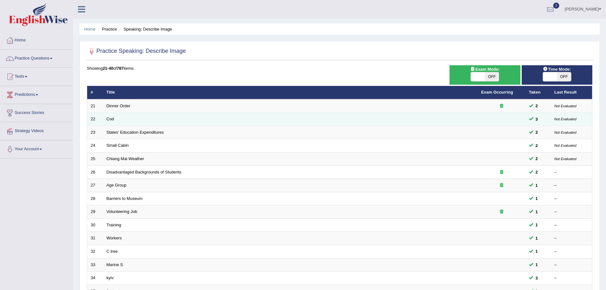
click at [502, 113] on tbody "21 Dinner Order 2 Not Evaluated 22 Cod 3 Not Evaluated 23 States' Education Exp…" at bounding box center [339, 231] width 505 height 265
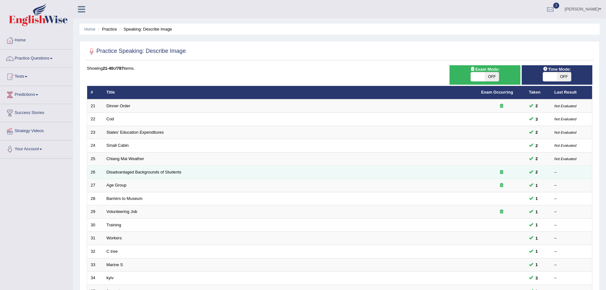
click at [501, 170] on icon at bounding box center [501, 172] width 3 height 4
click at [501, 171] on icon at bounding box center [501, 172] width 3 height 4
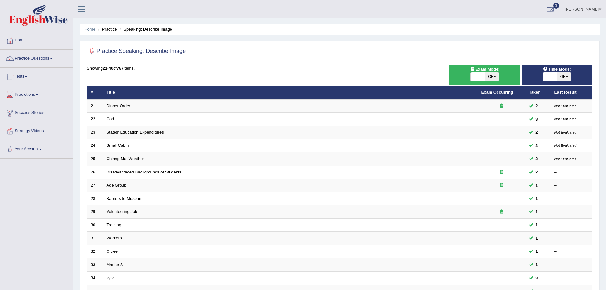
click at [486, 72] on div "ON OFF" at bounding box center [484, 77] width 29 height 10
click at [488, 76] on span "OFF" at bounding box center [492, 76] width 14 height 9
checkbox input "true"
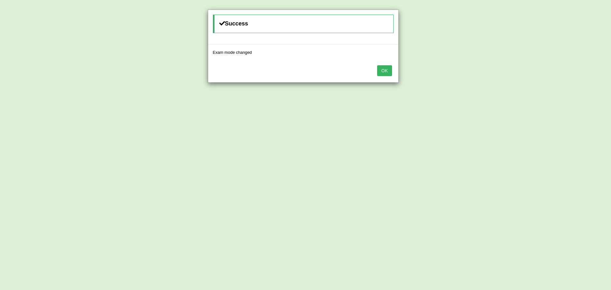
click at [386, 73] on button "OK" at bounding box center [384, 70] width 15 height 11
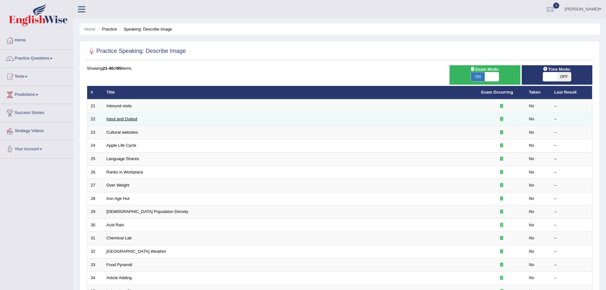
click at [128, 118] on link "Input and Output" at bounding box center [122, 118] width 31 height 5
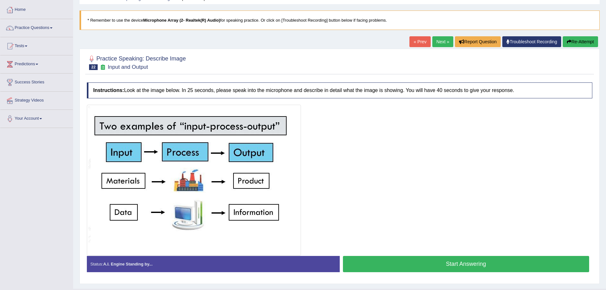
scroll to position [32, 0]
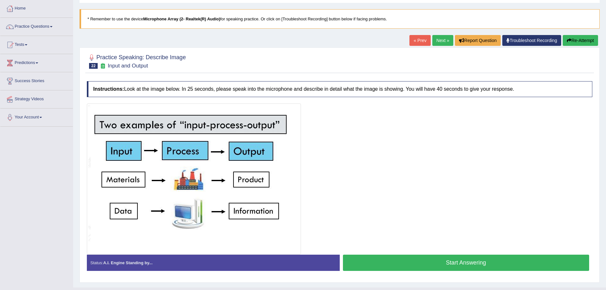
click at [437, 257] on button "Start Answering" at bounding box center [466, 262] width 247 height 16
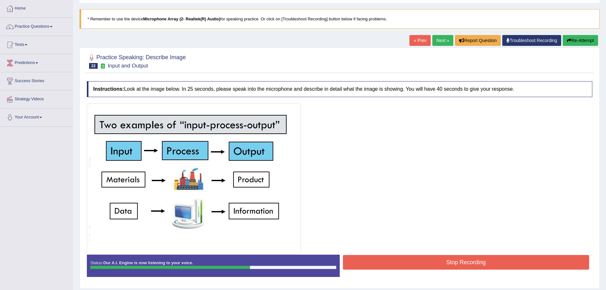
click at [437, 257] on button "Stop Recording" at bounding box center [466, 262] width 247 height 15
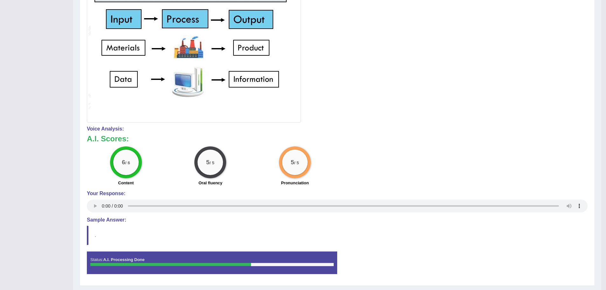
scroll to position [180, 0]
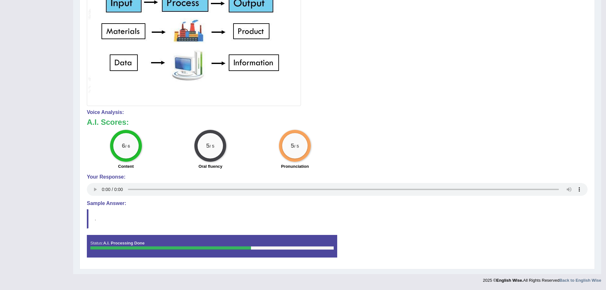
click at [106, 200] on h4 "Sample Answer:" at bounding box center [337, 203] width 501 height 6
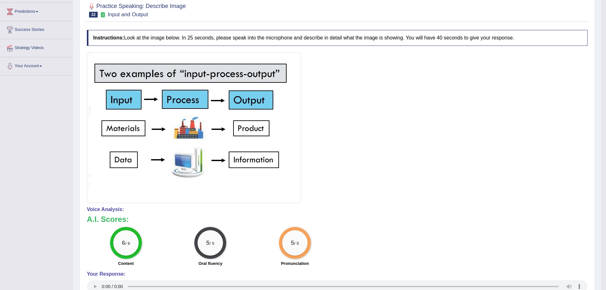
scroll to position [53, 0]
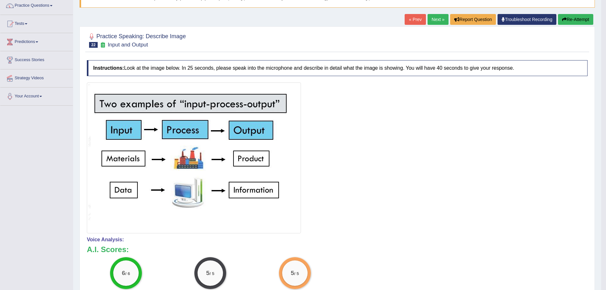
click at [438, 18] on link "Next »" at bounding box center [438, 19] width 21 height 11
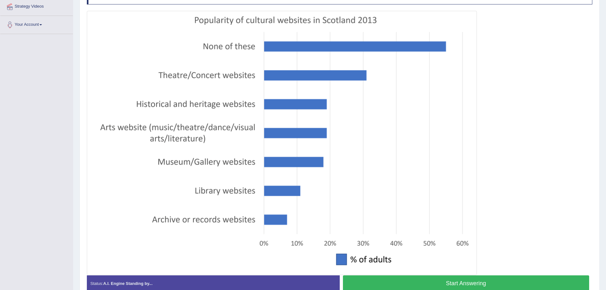
scroll to position [127, 0]
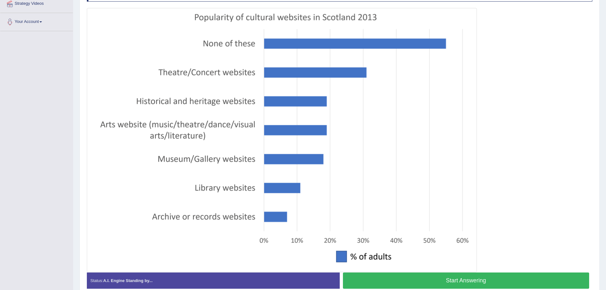
click at [443, 278] on button "Start Answering" at bounding box center [466, 280] width 247 height 16
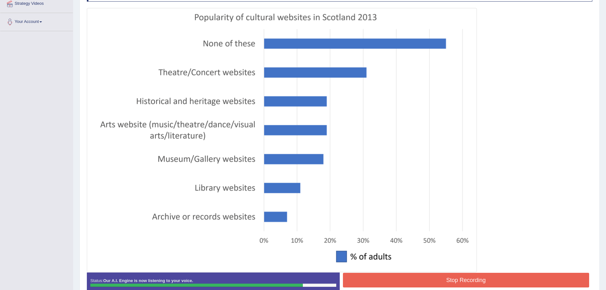
click at [444, 280] on button "Stop Recording" at bounding box center [466, 280] width 247 height 15
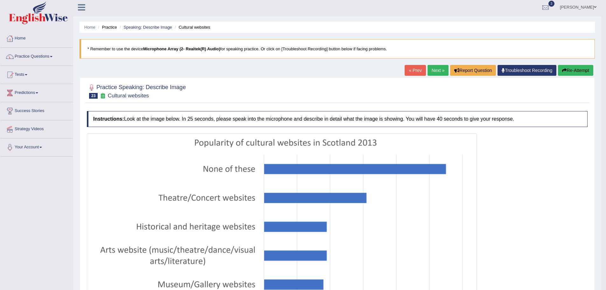
scroll to position [0, 0]
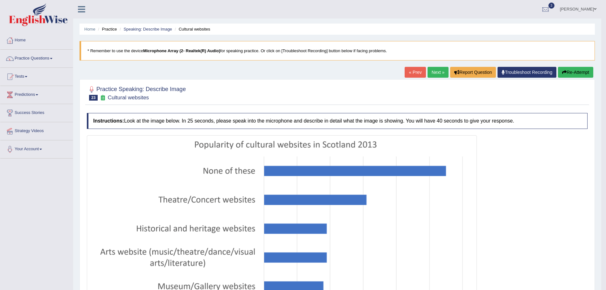
click at [437, 72] on link "Next »" at bounding box center [438, 72] width 21 height 11
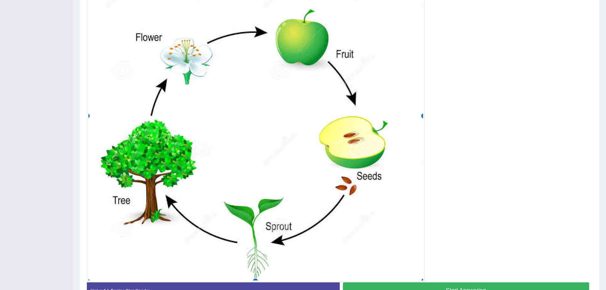
scroll to position [191, 0]
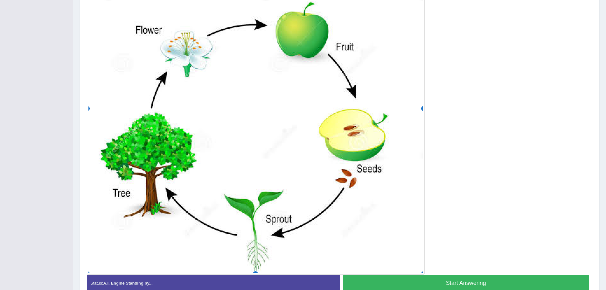
click at [498, 284] on button "Start Answering" at bounding box center [466, 283] width 247 height 16
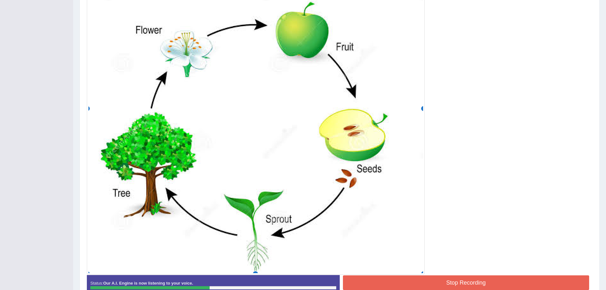
click at [428, 282] on button "Stop Recording" at bounding box center [466, 282] width 247 height 15
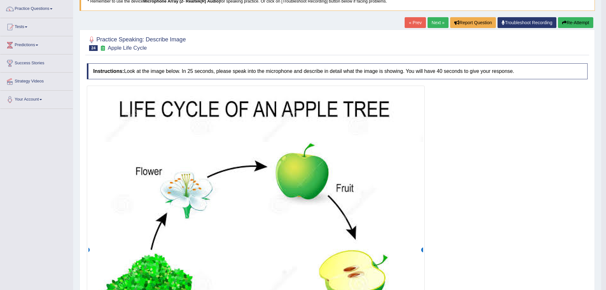
scroll to position [46, 0]
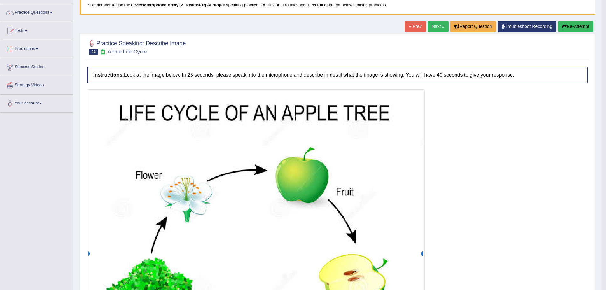
drag, startPoint x: 430, startPoint y: 27, endPoint x: 423, endPoint y: 32, distance: 9.0
click at [430, 27] on link "Next »" at bounding box center [438, 26] width 21 height 11
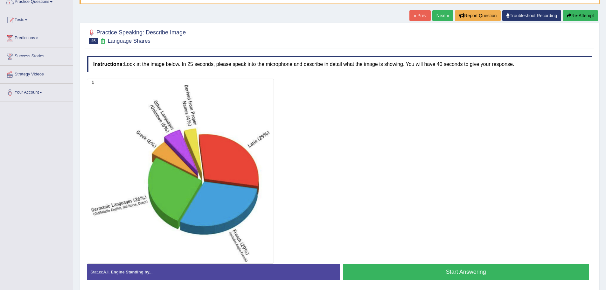
scroll to position [64, 0]
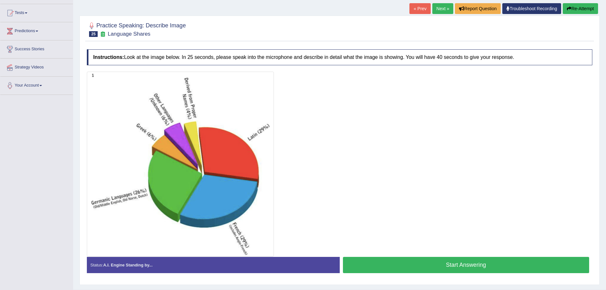
click at [424, 268] on button "Start Answering" at bounding box center [466, 265] width 247 height 16
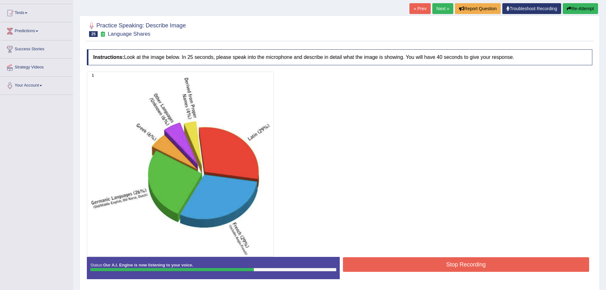
click at [381, 263] on button "Stop Recording" at bounding box center [466, 264] width 247 height 15
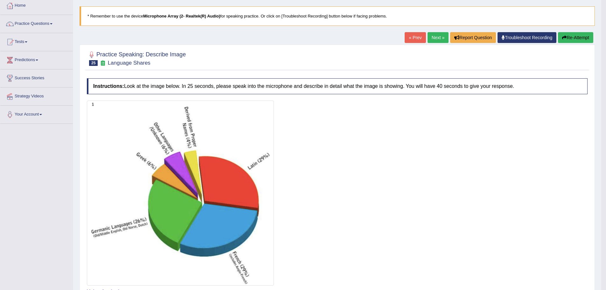
scroll to position [28, 0]
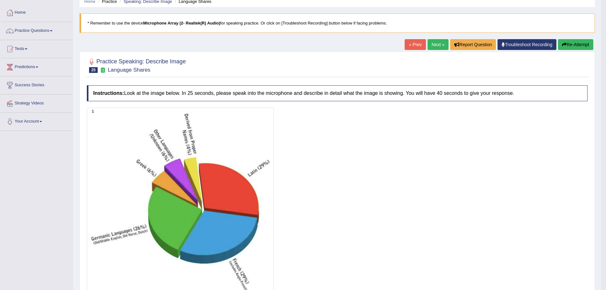
click at [430, 47] on link "Next »" at bounding box center [438, 44] width 21 height 11
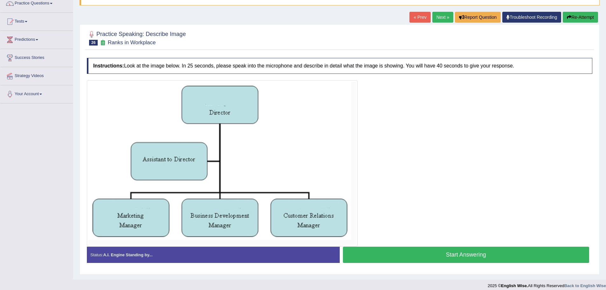
scroll to position [60, 0]
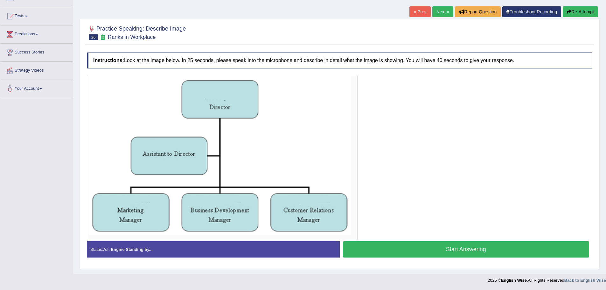
click at [398, 243] on button "Start Answering" at bounding box center [466, 249] width 247 height 16
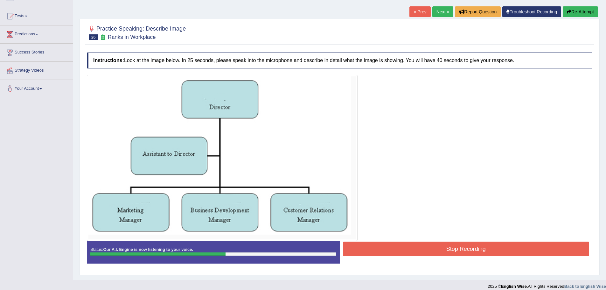
click at [398, 244] on button "Stop Recording" at bounding box center [466, 248] width 247 height 15
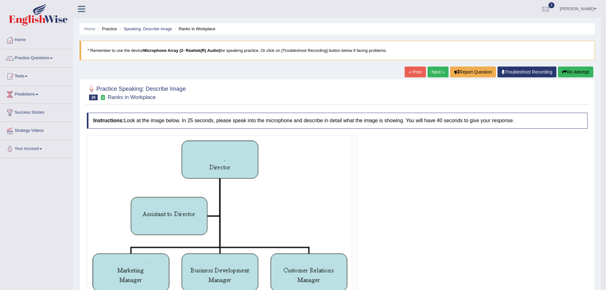
scroll to position [0, 0]
click at [437, 74] on link "Next »" at bounding box center [438, 72] width 21 height 11
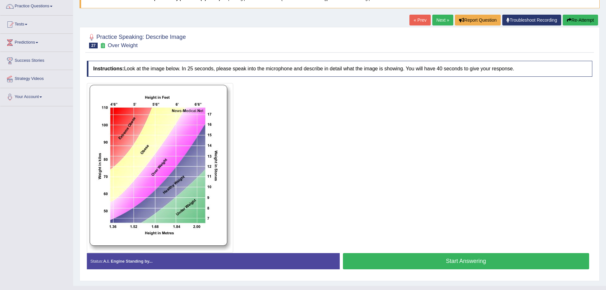
scroll to position [64, 0]
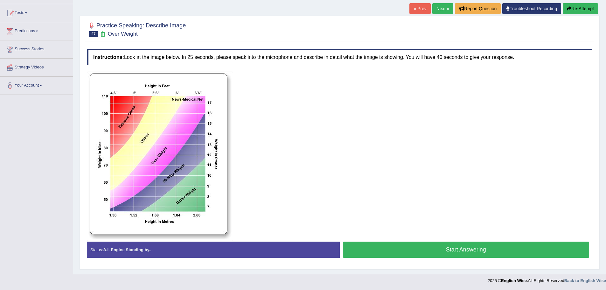
click at [452, 245] on button "Start Answering" at bounding box center [466, 249] width 247 height 16
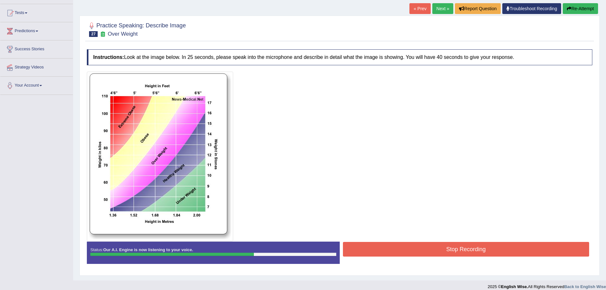
click at [452, 245] on button "Stop Recording" at bounding box center [466, 249] width 247 height 15
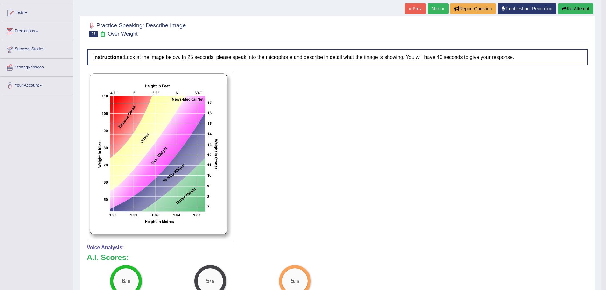
click at [432, 9] on link "Next »" at bounding box center [438, 8] width 21 height 11
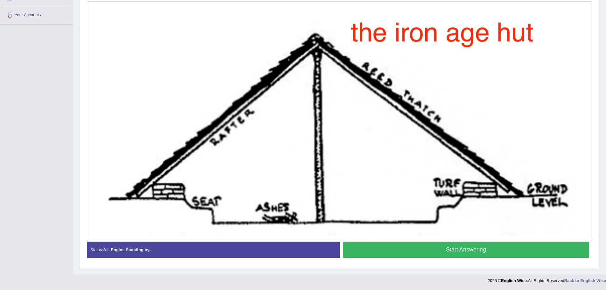
scroll to position [134, 0]
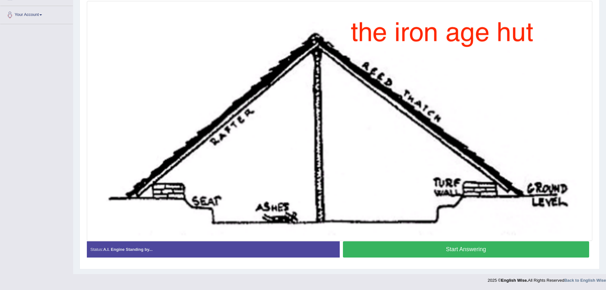
click at [512, 257] on div "Start Answering" at bounding box center [466, 250] width 253 height 18
click at [500, 254] on button "Start Answering" at bounding box center [466, 249] width 247 height 16
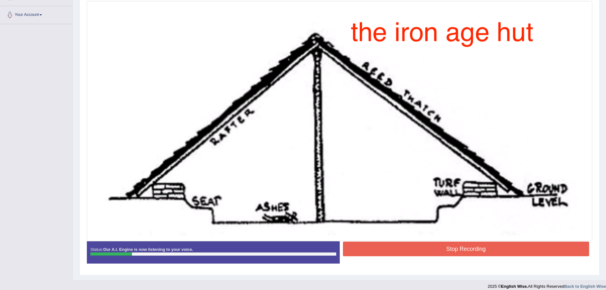
click at [458, 256] on div "Stop Recording" at bounding box center [466, 249] width 253 height 16
click at [455, 247] on button "Stop Recording" at bounding box center [466, 248] width 247 height 15
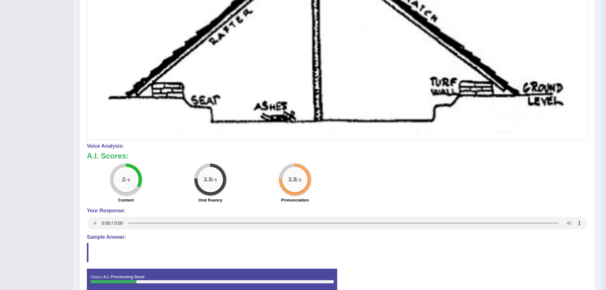
scroll to position [267, 0]
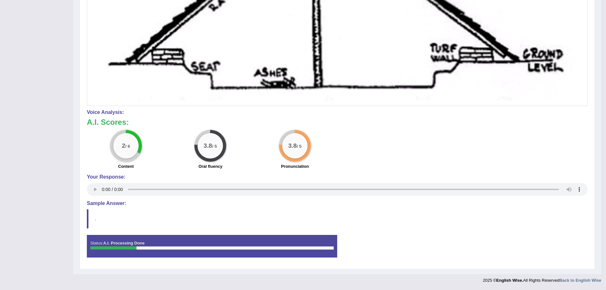
click at [107, 201] on h4 "Sample Answer:" at bounding box center [337, 203] width 501 height 6
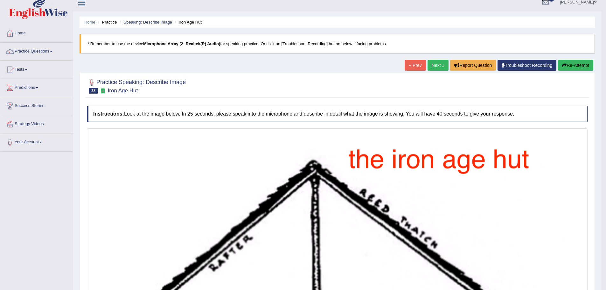
scroll to position [0, 0]
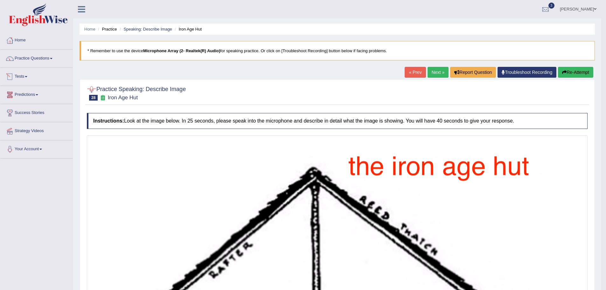
click at [31, 77] on link "Tests" at bounding box center [36, 76] width 73 height 16
click at [34, 58] on link "Practice Questions" at bounding box center [36, 58] width 73 height 16
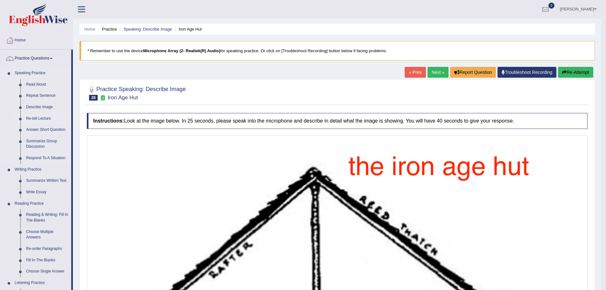
click at [33, 115] on link "Re-tell Lecture" at bounding box center [47, 118] width 48 height 11
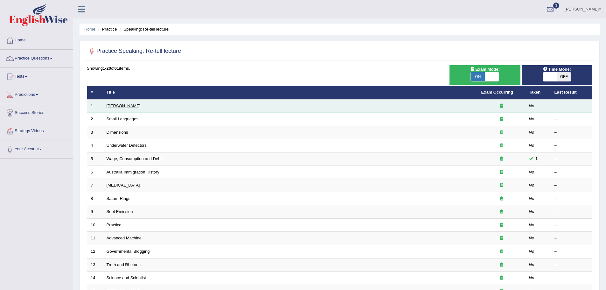
click at [120, 107] on link "[PERSON_NAME]" at bounding box center [124, 105] width 34 height 5
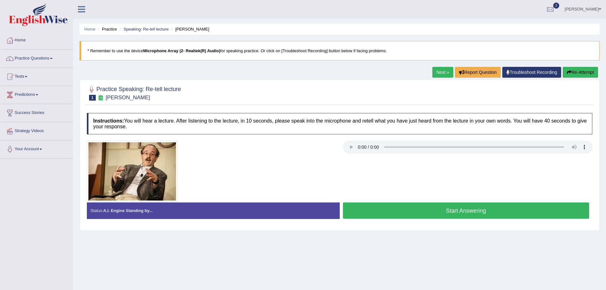
click at [444, 208] on button "Start Answering" at bounding box center [466, 210] width 247 height 16
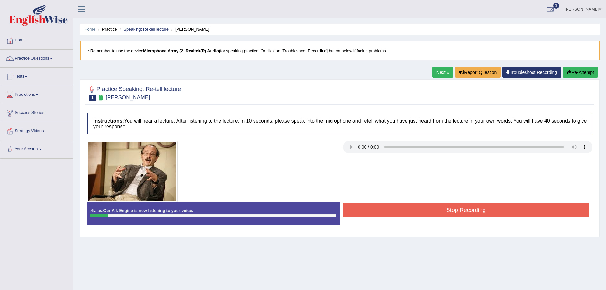
click at [456, 208] on button "Stop Recording" at bounding box center [466, 210] width 247 height 15
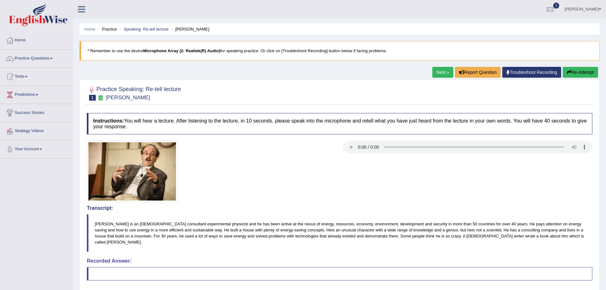
click at [576, 72] on button "Re-Attempt" at bounding box center [580, 72] width 35 height 11
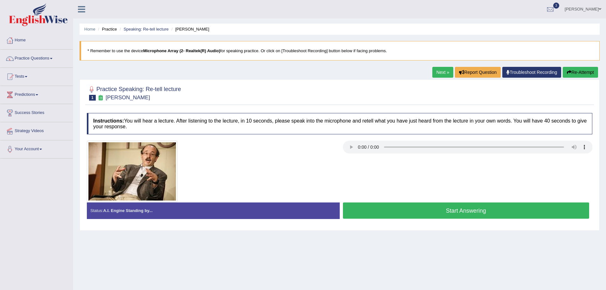
click at [445, 74] on link "Next »" at bounding box center [442, 72] width 21 height 11
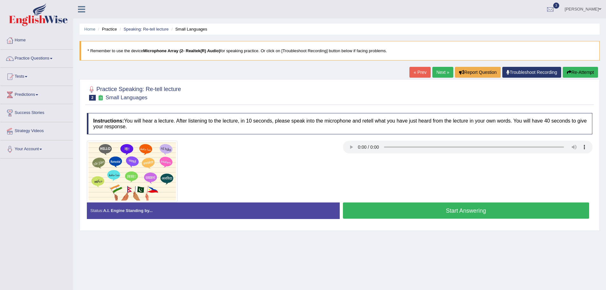
click at [485, 209] on button "Start Answering" at bounding box center [466, 210] width 247 height 16
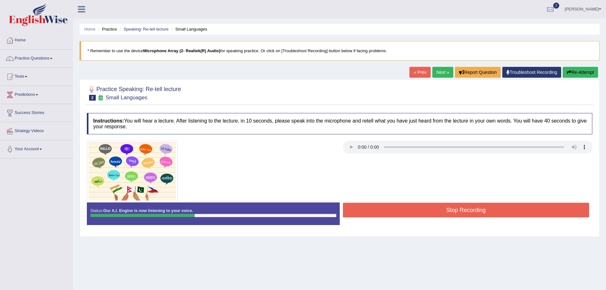
click at [484, 209] on button "Stop Recording" at bounding box center [466, 210] width 247 height 15
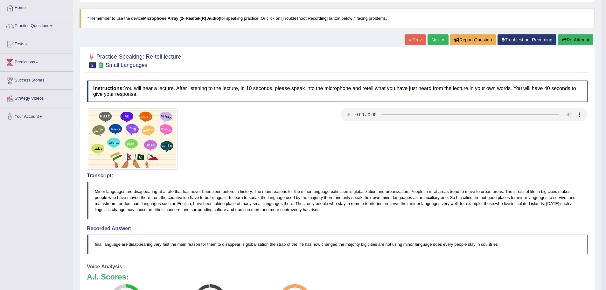
scroll to position [32, 0]
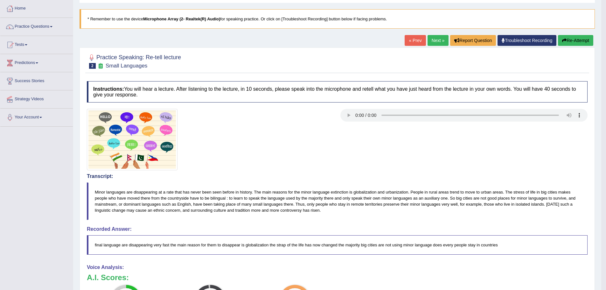
click at [566, 42] on button "Re-Attempt" at bounding box center [575, 40] width 35 height 11
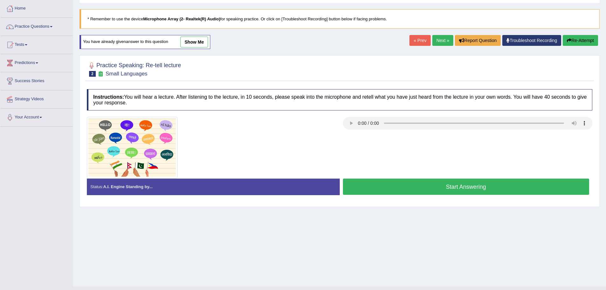
click at [409, 186] on button "Start Answering" at bounding box center [466, 186] width 247 height 16
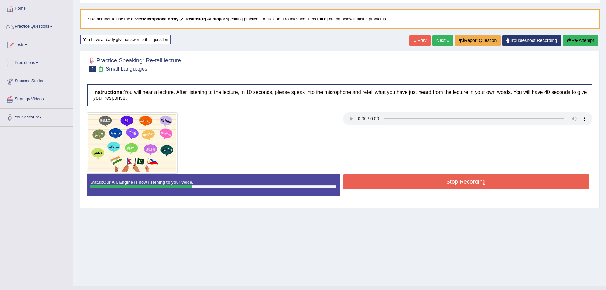
click at [395, 186] on button "Stop Recording" at bounding box center [466, 181] width 247 height 15
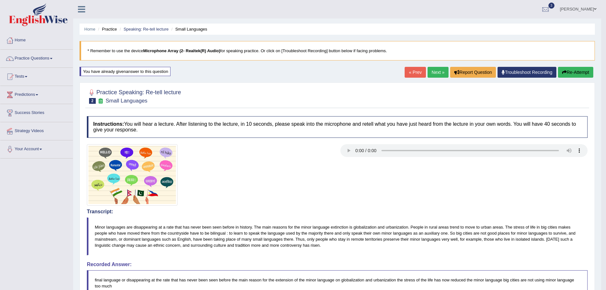
click at [432, 77] on link "Next »" at bounding box center [438, 72] width 21 height 11
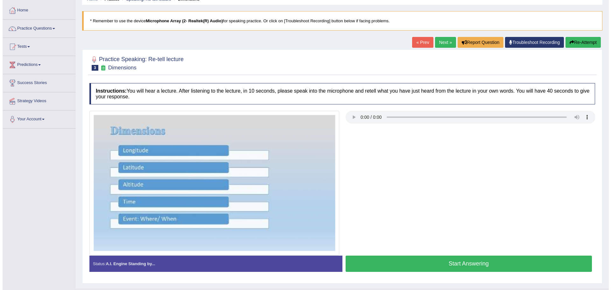
scroll to position [32, 0]
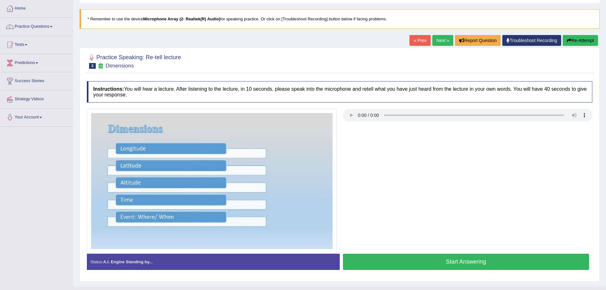
click at [443, 258] on button "Start Answering" at bounding box center [466, 262] width 247 height 16
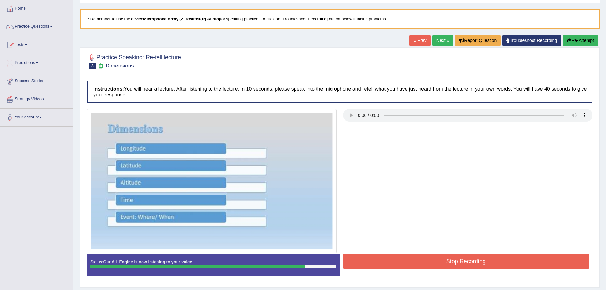
click at [443, 258] on button "Stop Recording" at bounding box center [466, 261] width 247 height 15
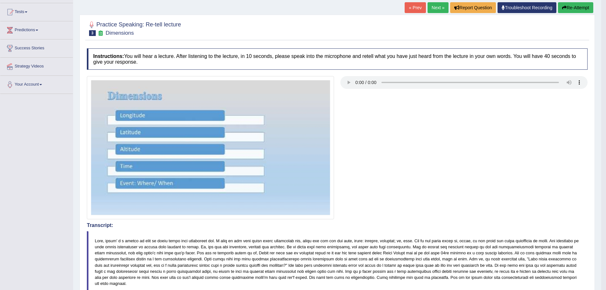
scroll to position [64, 0]
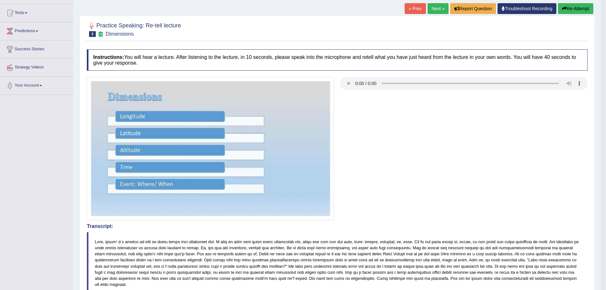
click at [442, 12] on link "Next »" at bounding box center [438, 8] width 21 height 11
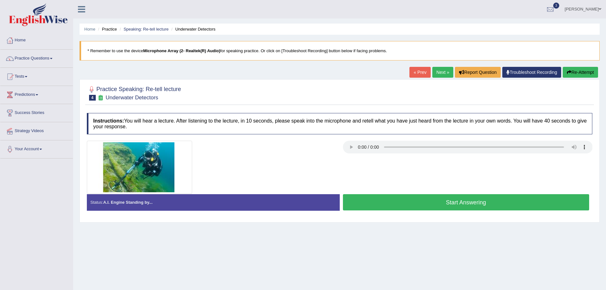
click at [388, 196] on button "Start Answering" at bounding box center [466, 202] width 247 height 16
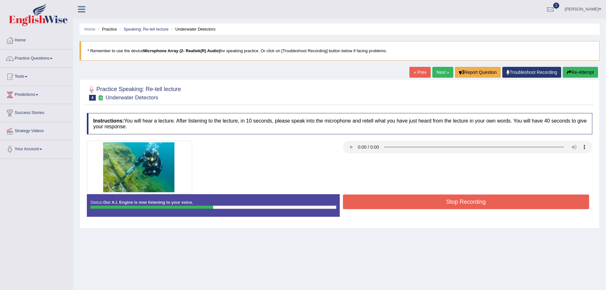
click at [388, 196] on button "Stop Recording" at bounding box center [466, 201] width 247 height 15
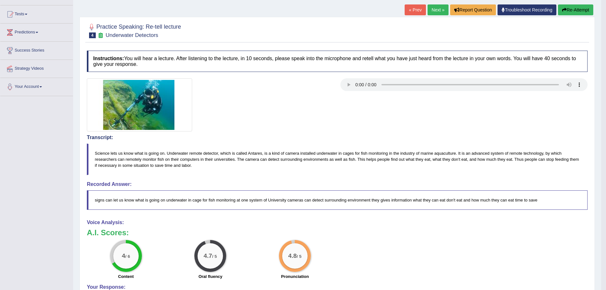
scroll to position [32, 0]
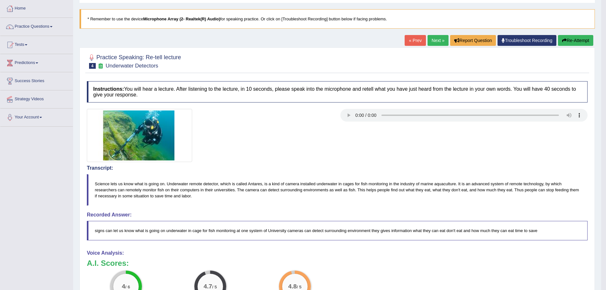
click at [424, 44] on div "« Prev Next » Report Question Troubleshoot Recording Re-Attempt" at bounding box center [500, 41] width 190 height 12
click at [437, 38] on link "Next »" at bounding box center [438, 40] width 21 height 11
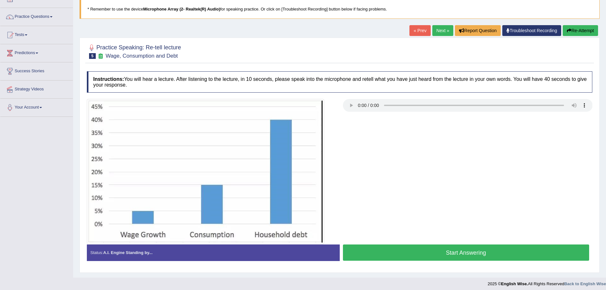
scroll to position [45, 0]
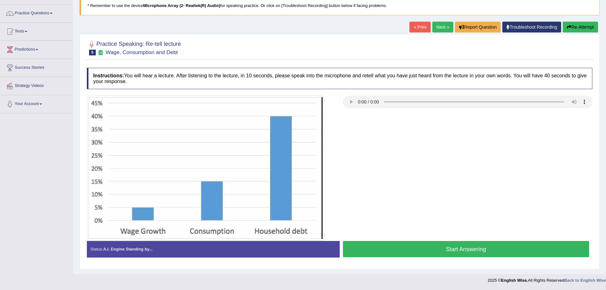
click at [436, 249] on button "Start Answering" at bounding box center [466, 249] width 247 height 16
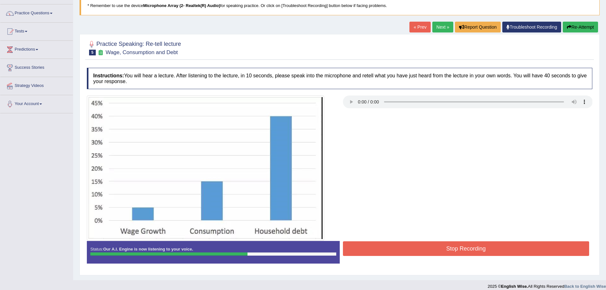
click at [436, 249] on button "Stop Recording" at bounding box center [466, 248] width 247 height 15
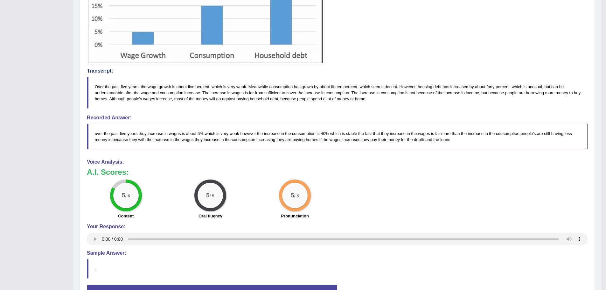
scroll to position [236, 0]
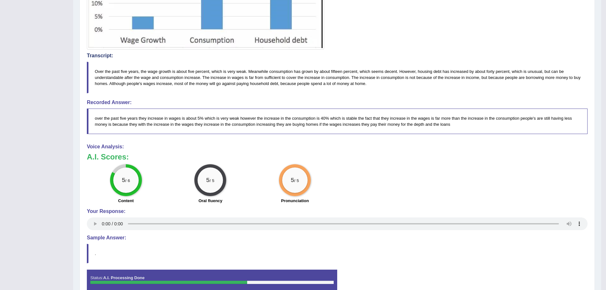
drag, startPoint x: 178, startPoint y: 71, endPoint x: 205, endPoint y: 70, distance: 26.4
click at [205, 70] on blockquote "Over the past five years, the wage growth is about five percent, which is very …" at bounding box center [337, 77] width 501 height 31
drag, startPoint x: 160, startPoint y: 72, endPoint x: 209, endPoint y: 73, distance: 48.7
click at [209, 73] on blockquote "Over the past five years, the wage growth is about five percent, which is very …" at bounding box center [337, 77] width 501 height 31
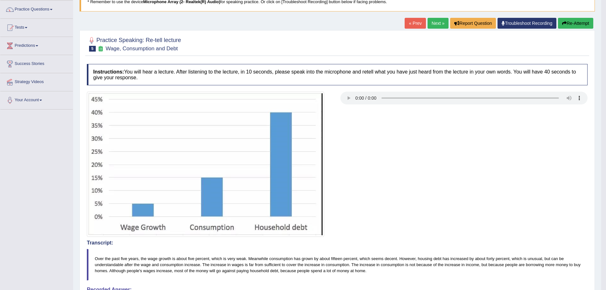
scroll to position [45, 0]
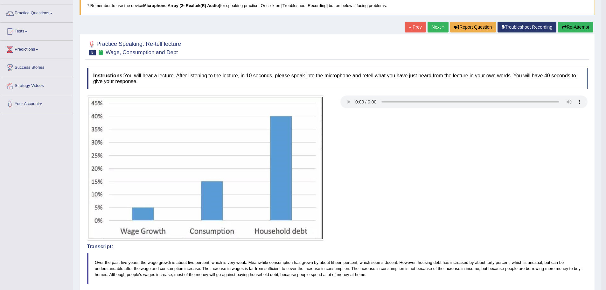
click at [436, 28] on link "Next »" at bounding box center [438, 27] width 21 height 11
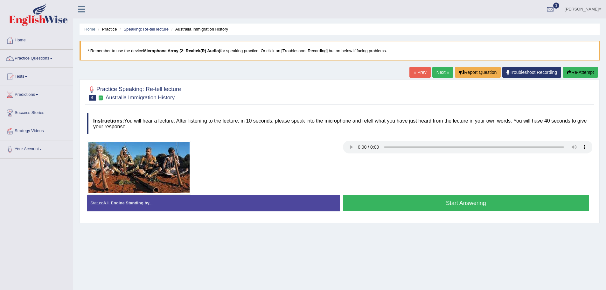
click at [404, 211] on button "Start Answering" at bounding box center [466, 203] width 247 height 16
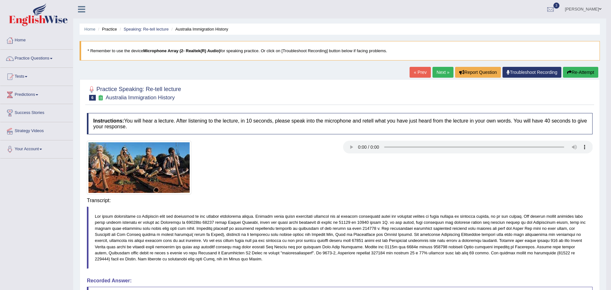
click at [0, 0] on div "Saving your answer..." at bounding box center [0, 0] width 0 height 0
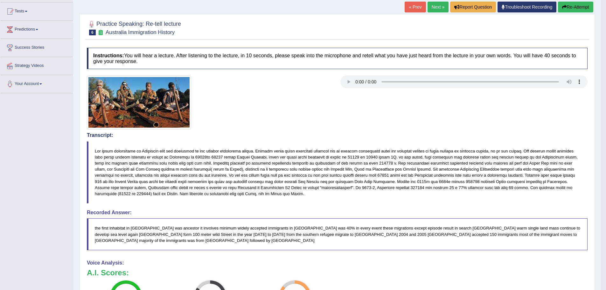
scroll to position [55, 0]
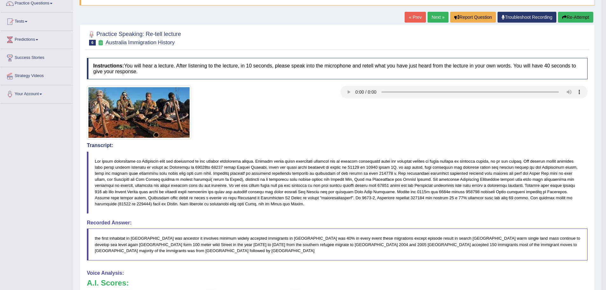
click at [438, 20] on link "Next »" at bounding box center [438, 17] width 21 height 11
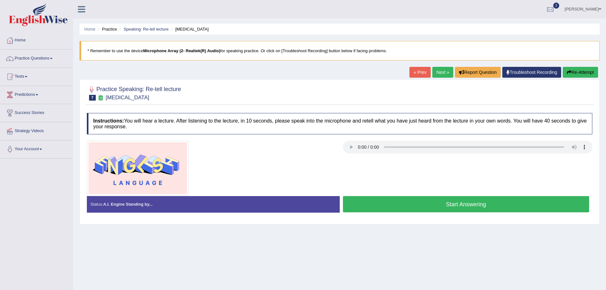
click at [375, 206] on button "Start Answering" at bounding box center [466, 204] width 247 height 16
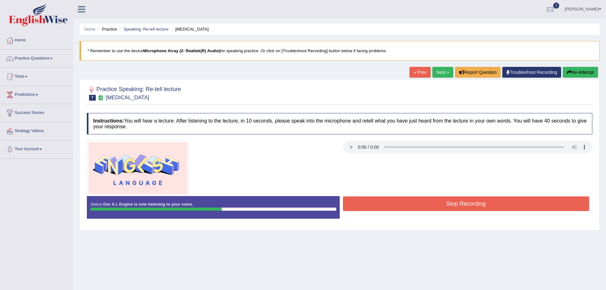
click at [375, 206] on button "Stop Recording" at bounding box center [466, 203] width 247 height 15
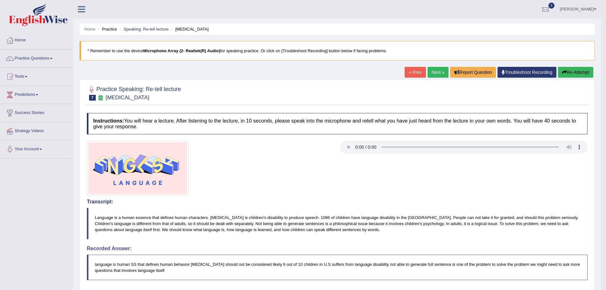
click at [574, 73] on button "Re-Attempt" at bounding box center [575, 72] width 35 height 11
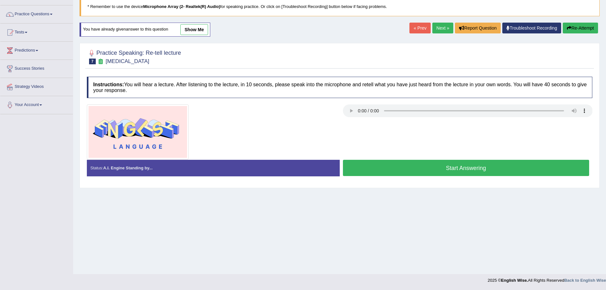
click at [409, 172] on button "Start Answering" at bounding box center [466, 168] width 247 height 16
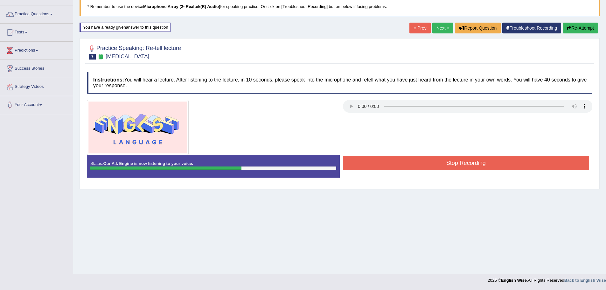
click at [404, 164] on button "Stop Recording" at bounding box center [466, 163] width 247 height 15
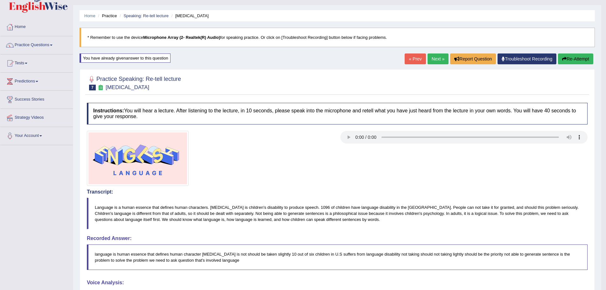
scroll to position [12, 0]
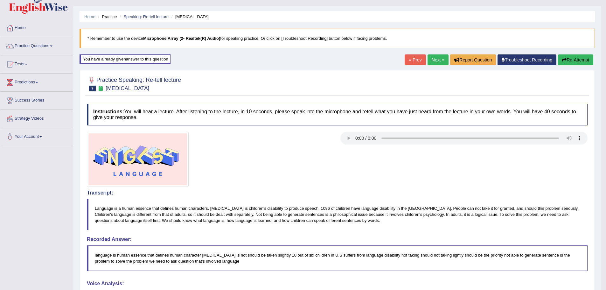
click at [579, 61] on button "Re-Attempt" at bounding box center [575, 59] width 35 height 11
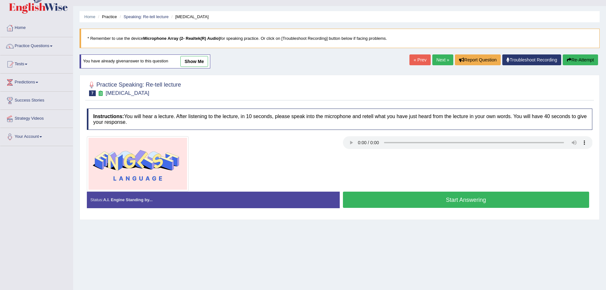
click at [455, 198] on button "Start Answering" at bounding box center [466, 199] width 247 height 16
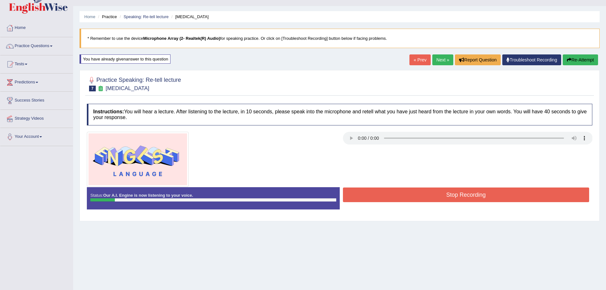
click at [564, 70] on div "Practice Speaking: Re-tell lecture 7 Language Disorder Instructions: You will h…" at bounding box center [340, 145] width 520 height 151
click at [568, 62] on icon "button" at bounding box center [569, 60] width 4 height 4
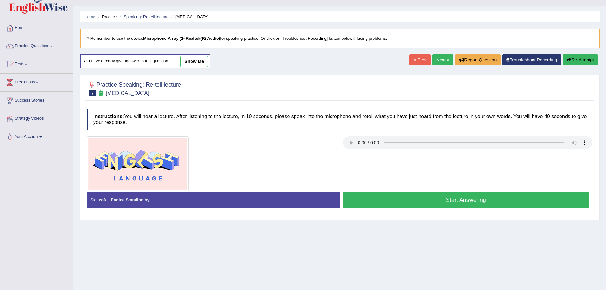
click at [433, 200] on button "Start Answering" at bounding box center [466, 199] width 247 height 16
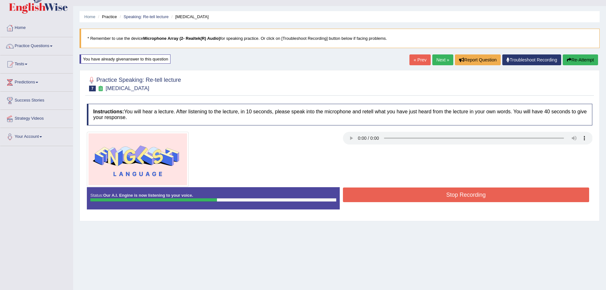
click at [432, 198] on button "Stop Recording" at bounding box center [466, 194] width 247 height 15
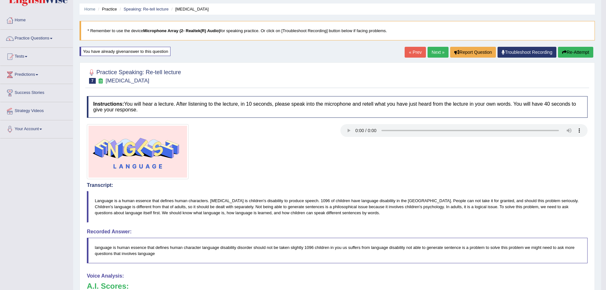
scroll to position [12, 0]
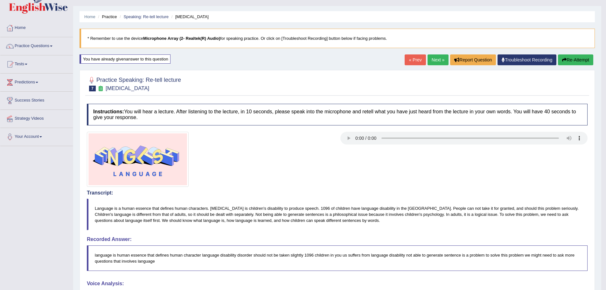
click at [577, 56] on button "Re-Attempt" at bounding box center [575, 59] width 35 height 11
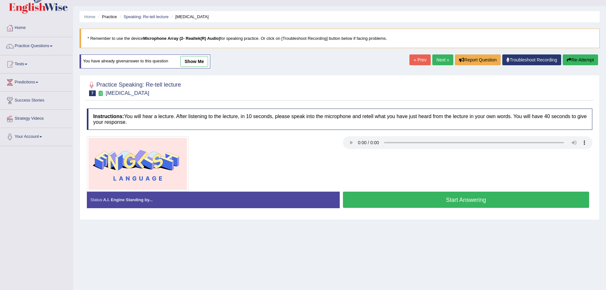
click at [421, 205] on button "Start Answering" at bounding box center [466, 199] width 247 height 16
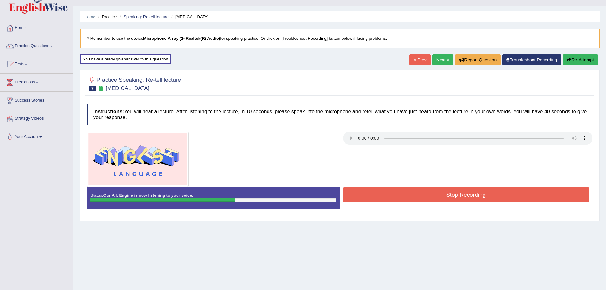
click at [421, 198] on button "Stop Recording" at bounding box center [466, 194] width 247 height 15
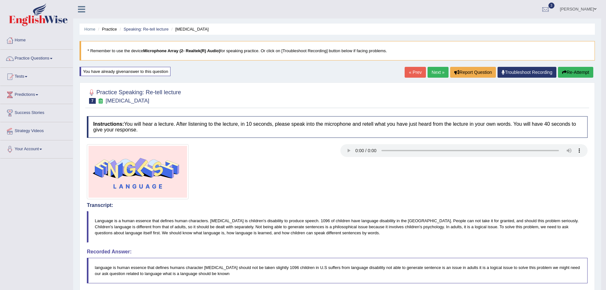
click at [437, 74] on link "Next »" at bounding box center [438, 72] width 21 height 11
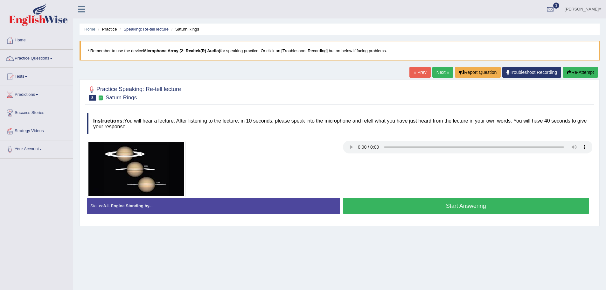
click at [451, 205] on button "Start Answering" at bounding box center [466, 206] width 247 height 16
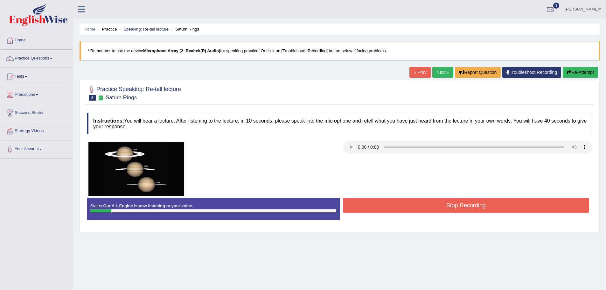
click at [570, 71] on icon "button" at bounding box center [569, 72] width 4 height 4
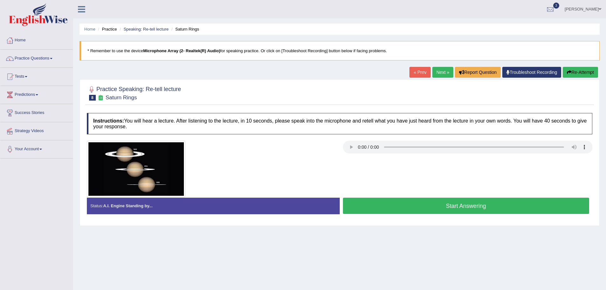
click at [443, 210] on button "Start Answering" at bounding box center [466, 206] width 247 height 16
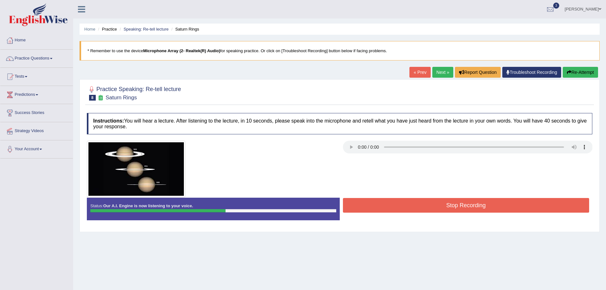
click at [512, 206] on button "Stop Recording" at bounding box center [466, 205] width 247 height 15
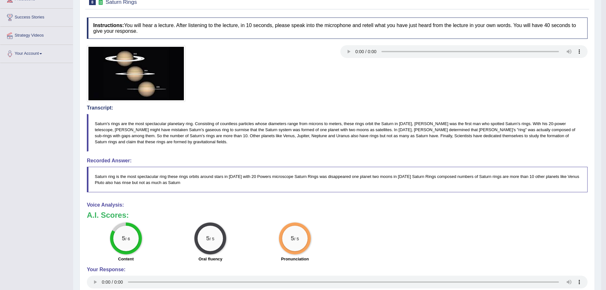
scroll to position [64, 0]
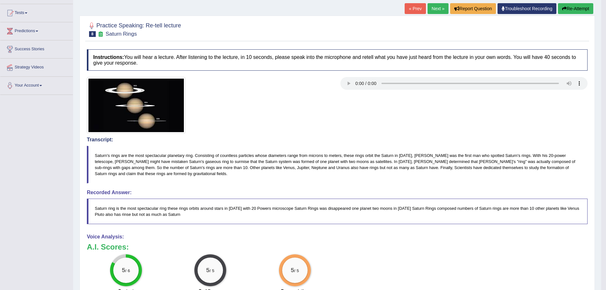
click at [579, 9] on button "Re-Attempt" at bounding box center [575, 8] width 35 height 11
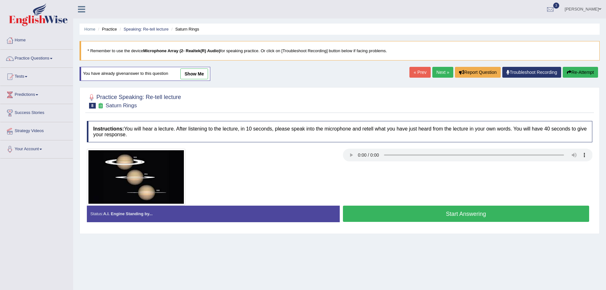
scroll to position [44, 0]
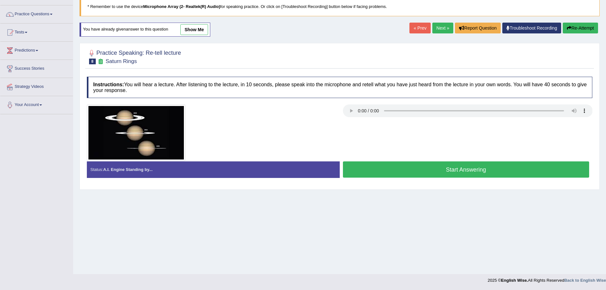
click at [454, 175] on button "Start Answering" at bounding box center [466, 169] width 247 height 16
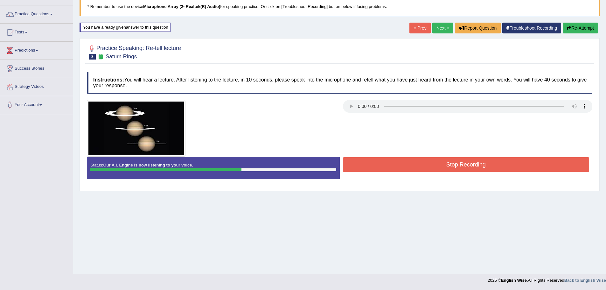
click at [454, 169] on button "Stop Recording" at bounding box center [466, 164] width 247 height 15
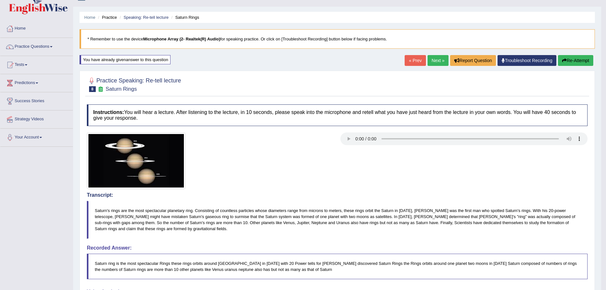
scroll to position [0, 0]
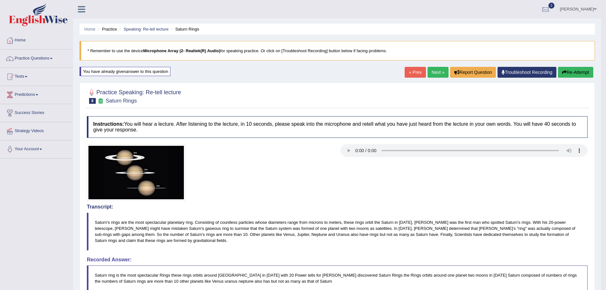
click at [438, 68] on link "Next »" at bounding box center [438, 72] width 21 height 11
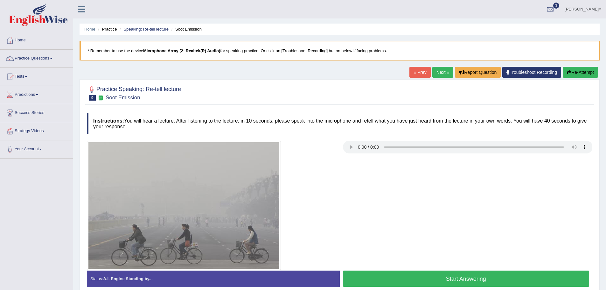
click at [472, 278] on button "Start Answering" at bounding box center [466, 278] width 247 height 16
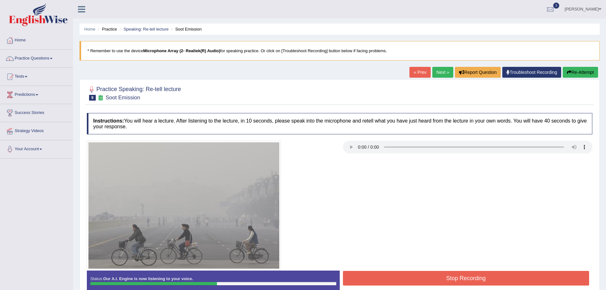
click at [472, 278] on button "Stop Recording" at bounding box center [466, 278] width 247 height 15
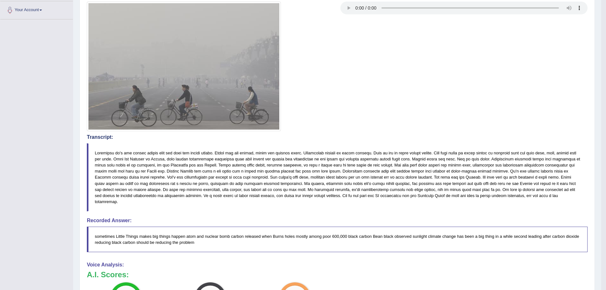
scroll to position [32, 0]
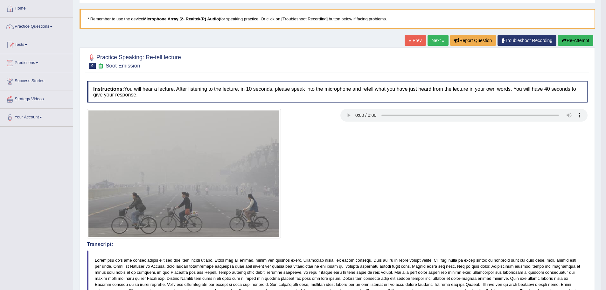
click at [434, 38] on link "Next »" at bounding box center [438, 40] width 21 height 11
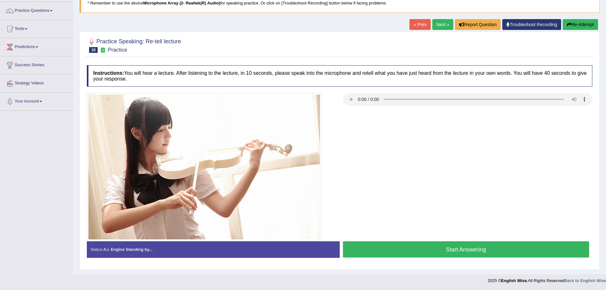
scroll to position [48, 0]
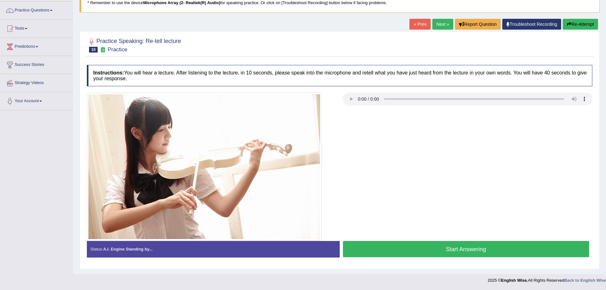
click at [457, 251] on button "Start Answering" at bounding box center [466, 249] width 247 height 16
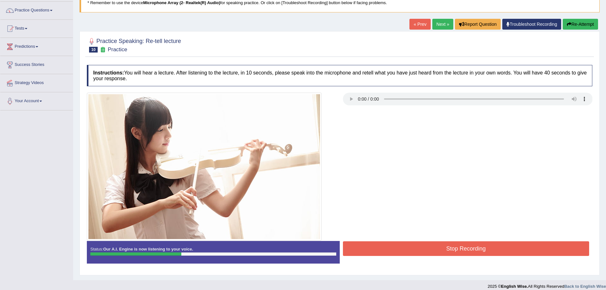
click at [457, 251] on button "Stop Recording" at bounding box center [466, 248] width 247 height 15
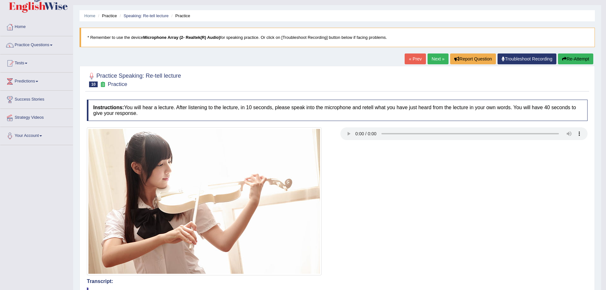
scroll to position [13, 0]
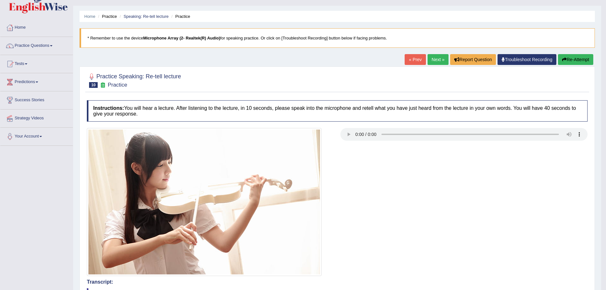
click at [584, 62] on button "Re-Attempt" at bounding box center [575, 59] width 35 height 11
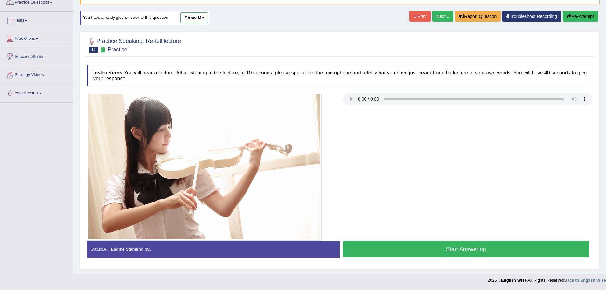
click at [442, 252] on button "Start Answering" at bounding box center [466, 249] width 247 height 16
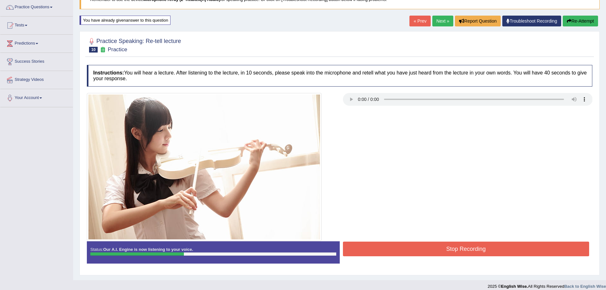
click at [442, 252] on button "Stop Recording" at bounding box center [466, 248] width 247 height 15
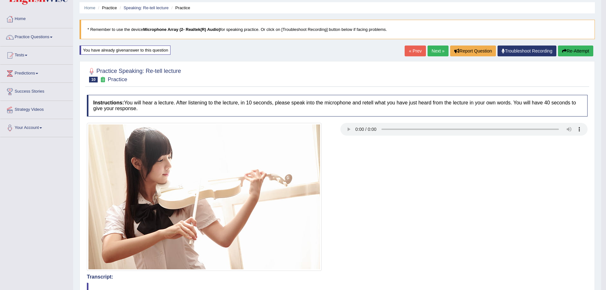
scroll to position [20, 0]
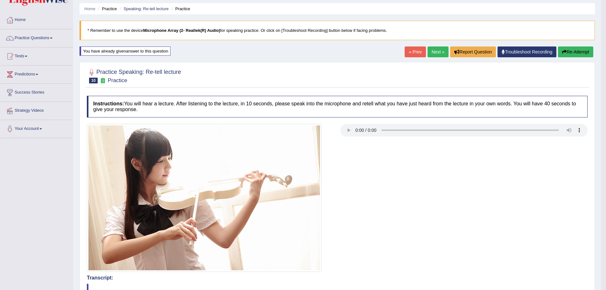
click at [436, 55] on link "Next »" at bounding box center [438, 51] width 21 height 11
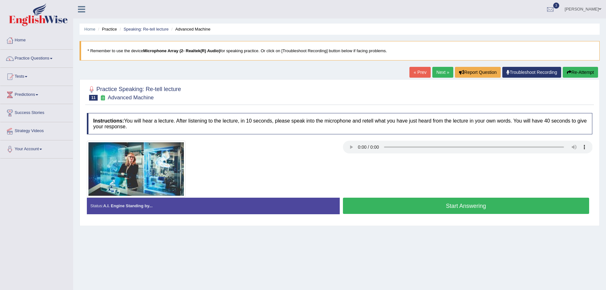
click at [422, 204] on button "Start Answering" at bounding box center [466, 206] width 247 height 16
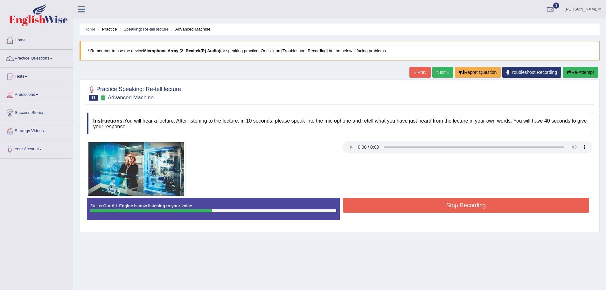
click at [422, 204] on button "Stop Recording" at bounding box center [466, 205] width 247 height 15
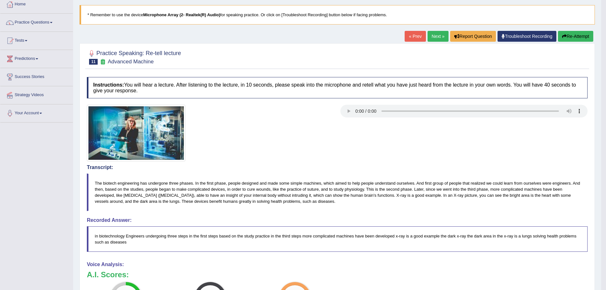
scroll to position [32, 0]
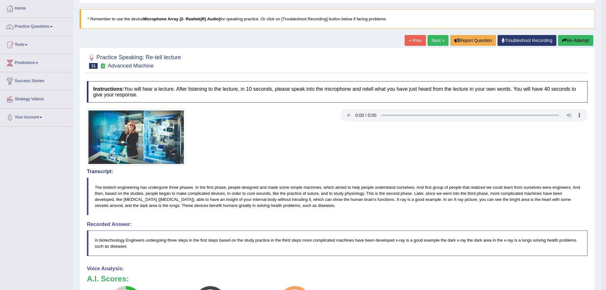
click at [572, 40] on button "Re-Attempt" at bounding box center [575, 40] width 35 height 11
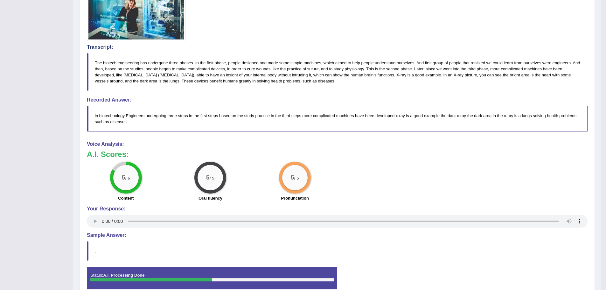
scroll to position [159, 0]
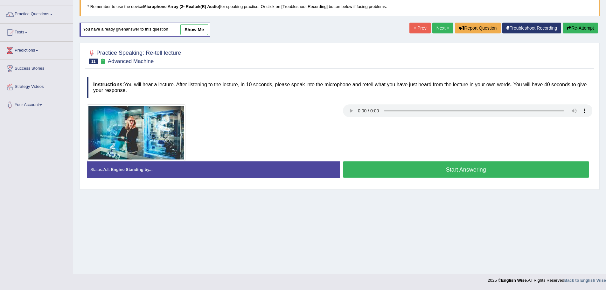
click at [456, 173] on button "Start Answering" at bounding box center [466, 169] width 247 height 16
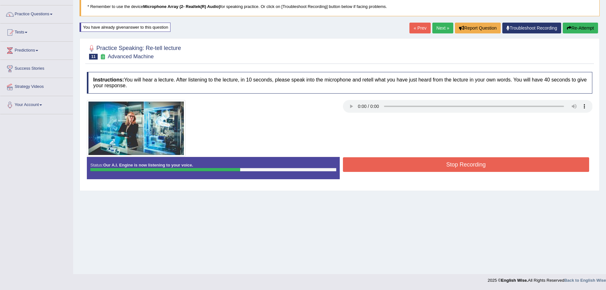
click at [453, 169] on button "Stop Recording" at bounding box center [466, 164] width 247 height 15
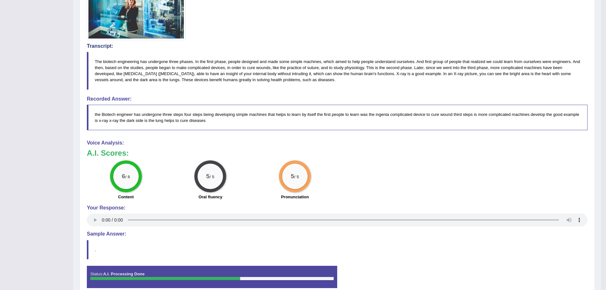
scroll to position [64, 0]
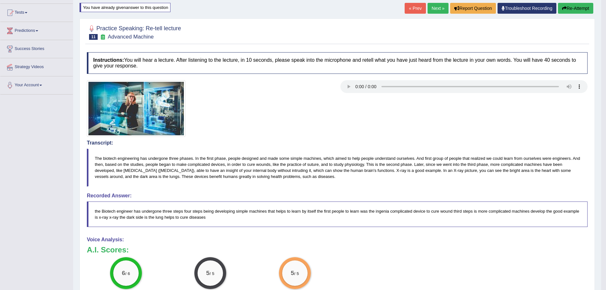
click at [435, 12] on link "Next »" at bounding box center [438, 8] width 21 height 11
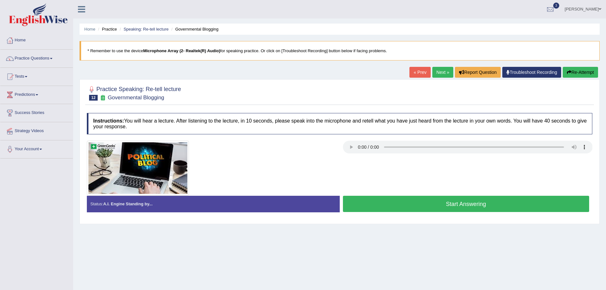
click at [420, 208] on button "Start Answering" at bounding box center [466, 204] width 247 height 16
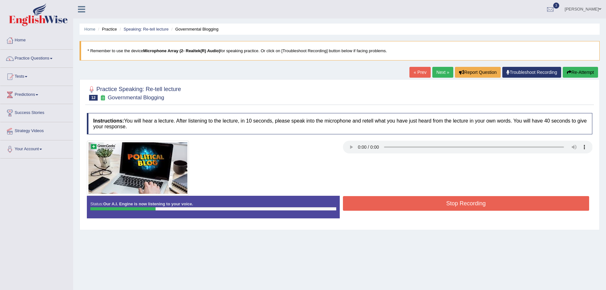
click at [422, 204] on button "Stop Recording" at bounding box center [466, 203] width 247 height 15
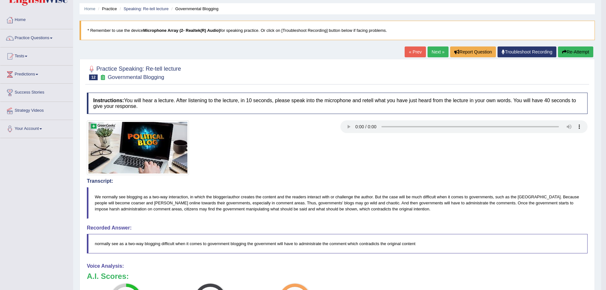
scroll to position [19, 0]
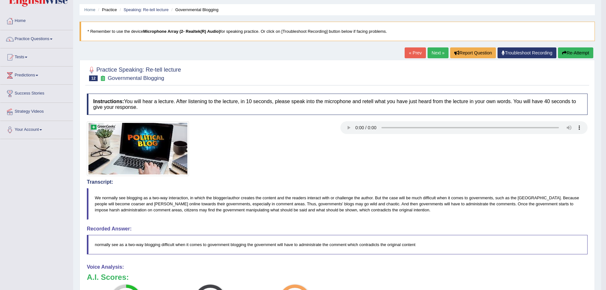
click at [578, 53] on button "Re-Attempt" at bounding box center [575, 52] width 35 height 11
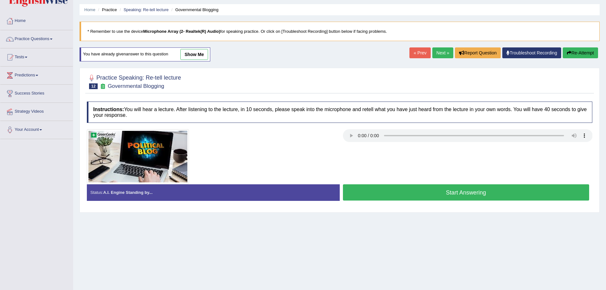
click at [443, 190] on button "Start Answering" at bounding box center [466, 192] width 247 height 16
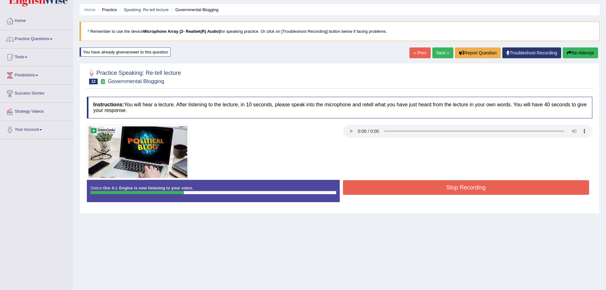
click at [443, 190] on button "Stop Recording" at bounding box center [466, 187] width 247 height 15
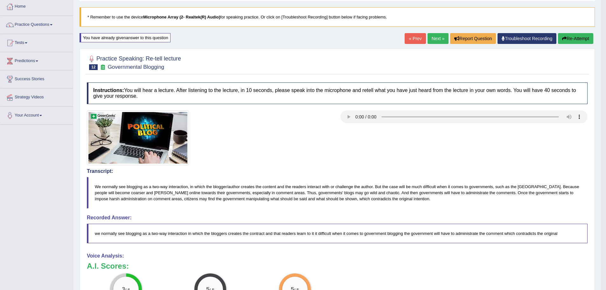
scroll to position [32, 0]
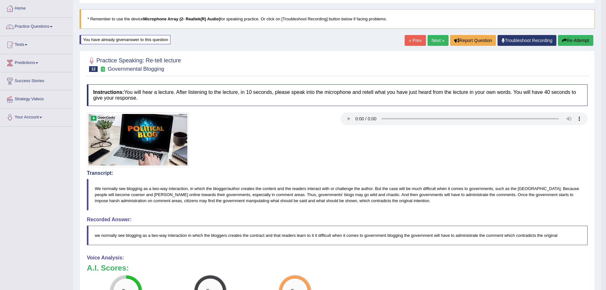
click at [581, 40] on button "Re-Attempt" at bounding box center [575, 40] width 35 height 11
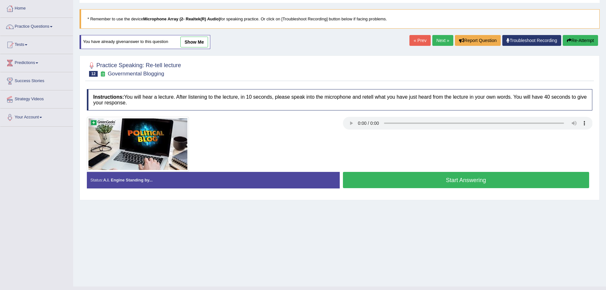
click at [388, 174] on button "Start Answering" at bounding box center [466, 180] width 247 height 16
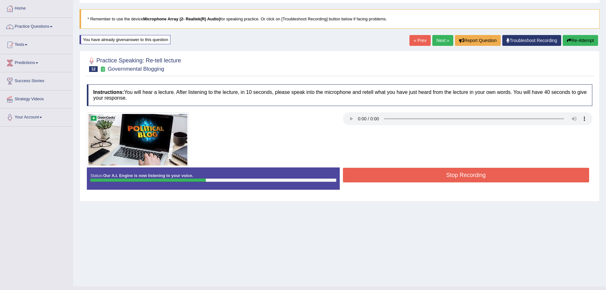
click at [445, 174] on button "Stop Recording" at bounding box center [466, 175] width 247 height 15
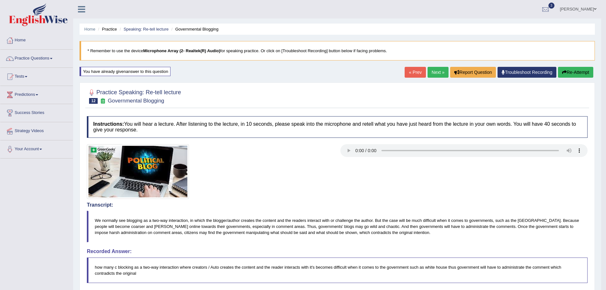
click at [435, 77] on link "Next »" at bounding box center [438, 72] width 21 height 11
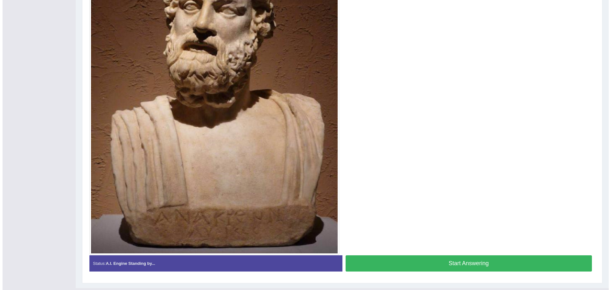
scroll to position [221, 0]
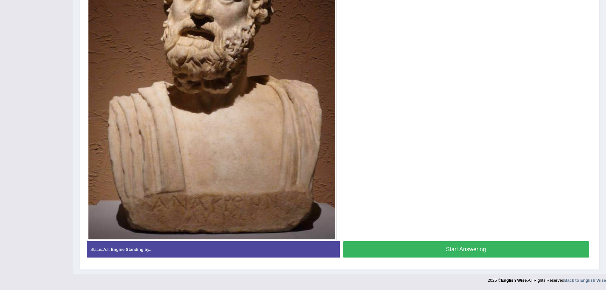
click at [432, 248] on button "Start Answering" at bounding box center [466, 249] width 247 height 16
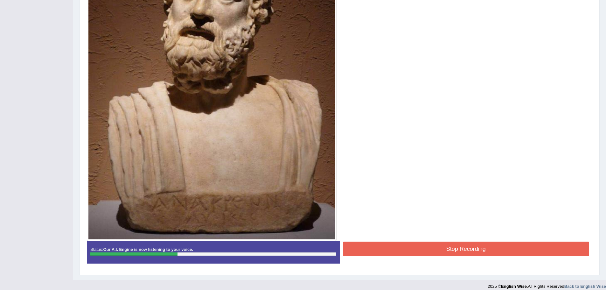
click at [432, 248] on button "Stop Recording" at bounding box center [466, 248] width 247 height 15
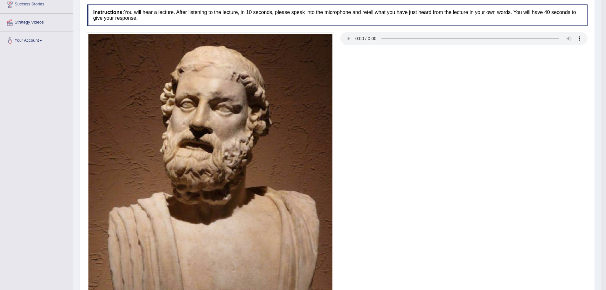
scroll to position [32, 0]
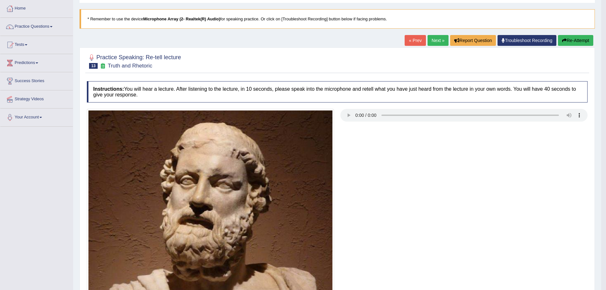
drag, startPoint x: 574, startPoint y: 43, endPoint x: 567, endPoint y: 46, distance: 8.0
click at [574, 43] on button "Re-Attempt" at bounding box center [575, 40] width 35 height 11
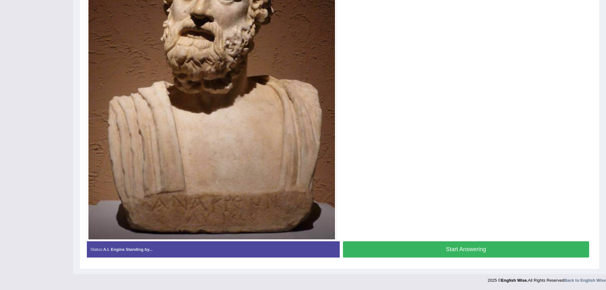
click at [460, 247] on button "Start Answering" at bounding box center [466, 249] width 247 height 16
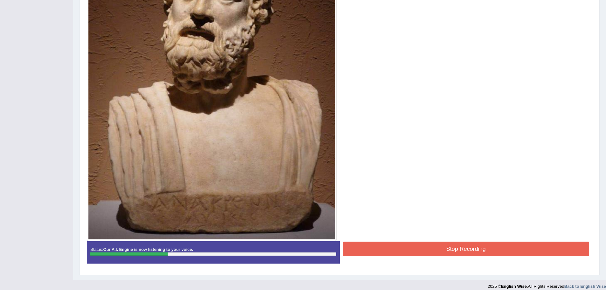
click at [460, 247] on button "Stop Recording" at bounding box center [466, 248] width 247 height 15
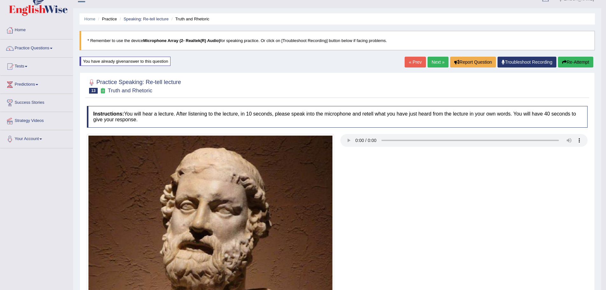
scroll to position [0, 0]
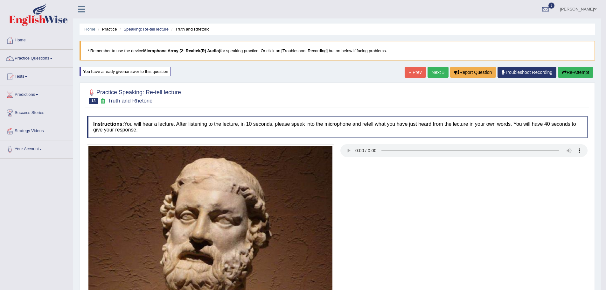
click at [435, 72] on link "Next »" at bounding box center [438, 72] width 21 height 11
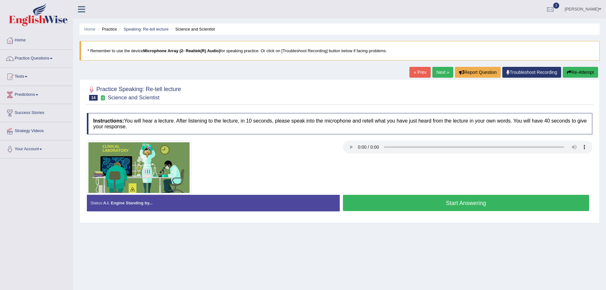
click at [407, 208] on button "Start Answering" at bounding box center [466, 203] width 247 height 16
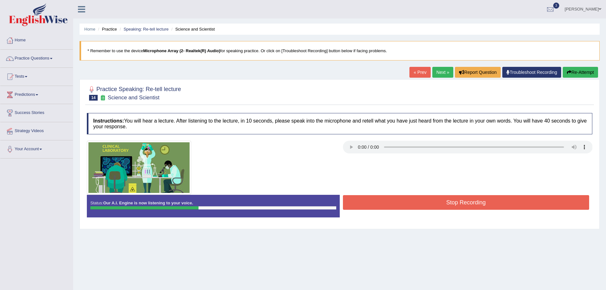
click at [401, 197] on button "Stop Recording" at bounding box center [466, 202] width 247 height 15
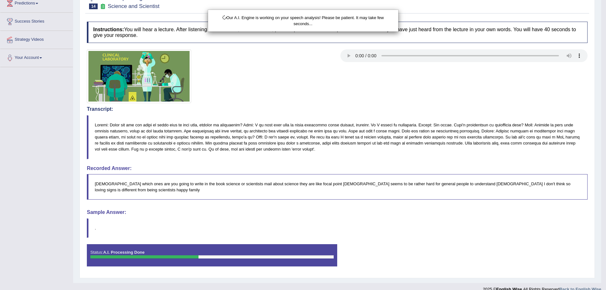
scroll to position [94, 0]
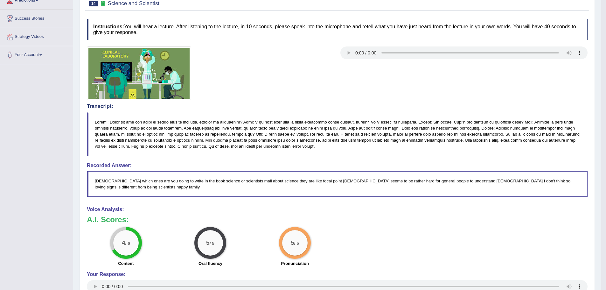
drag, startPoint x: 270, startPoint y: 140, endPoint x: 314, endPoint y: 140, distance: 43.6
click at [314, 140] on blockquote at bounding box center [337, 134] width 501 height 44
drag, startPoint x: 257, startPoint y: 135, endPoint x: 319, endPoint y: 135, distance: 62.3
click at [319, 135] on blockquote at bounding box center [337, 134] width 501 height 44
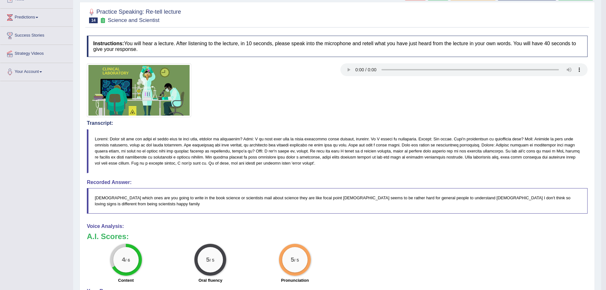
scroll to position [0, 0]
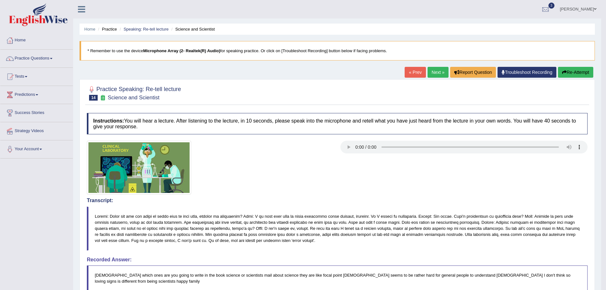
click at [567, 70] on button "Re-Attempt" at bounding box center [575, 72] width 35 height 11
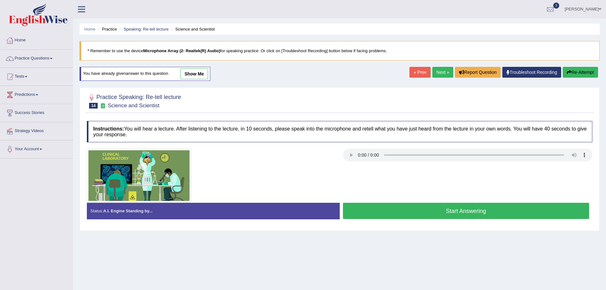
click at [429, 209] on button "Start Answering" at bounding box center [466, 211] width 247 height 16
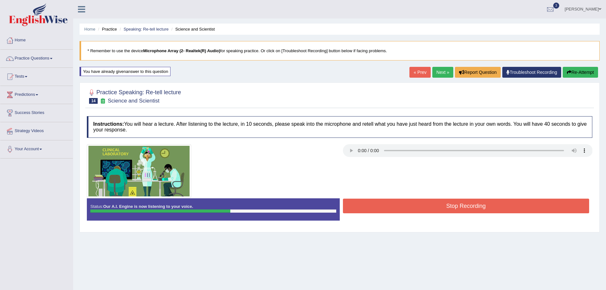
click at [429, 209] on button "Stop Recording" at bounding box center [466, 205] width 247 height 15
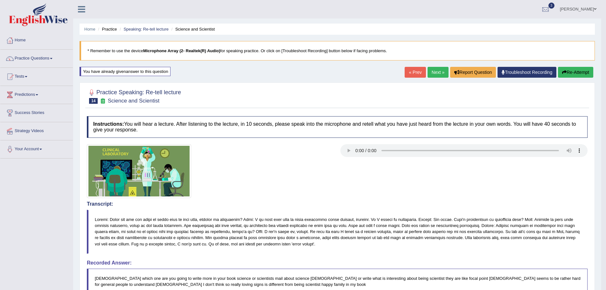
click at [434, 71] on link "Next »" at bounding box center [438, 72] width 21 height 11
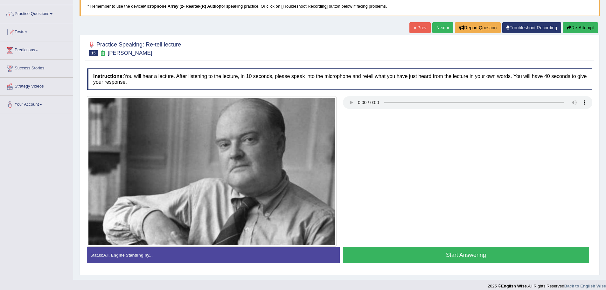
scroll to position [50, 0]
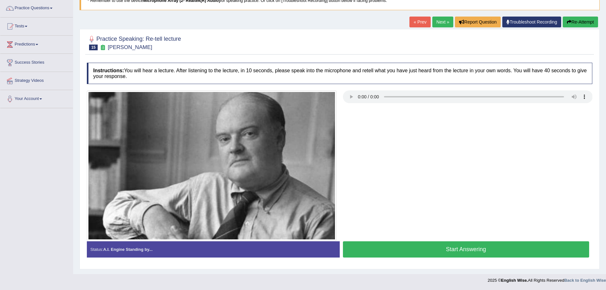
click at [452, 255] on button "Start Answering" at bounding box center [466, 249] width 247 height 16
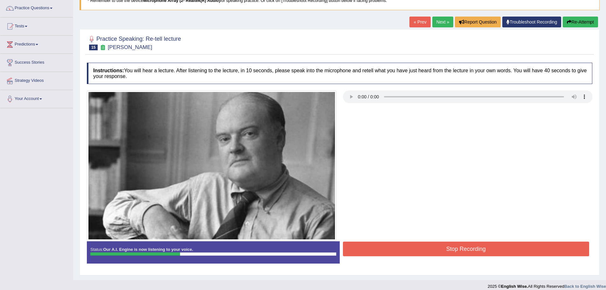
click at [452, 255] on button "Stop Recording" at bounding box center [466, 248] width 247 height 15
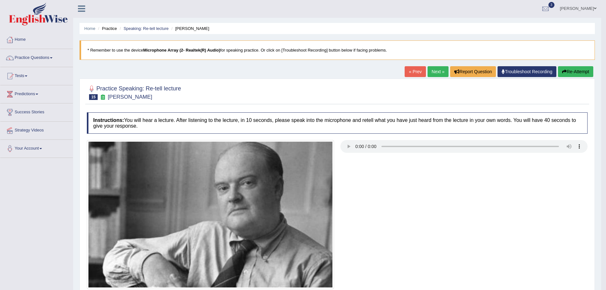
scroll to position [0, 0]
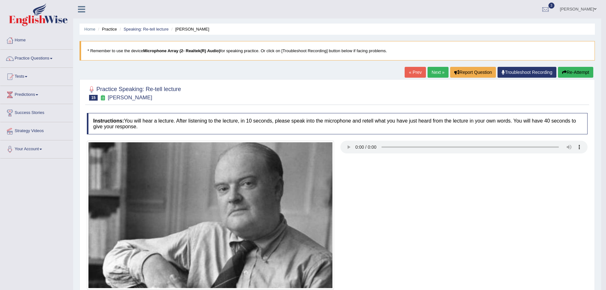
click at [580, 70] on button "Re-Attempt" at bounding box center [575, 72] width 35 height 11
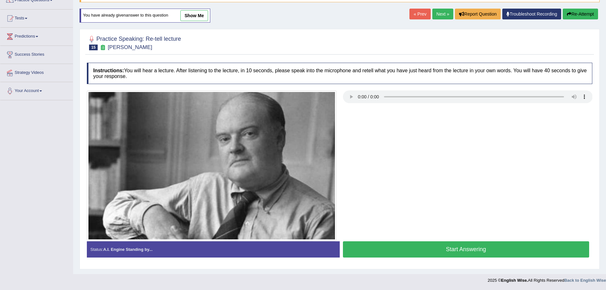
click at [468, 252] on button "Start Answering" at bounding box center [466, 249] width 247 height 16
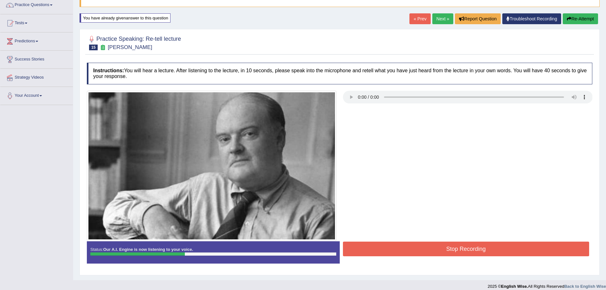
click at [468, 252] on button "Stop Recording" at bounding box center [466, 248] width 247 height 15
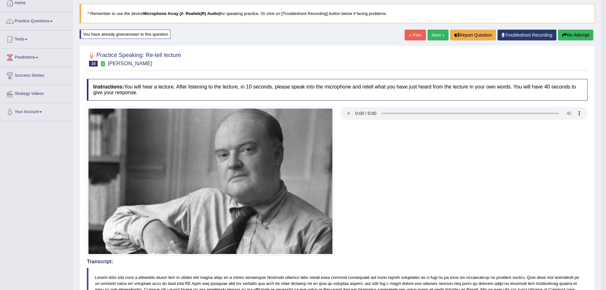
scroll to position [22, 0]
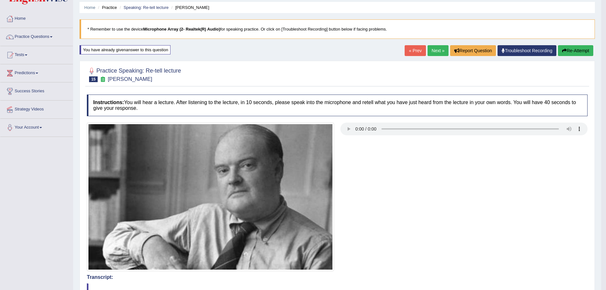
click at [567, 53] on button "Re-Attempt" at bounding box center [575, 50] width 35 height 11
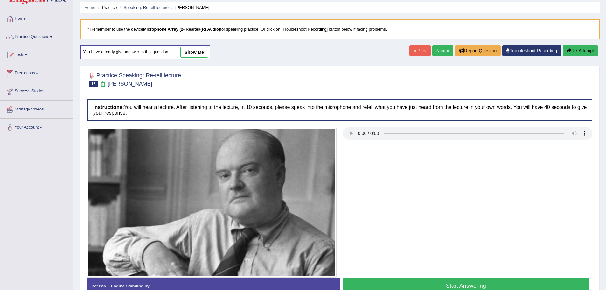
click at [429, 288] on button "Start Answering" at bounding box center [466, 286] width 247 height 16
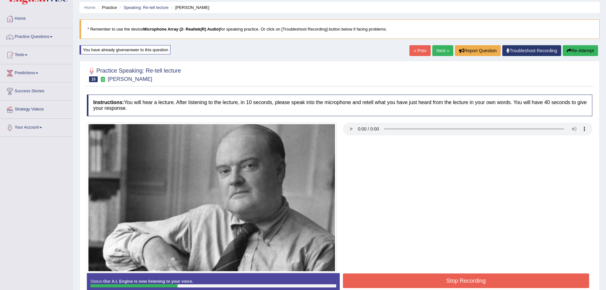
click at [433, 281] on button "Stop Recording" at bounding box center [466, 280] width 247 height 15
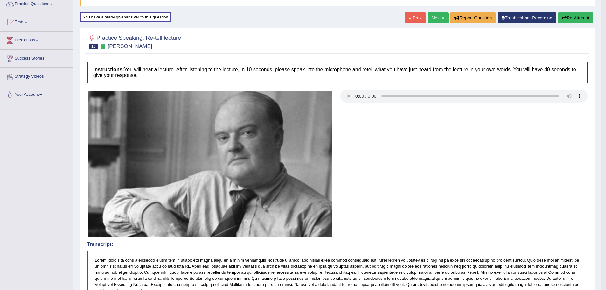
scroll to position [53, 0]
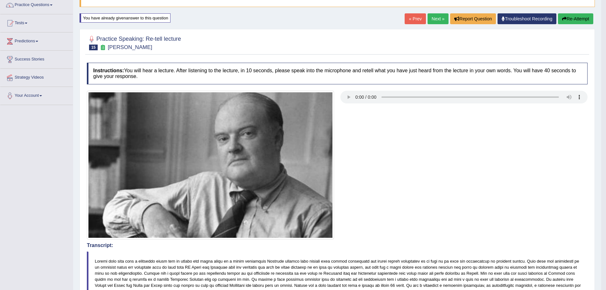
click at [579, 22] on button "Re-Attempt" at bounding box center [575, 18] width 35 height 11
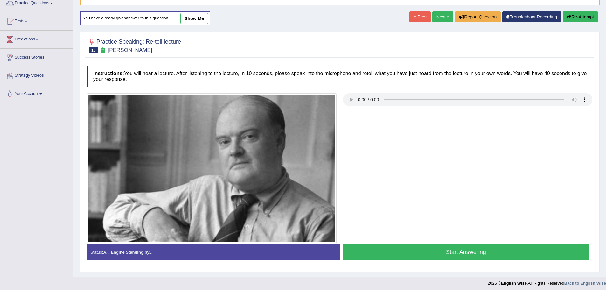
click at [436, 249] on button "Start Answering" at bounding box center [466, 252] width 247 height 16
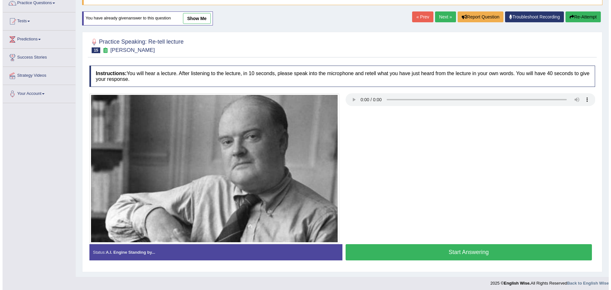
scroll to position [53, 0]
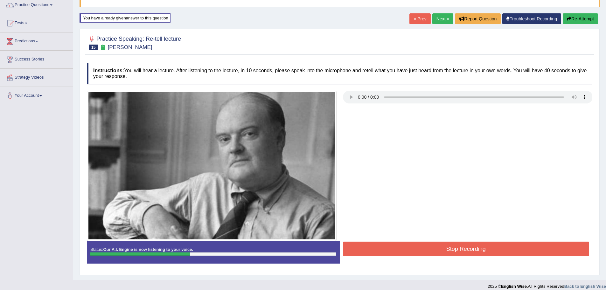
click at [441, 248] on button "Stop Recording" at bounding box center [466, 248] width 247 height 15
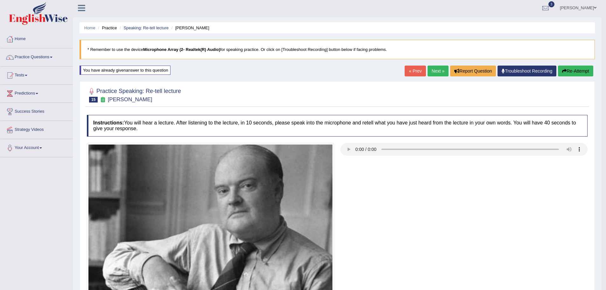
scroll to position [0, 0]
